Goal: Task Accomplishment & Management: Manage account settings

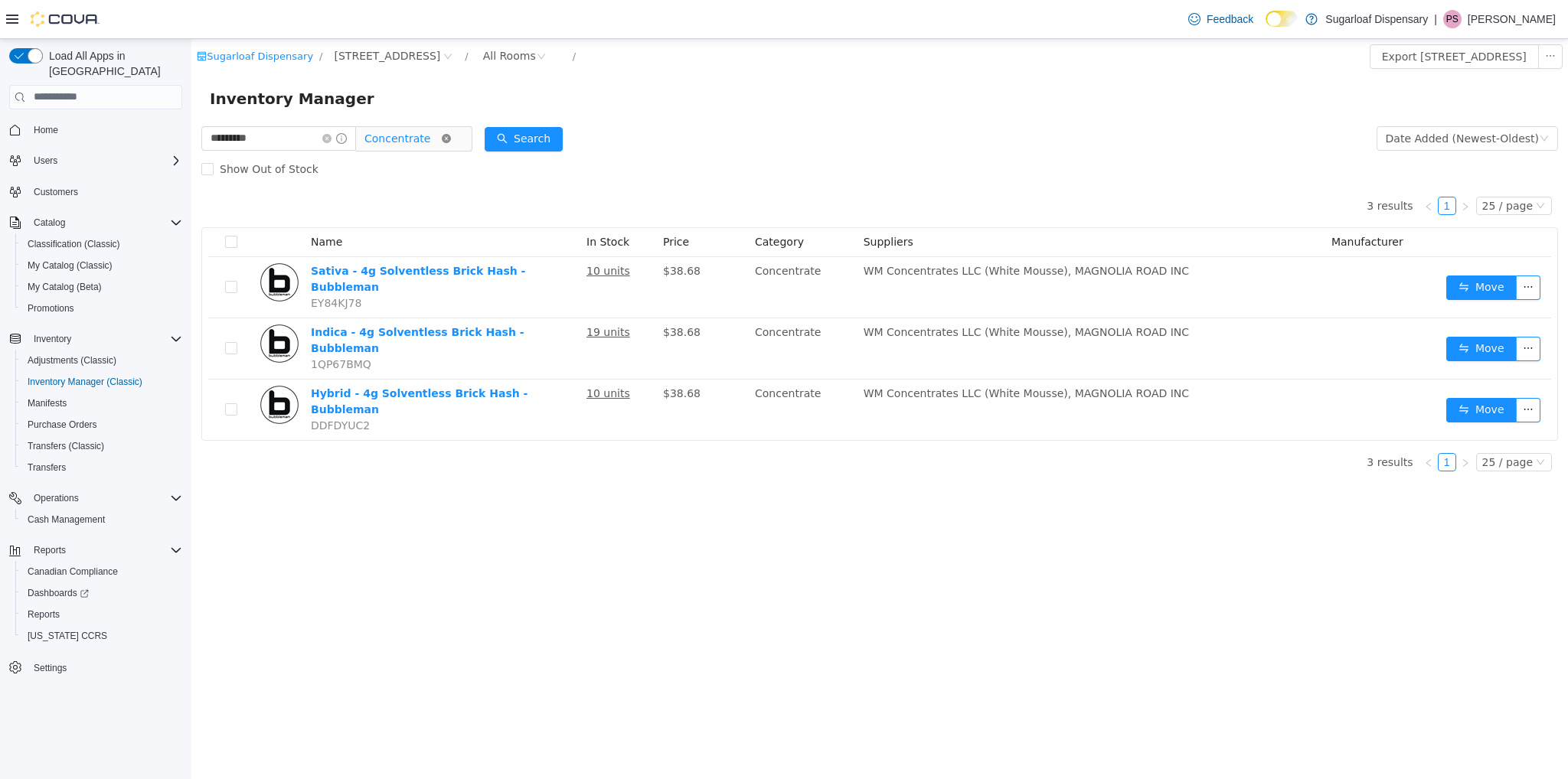
click at [451, 141] on icon "icon: close-circle" at bounding box center [445, 137] width 9 height 9
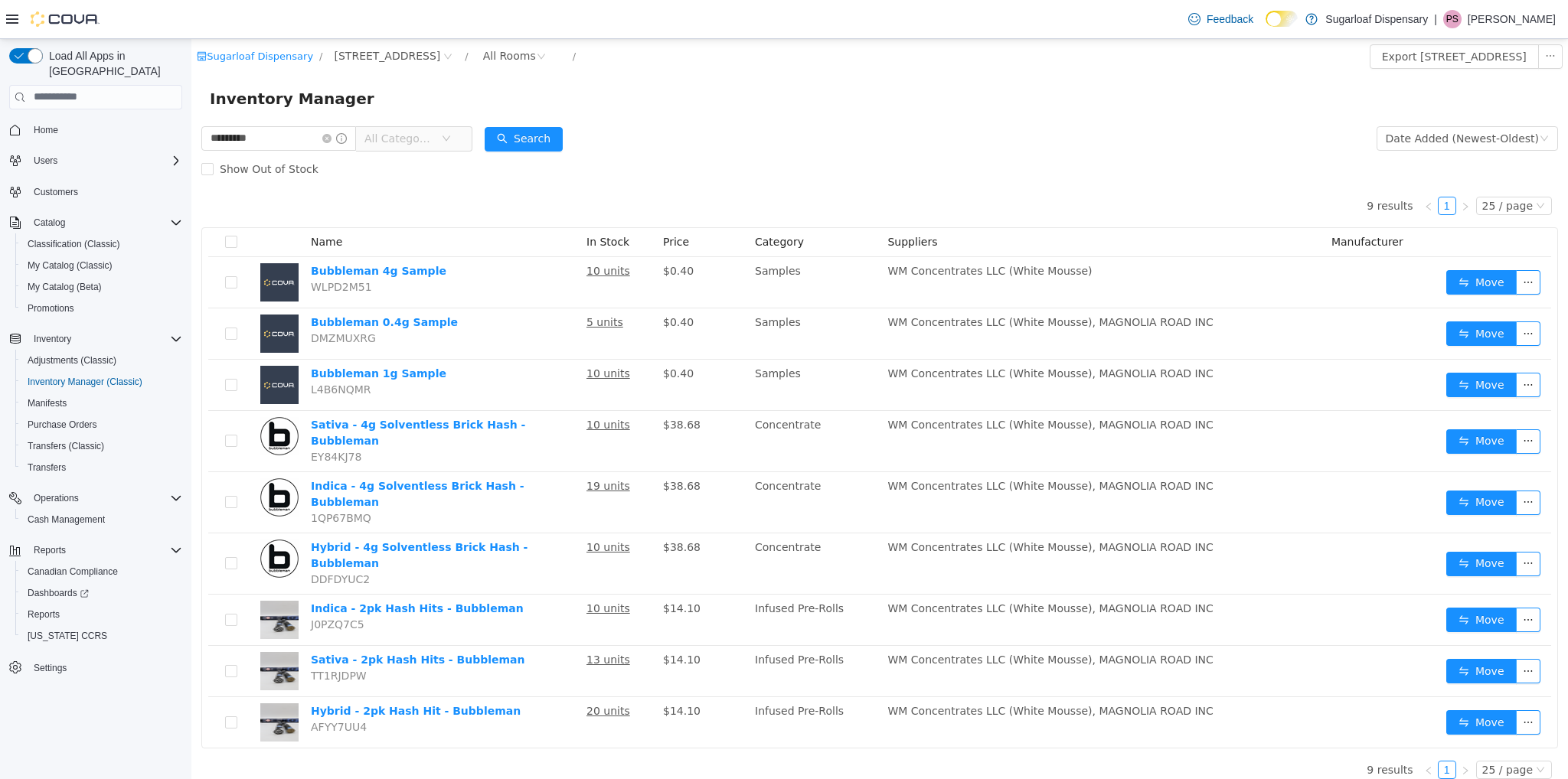
click at [451, 141] on icon "icon: down" at bounding box center [445, 137] width 9 height 9
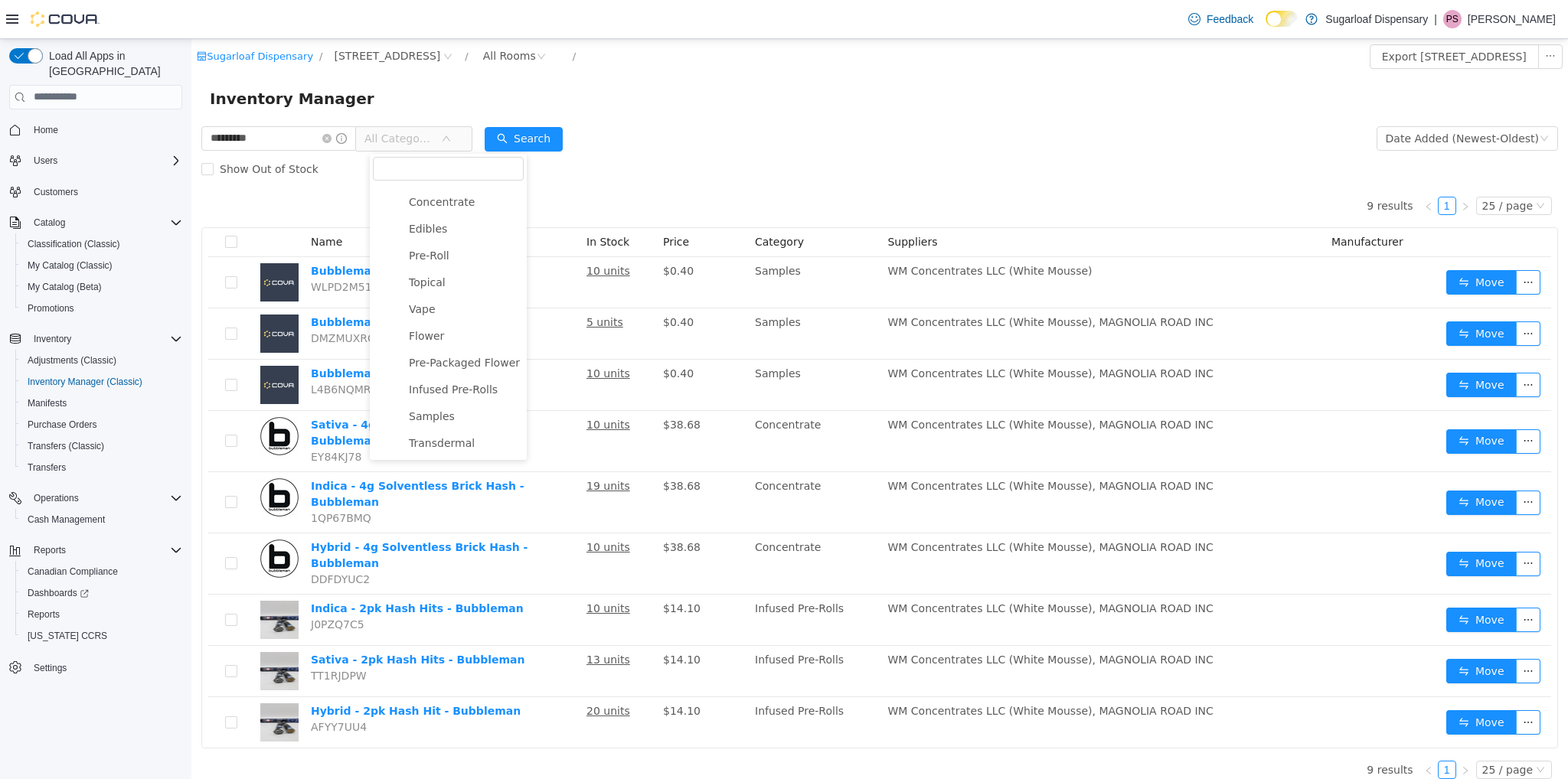
scroll to position [80, 0]
click at [459, 417] on span "Samples" at bounding box center [464, 415] width 119 height 20
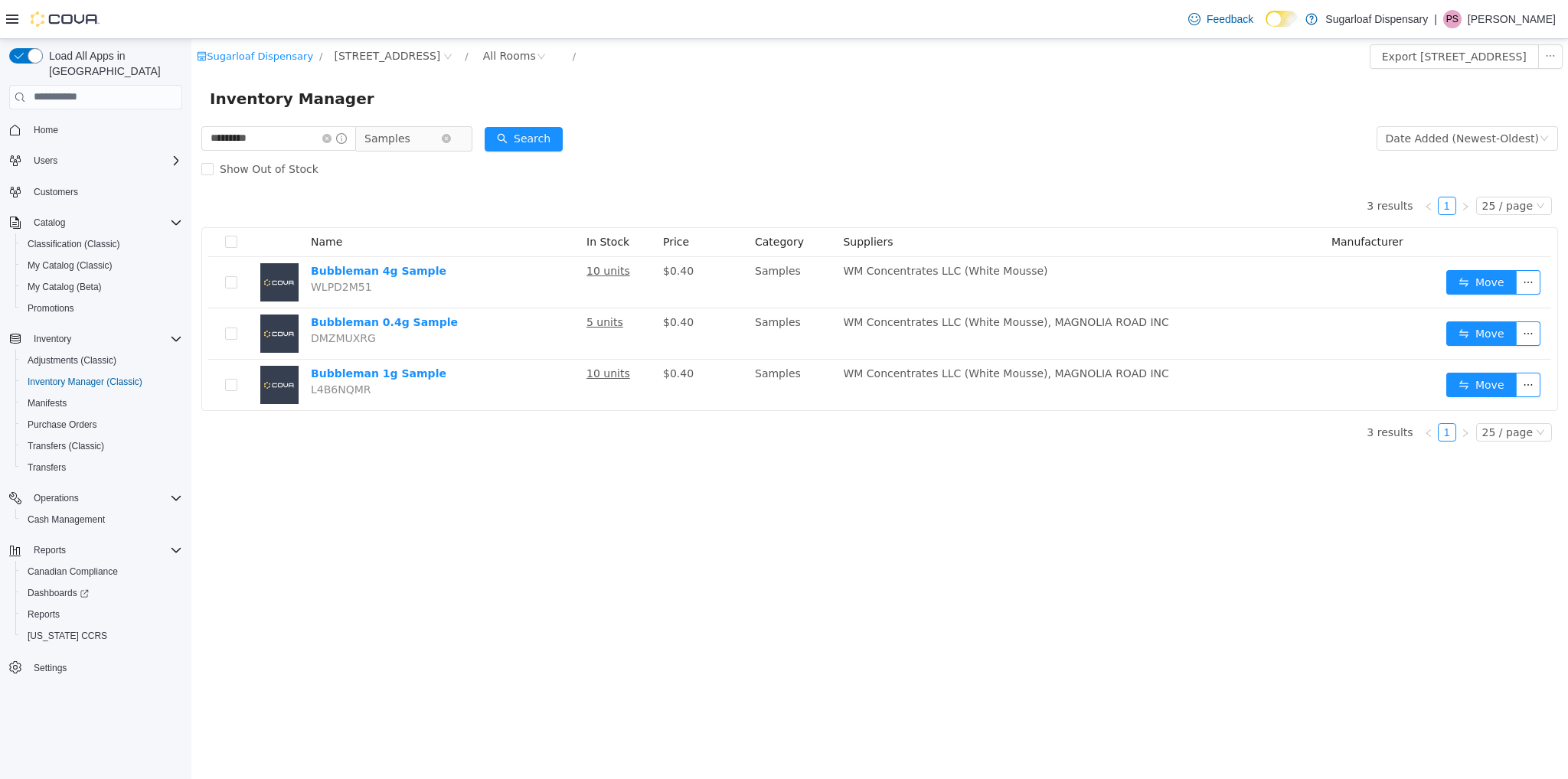
click at [714, 127] on form "********* Samples Date Added (Newest-Oldest) Search Show Out of Stock" at bounding box center [879, 153] width 1357 height 61
click at [309, 145] on input "*********" at bounding box center [278, 137] width 155 height 24
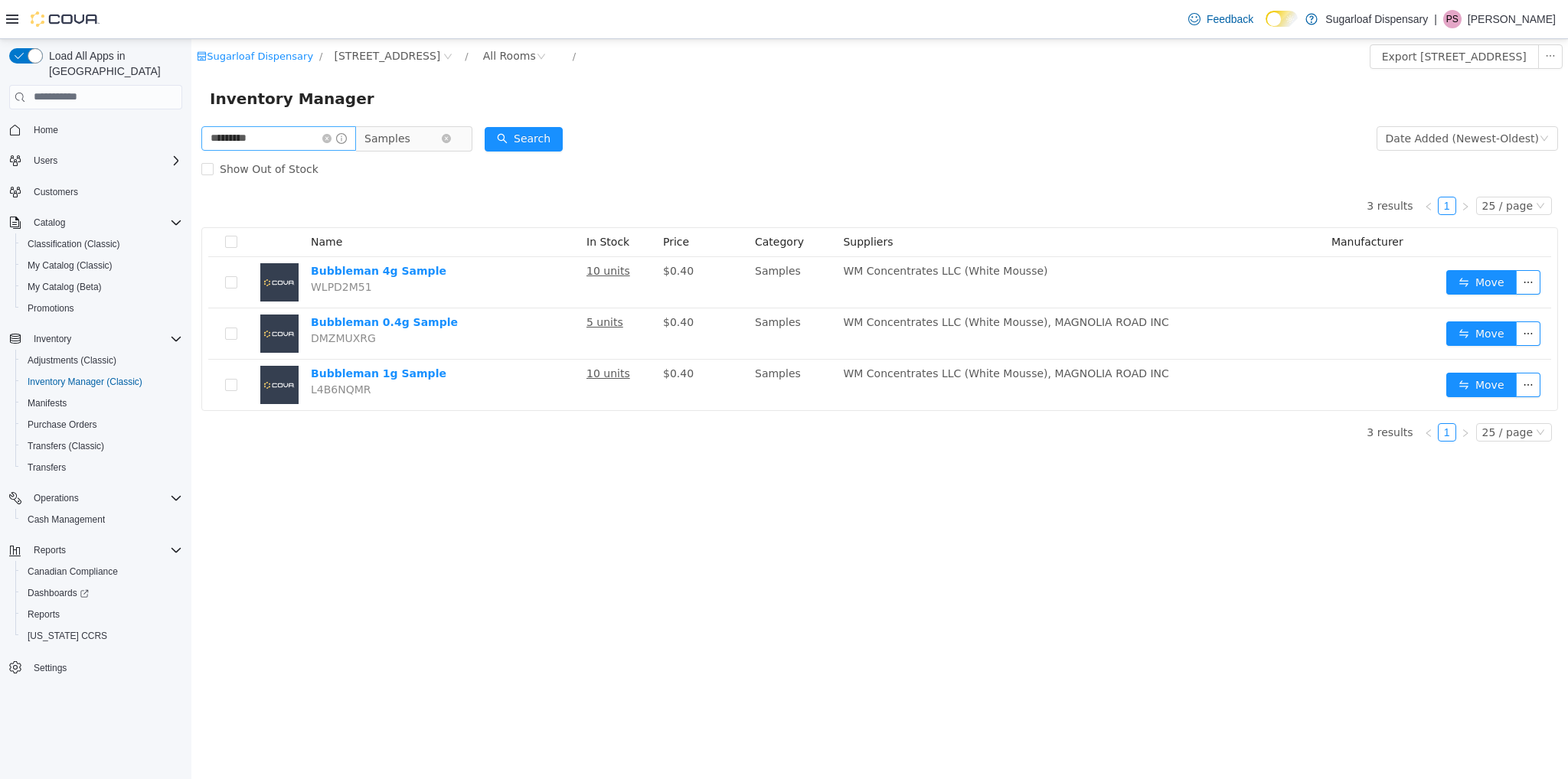
click at [345, 138] on span at bounding box center [334, 137] width 24 height 11
click at [332, 138] on icon "icon: close-circle" at bounding box center [326, 137] width 9 height 9
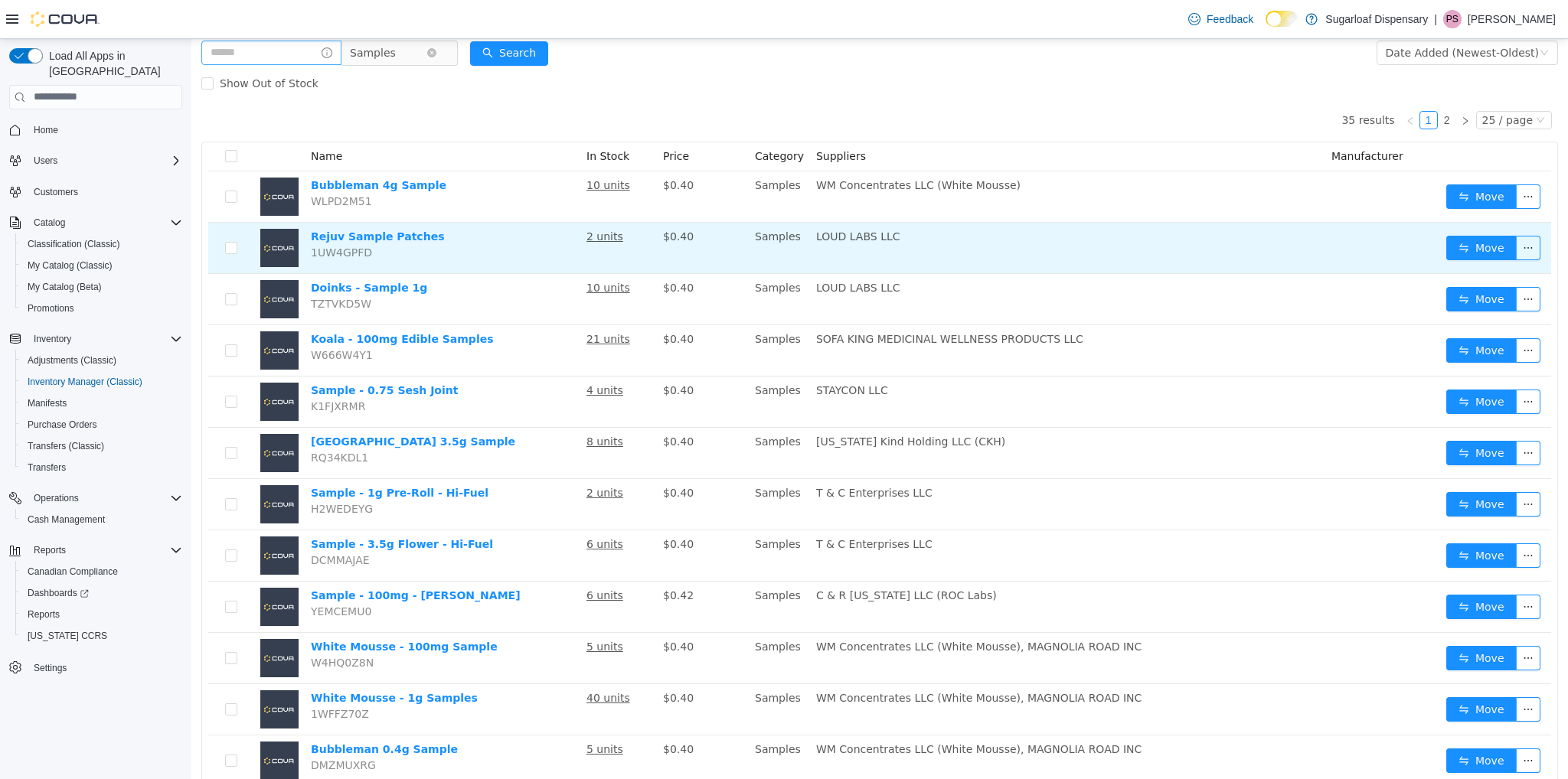
scroll to position [91, 0]
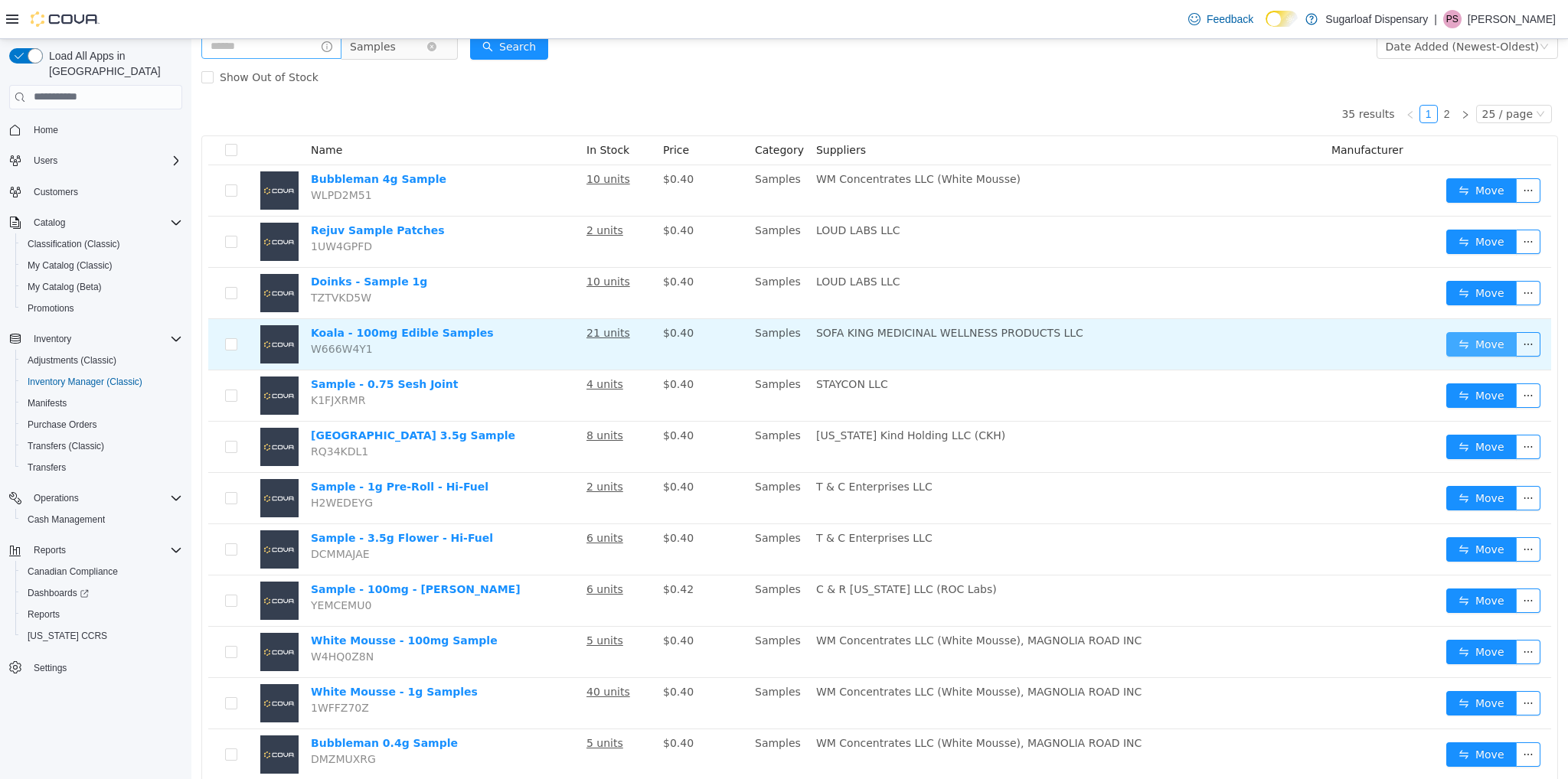
click at [1461, 347] on button "Move" at bounding box center [1481, 343] width 70 height 24
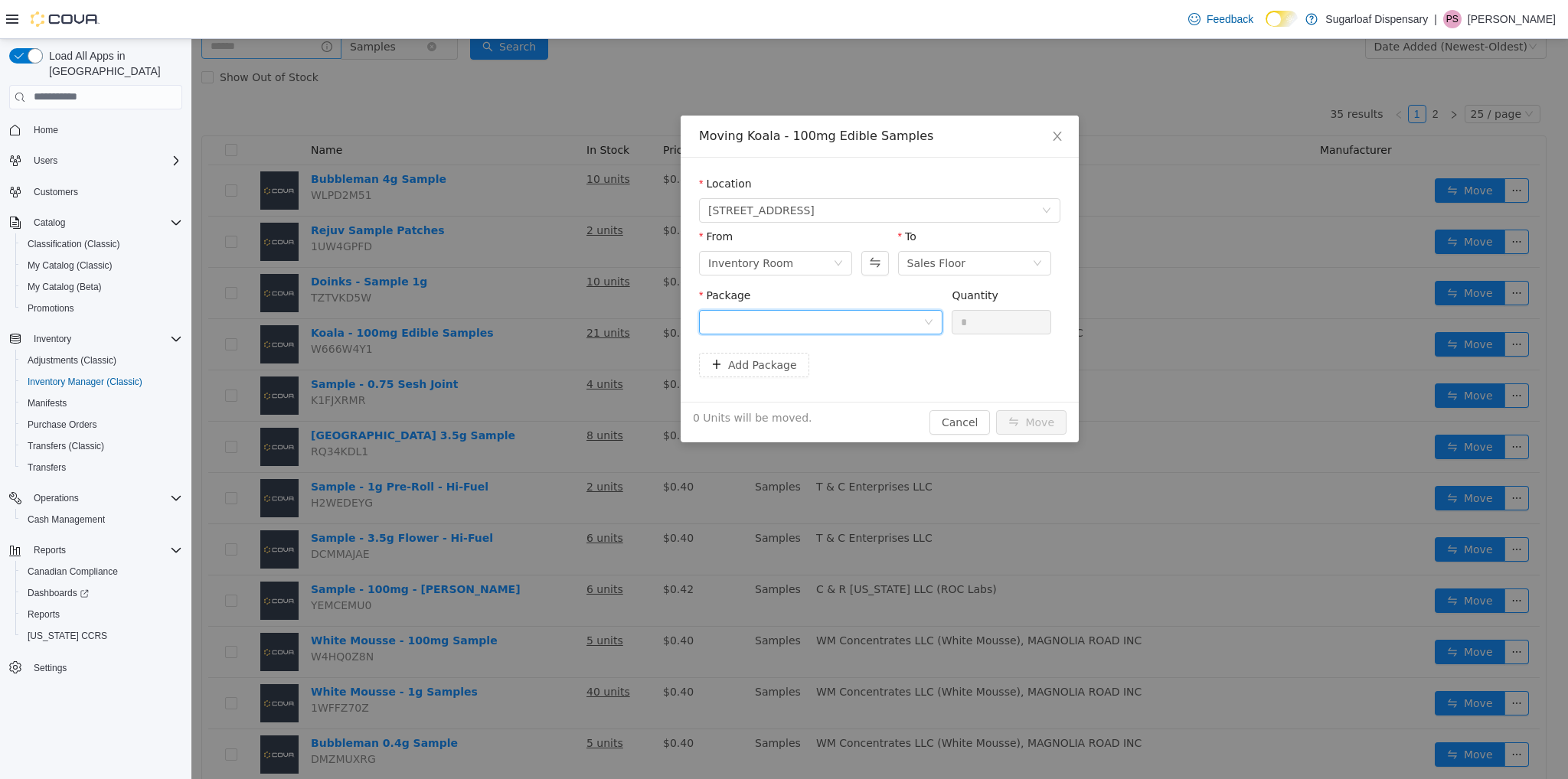
click at [901, 318] on div at bounding box center [815, 322] width 215 height 23
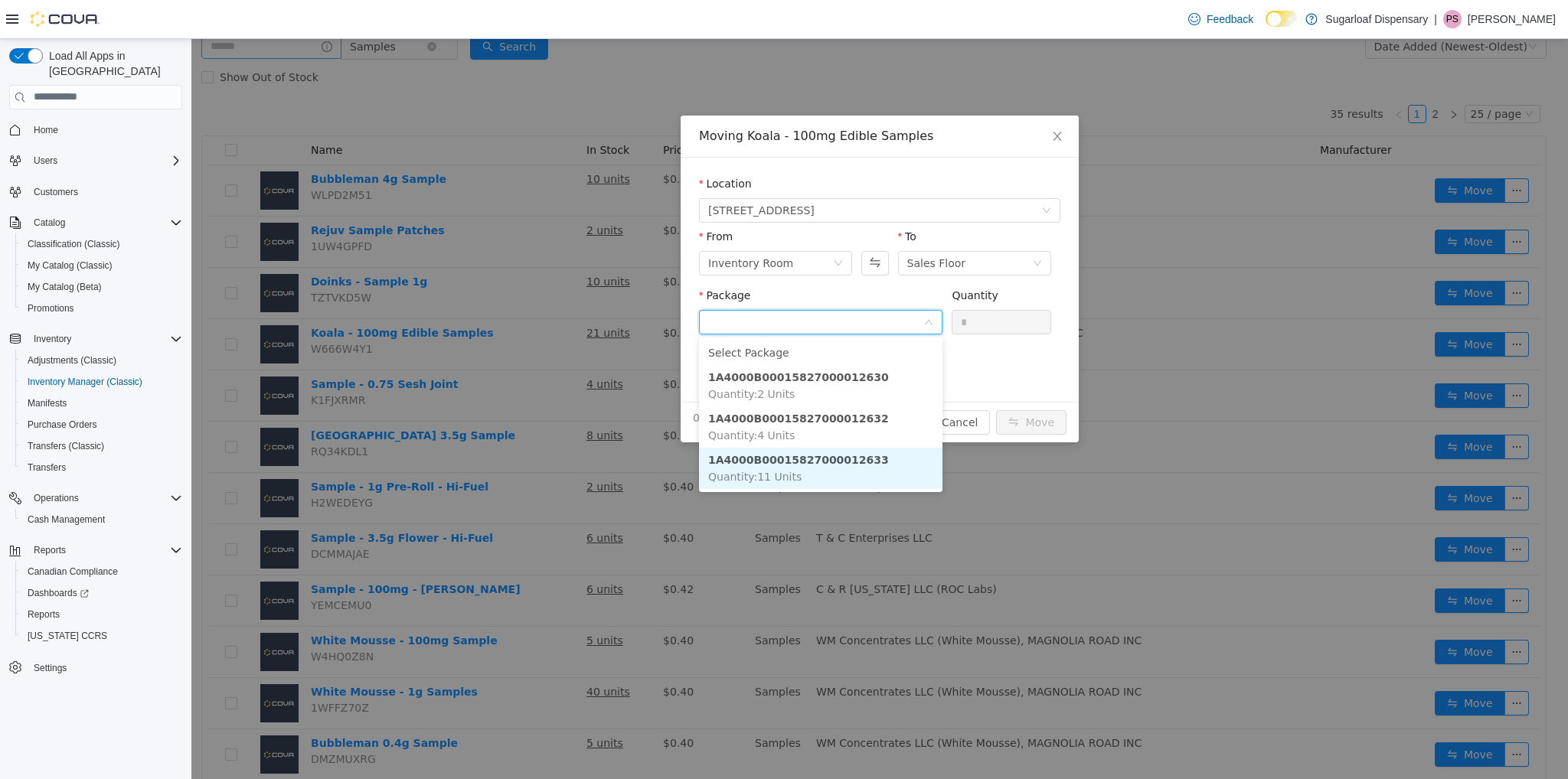
click at [809, 466] on strong "1A4000B00015827000012633" at bounding box center [799, 459] width 181 height 13
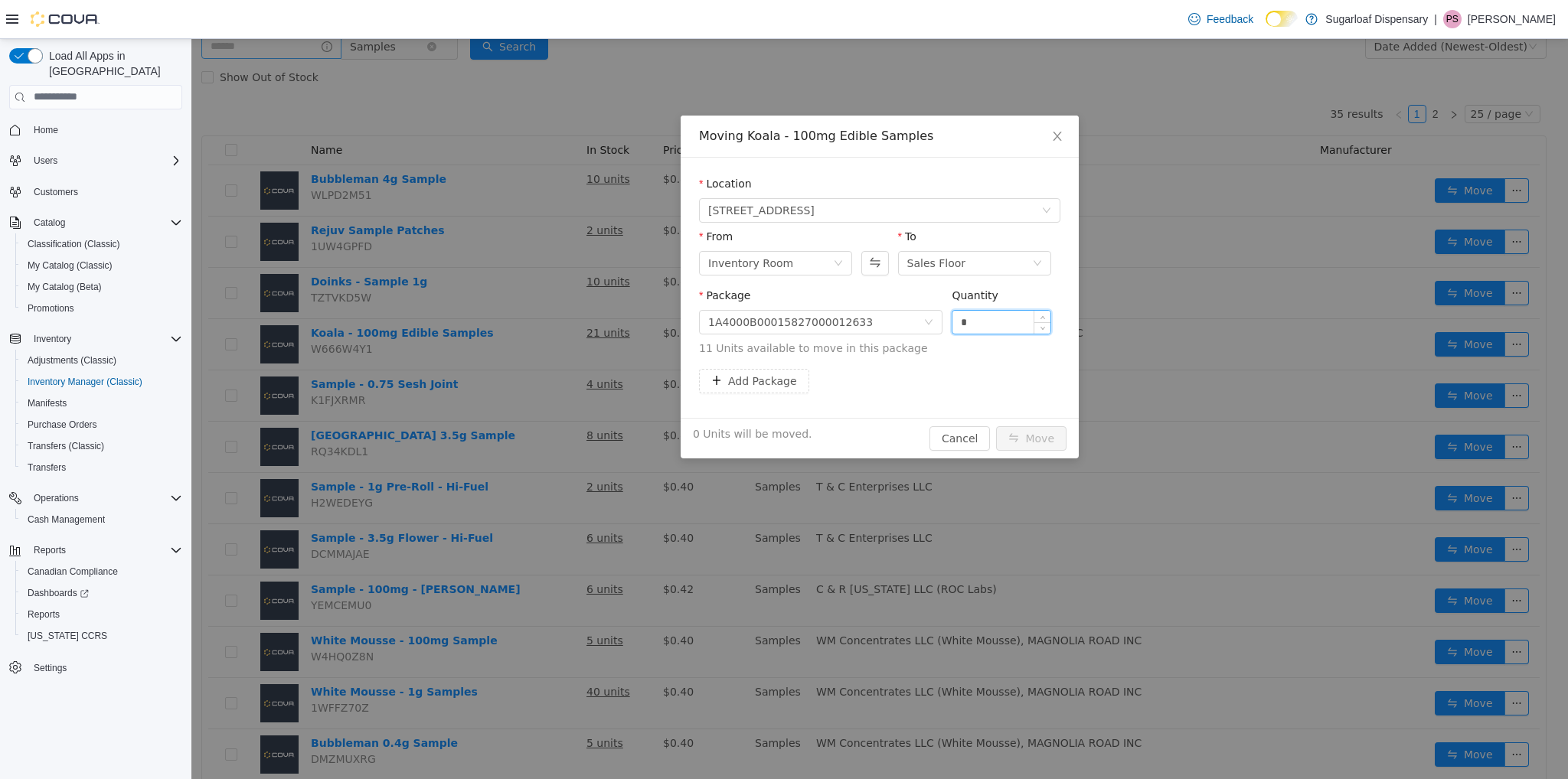
click at [995, 322] on input "*" at bounding box center [1001, 322] width 98 height 23
type input "**"
click at [1033, 441] on button "Move" at bounding box center [1031, 438] width 70 height 24
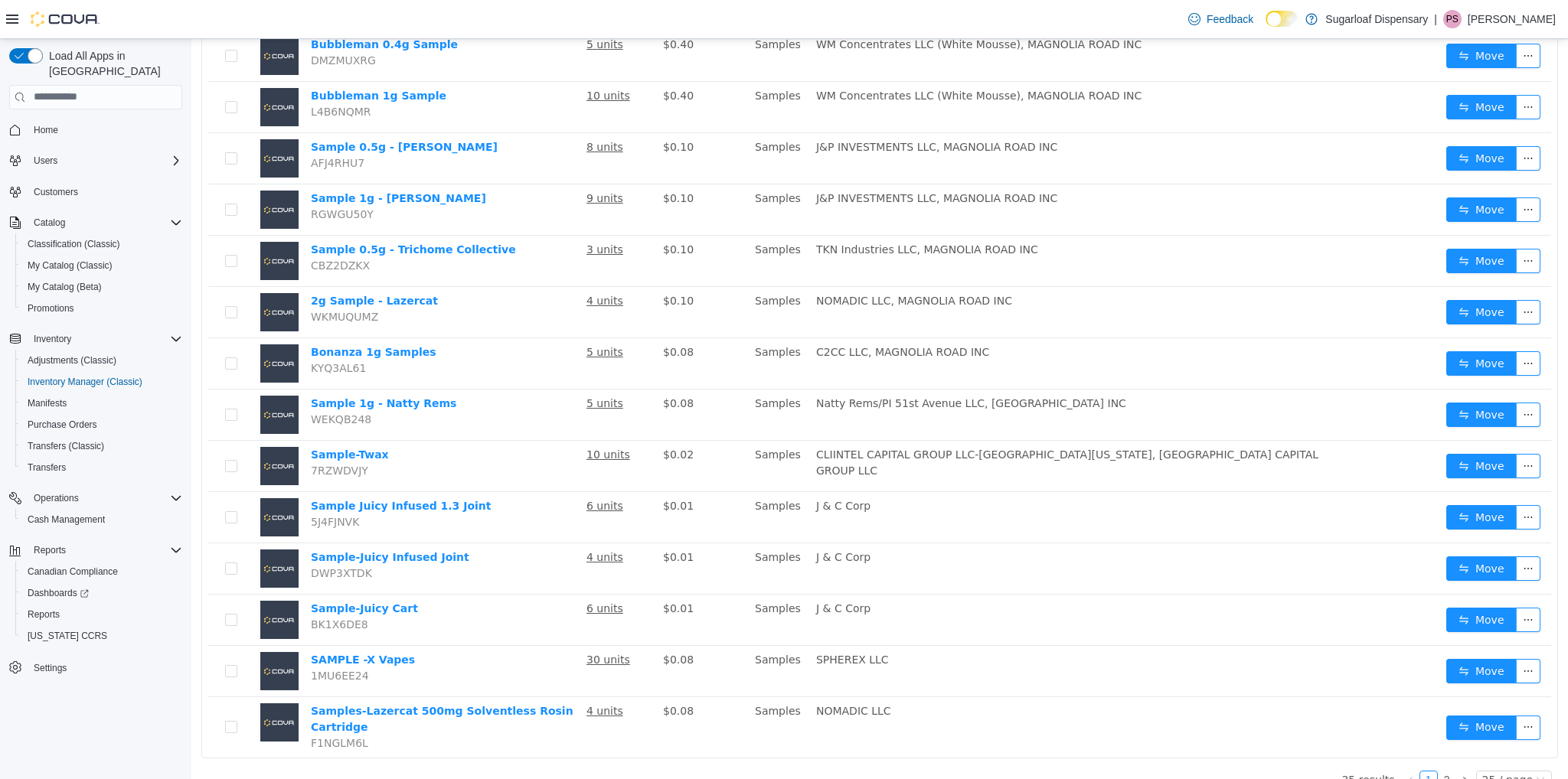
scroll to position [800, 0]
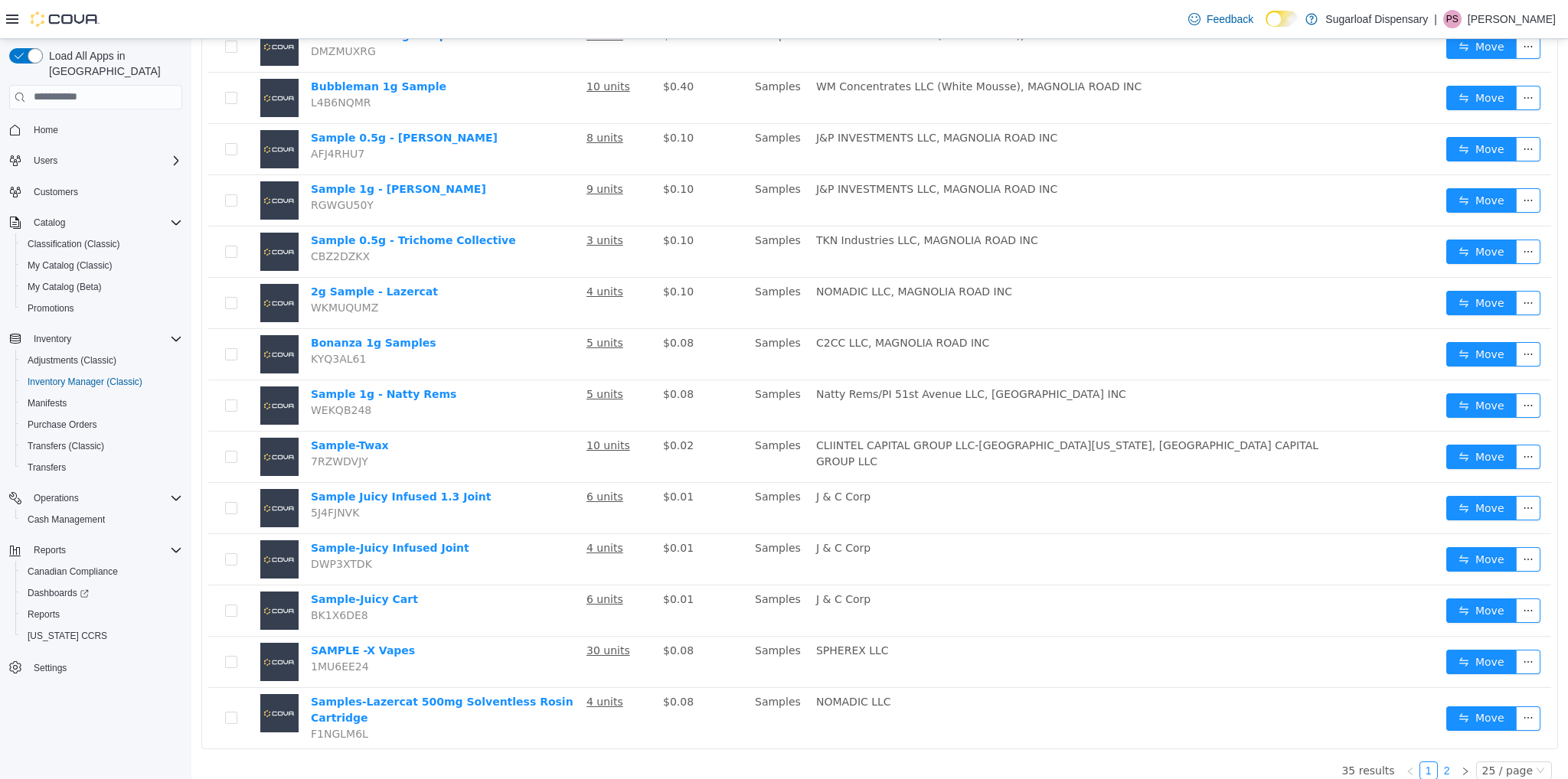
click at [1441, 761] on link "2" at bounding box center [1446, 769] width 17 height 17
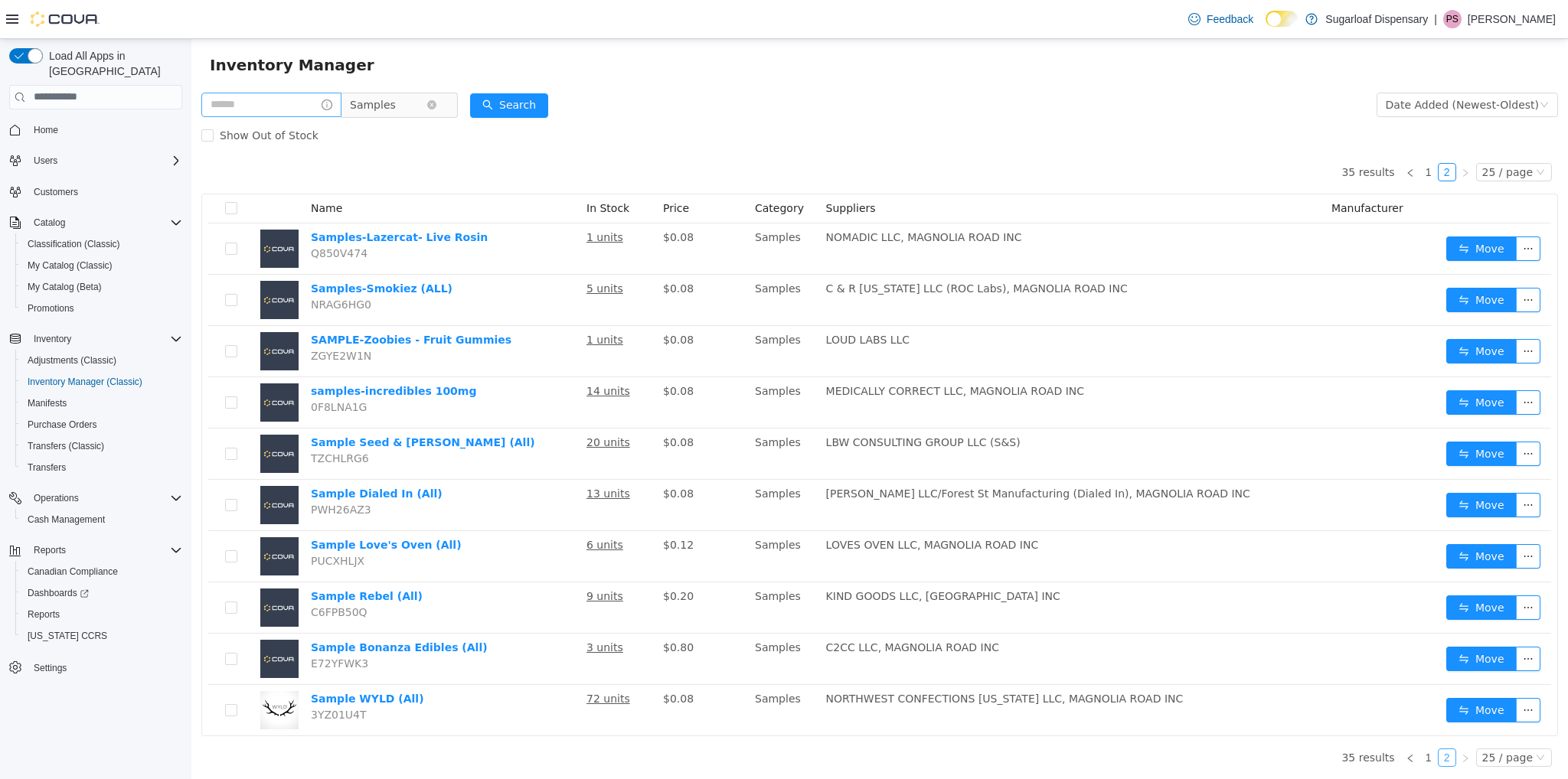
scroll to position [33, 0]
click at [269, 101] on input "text" at bounding box center [271, 104] width 140 height 24
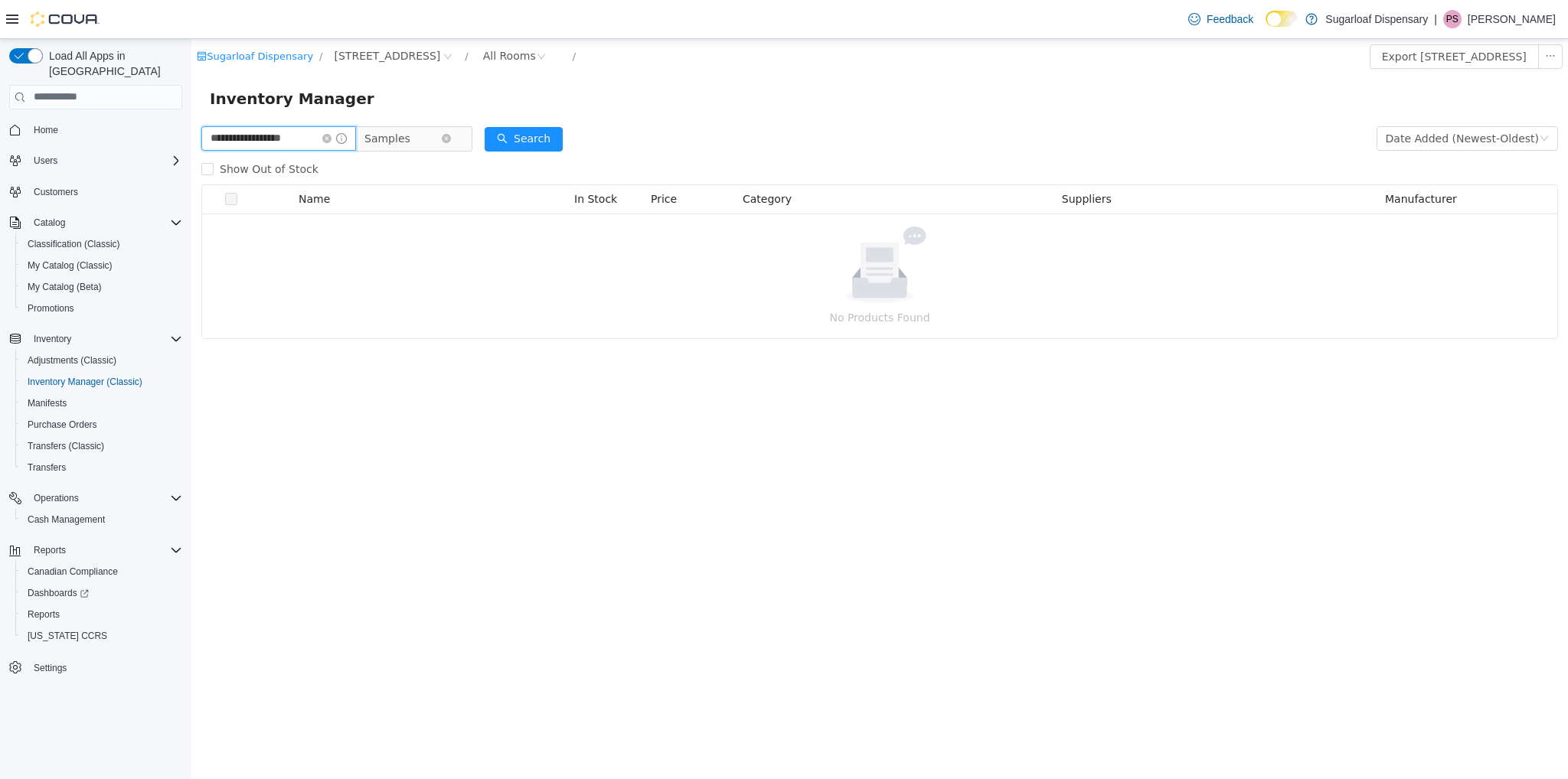
type input "**********"
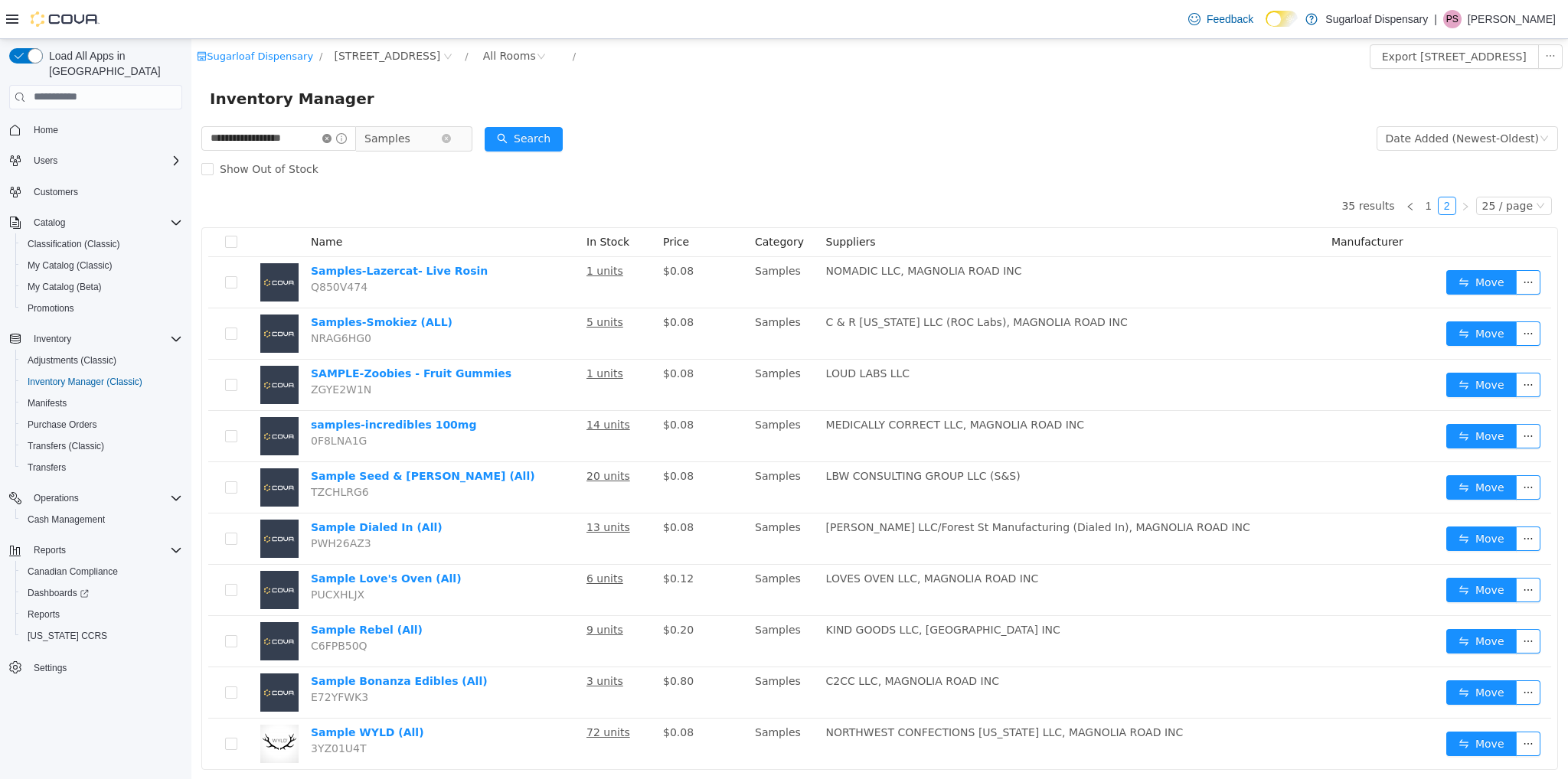
click at [332, 138] on icon "icon: close-circle" at bounding box center [326, 137] width 9 height 9
click at [308, 143] on input "text" at bounding box center [271, 137] width 140 height 24
click at [667, 178] on div "Show Out of Stock" at bounding box center [879, 167] width 1357 height 30
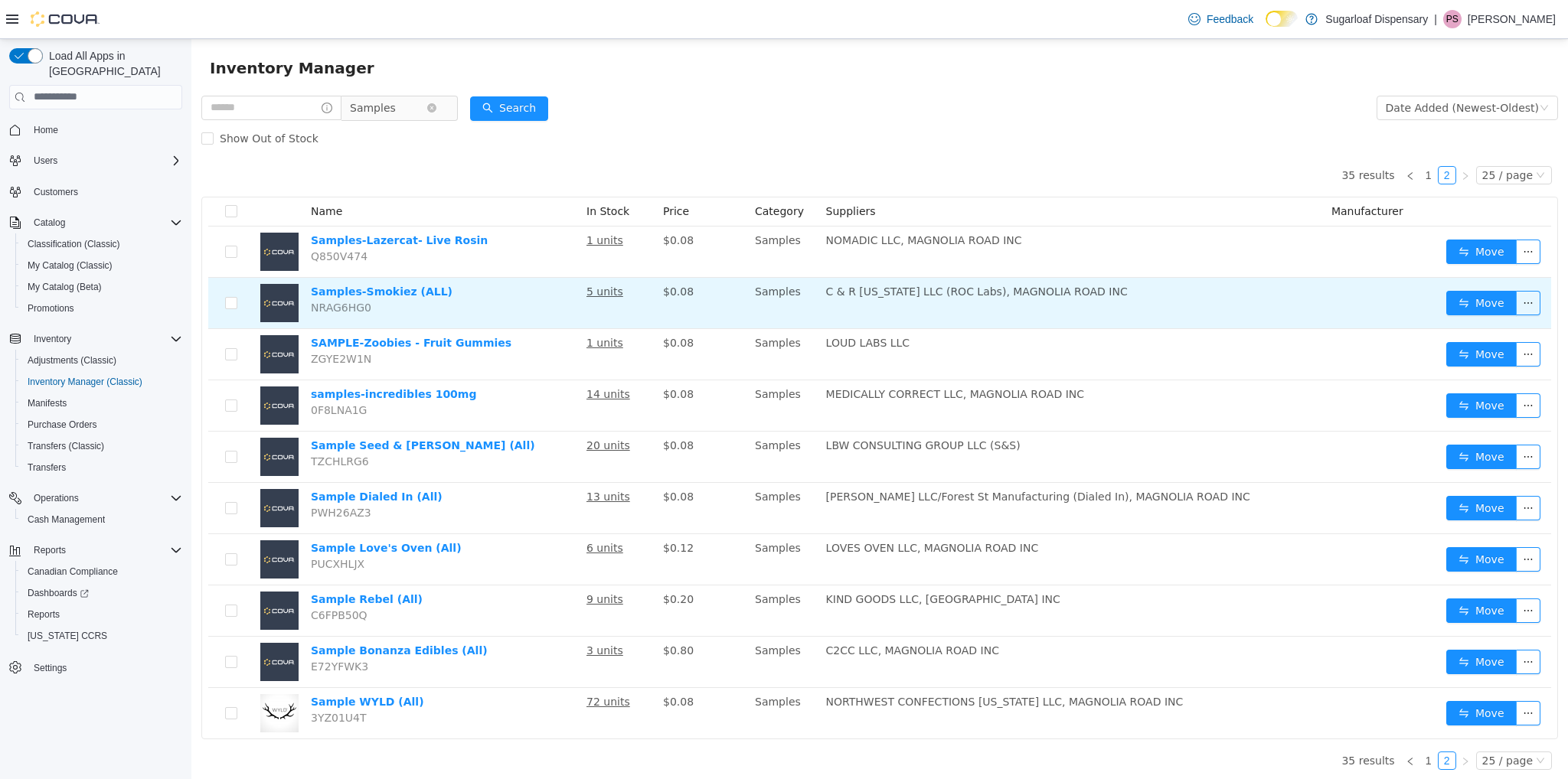
scroll to position [33, 0]
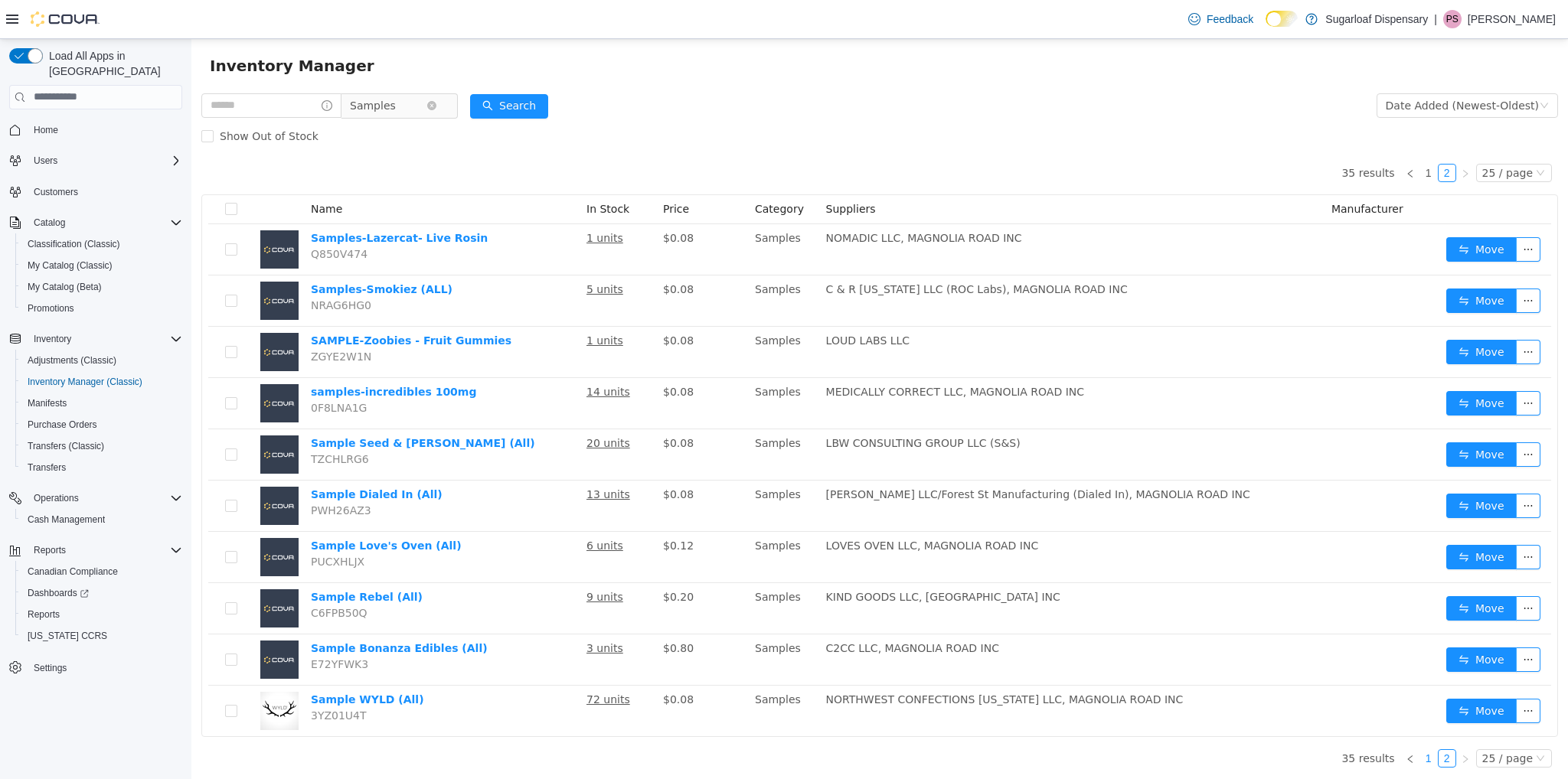
click at [1423, 756] on link "1" at bounding box center [1428, 758] width 17 height 17
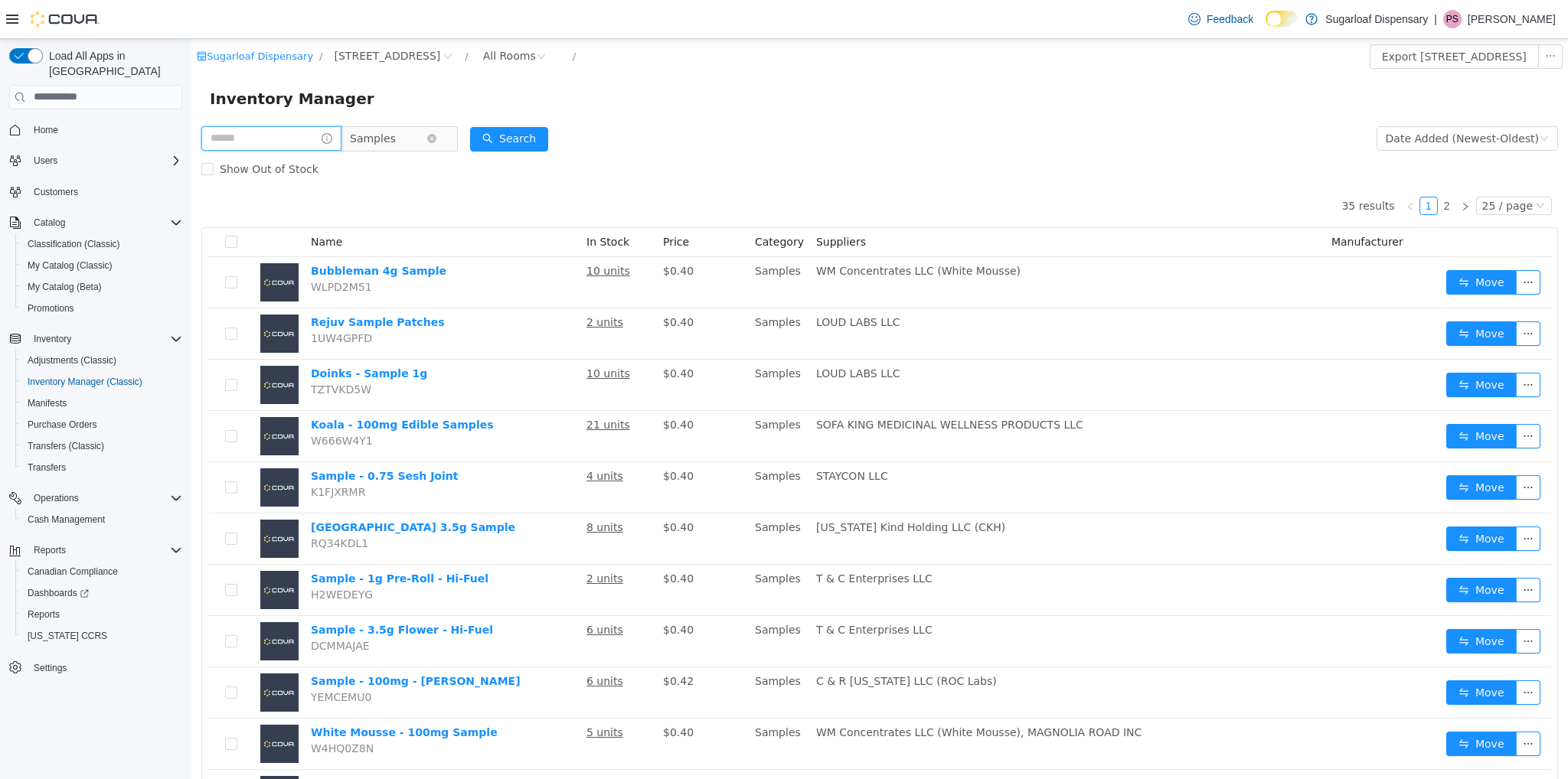
click at [282, 132] on input "text" at bounding box center [271, 137] width 140 height 24
click at [437, 138] on icon "icon: close-circle" at bounding box center [431, 137] width 9 height 9
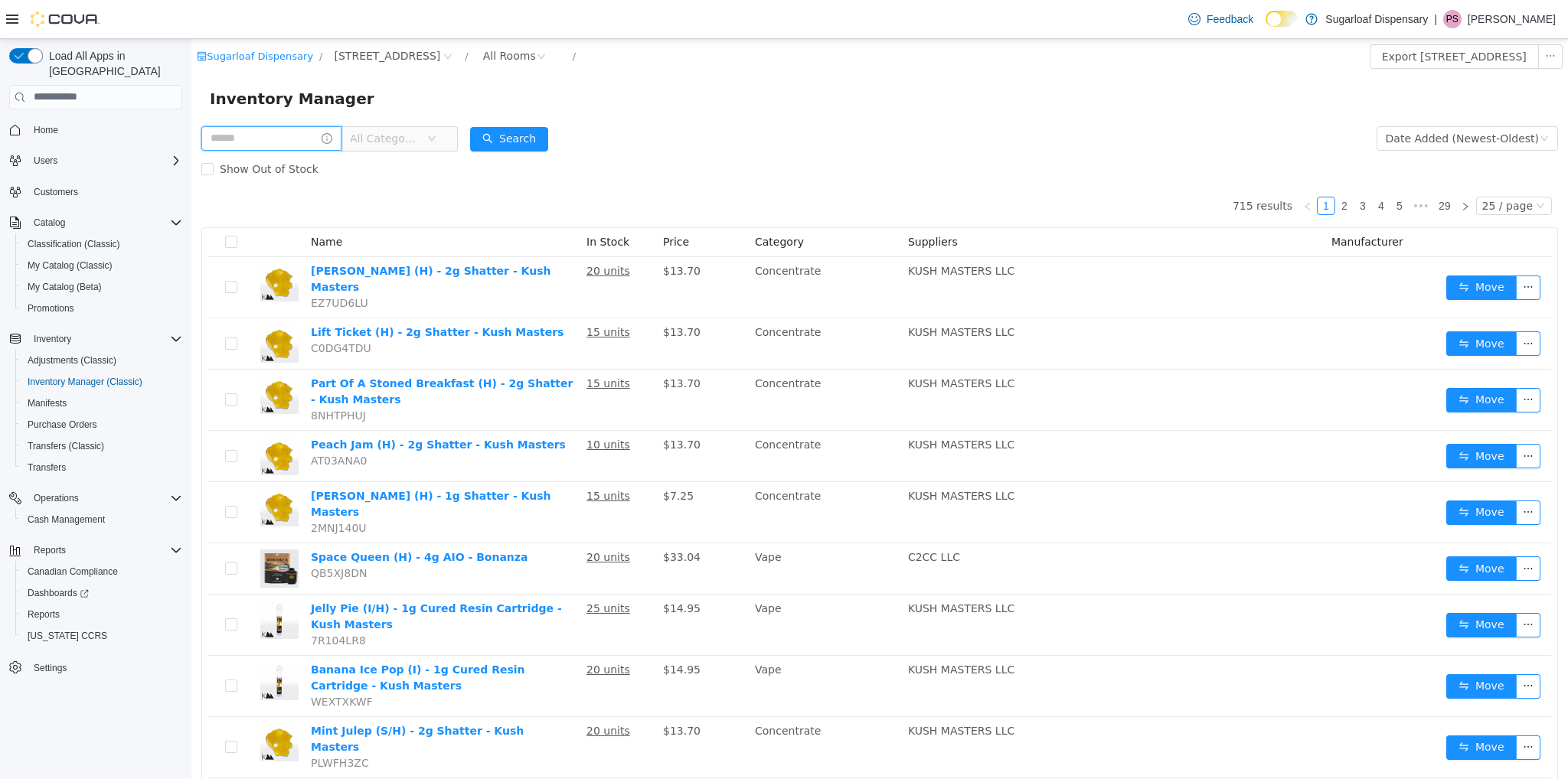
click at [276, 141] on input "text" at bounding box center [271, 137] width 140 height 24
type input "**********"
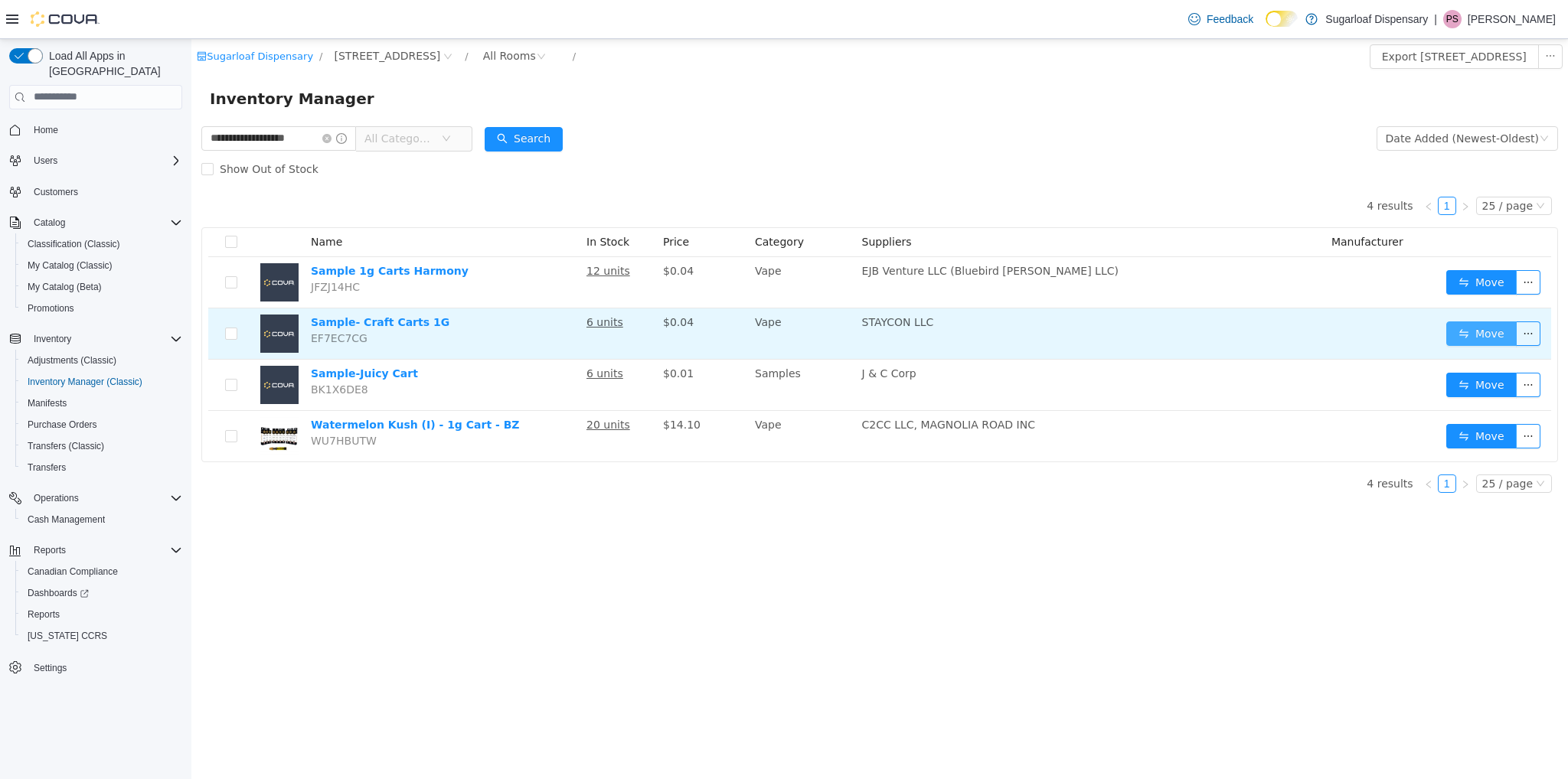
click at [1464, 336] on button "Move" at bounding box center [1481, 333] width 70 height 24
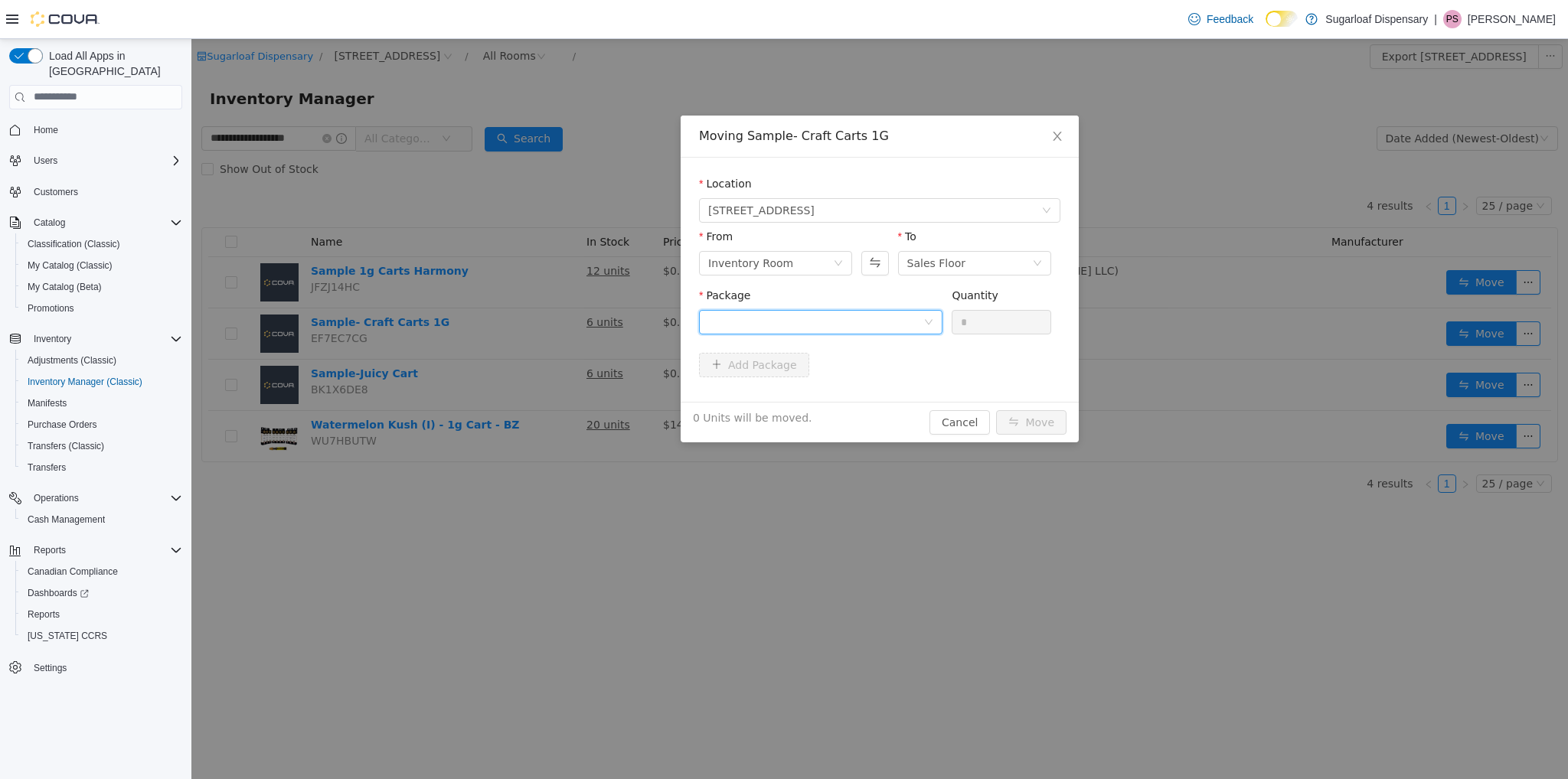
click at [873, 320] on div at bounding box center [815, 322] width 215 height 23
click at [830, 387] on li "1A4000B0001C203000291544 Quantity : 6 Units" at bounding box center [821, 385] width 243 height 42
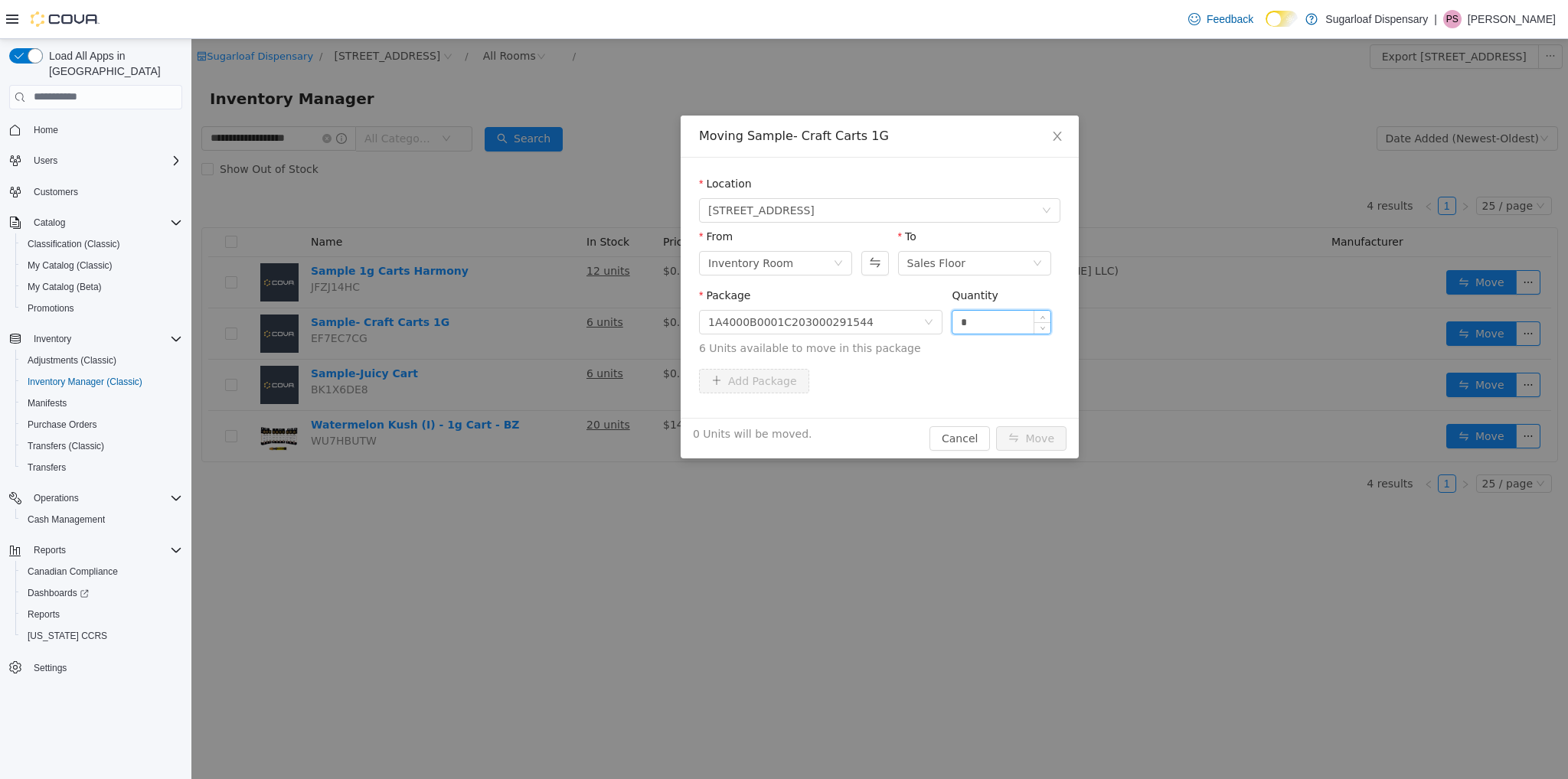
click at [1016, 322] on input "*" at bounding box center [1001, 322] width 98 height 23
type input "*"
click at [1025, 435] on button "Move" at bounding box center [1031, 438] width 70 height 24
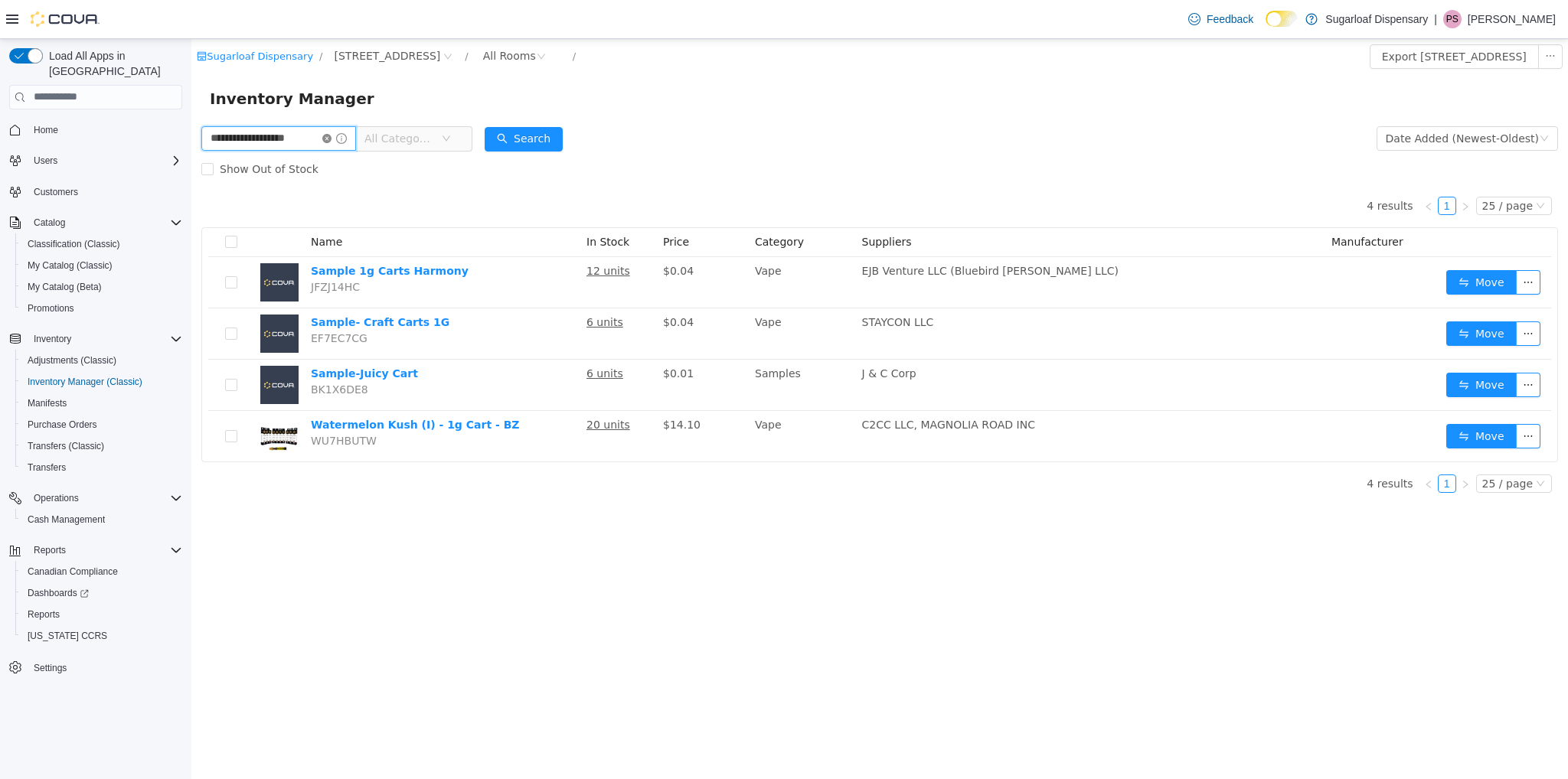
click at [341, 138] on span "**********" at bounding box center [278, 137] width 155 height 24
click at [332, 138] on icon "icon: close-circle" at bounding box center [326, 137] width 9 height 9
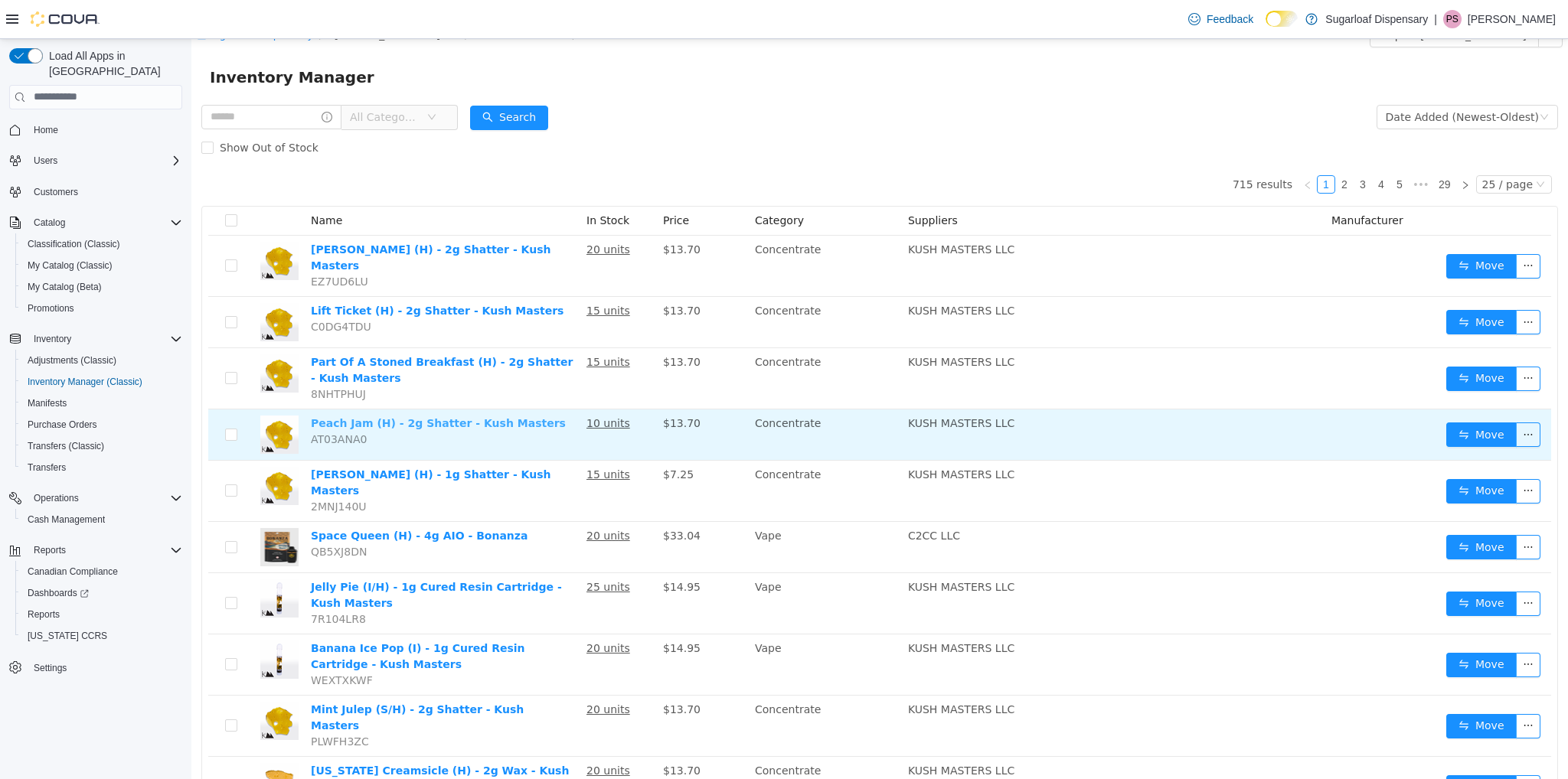
scroll to position [30, 0]
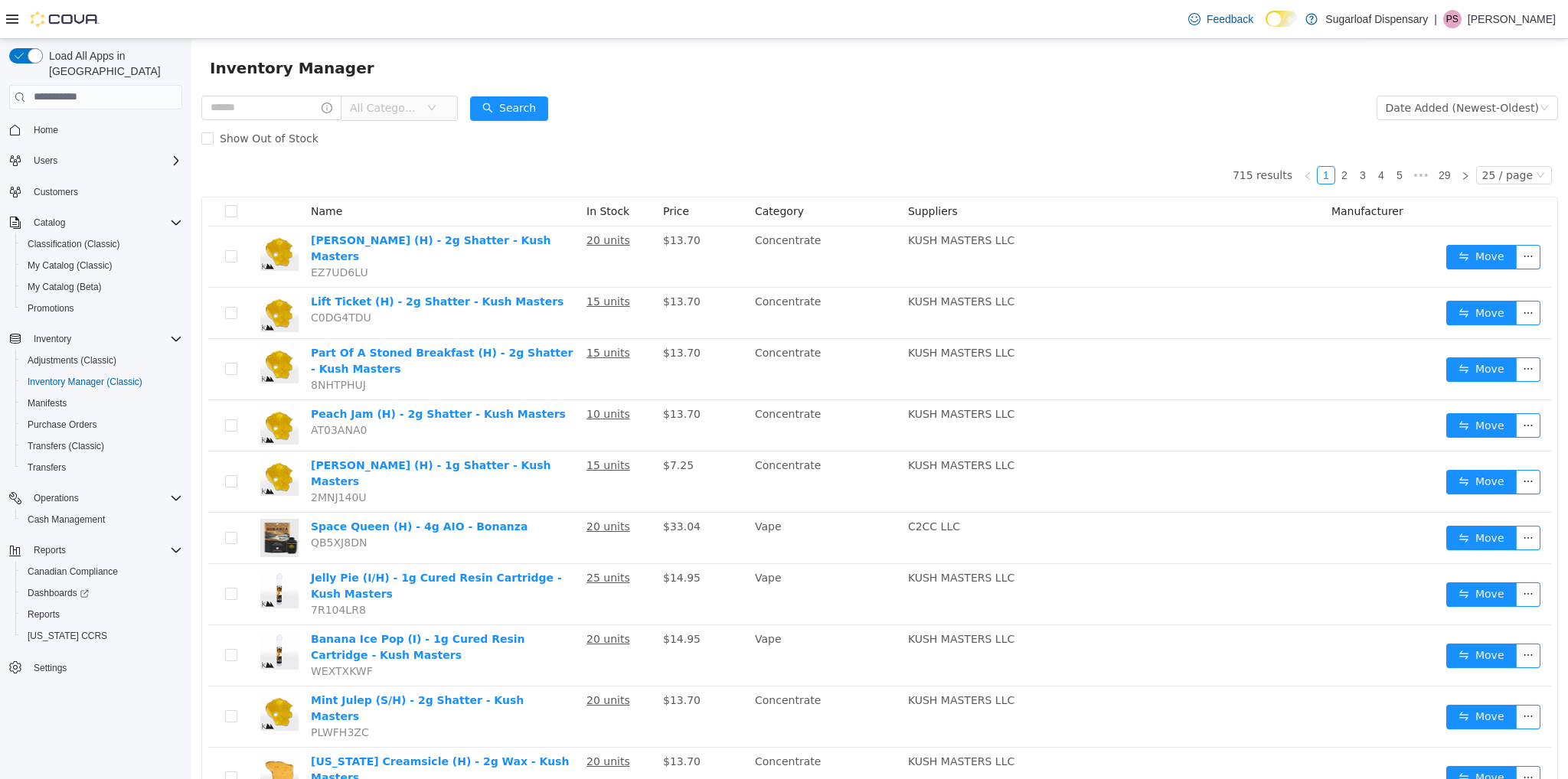
click at [426, 110] on span "All Categories" at bounding box center [388, 107] width 77 height 23
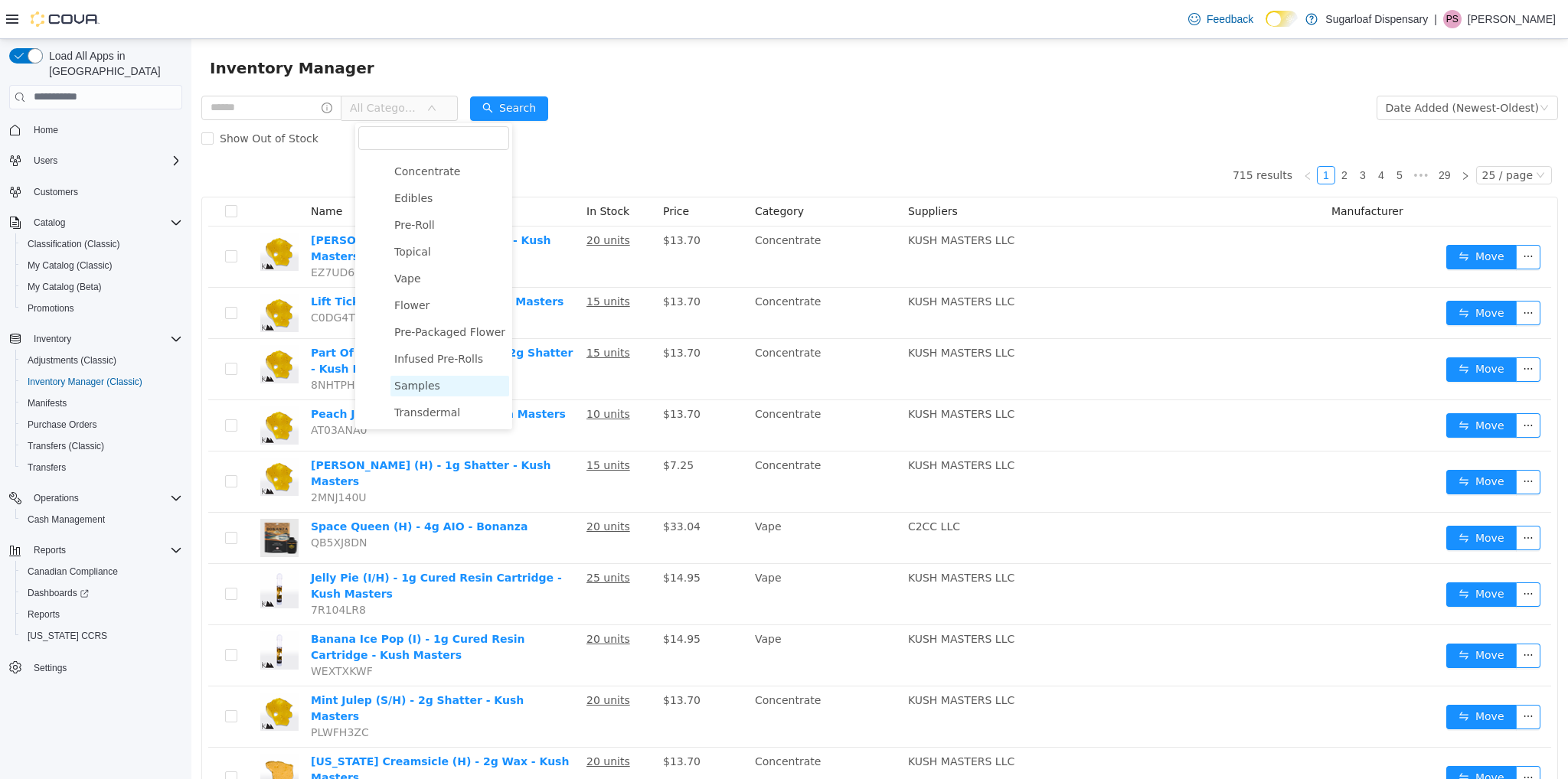
click at [426, 384] on span "Samples" at bounding box center [416, 385] width 46 height 13
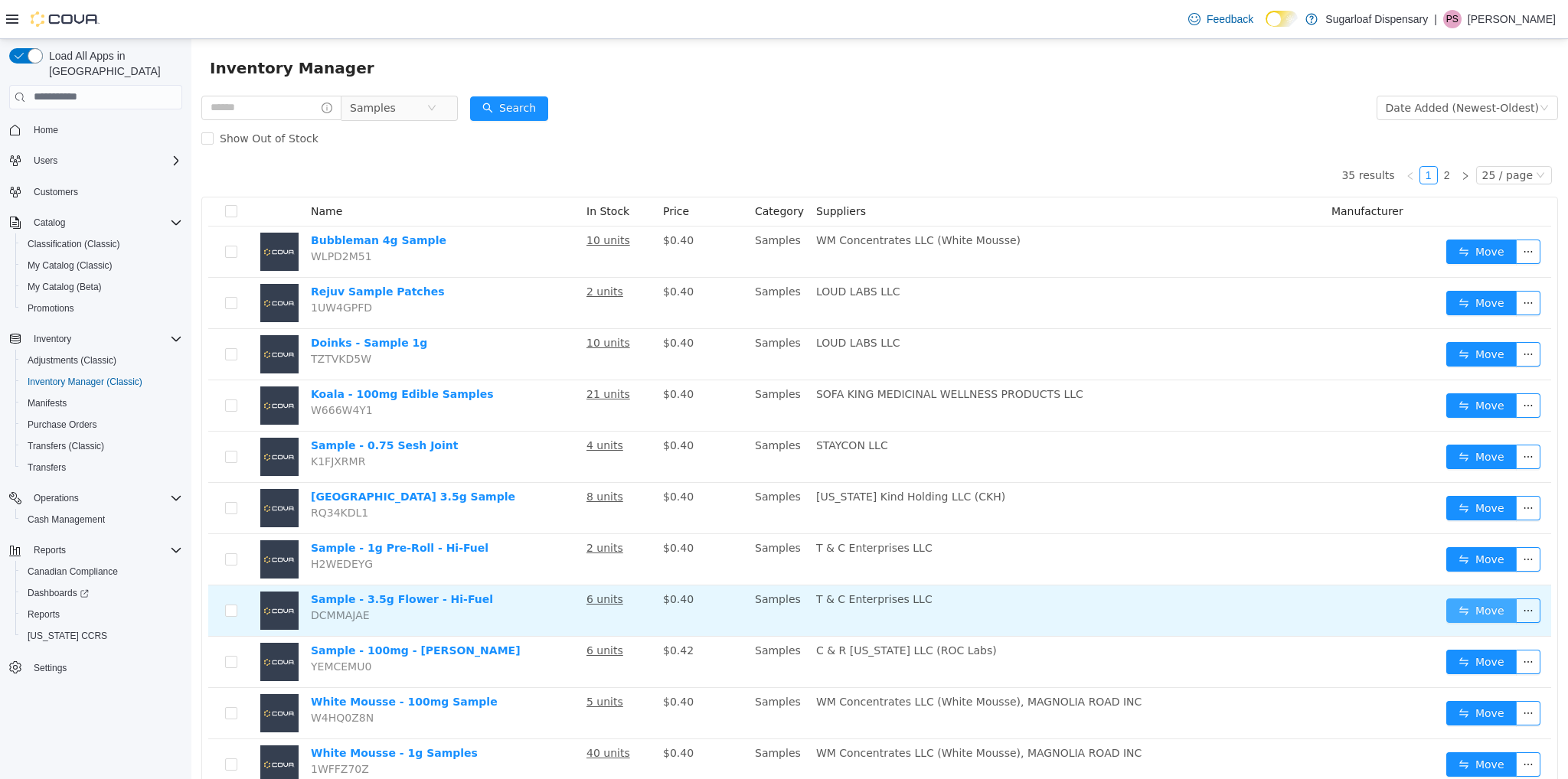
click at [1461, 604] on button "Move" at bounding box center [1481, 610] width 70 height 24
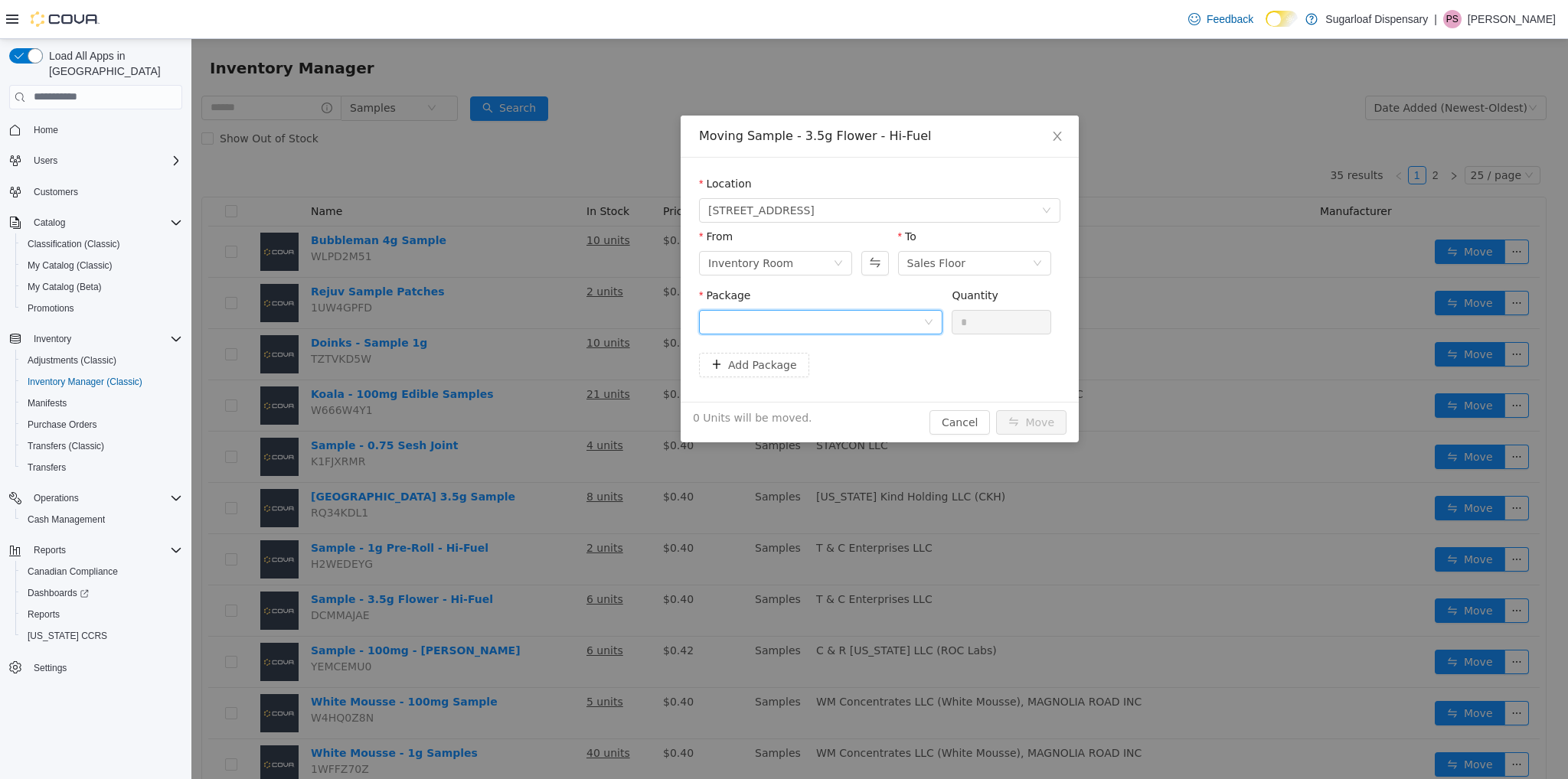
click at [870, 314] on div at bounding box center [815, 322] width 215 height 23
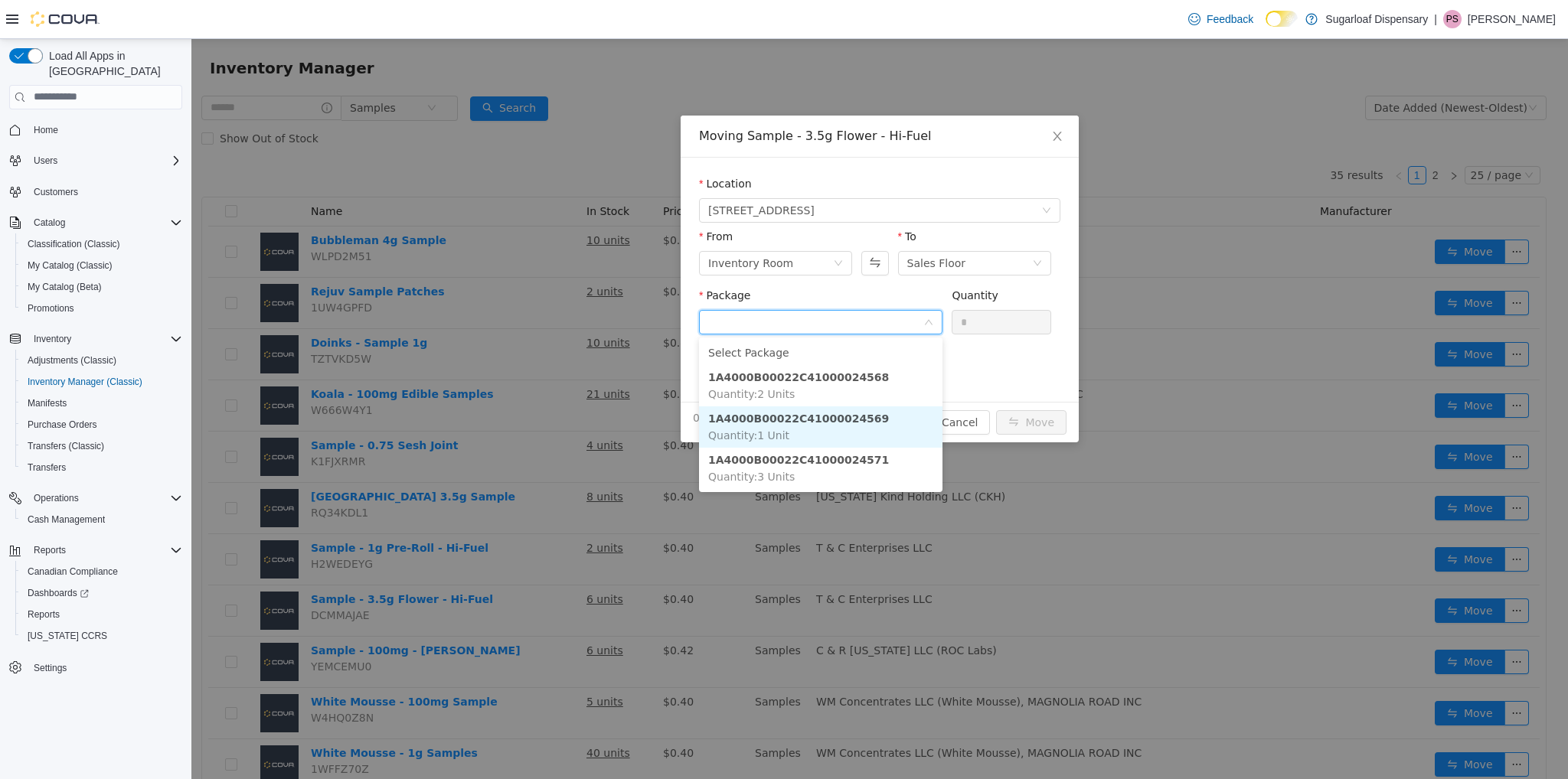
click at [821, 420] on strong "1A4000B00022C41000024569" at bounding box center [799, 417] width 181 height 13
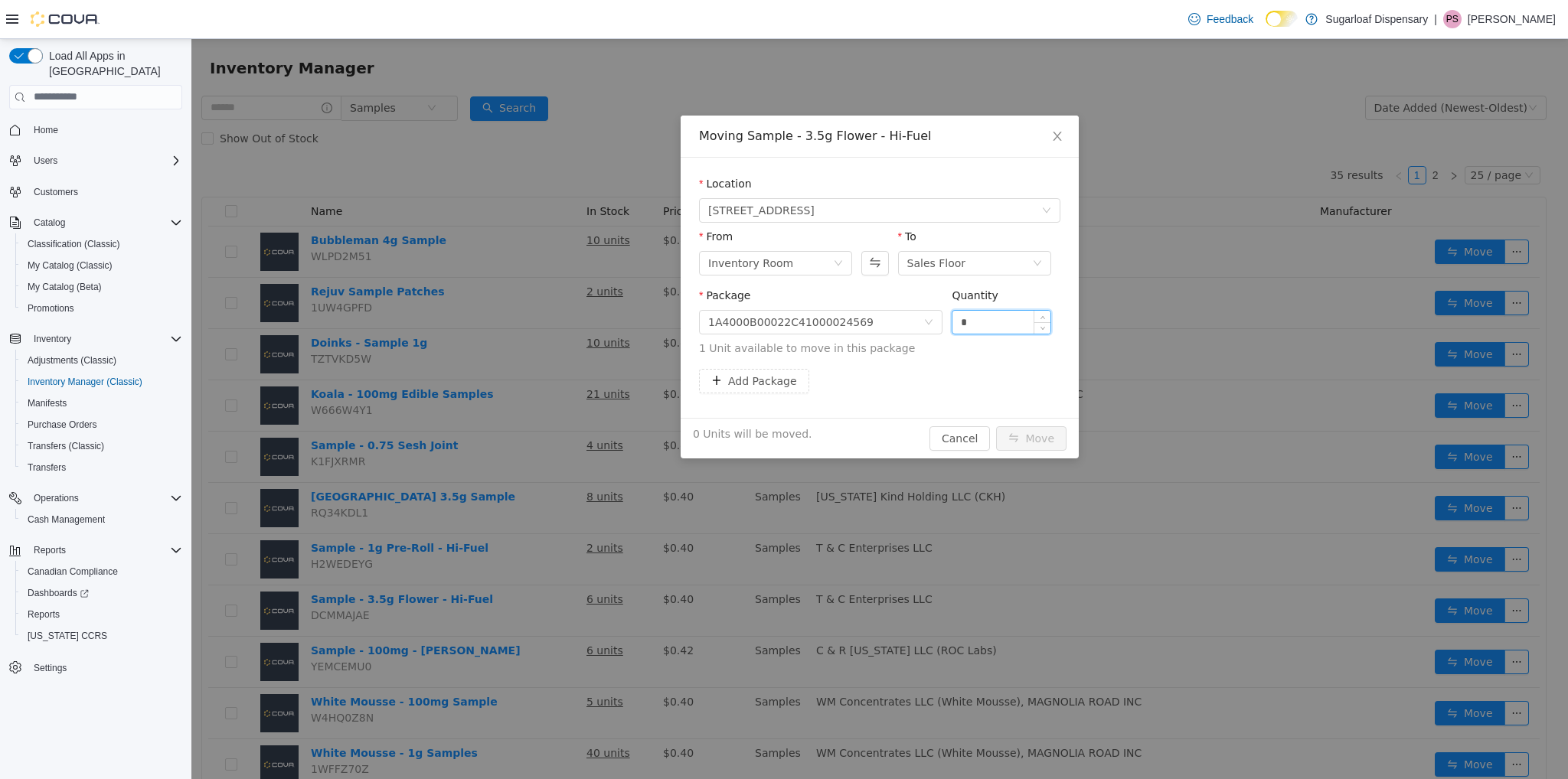
click at [987, 321] on input "*" at bounding box center [1001, 322] width 98 height 23
type input "**"
click at [996, 426] on button "Move" at bounding box center [1031, 438] width 70 height 24
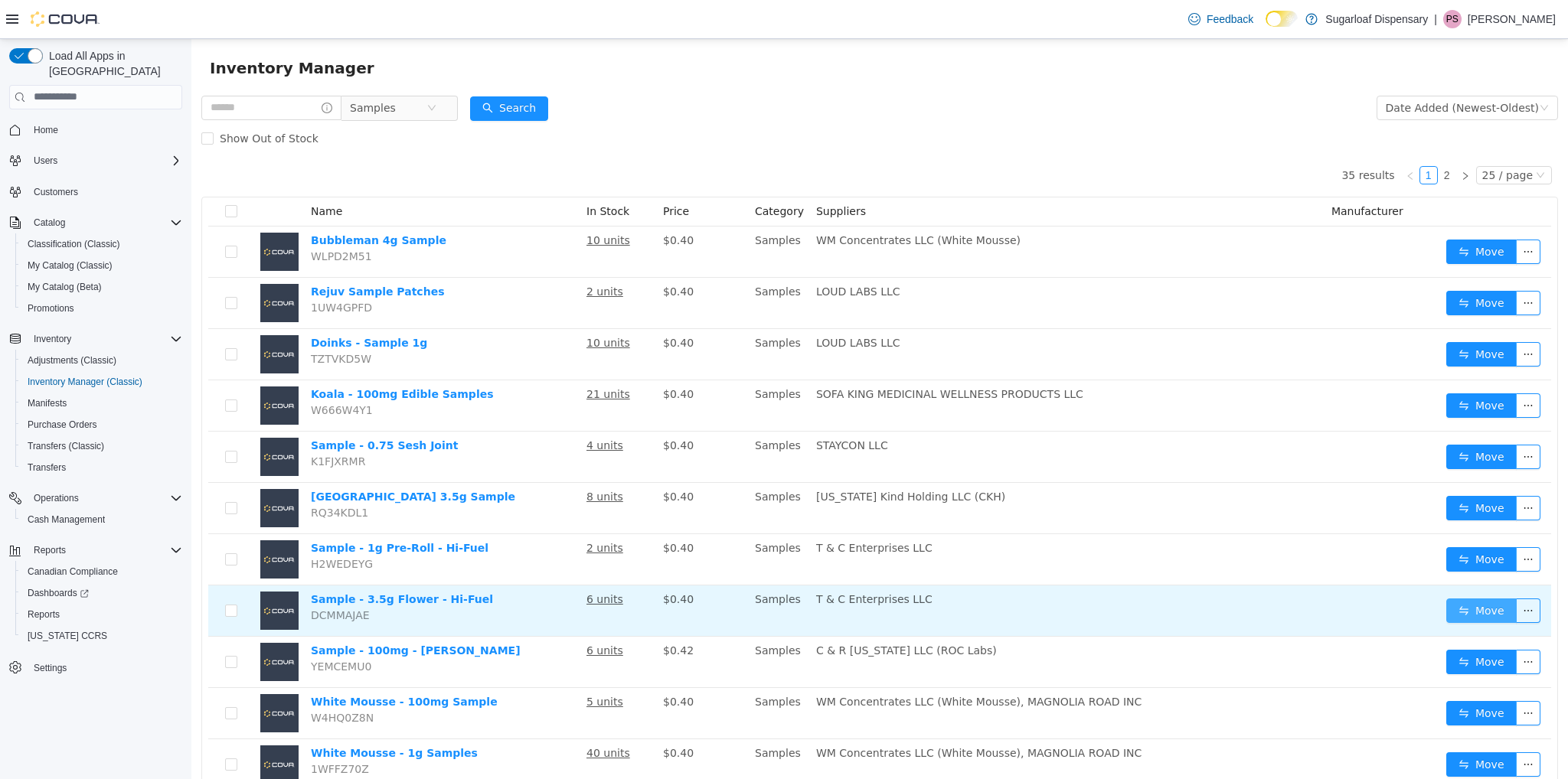
click at [1481, 605] on button "Move" at bounding box center [1481, 610] width 70 height 24
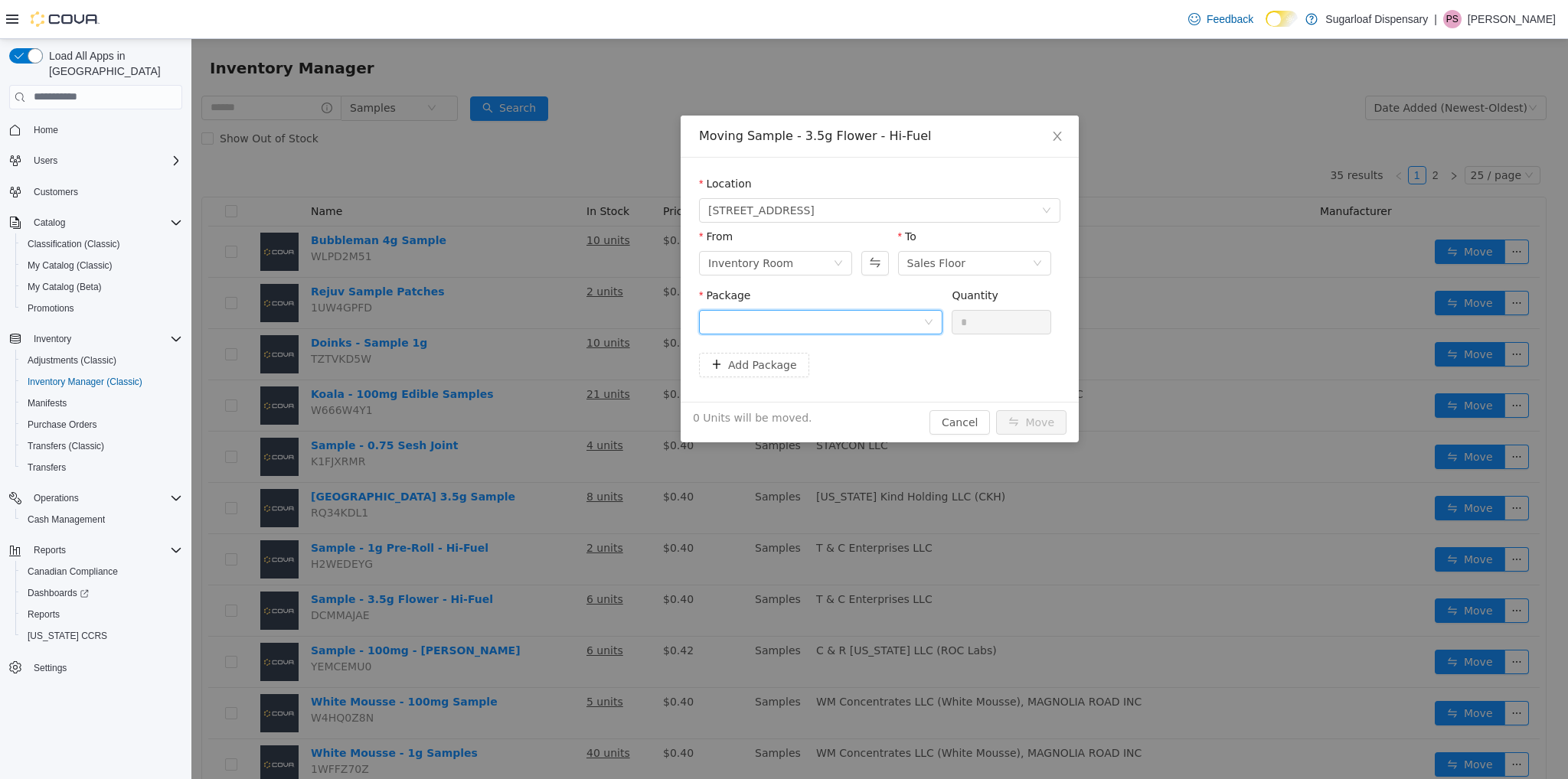
click at [894, 313] on div at bounding box center [815, 322] width 215 height 23
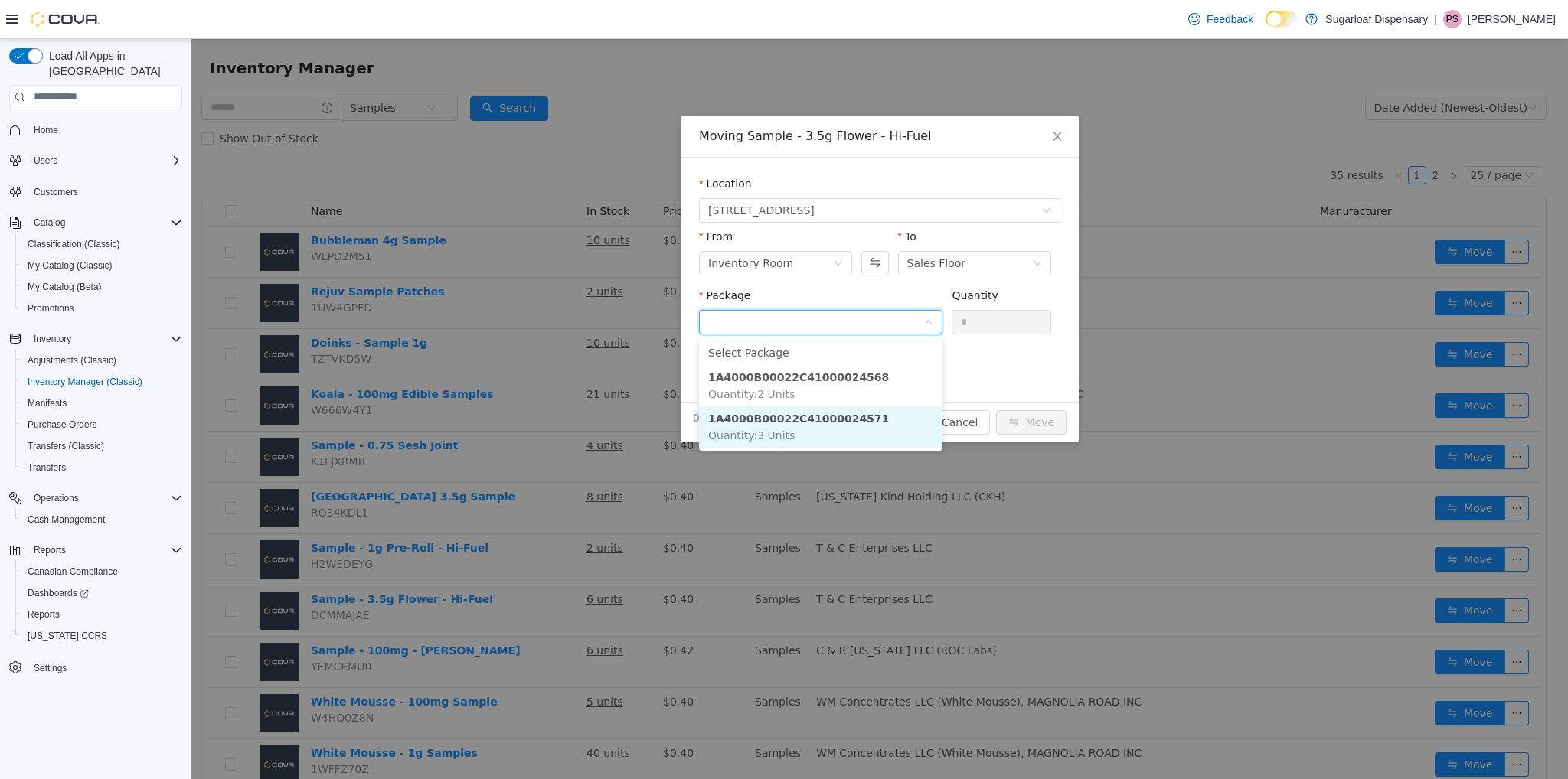
click at [845, 411] on strong "1A4000B00022C41000024571" at bounding box center [799, 417] width 181 height 13
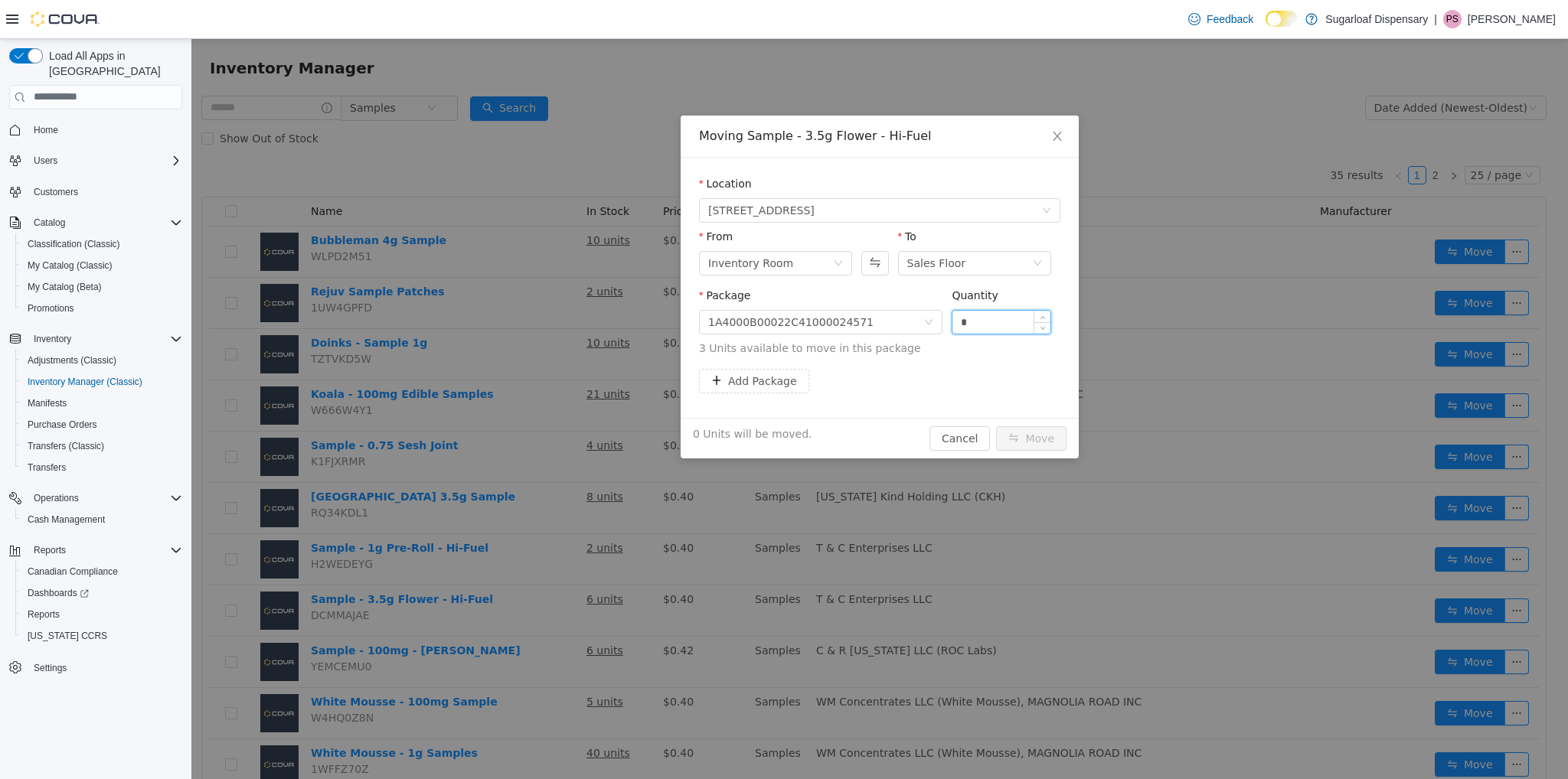
click at [990, 316] on input "*" at bounding box center [1001, 322] width 98 height 23
type input "**"
click at [996, 426] on button "Move" at bounding box center [1031, 438] width 70 height 24
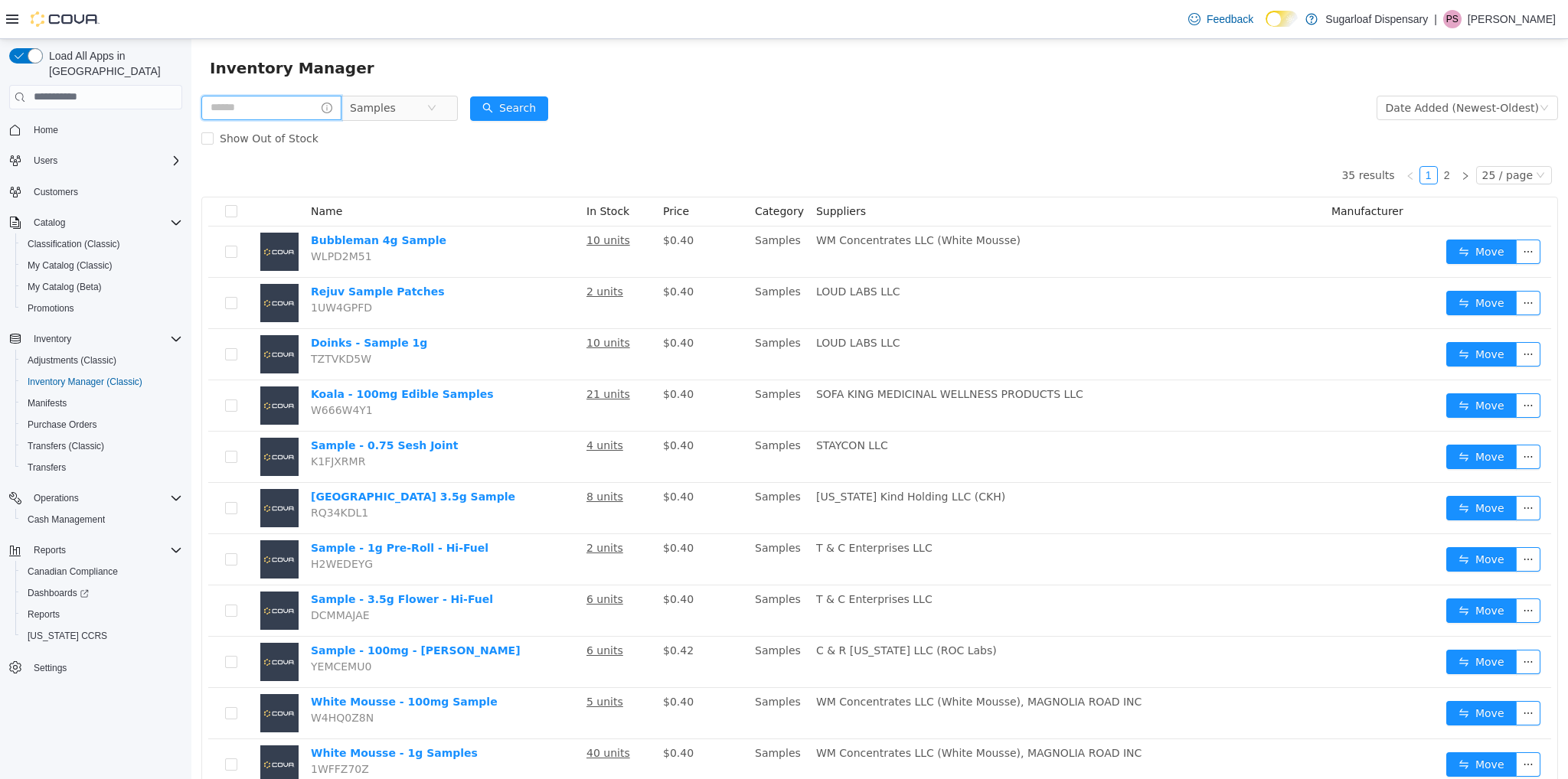
click at [281, 110] on input "text" at bounding box center [271, 107] width 140 height 24
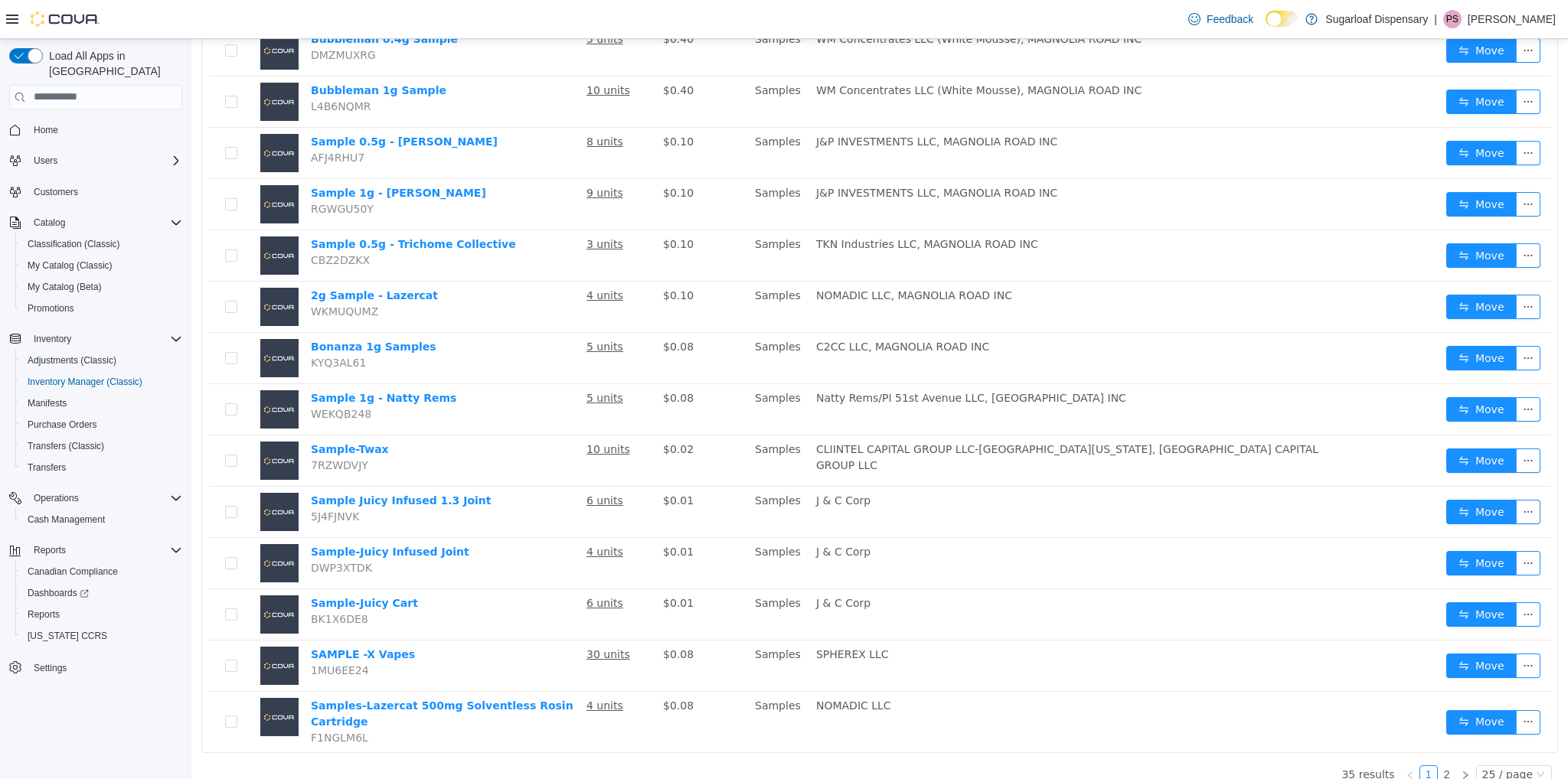
scroll to position [800, 0]
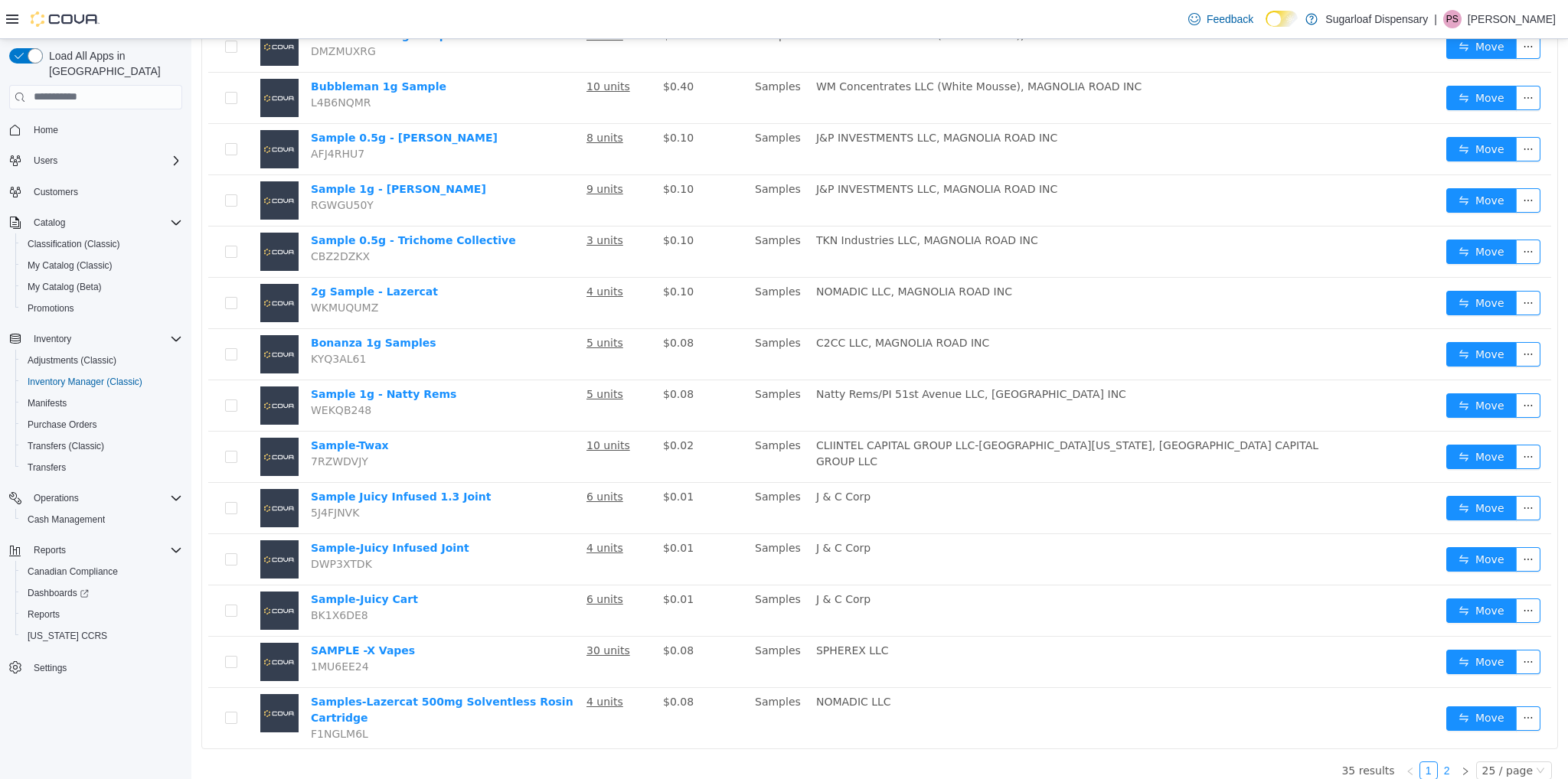
click at [1440, 761] on link "2" at bounding box center [1446, 769] width 17 height 17
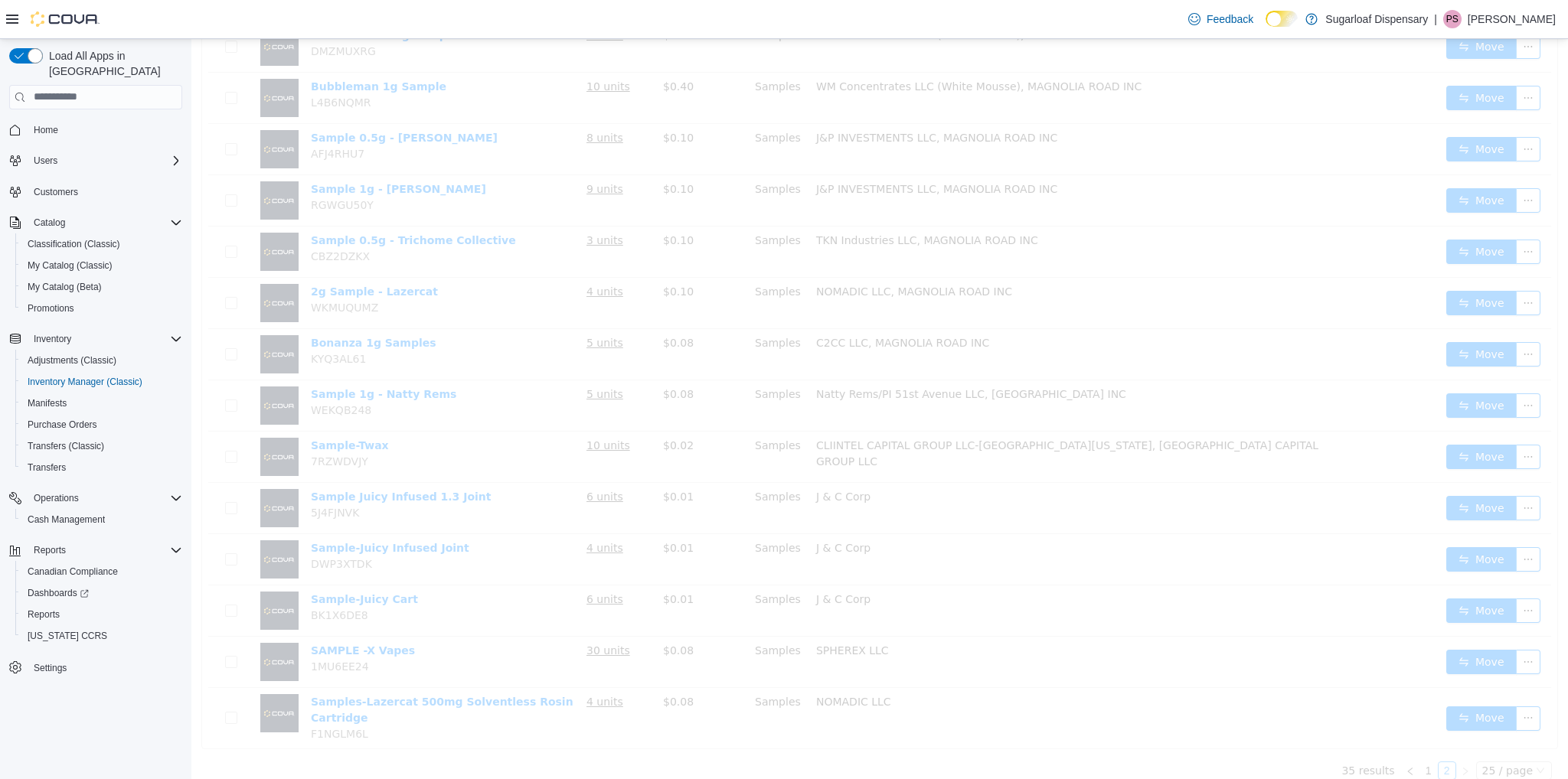
scroll to position [33, 0]
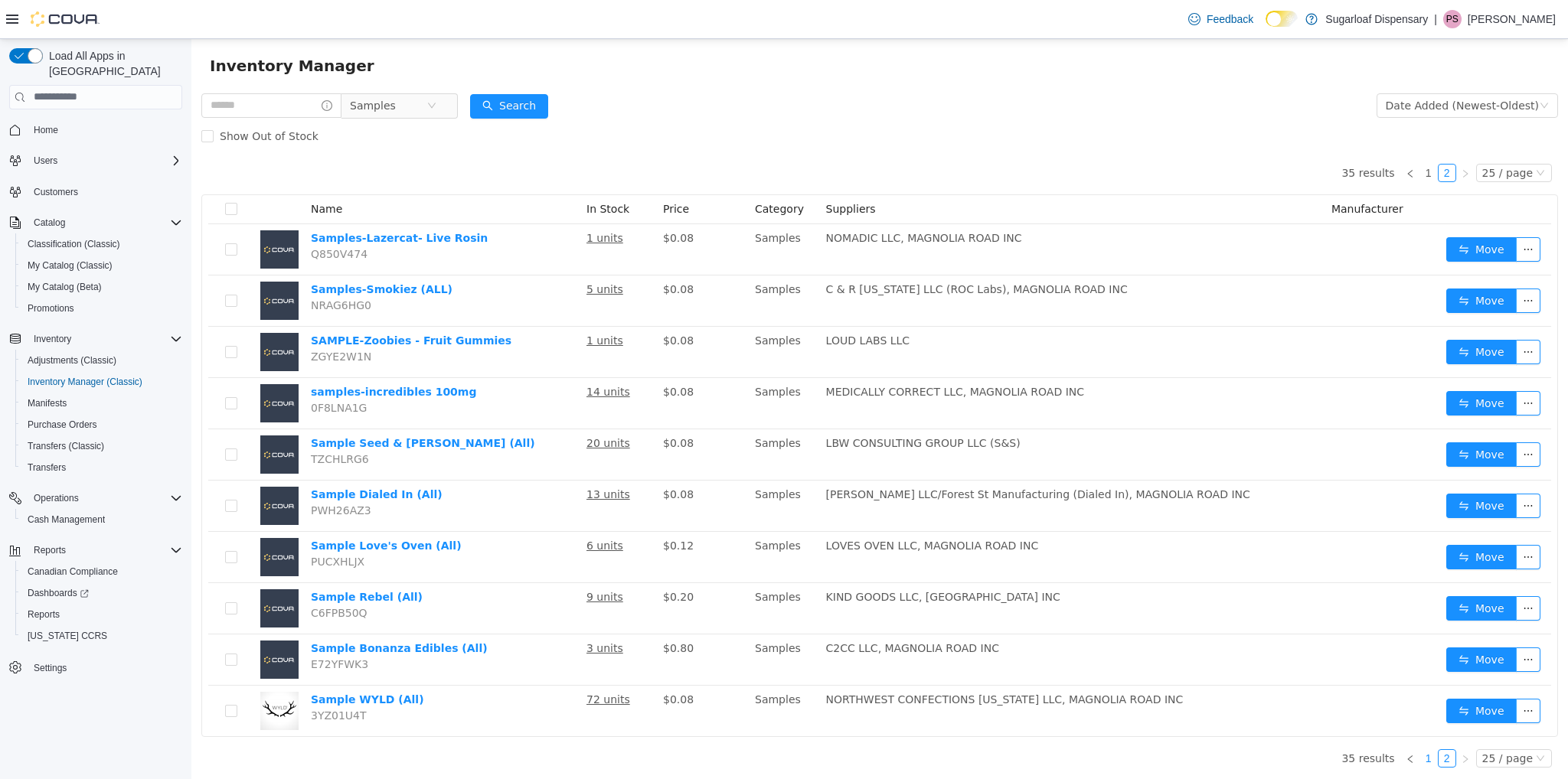
click at [1424, 754] on link "1" at bounding box center [1428, 758] width 17 height 17
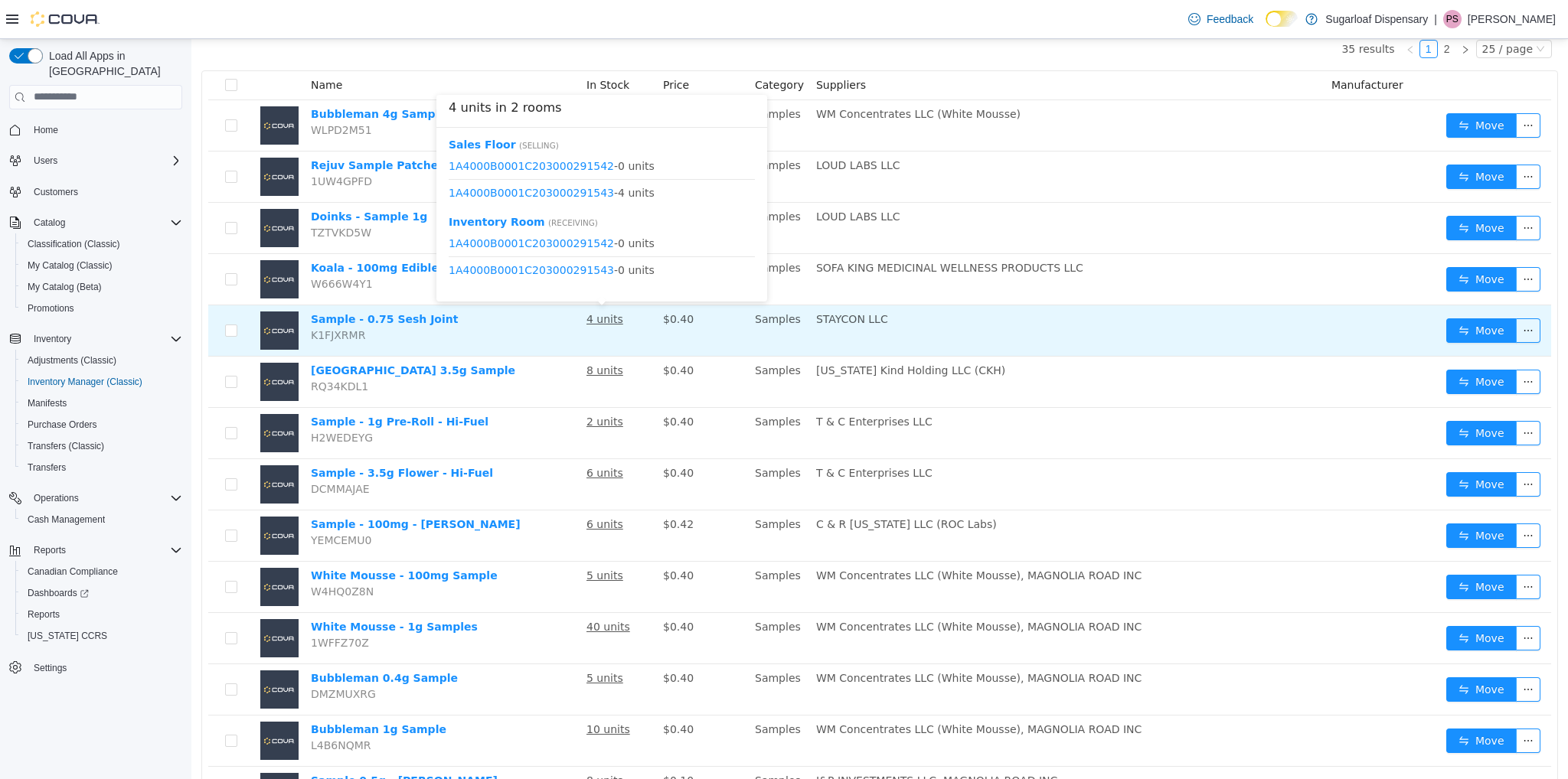
scroll to position [126, 0]
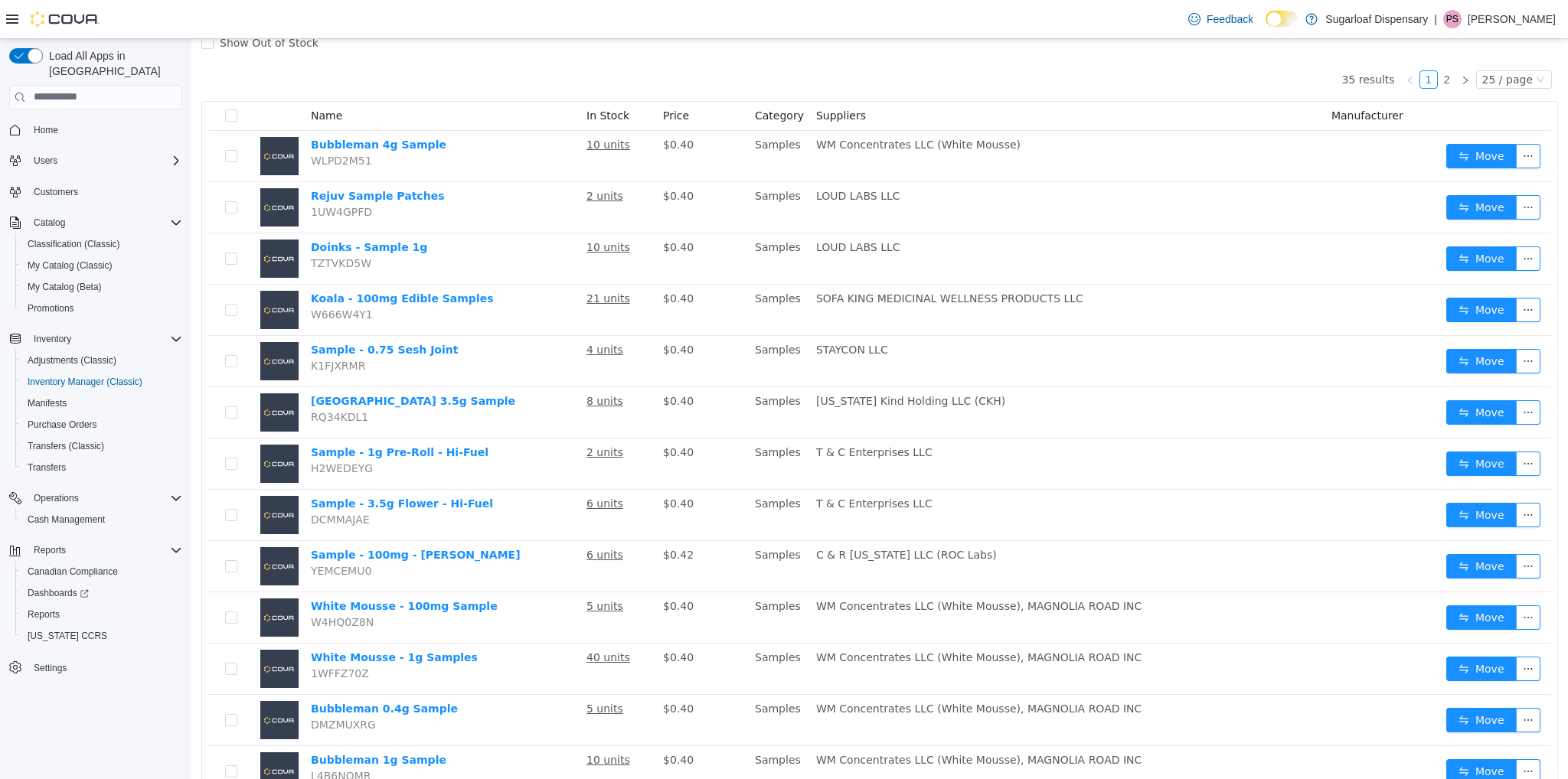
click at [847, 114] on span "Suppliers" at bounding box center [840, 115] width 50 height 13
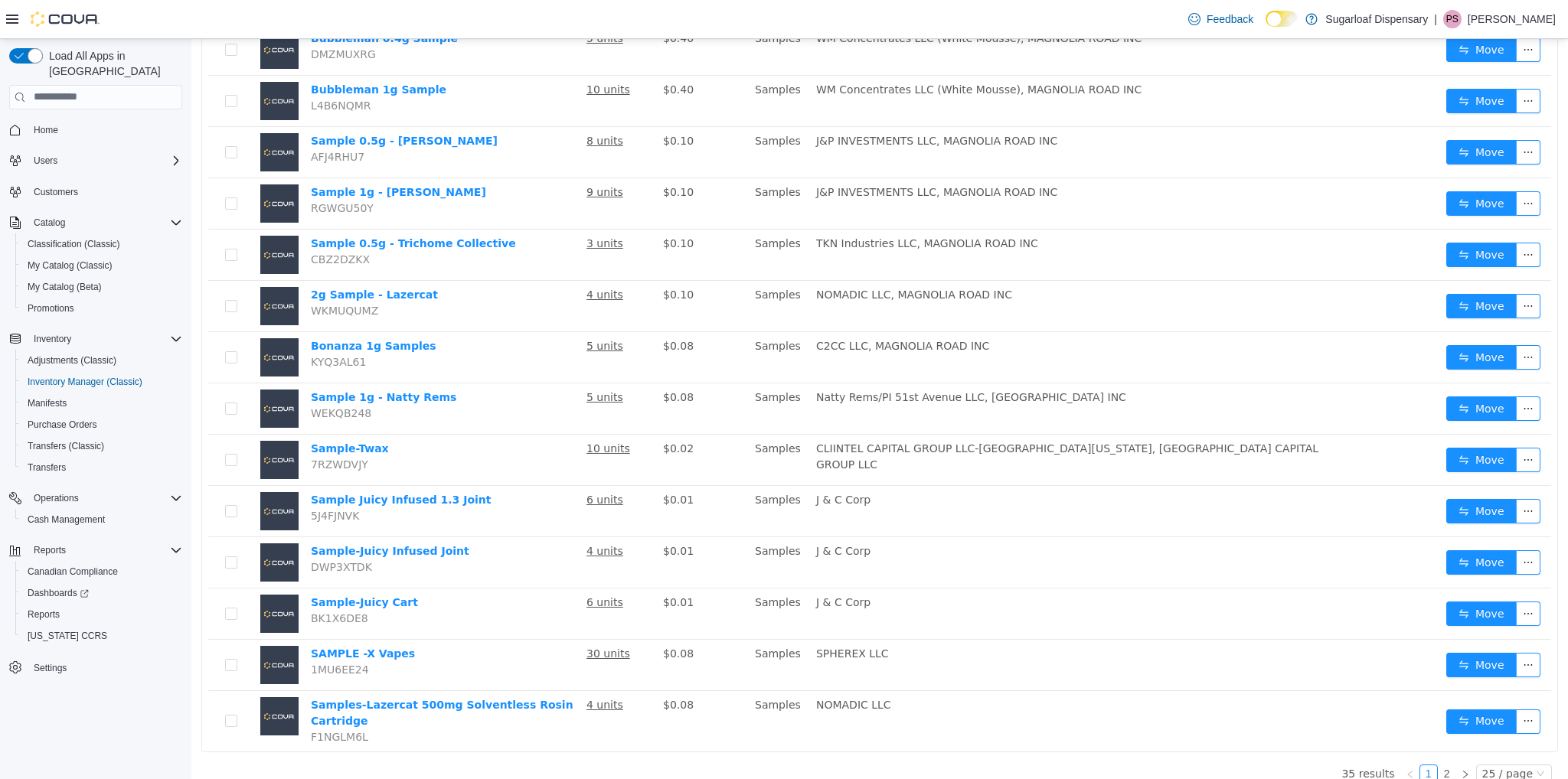
scroll to position [800, 0]
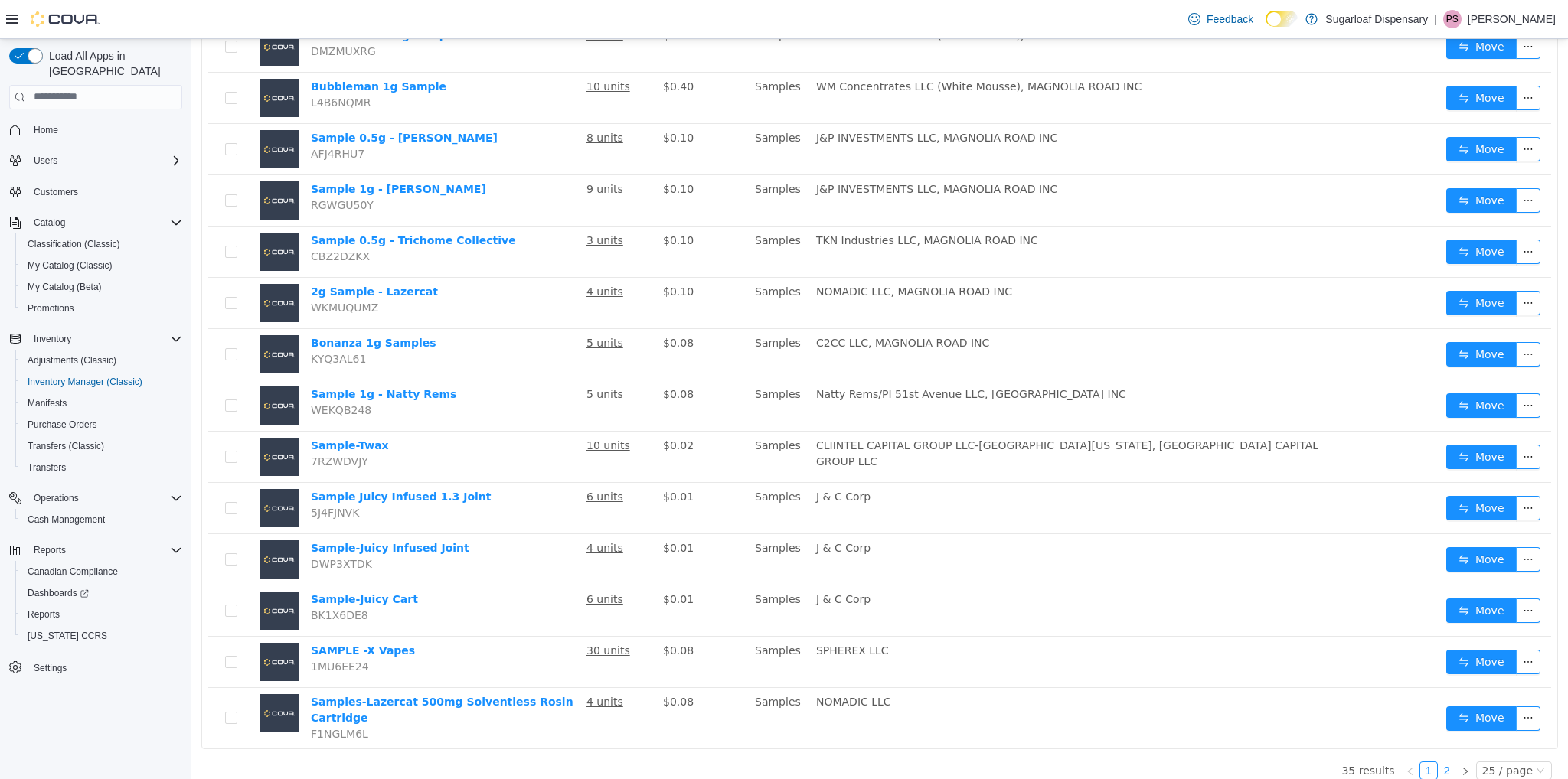
click at [1441, 761] on link "2" at bounding box center [1446, 769] width 17 height 17
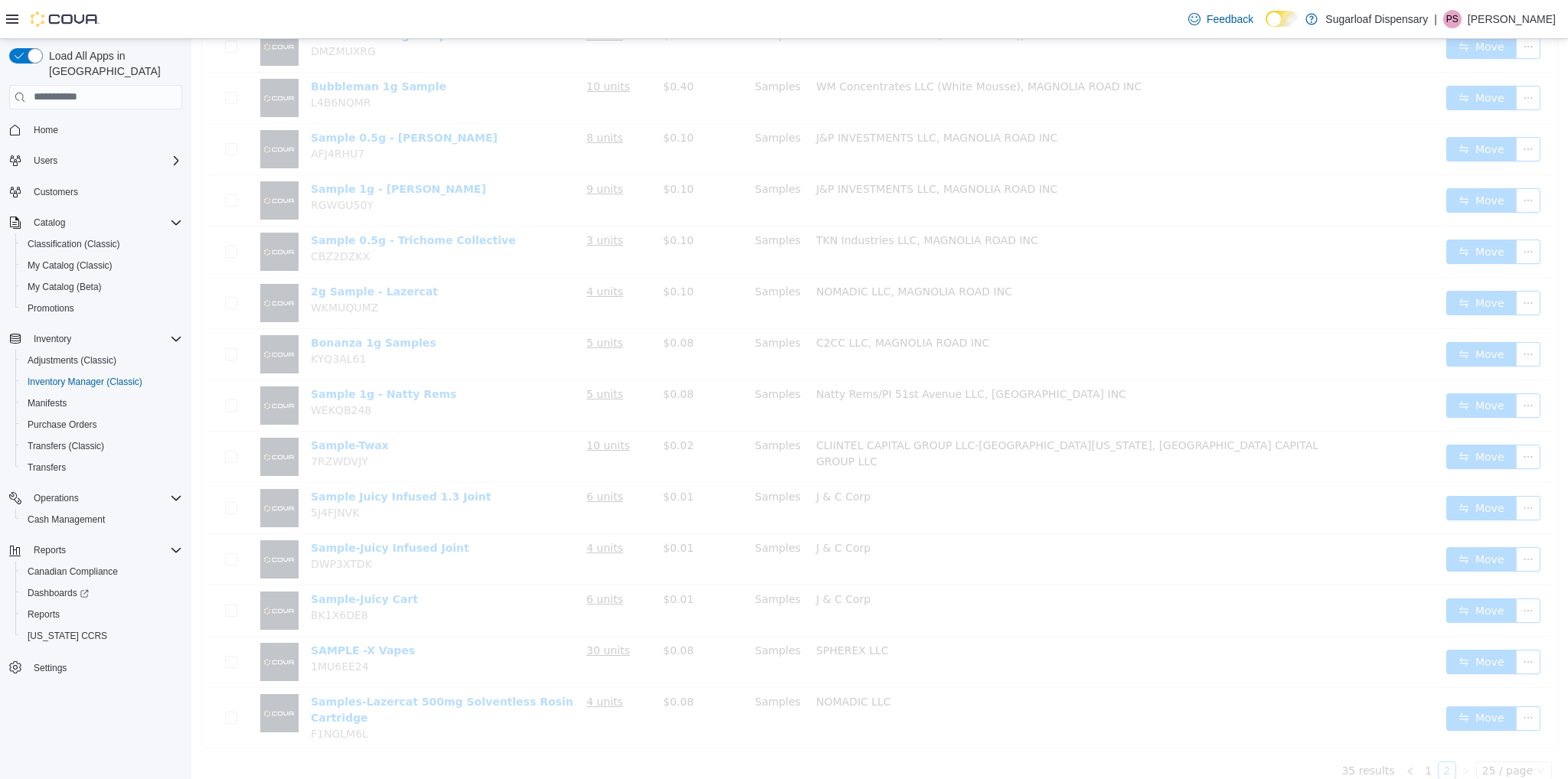
scroll to position [33, 0]
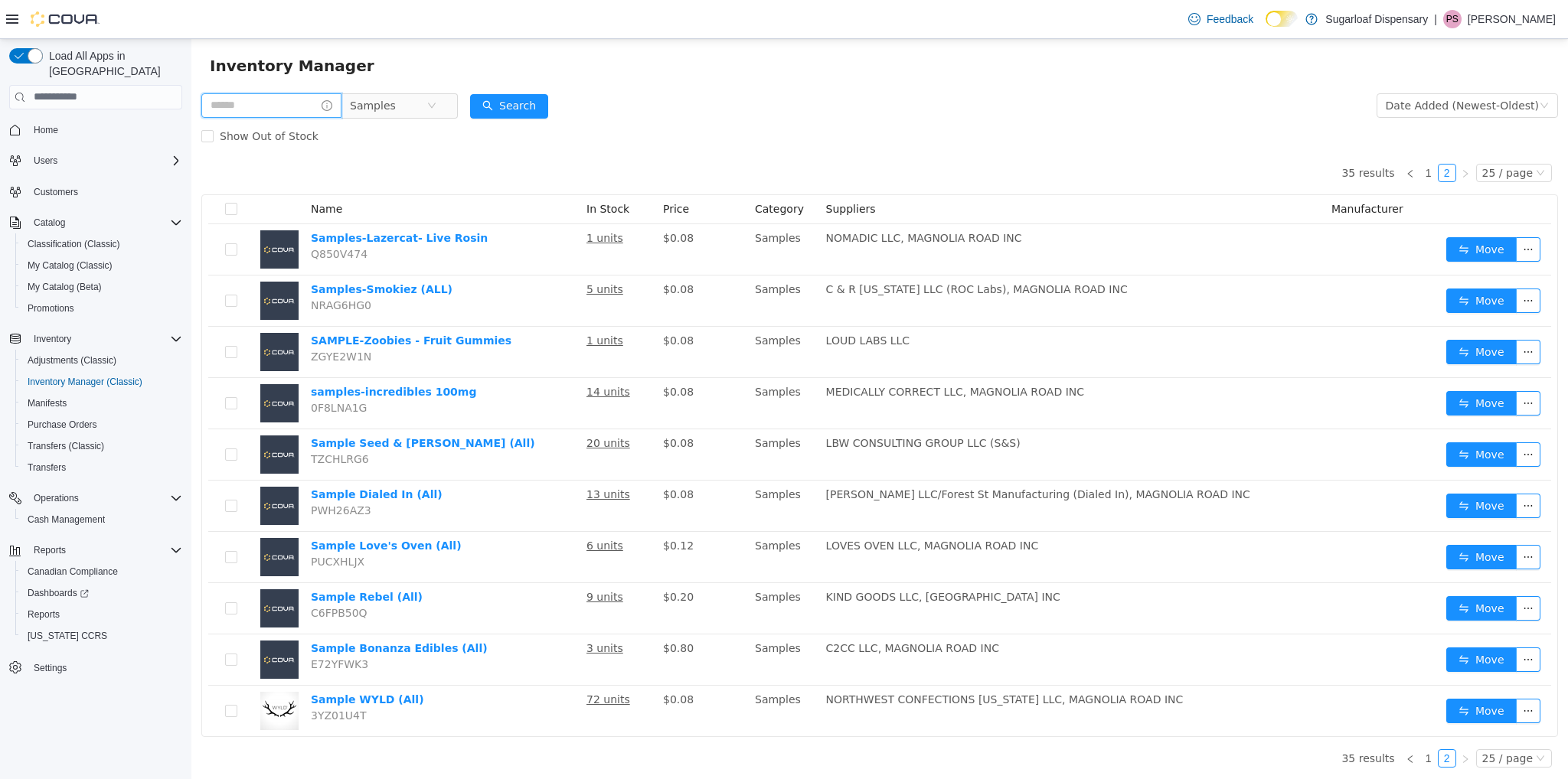
click at [251, 108] on input "text" at bounding box center [271, 104] width 140 height 24
click at [437, 107] on icon "icon: close-circle" at bounding box center [431, 104] width 9 height 9
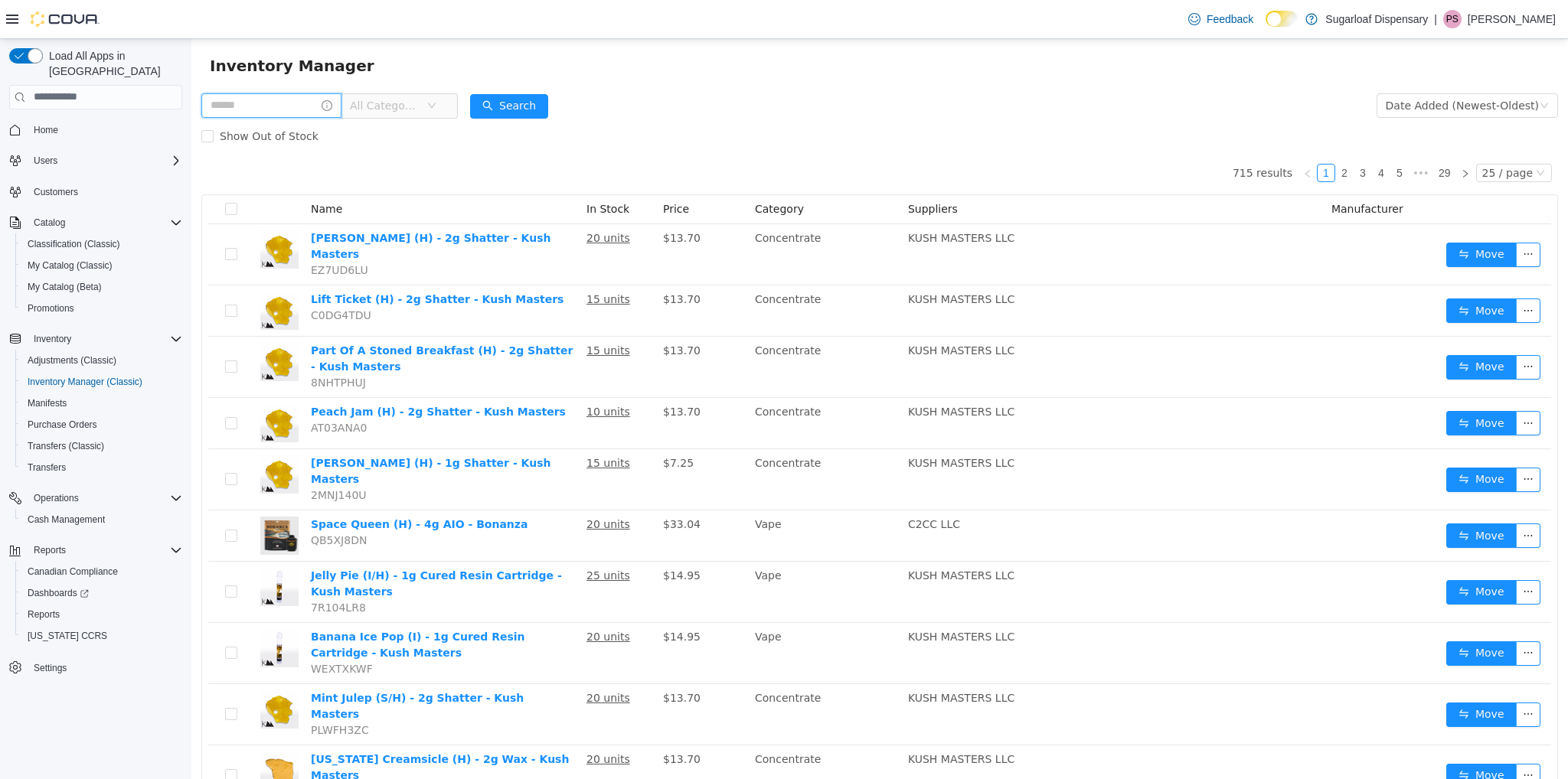
click at [275, 101] on input "text" at bounding box center [271, 104] width 140 height 24
type input "**********"
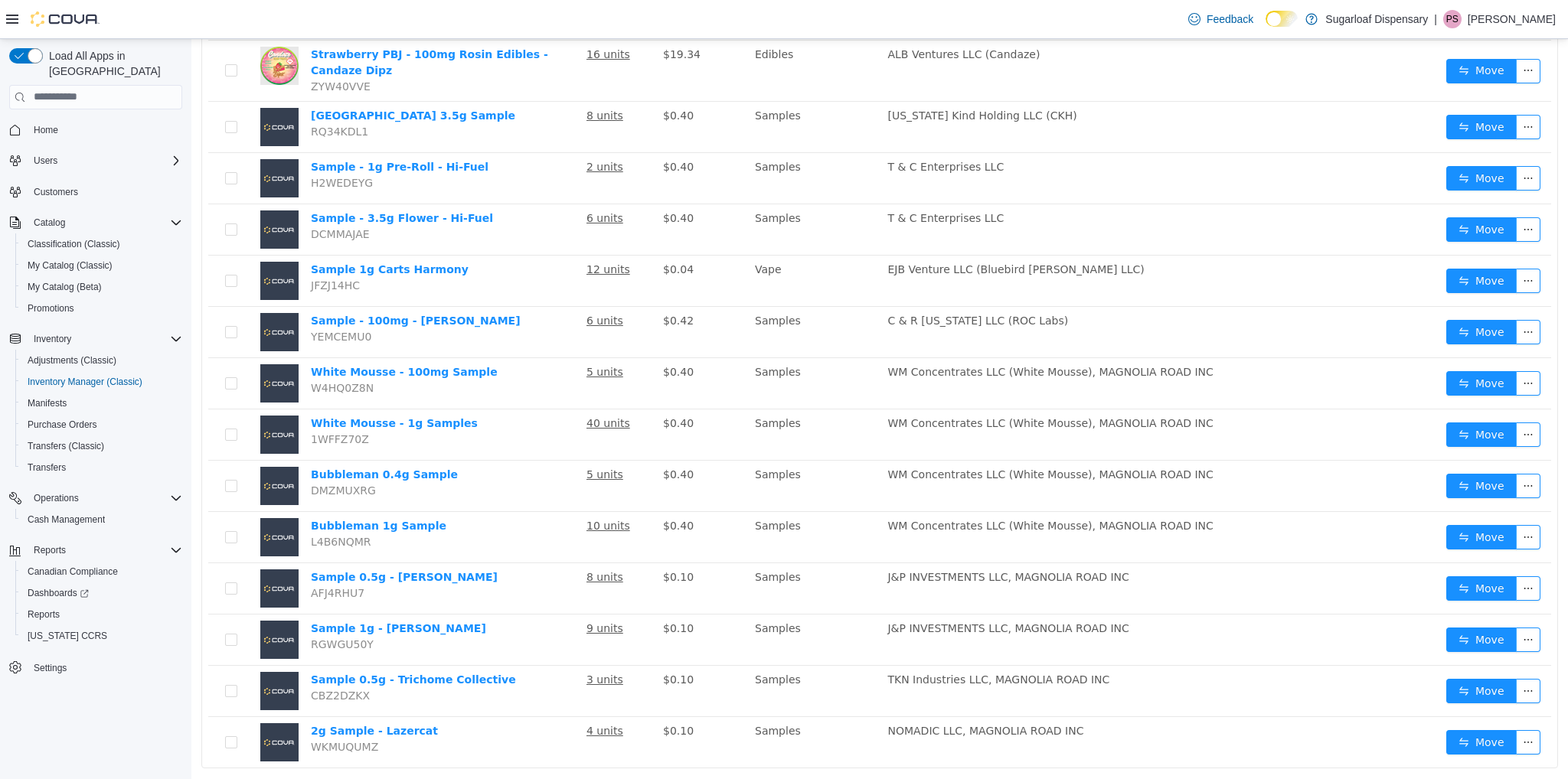
scroll to position [800, 0]
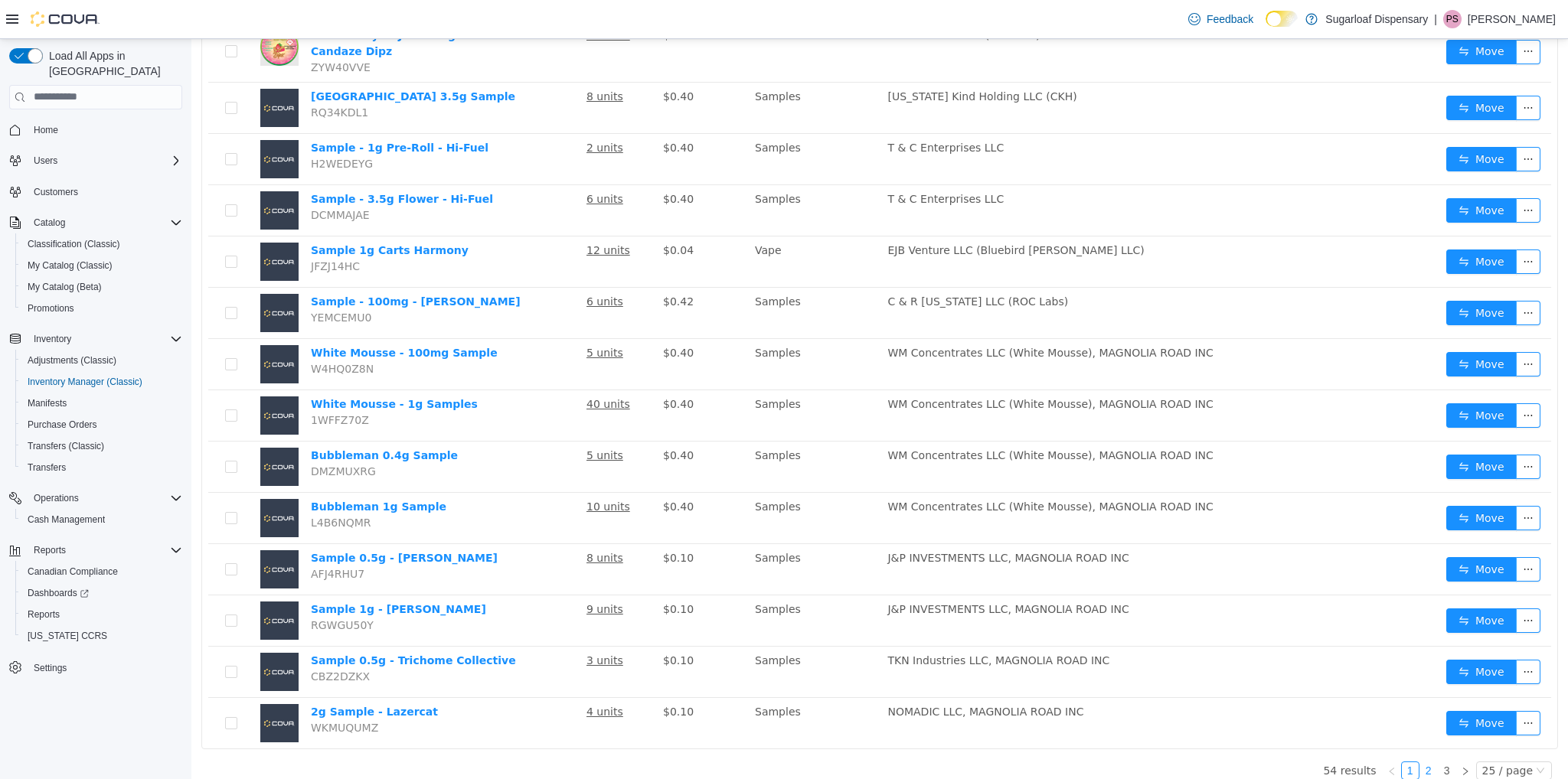
click at [1423, 761] on link "2" at bounding box center [1428, 769] width 17 height 17
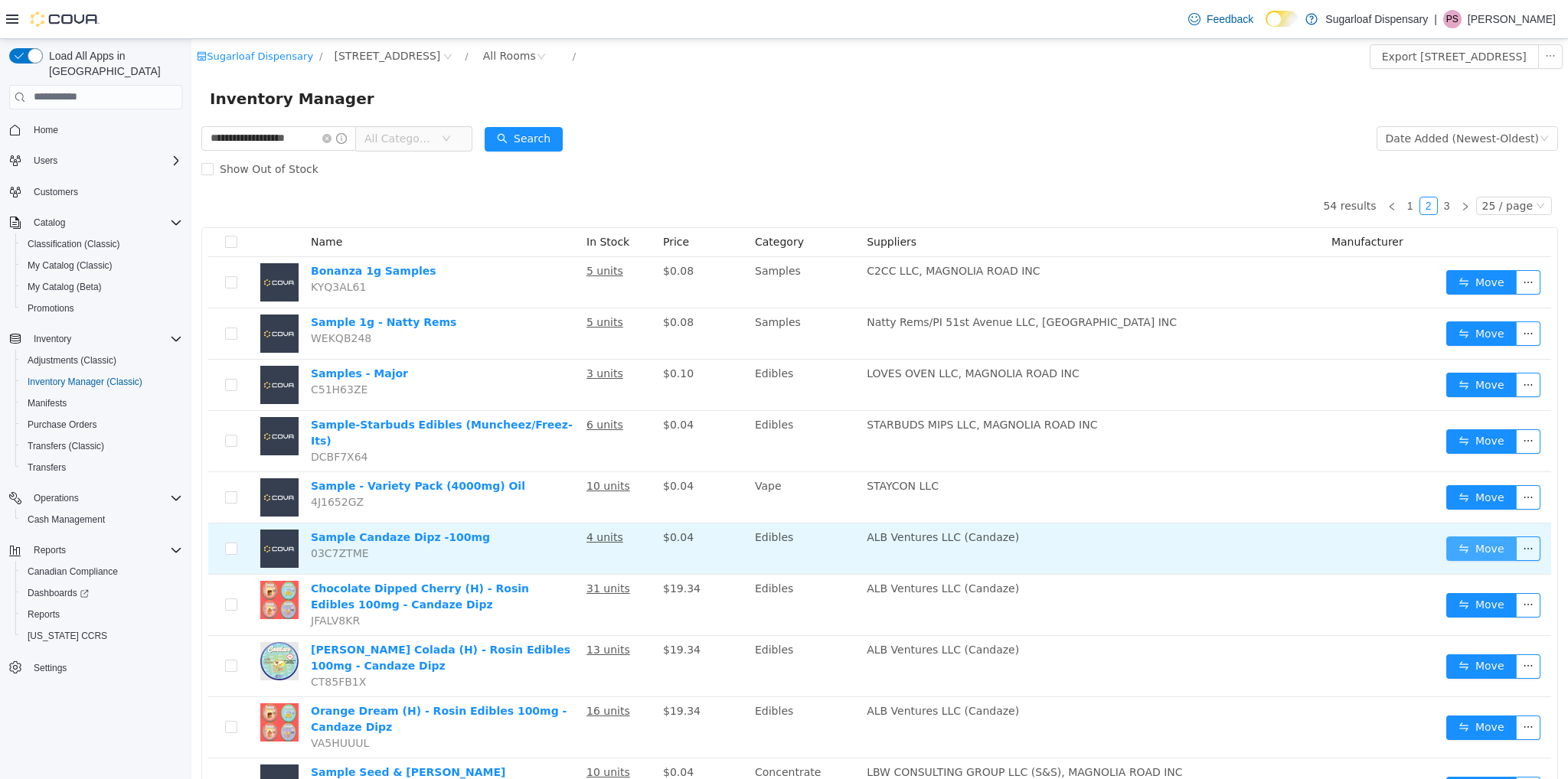
click at [1464, 536] on button "Move" at bounding box center [1481, 548] width 70 height 24
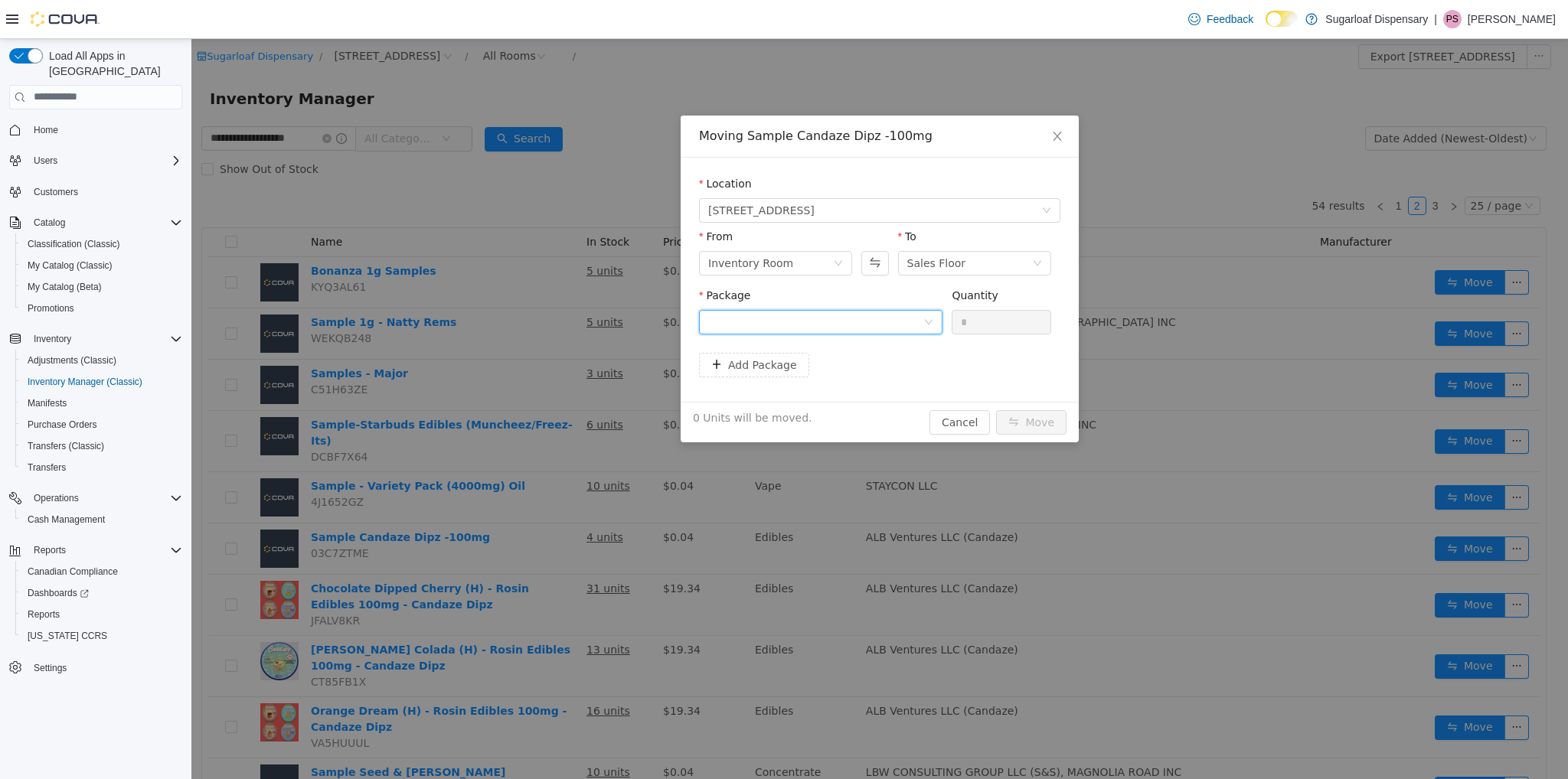
click at [915, 323] on div at bounding box center [815, 322] width 215 height 23
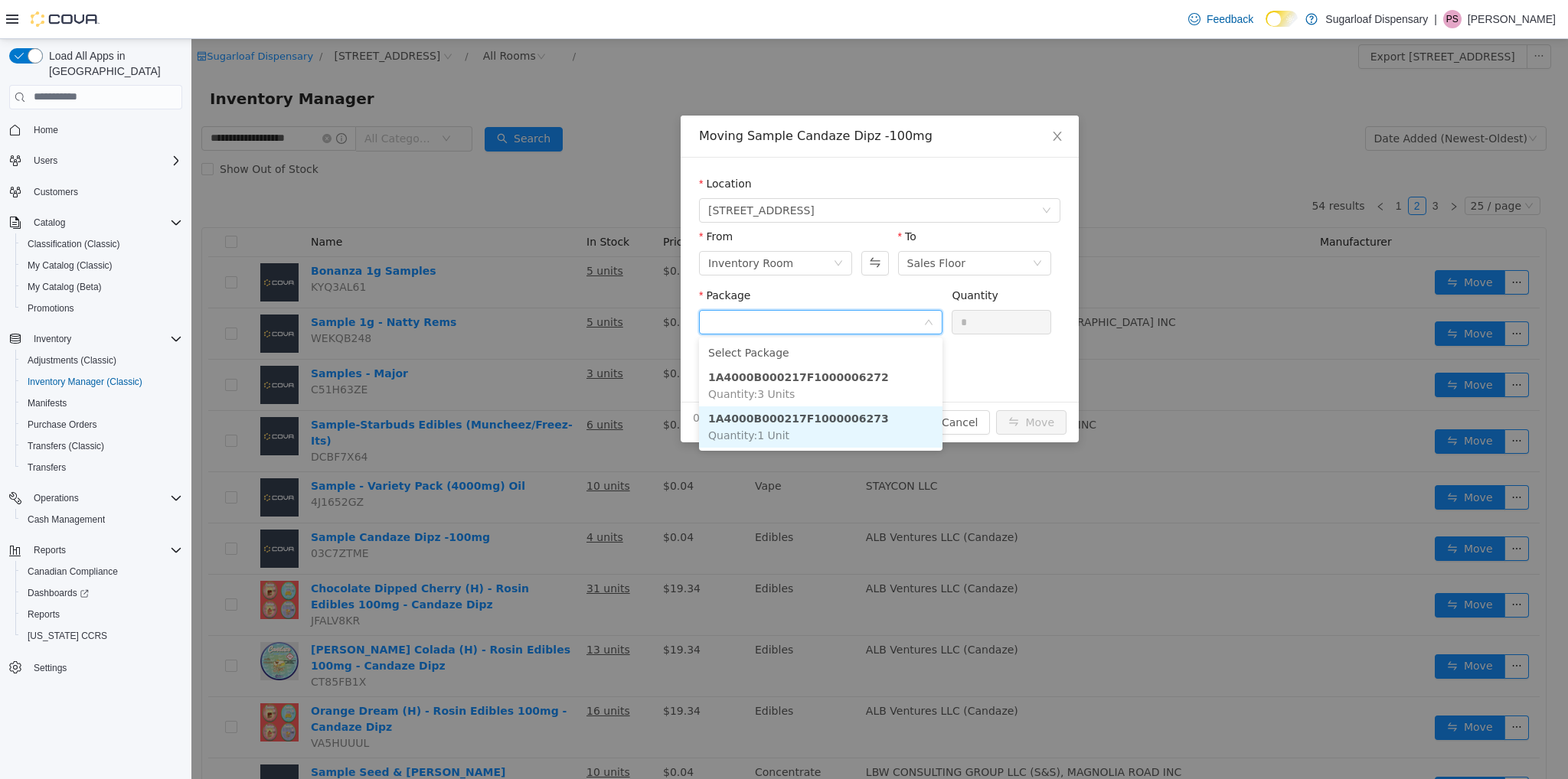
click at [816, 426] on li "1A4000B000217F1000006273 Quantity : 1 Unit" at bounding box center [821, 426] width 243 height 42
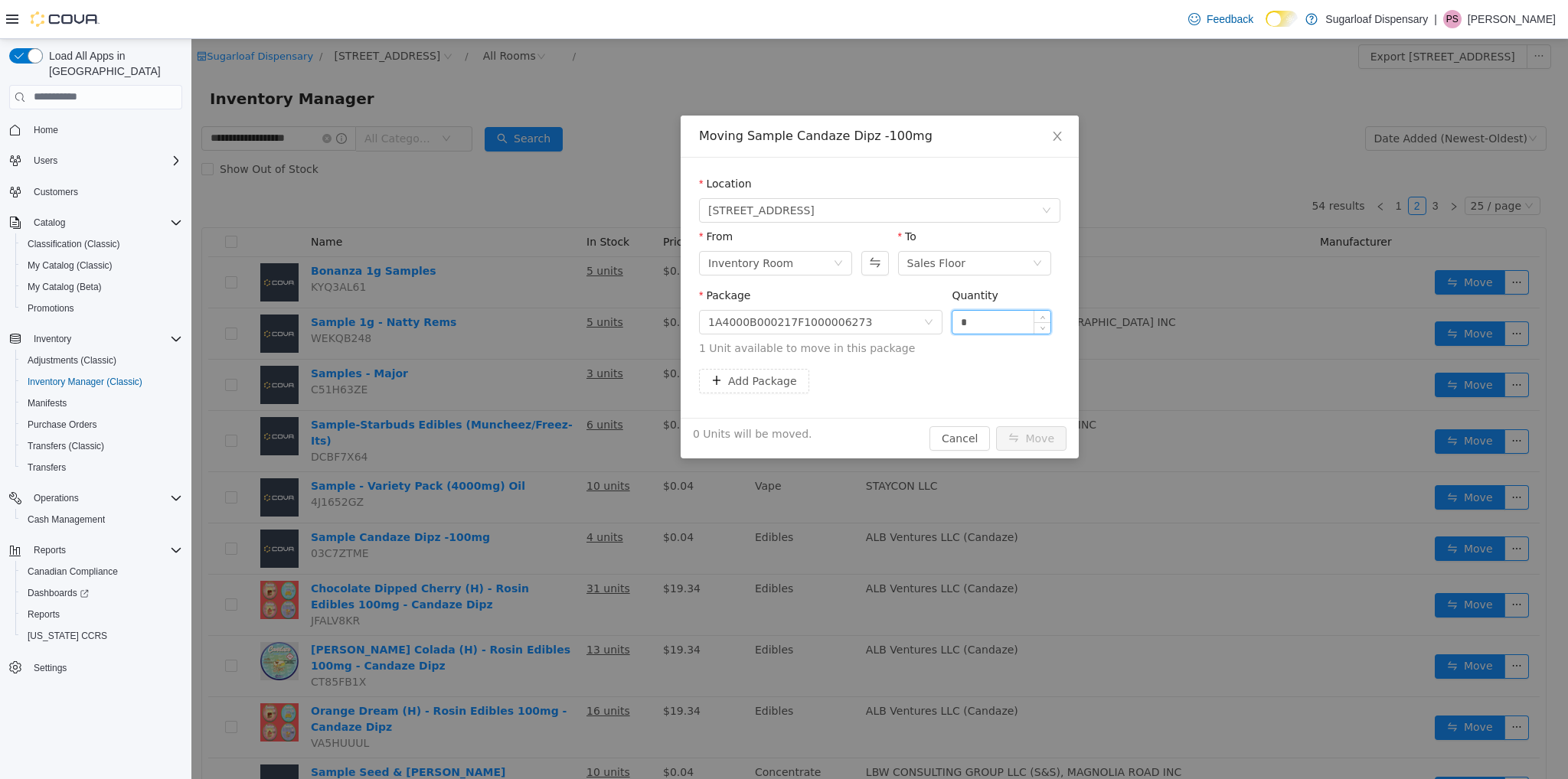
click at [980, 317] on input "*" at bounding box center [1001, 322] width 98 height 23
type input "*"
click at [1031, 440] on button "Move" at bounding box center [1031, 438] width 70 height 24
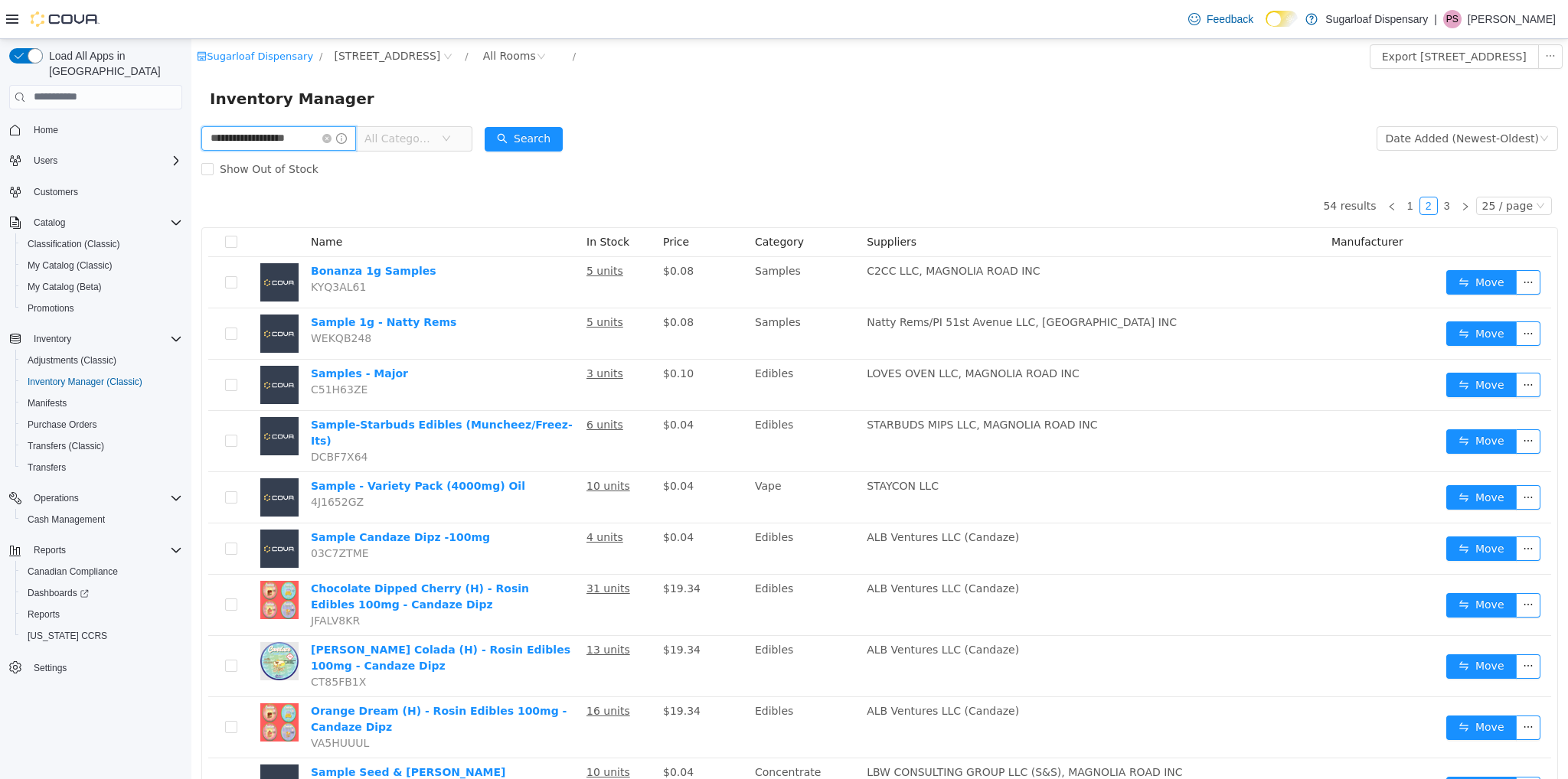
click at [311, 135] on input "**********" at bounding box center [278, 137] width 155 height 24
type input "**********"
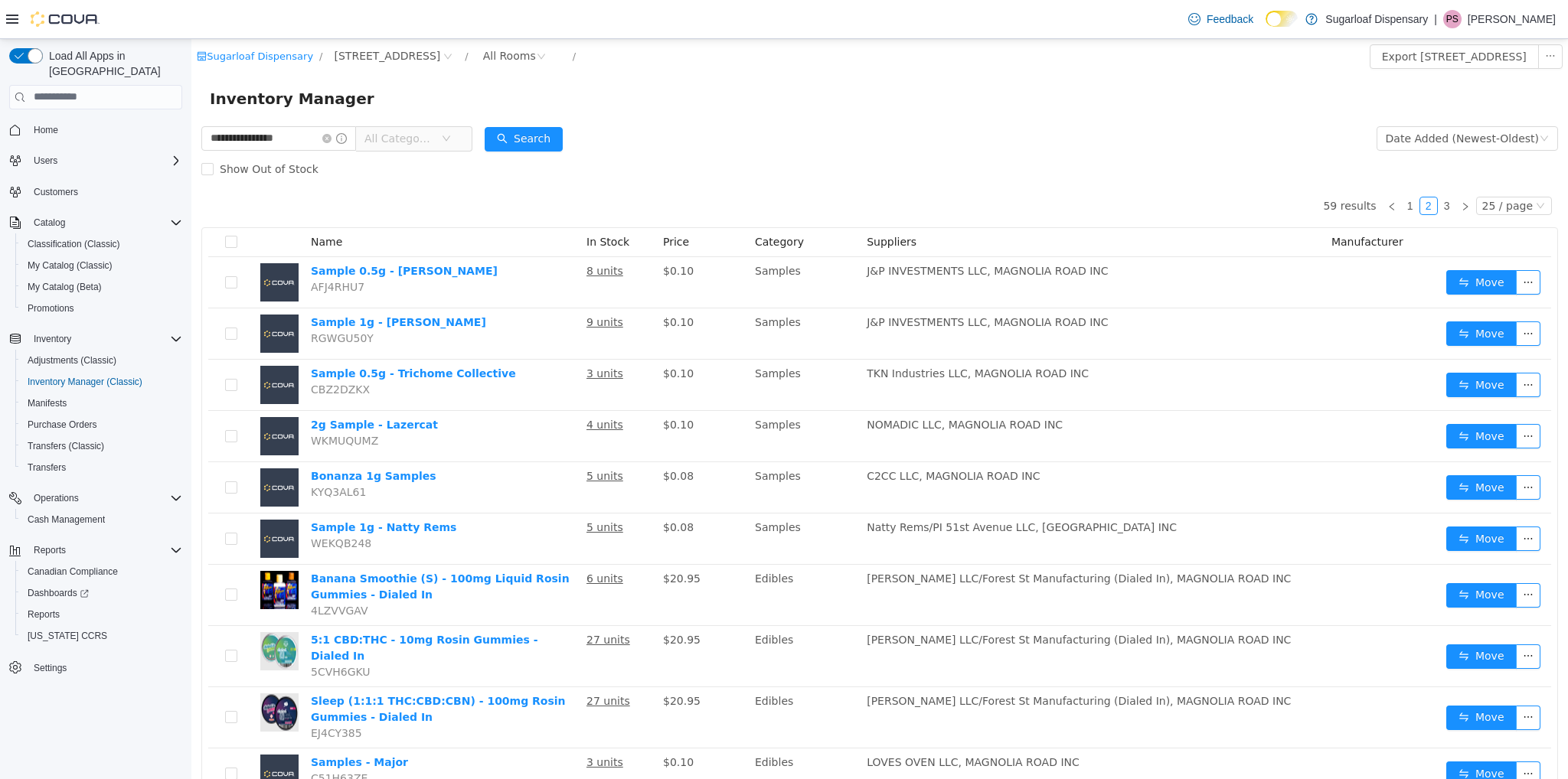
click at [674, 178] on div "Show Out of Stock" at bounding box center [879, 167] width 1357 height 30
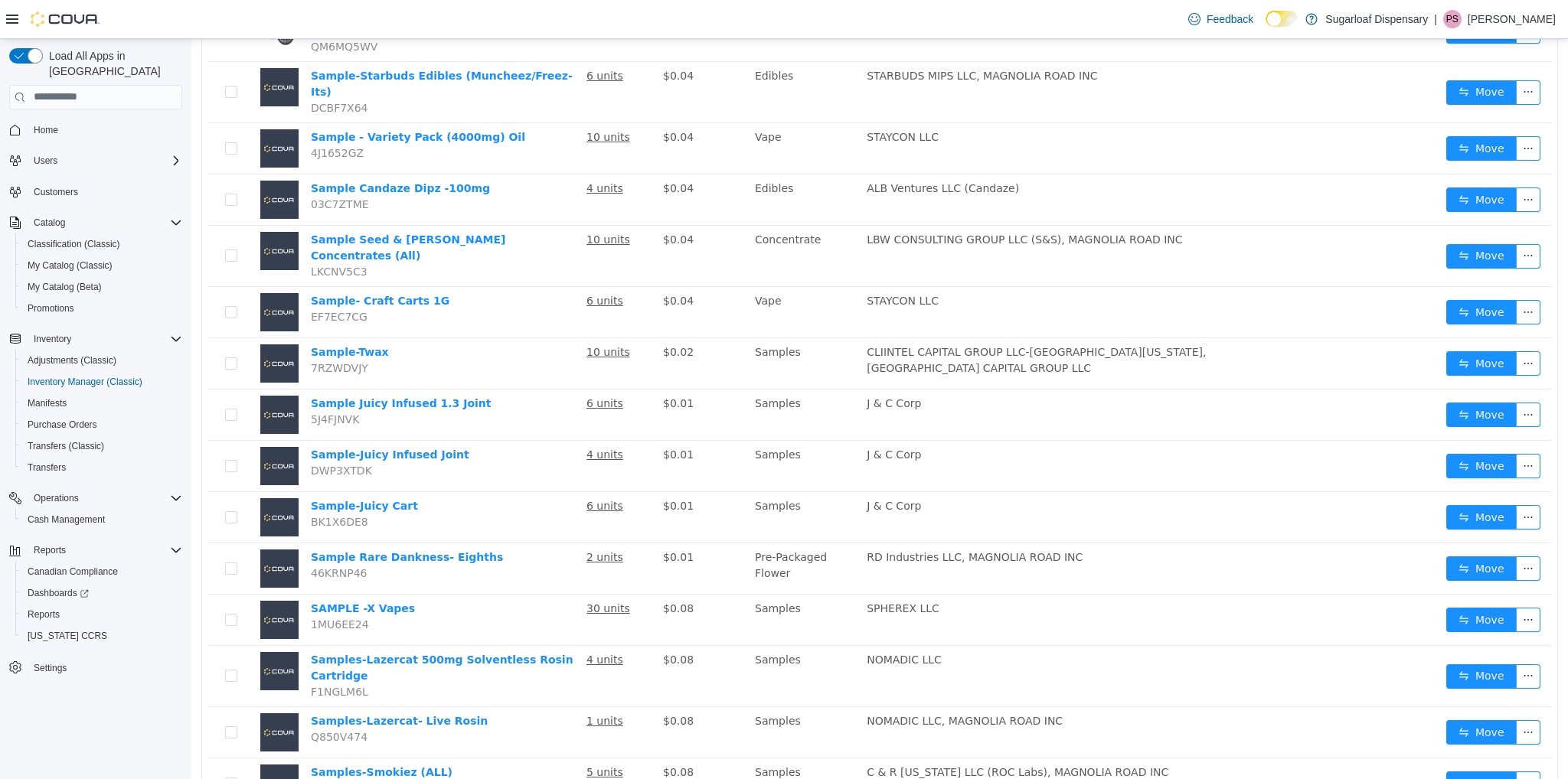
scroll to position [830, 0]
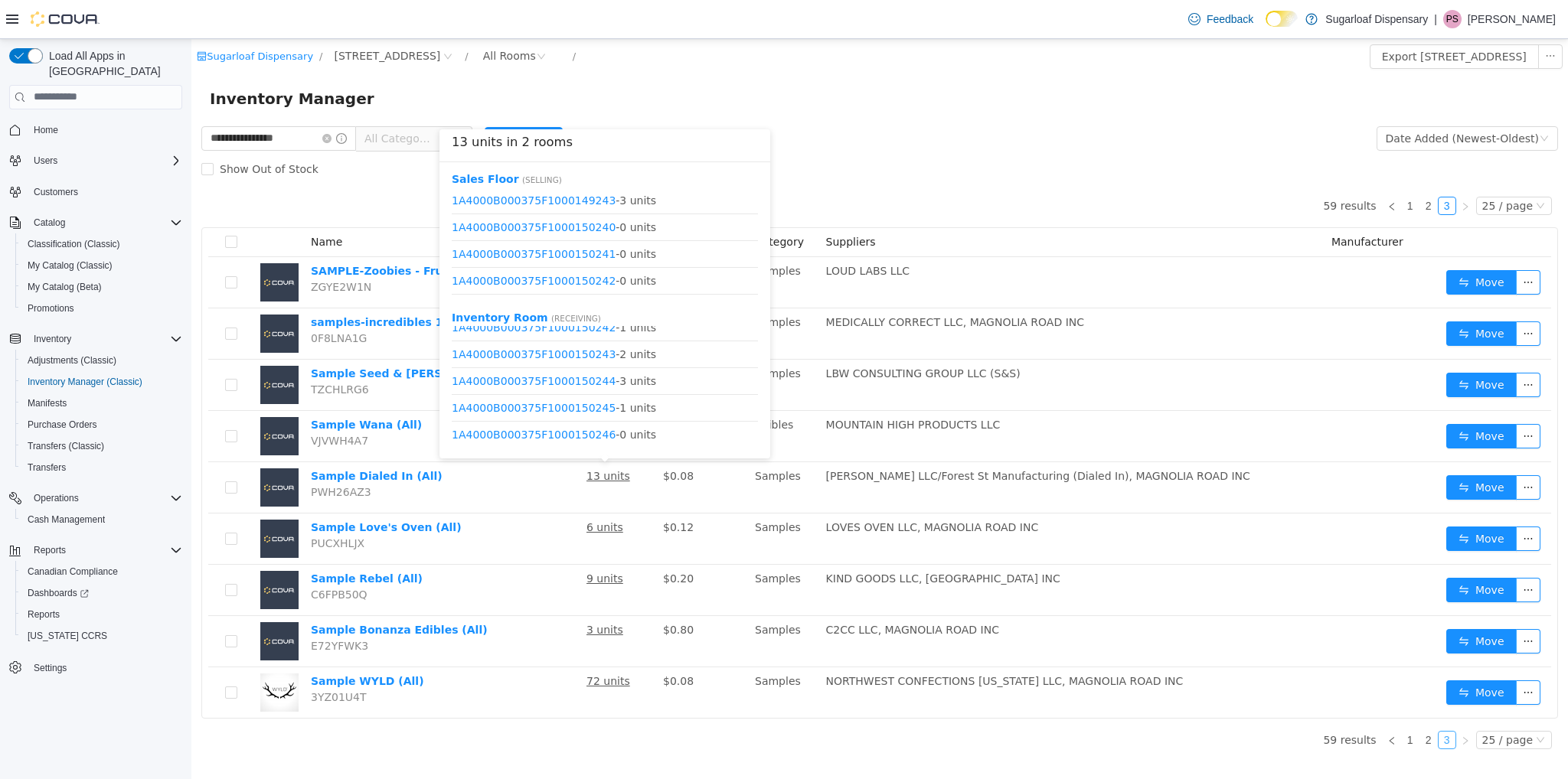
scroll to position [99, 0]
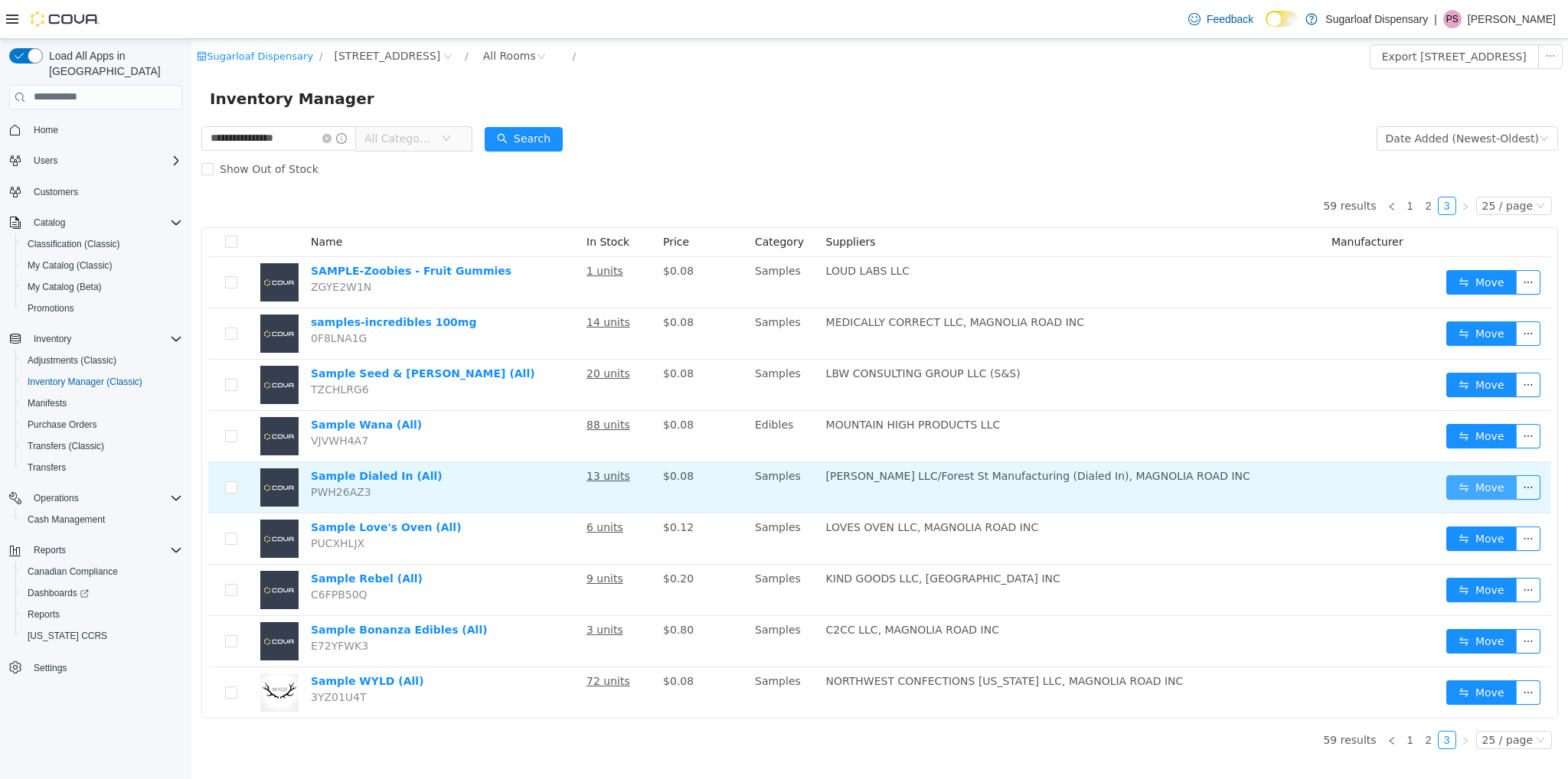
click at [1470, 483] on button "Move" at bounding box center [1481, 486] width 70 height 24
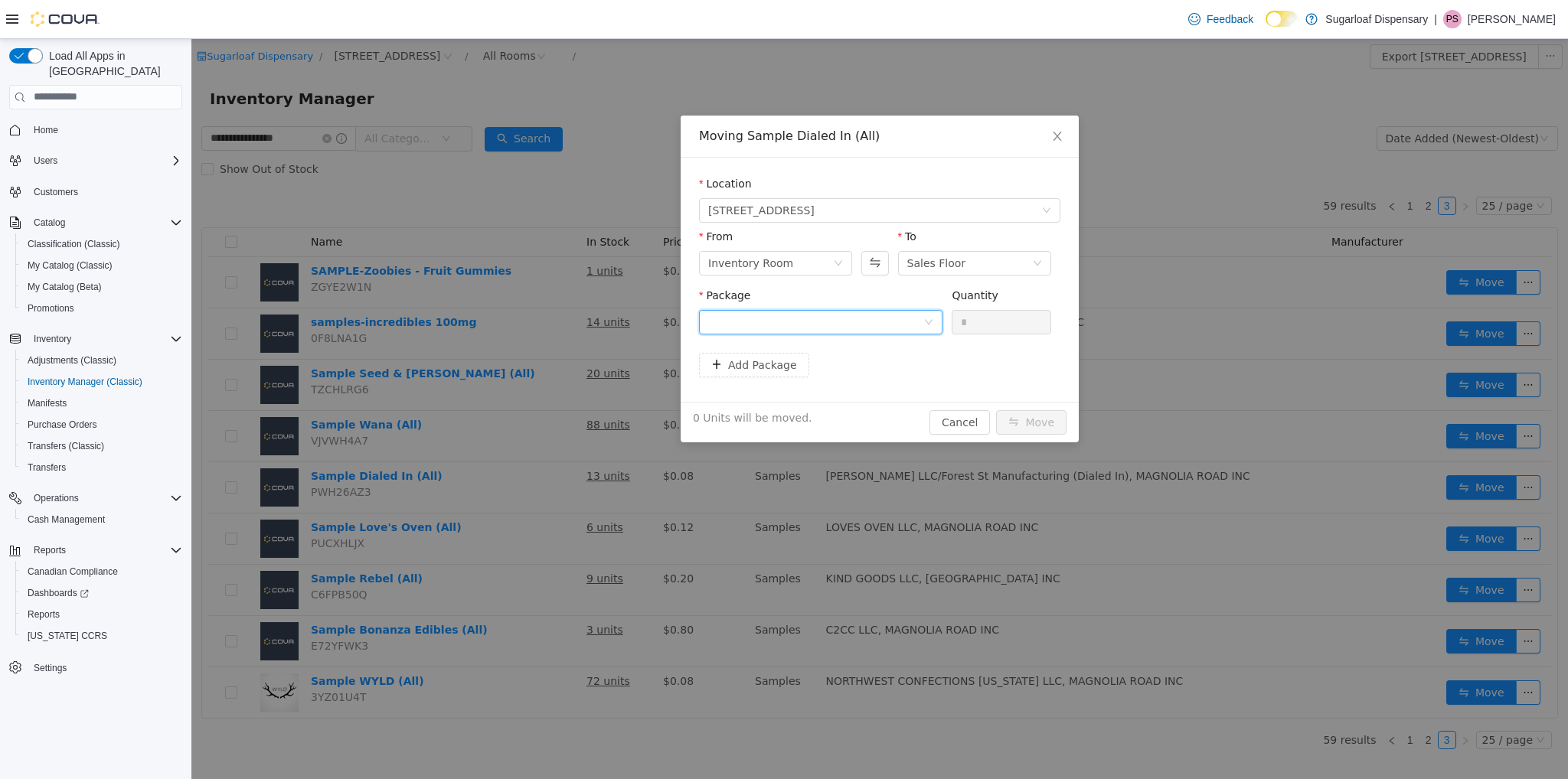
click at [798, 326] on div at bounding box center [815, 322] width 215 height 23
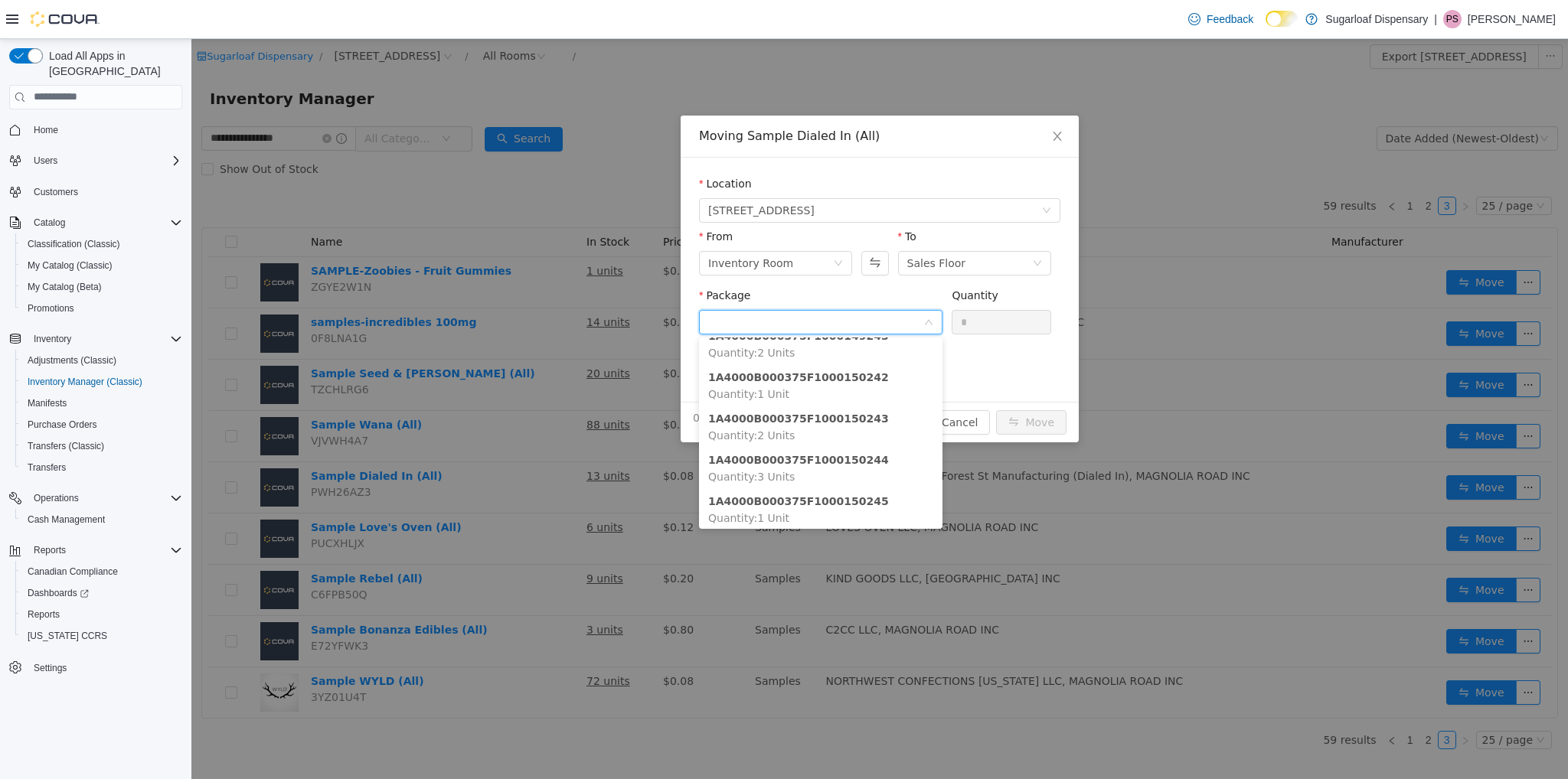
scroll to position [46, 0]
click at [854, 496] on li "1A4000B000375F1000150245 Quantity : 1 Unit" at bounding box center [821, 504] width 243 height 42
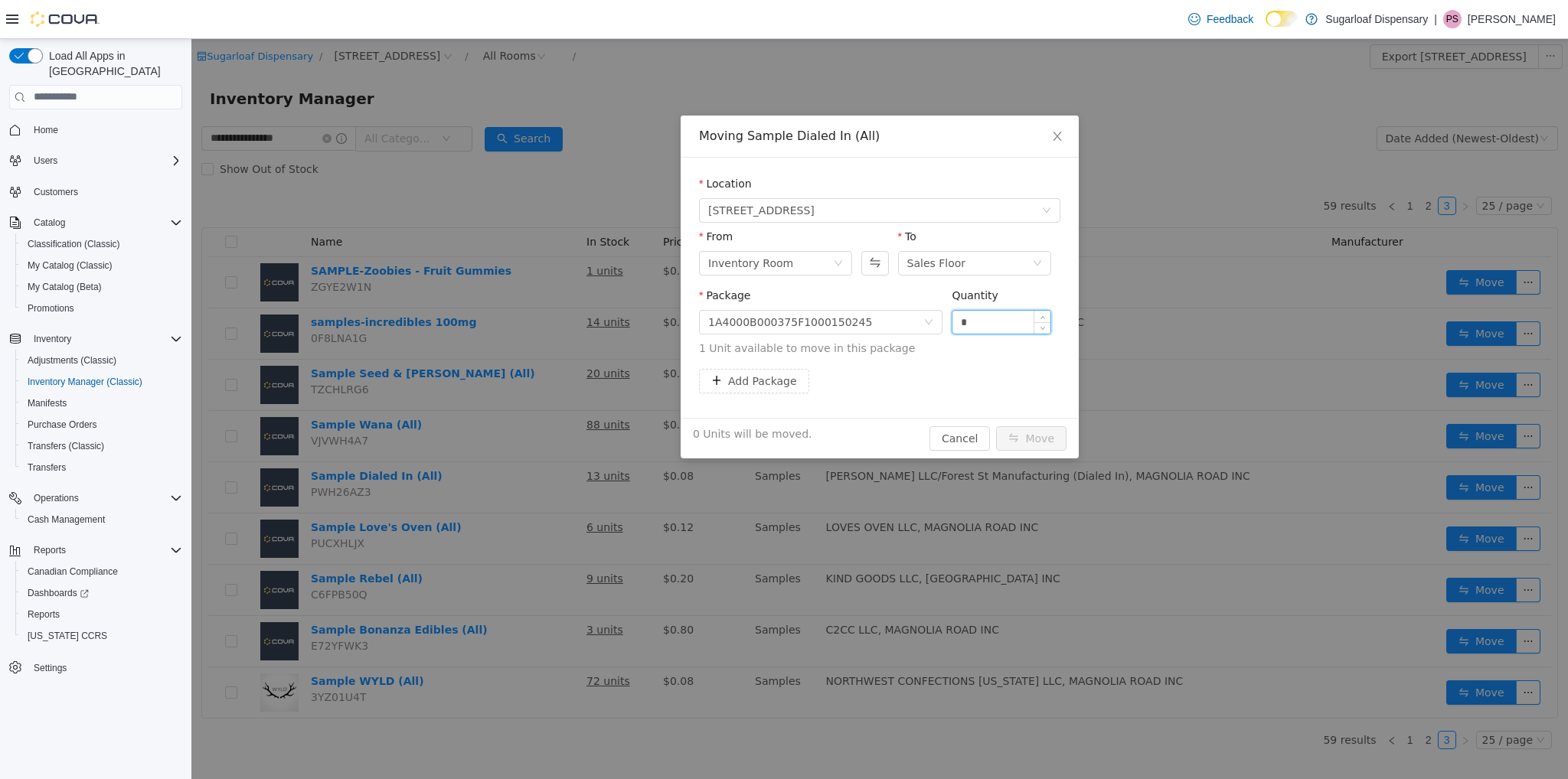
click at [986, 311] on input "*" at bounding box center [1001, 322] width 98 height 23
type input "*"
click at [1016, 436] on button "Move" at bounding box center [1031, 438] width 70 height 24
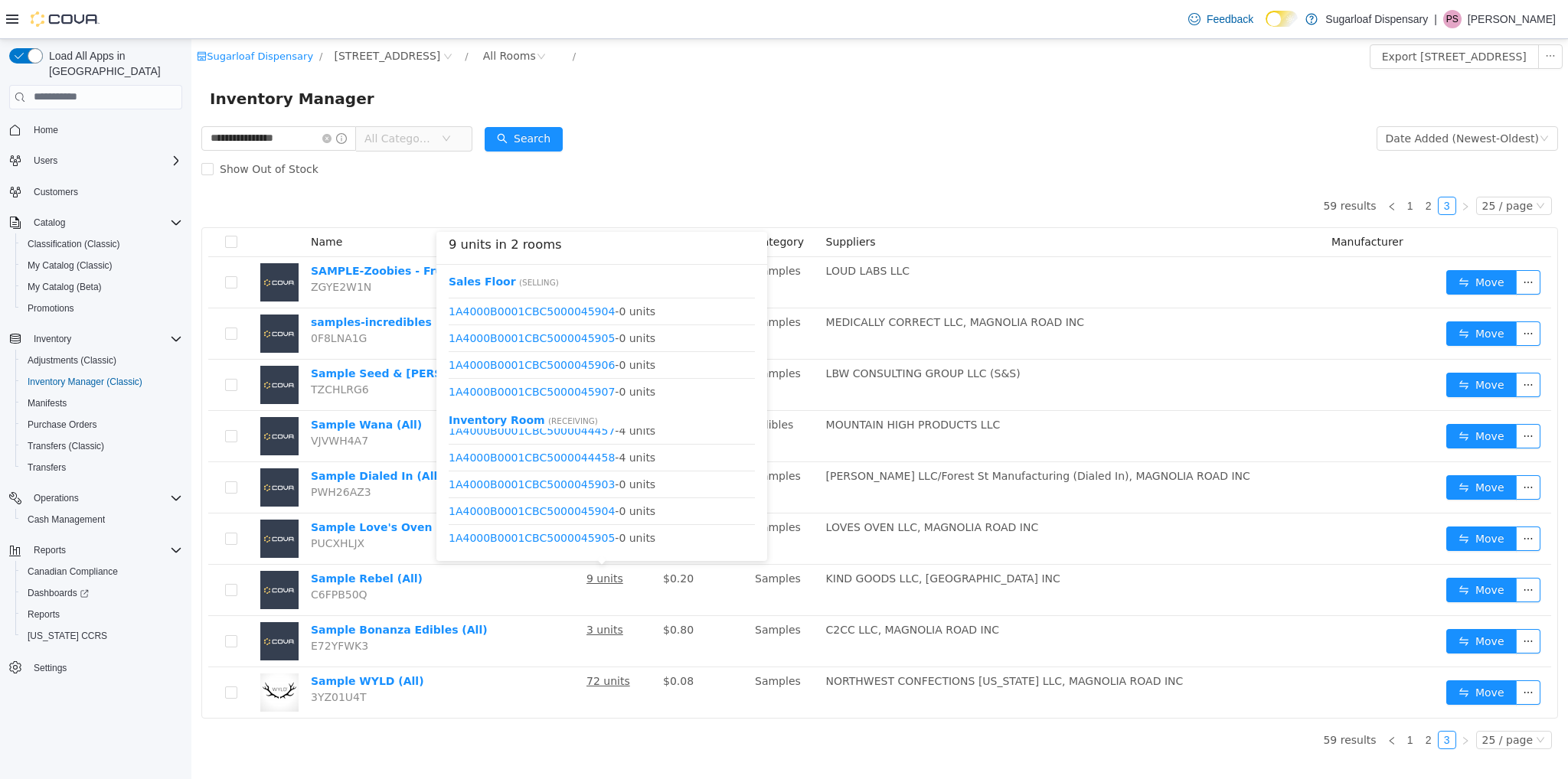
scroll to position [0, 0]
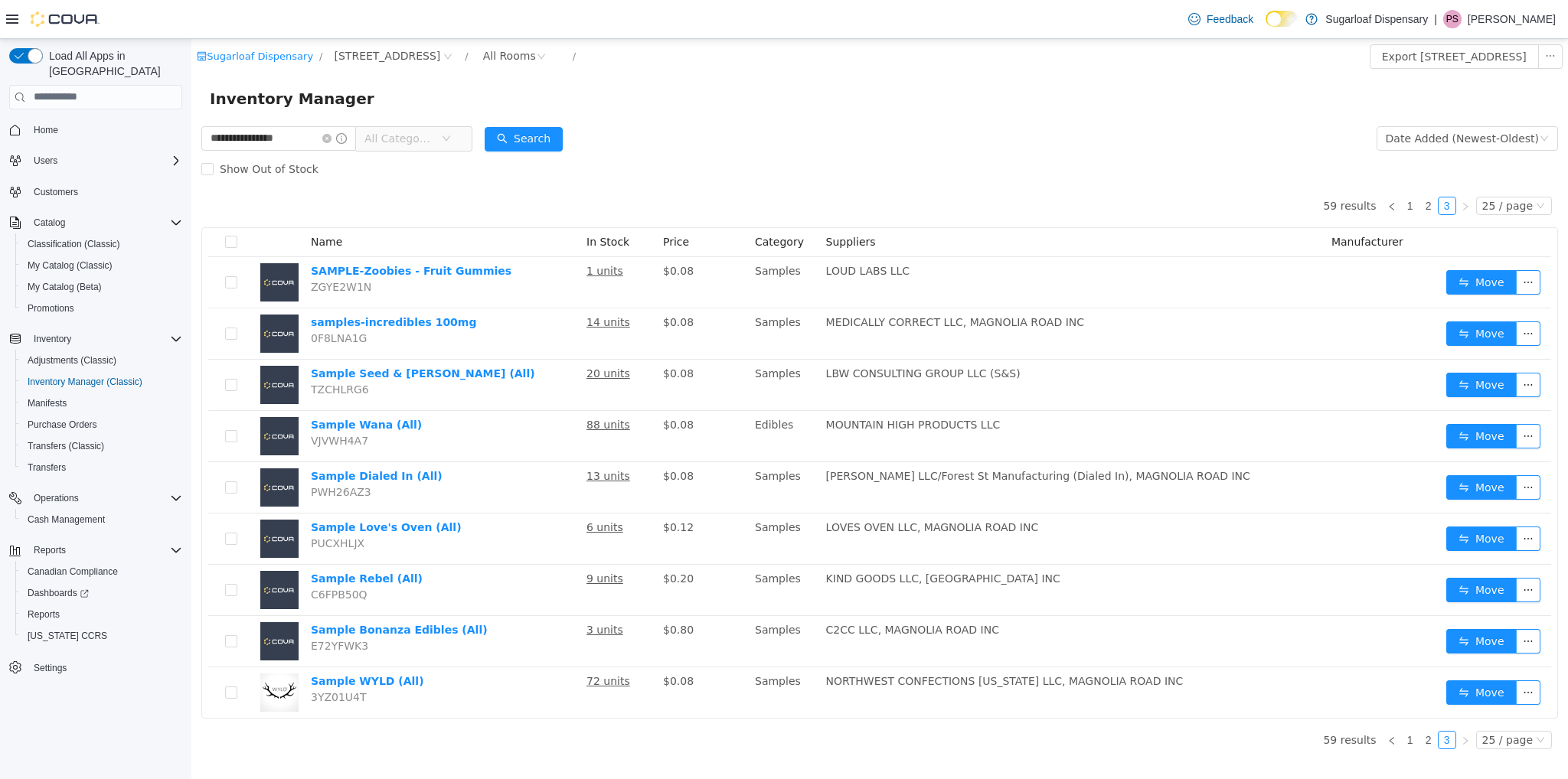
click at [939, 213] on div "59 results 1 2 3 25 / page Name In Stock Price Category Suppliers Manufacturer …" at bounding box center [879, 450] width 1357 height 534
click at [303, 137] on input "**********" at bounding box center [278, 137] width 155 height 24
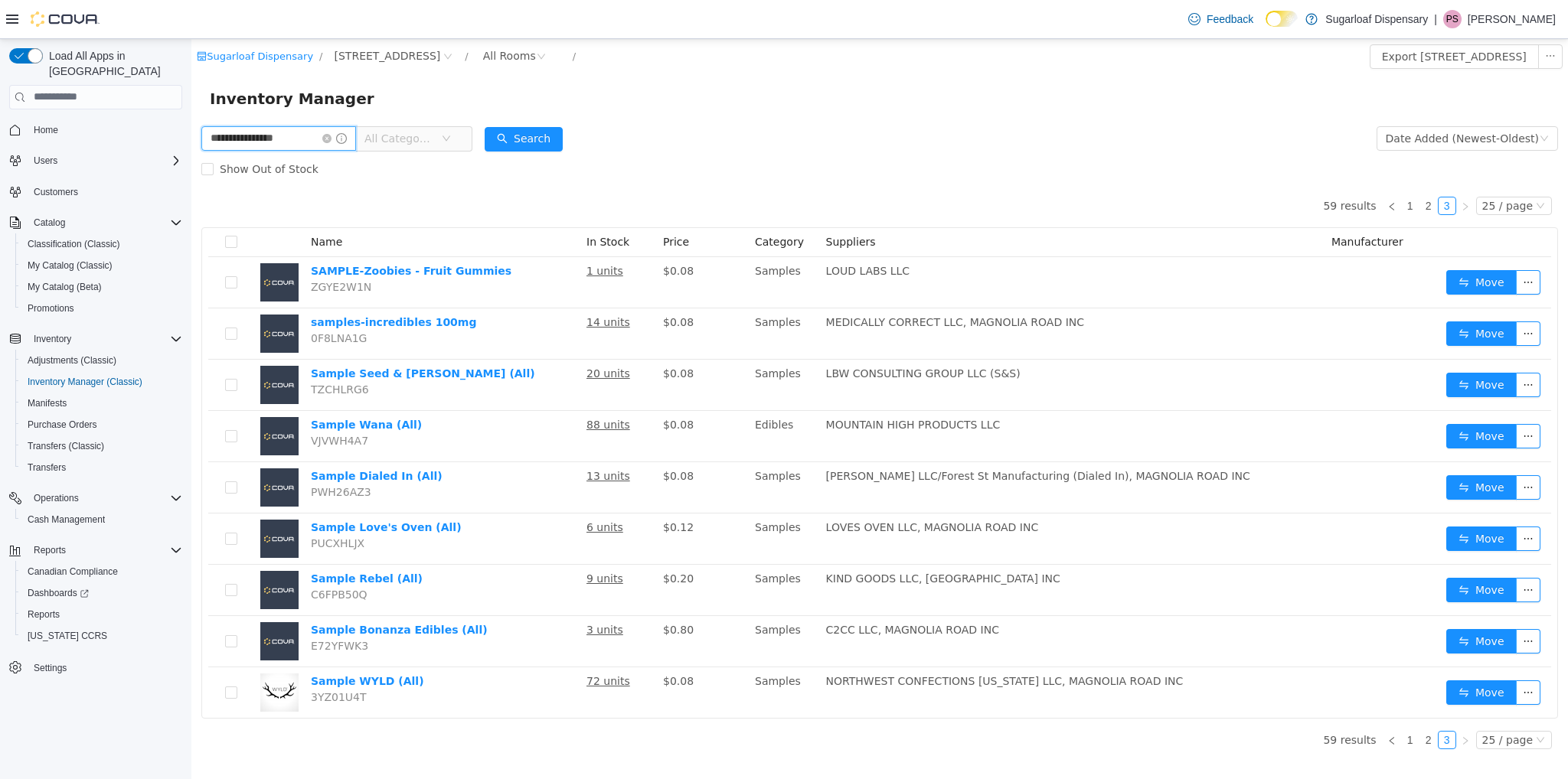
click at [303, 137] on input "**********" at bounding box center [278, 137] width 155 height 24
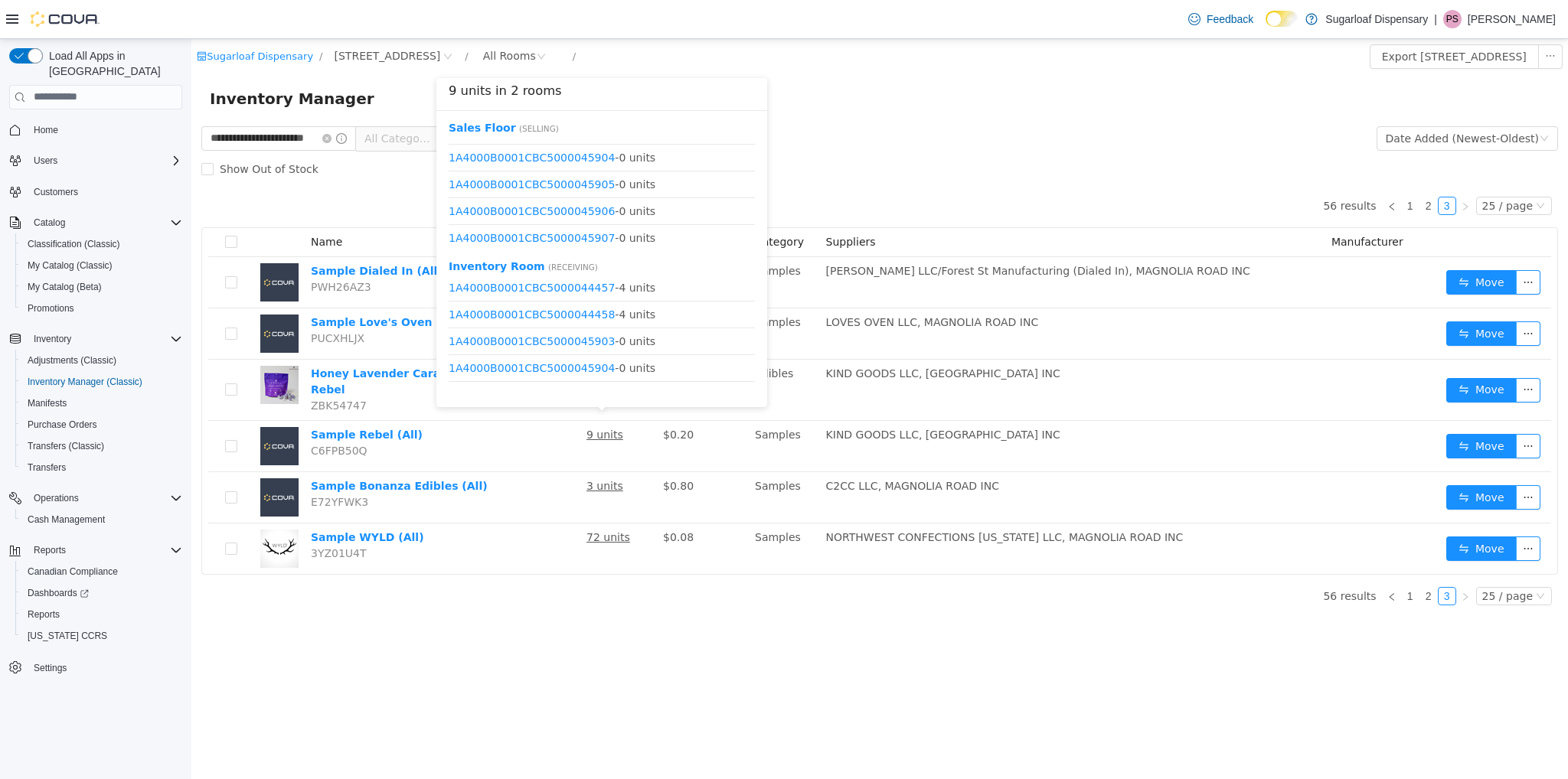
click at [757, 381] on div "Sales Floor ( Selling ) 1A4000B0001CBC5000045903 - 0 units 1A4000B0001CBC500004…" at bounding box center [602, 258] width 331 height 297
drag, startPoint x: 757, startPoint y: 381, endPoint x: 749, endPoint y: 383, distance: 8.2
click at [749, 383] on div "Sales Floor ( Selling ) 1A4000B0001CBC5000045903 - 0 units 1A4000B0001CBC500004…" at bounding box center [602, 258] width 331 height 297
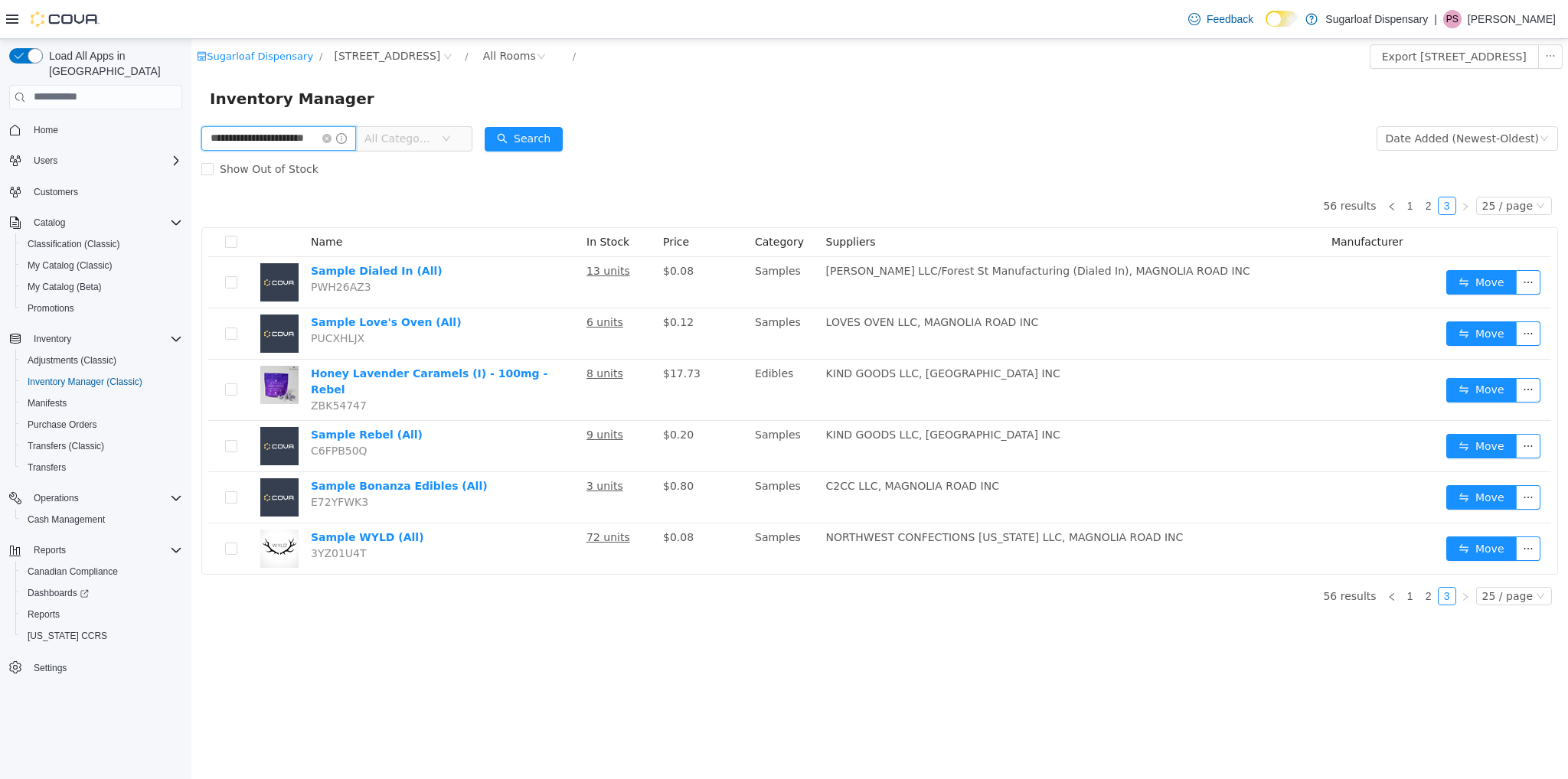
click at [329, 140] on input "**********" at bounding box center [278, 137] width 155 height 24
type input "******"
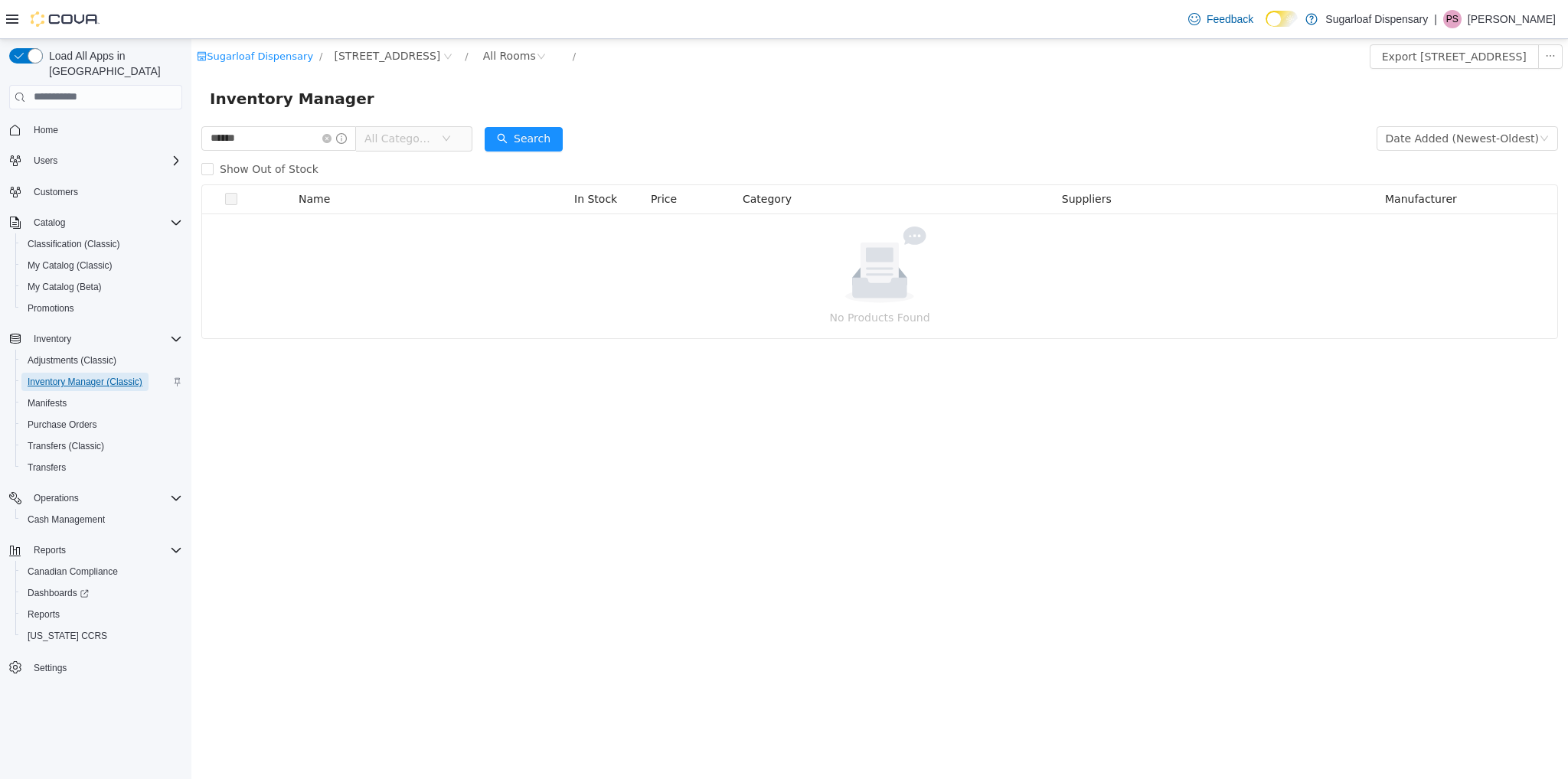
click at [70, 374] on span "Inventory Manager (Classic)" at bounding box center [85, 381] width 115 height 18
click at [71, 376] on span "Inventory Manager (Classic)" at bounding box center [85, 382] width 115 height 13
click at [85, 376] on span "Inventory Manager (Classic)" at bounding box center [85, 382] width 115 height 13
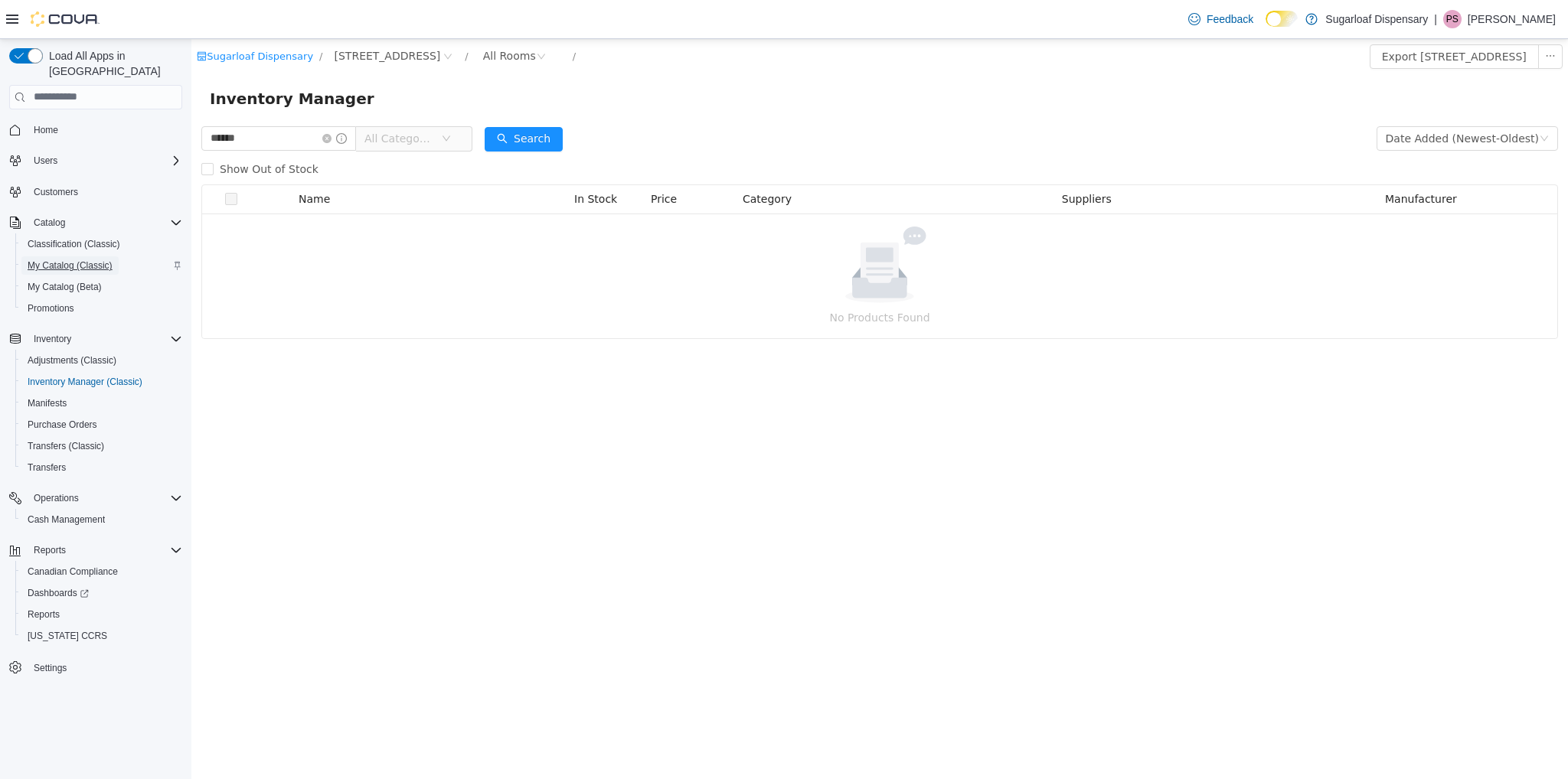
click at [80, 260] on span "My Catalog (Classic)" at bounding box center [69, 266] width 85 height 13
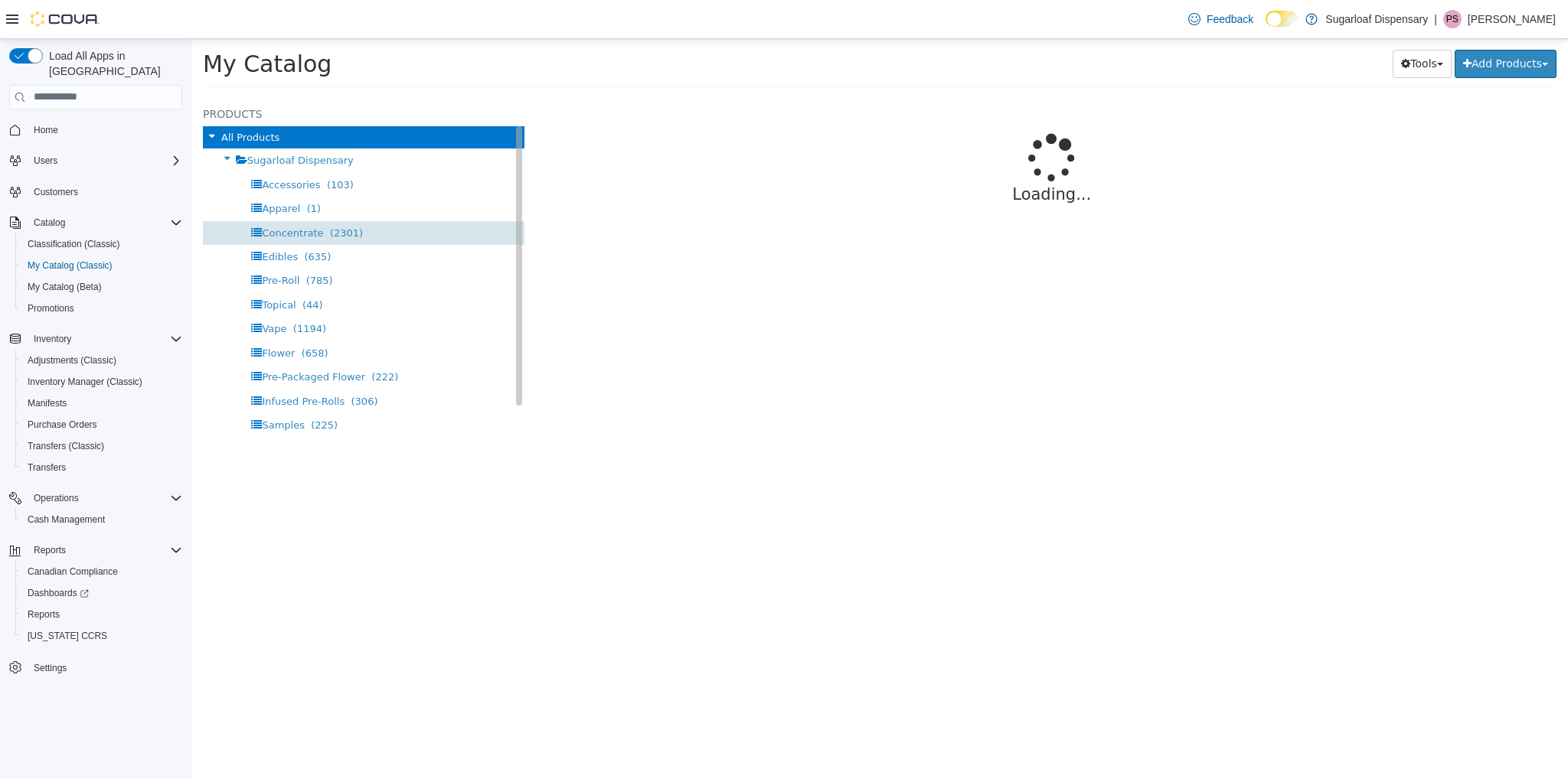
select select "**********"
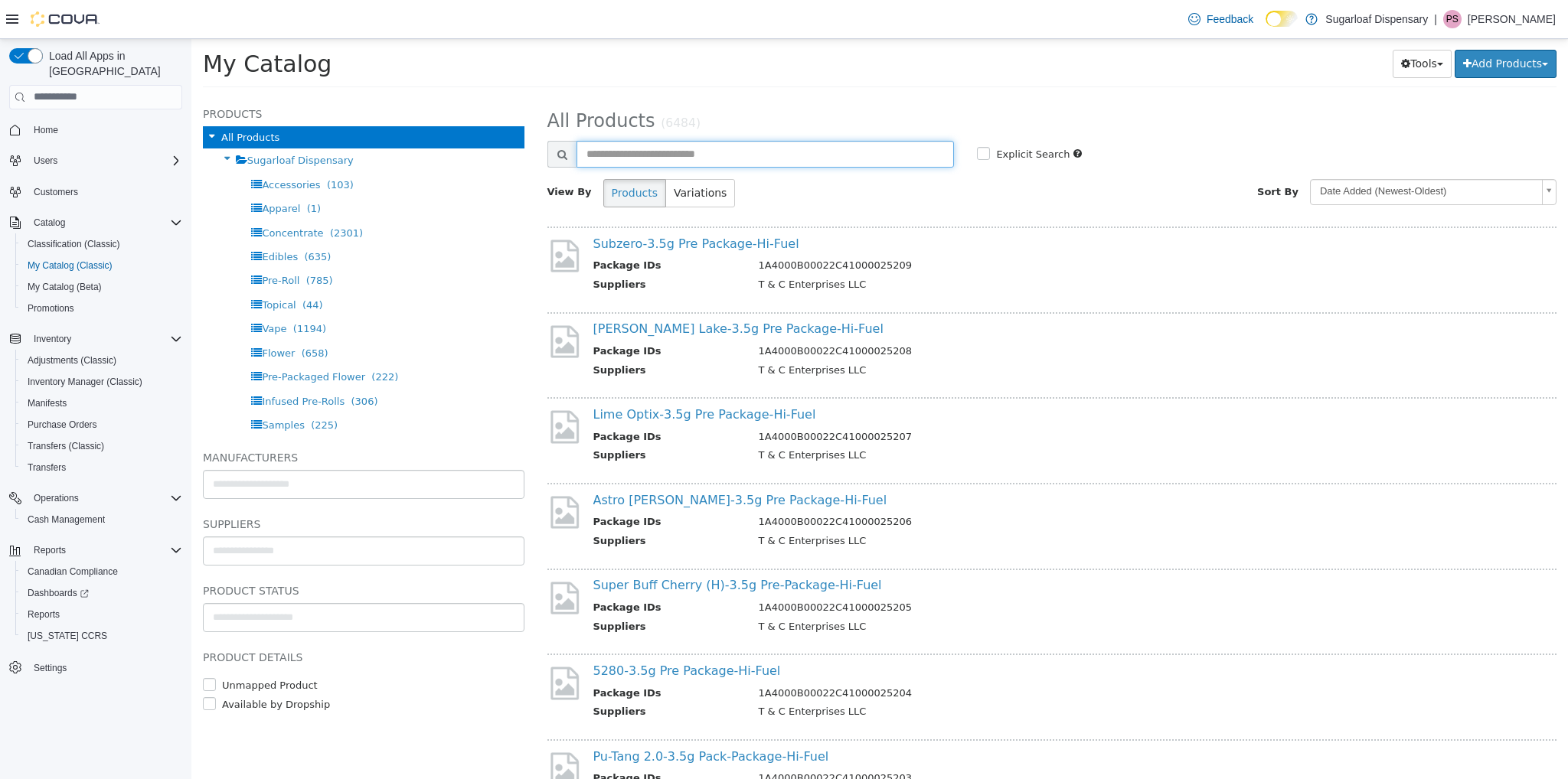
click at [682, 157] on input "text" at bounding box center [766, 154] width 378 height 27
type input "*****"
select select "**********"
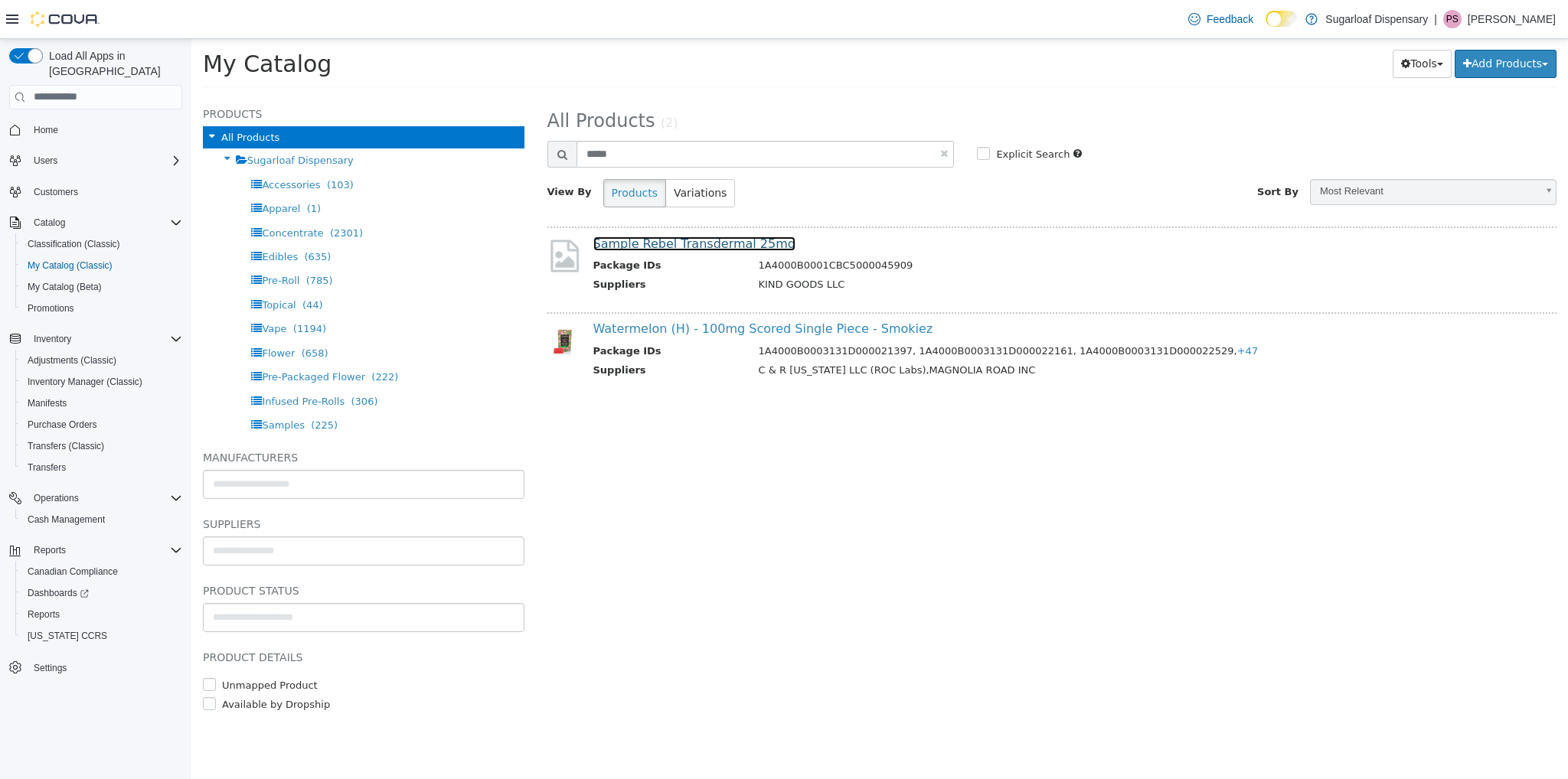
click at [603, 248] on link "Sample Rebel Transdermal 25mg" at bounding box center [695, 242] width 202 height 15
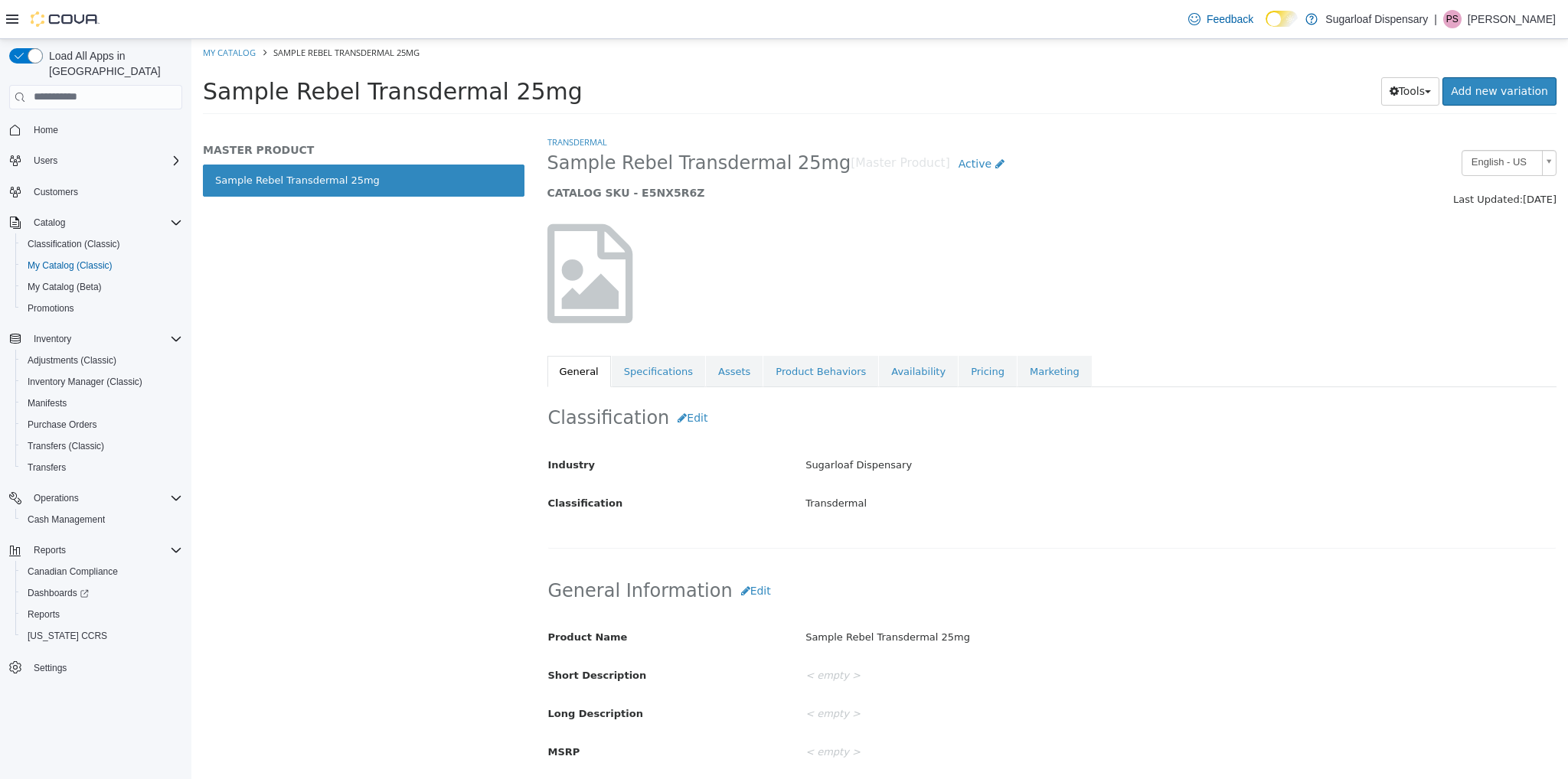
click at [243, 138] on div "MASTER PRODUCT Sample Rebel Transdermal 25mg" at bounding box center [364, 456] width 344 height 645
drag, startPoint x: 203, startPoint y: 89, endPoint x: 275, endPoint y: 99, distance: 72.7
click at [275, 99] on span "Sample Rebel Transdermal 25mg" at bounding box center [393, 91] width 379 height 27
click at [231, 80] on span "Sample Rebel Transdermal 25mg" at bounding box center [393, 91] width 379 height 27
drag, startPoint x: 202, startPoint y: 79, endPoint x: 546, endPoint y: 91, distance: 344.2
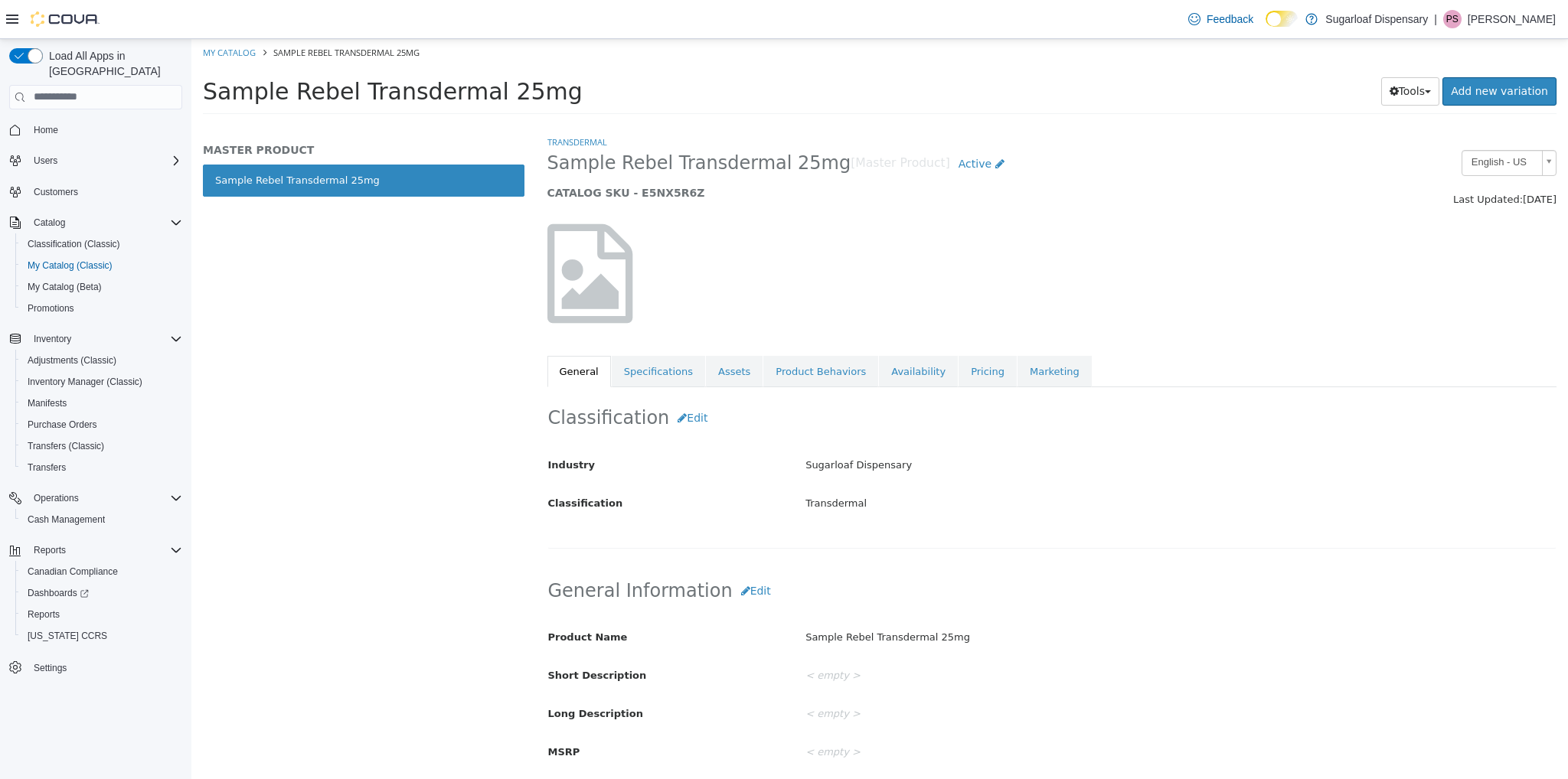
click at [546, 91] on h1 "Sample Rebel Transdermal 25mg" at bounding box center [658, 90] width 909 height 30
copy span "Sample Rebel Transdermal 25mg"
click at [58, 376] on span "Inventory Manager (Classic)" at bounding box center [85, 382] width 115 height 13
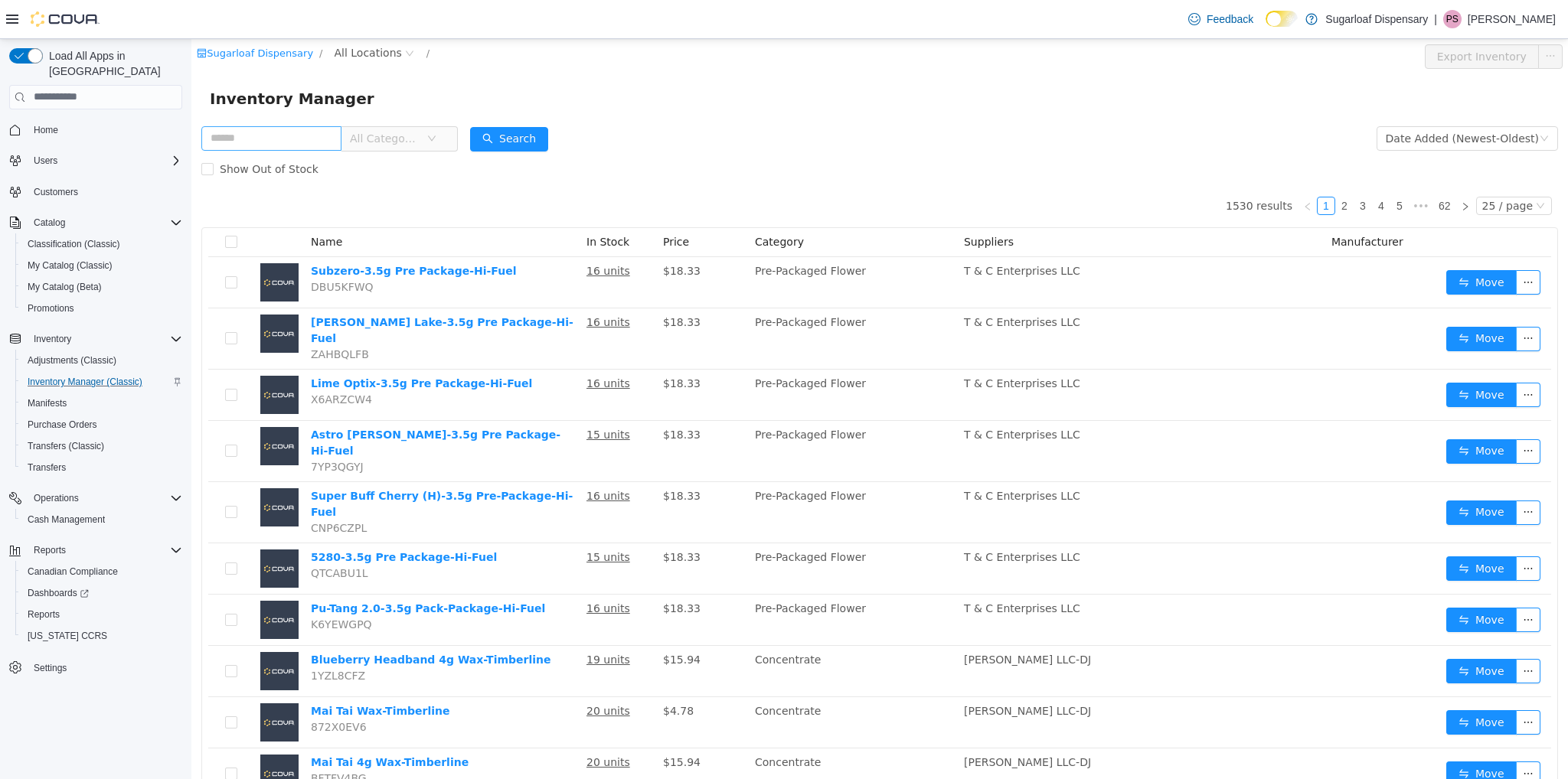
click at [267, 131] on input "text" at bounding box center [271, 137] width 140 height 24
type input "**********"
click at [517, 140] on button "Search" at bounding box center [522, 138] width 78 height 24
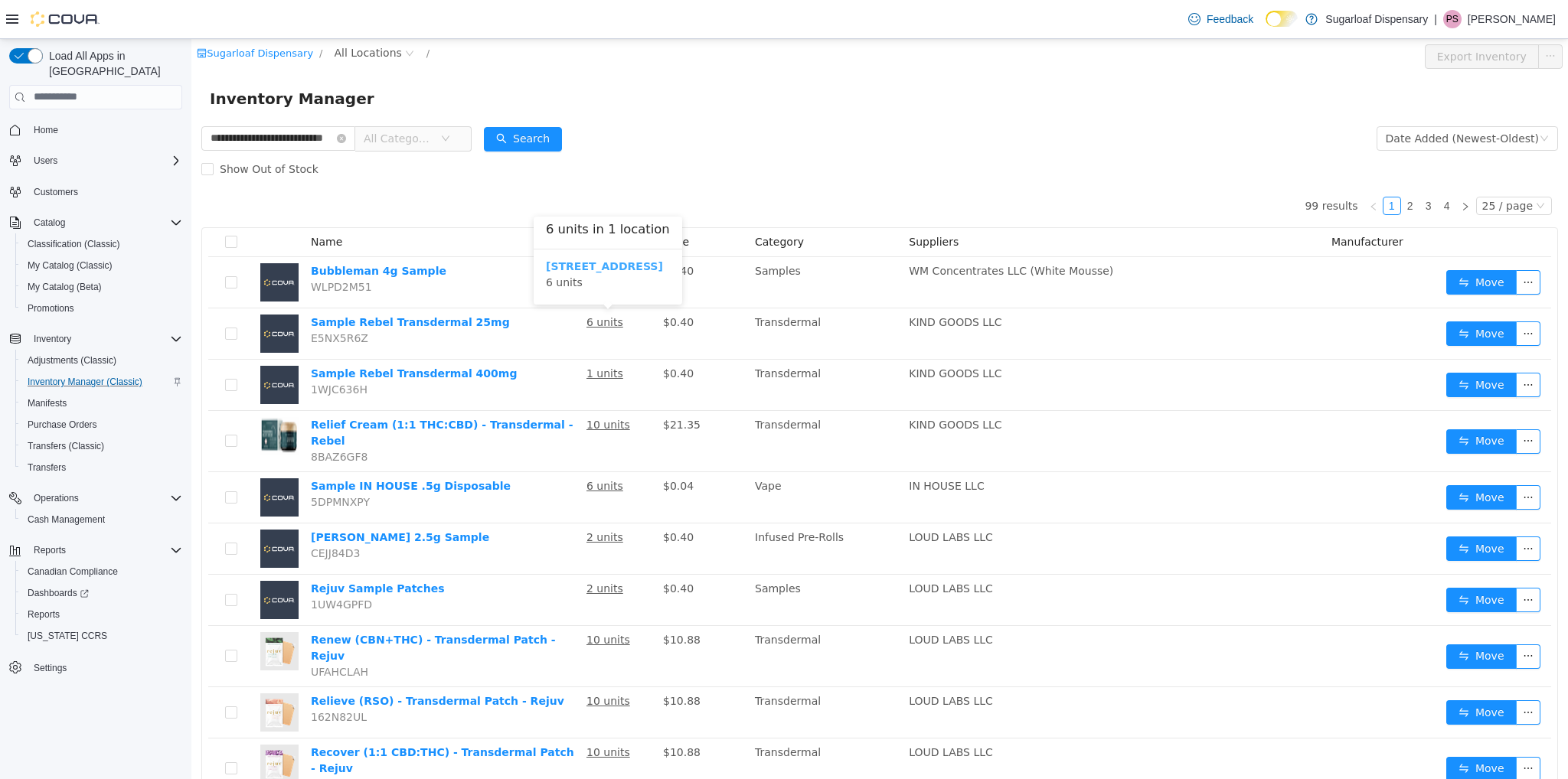
click at [598, 263] on b "[STREET_ADDRESS]" at bounding box center [604, 266] width 117 height 13
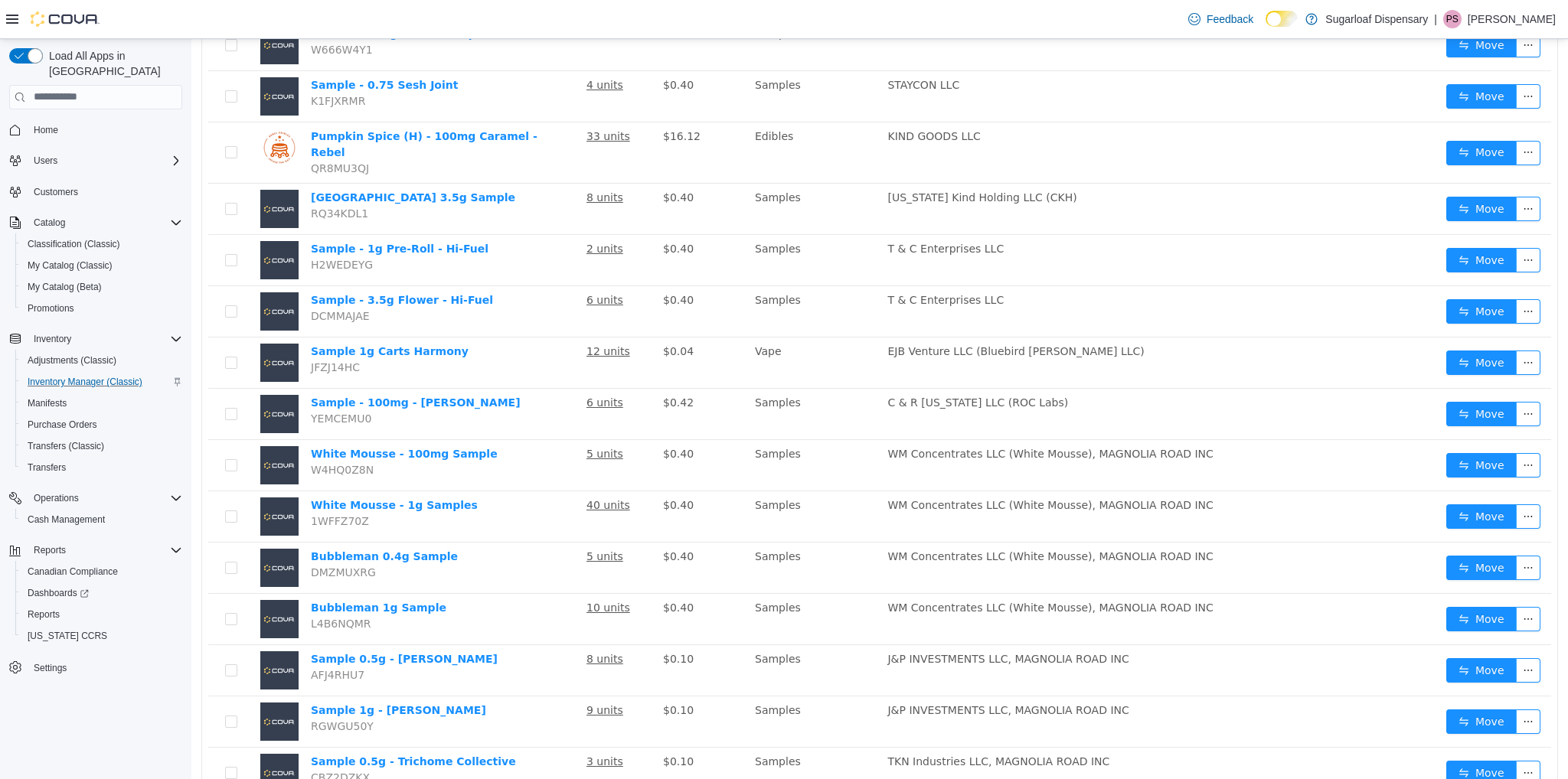
scroll to position [800, 0]
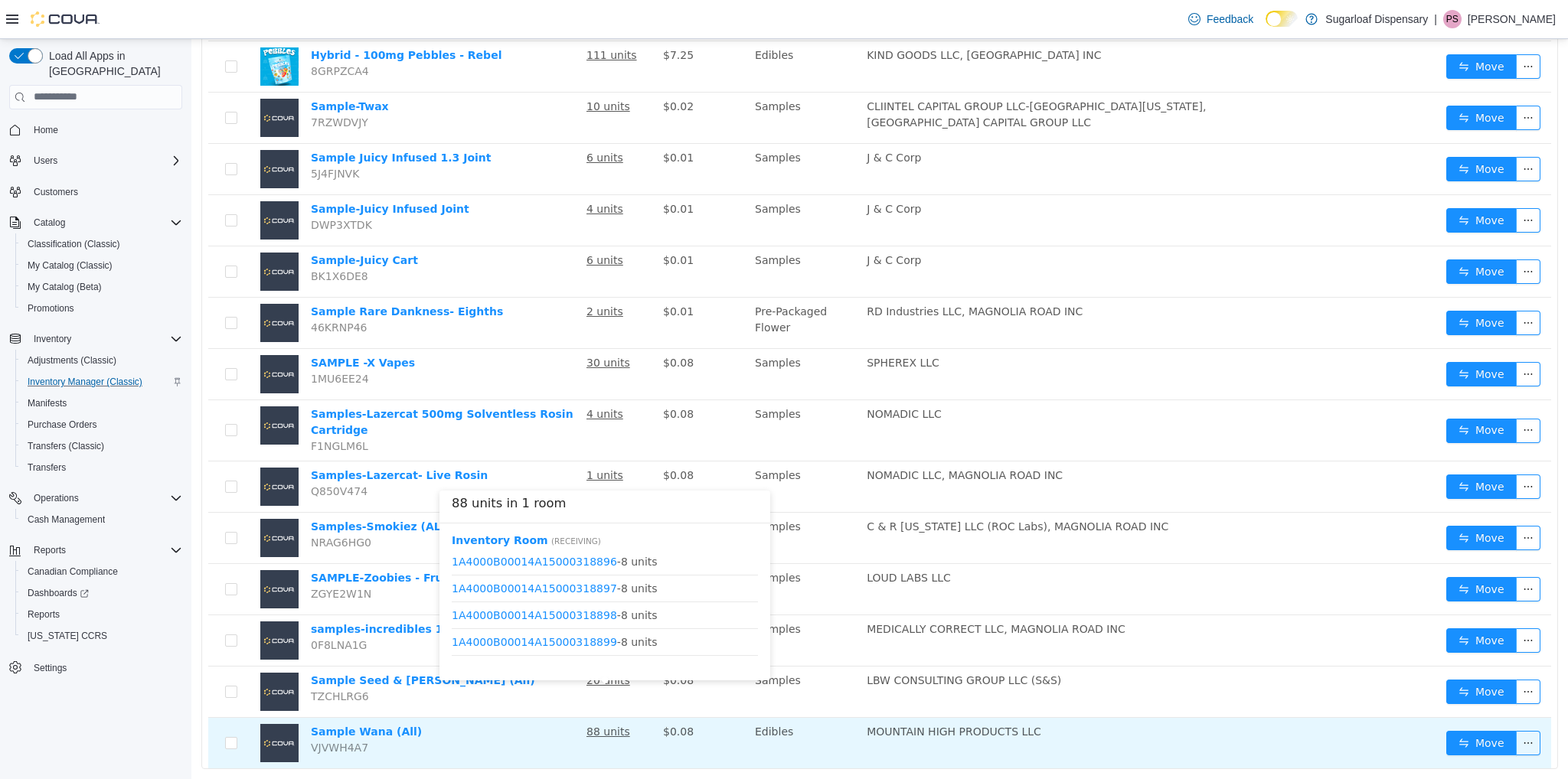
click at [610, 725] on u "88 units" at bounding box center [608, 730] width 44 height 13
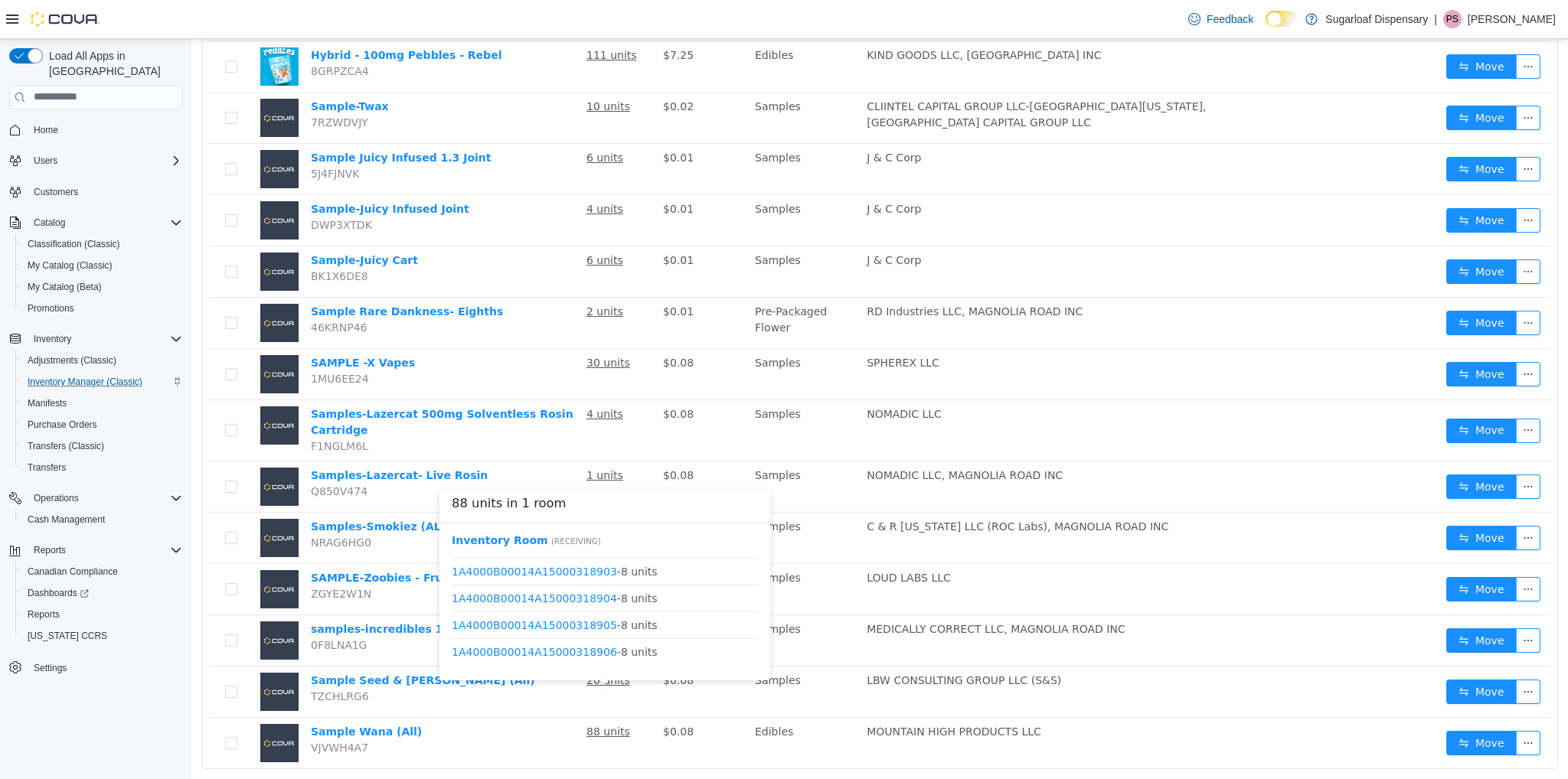
scroll to position [179, 0]
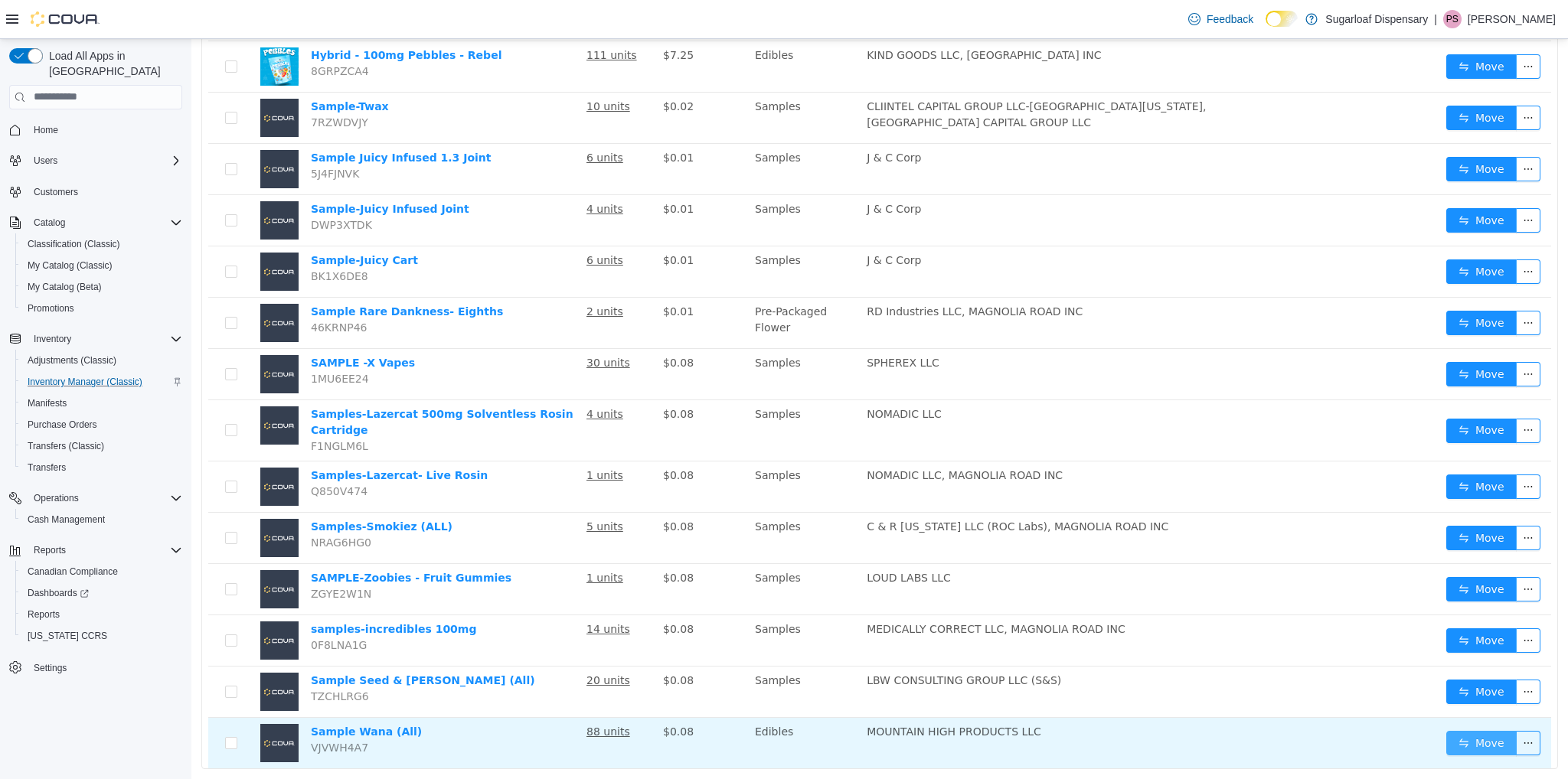
click at [1473, 730] on button "Move" at bounding box center [1481, 742] width 70 height 24
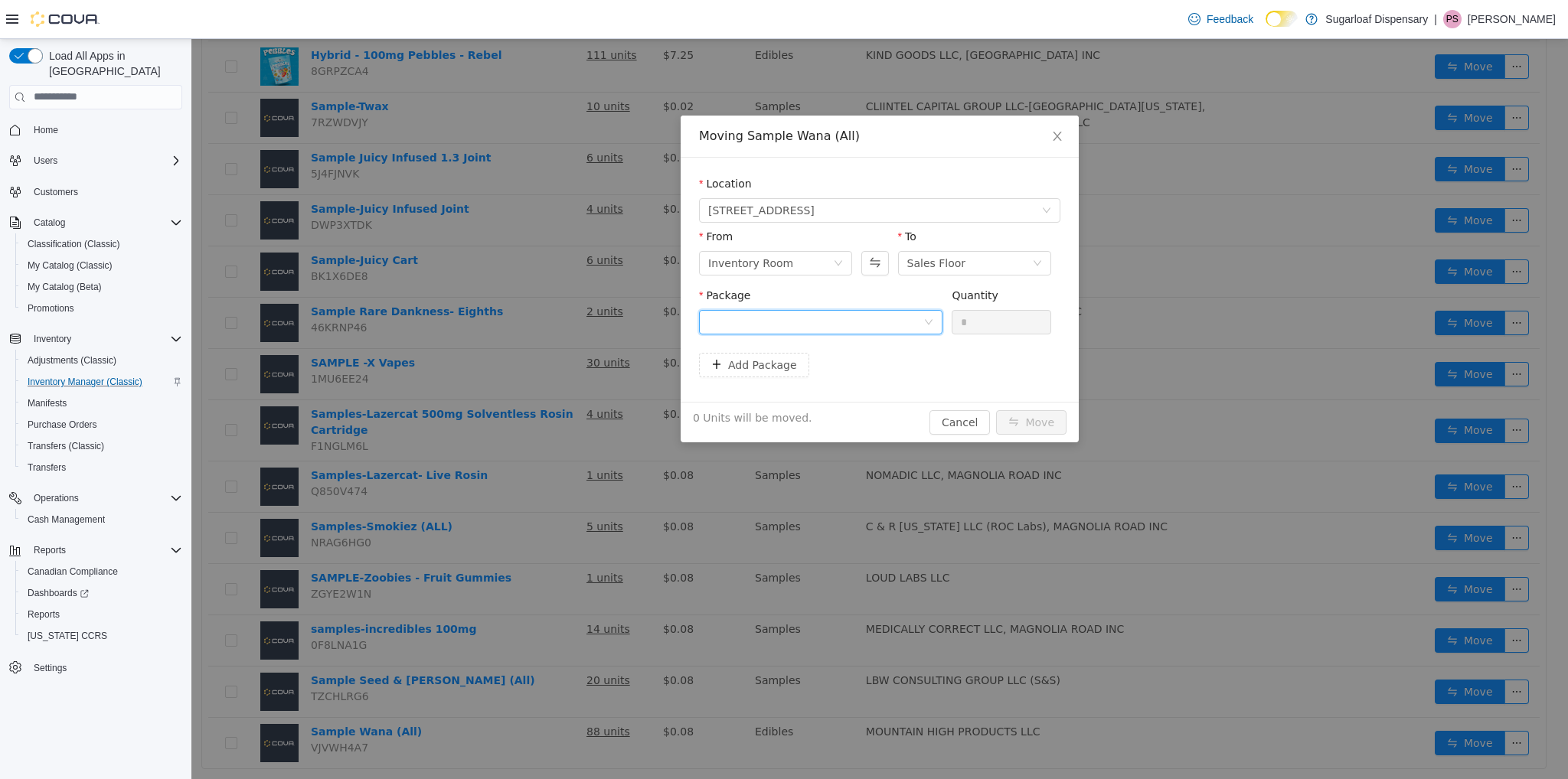
click at [907, 321] on div at bounding box center [815, 322] width 215 height 23
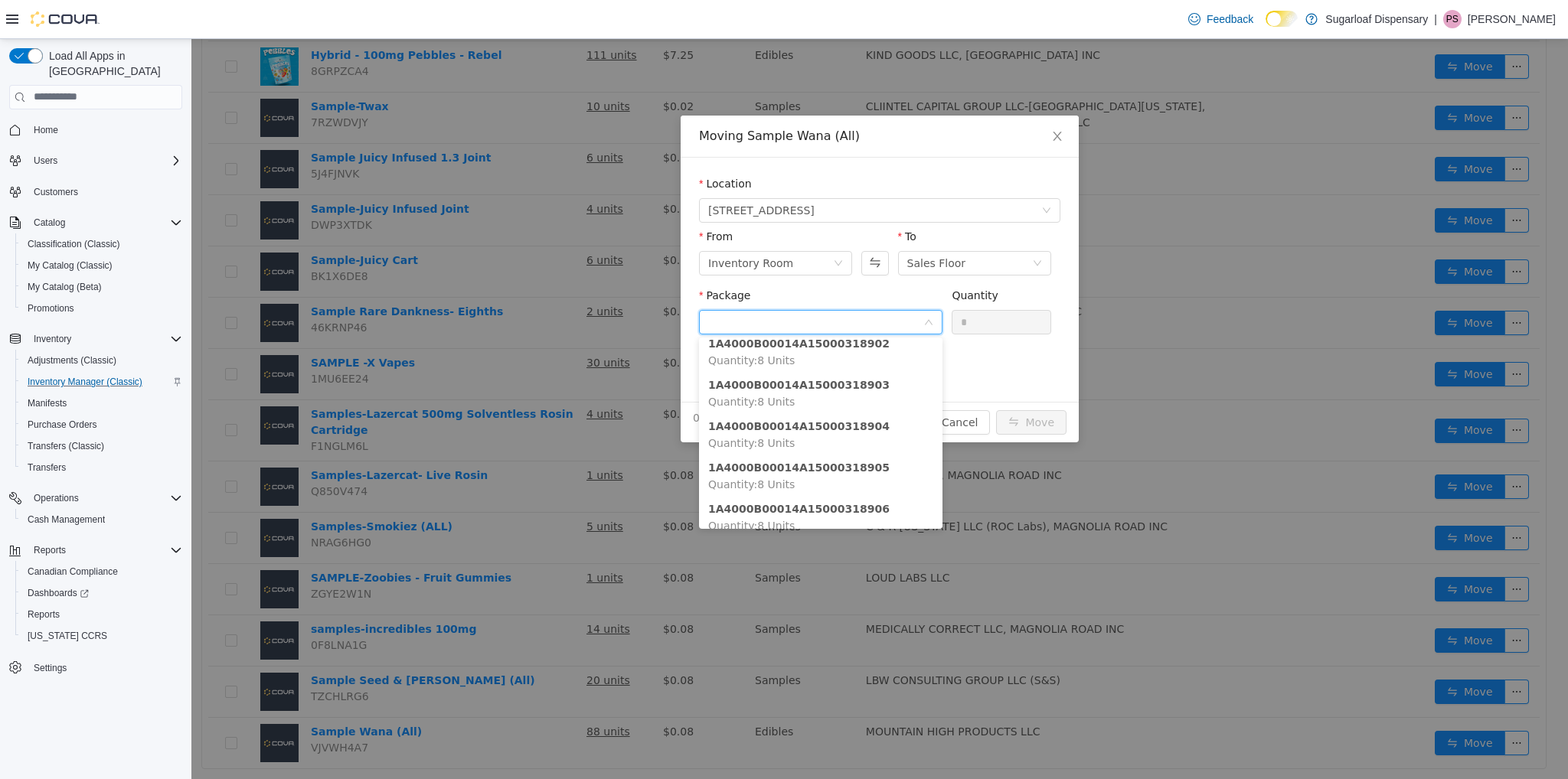
scroll to position [294, 0]
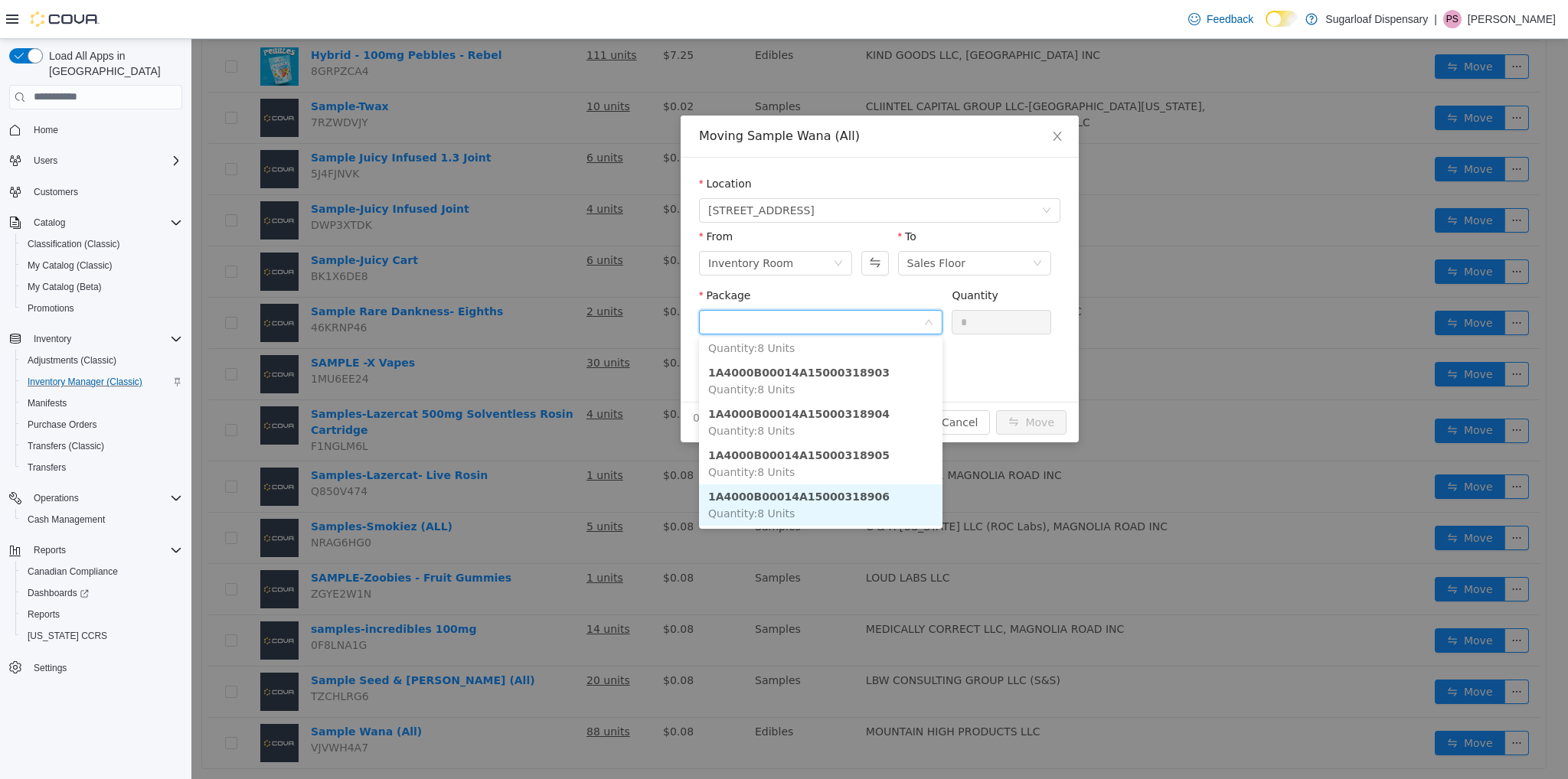
click at [830, 493] on strong "1A4000B00014A15000318906" at bounding box center [799, 496] width 182 height 13
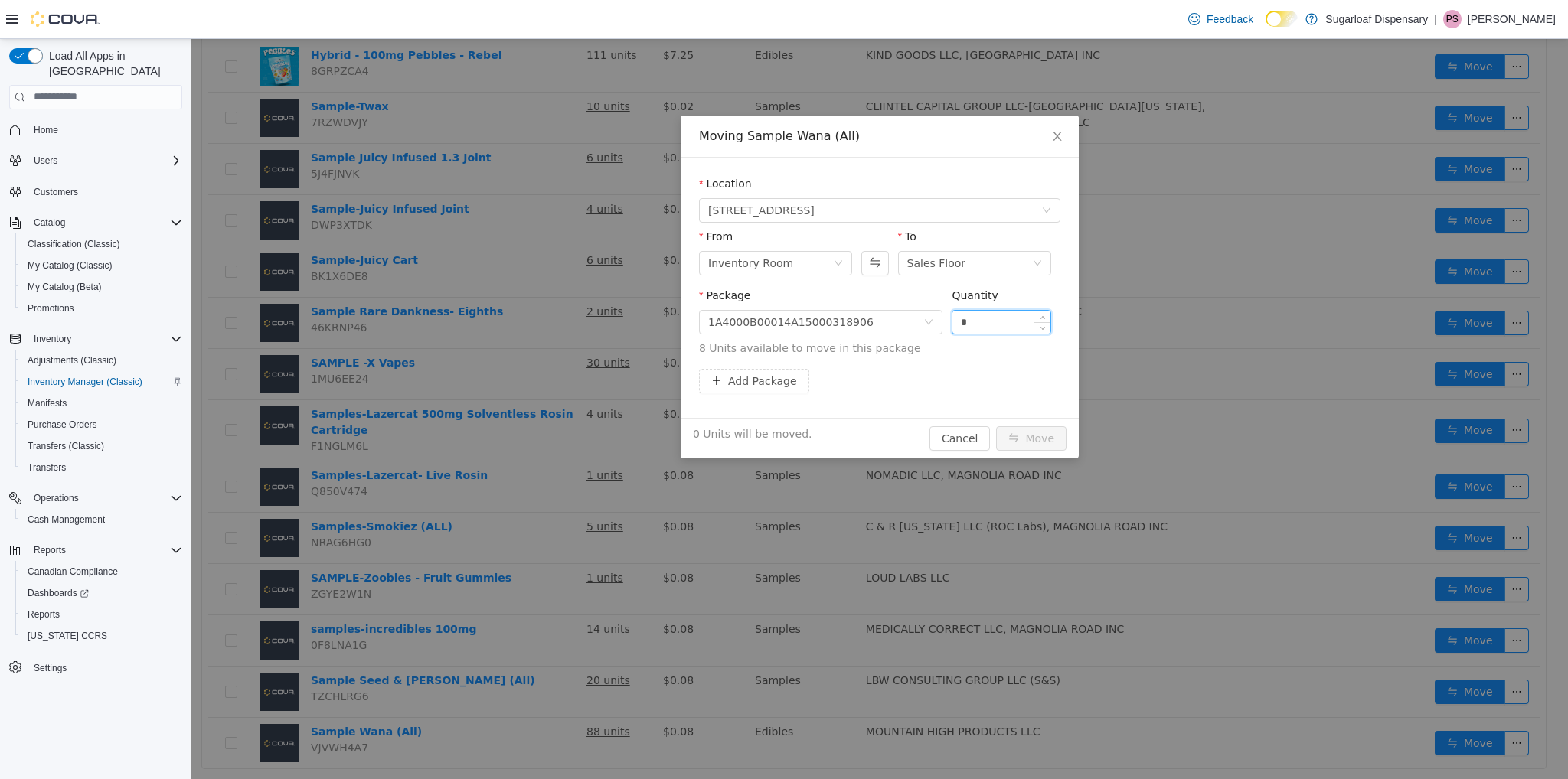
click at [983, 329] on input "*" at bounding box center [1001, 322] width 98 height 23
type input "**"
click at [996, 426] on button "Move" at bounding box center [1031, 438] width 70 height 24
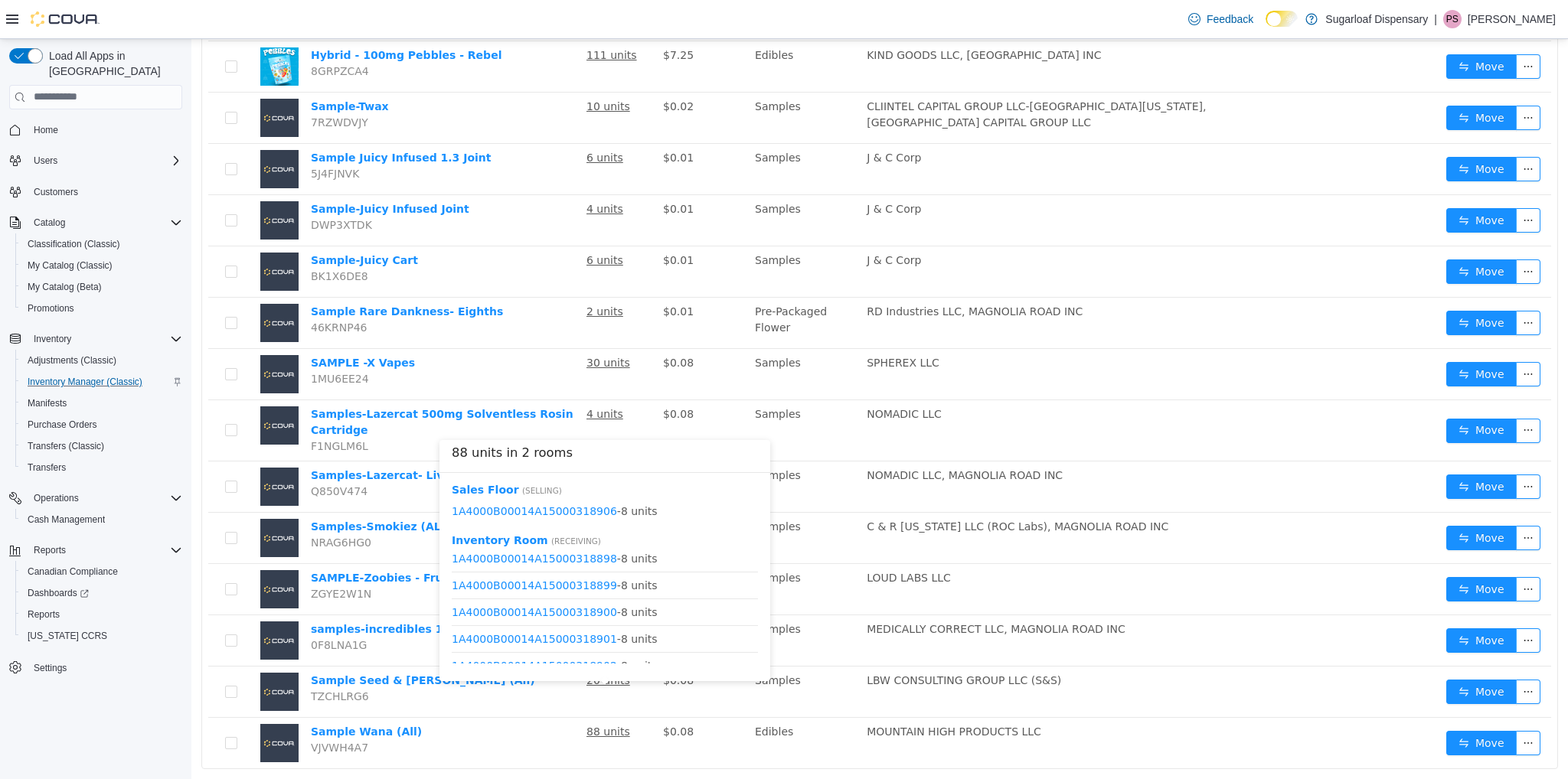
scroll to position [26, 0]
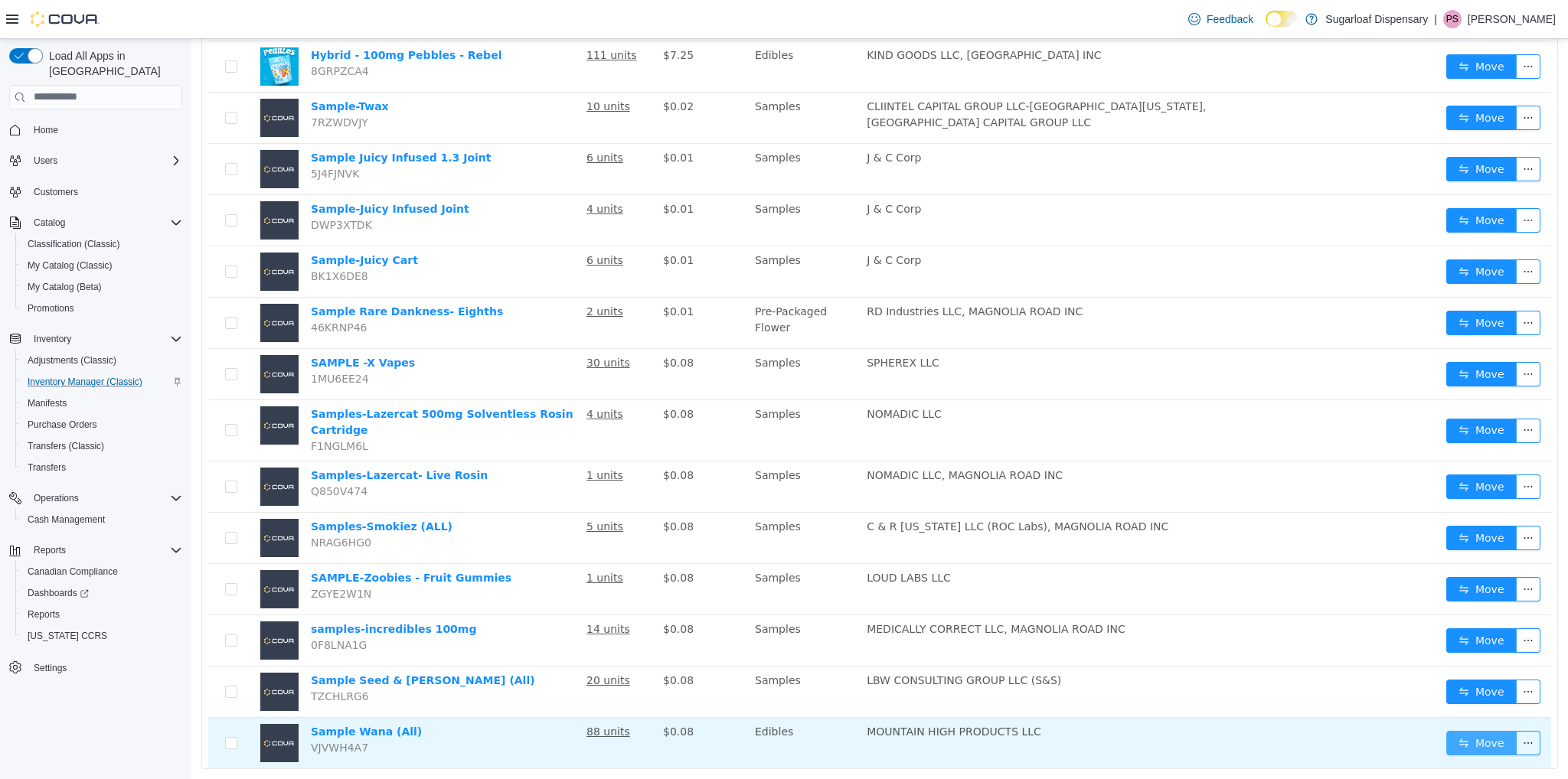
click at [1466, 730] on button "Move" at bounding box center [1481, 742] width 70 height 24
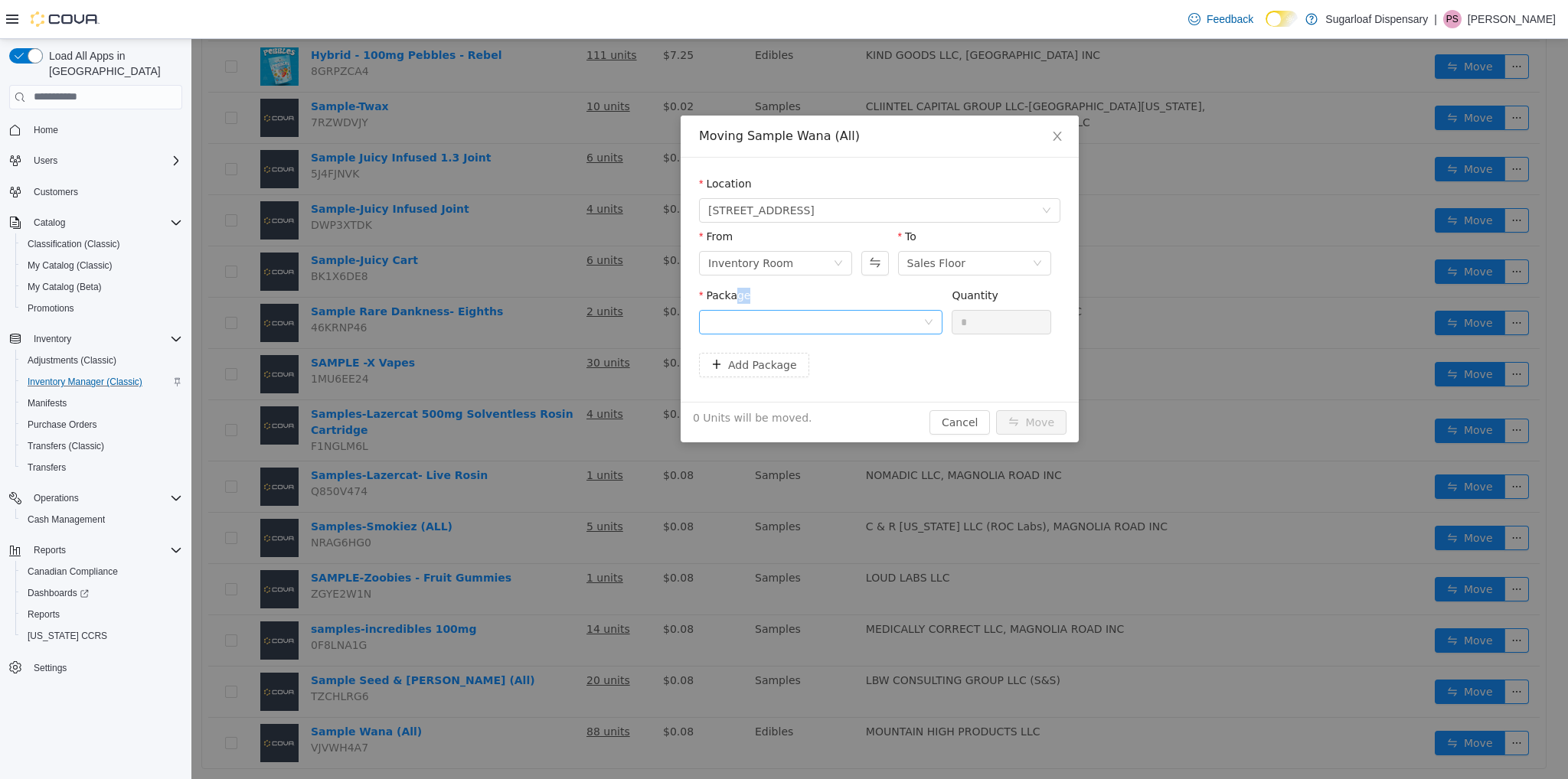
drag, startPoint x: 732, startPoint y: 306, endPoint x: 746, endPoint y: 328, distance: 26.1
click at [746, 328] on div "Package" at bounding box center [821, 313] width 243 height 53
click at [746, 328] on div at bounding box center [815, 322] width 215 height 23
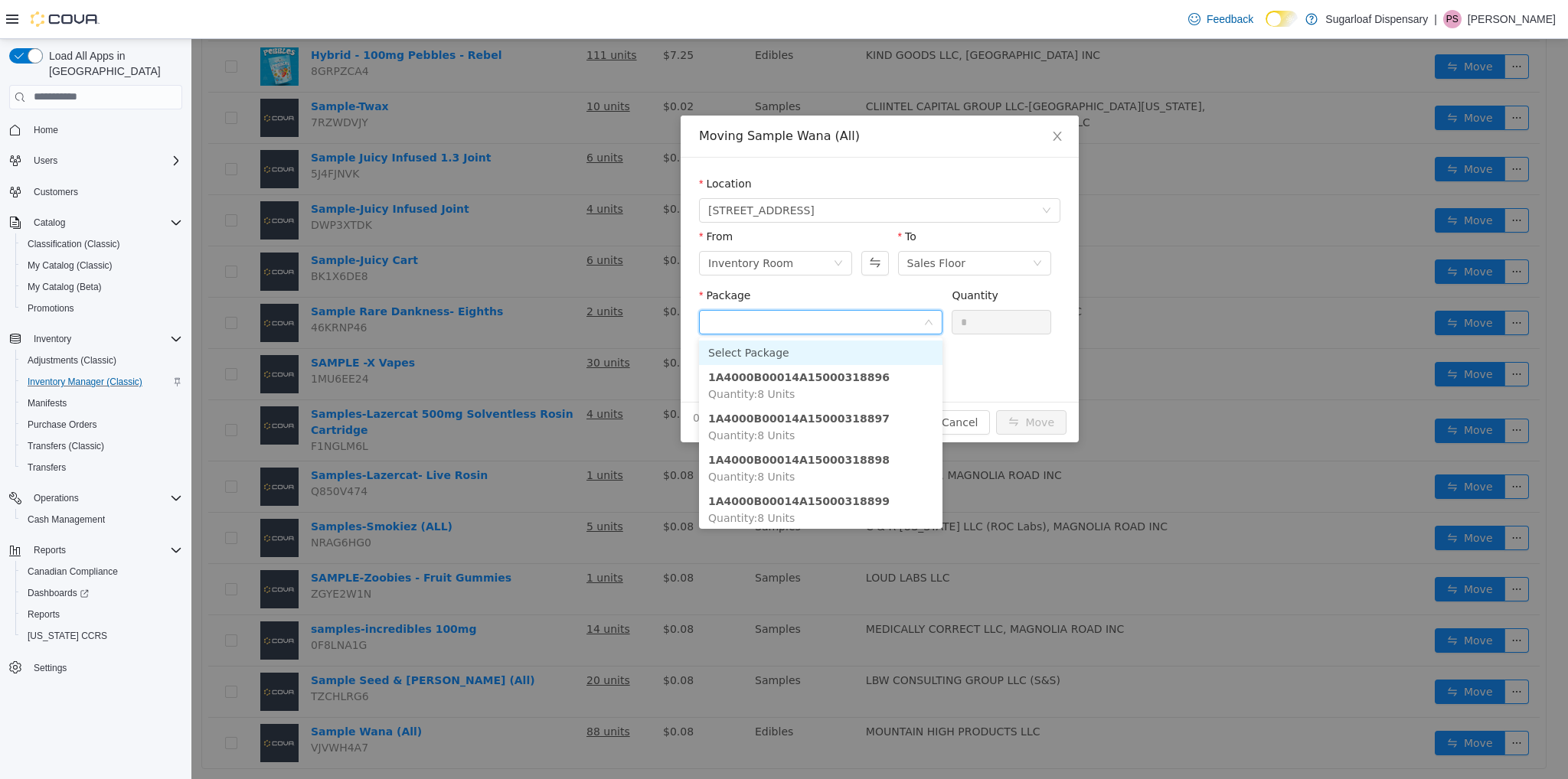
click at [746, 328] on input "Package" at bounding box center [815, 323] width 215 height 23
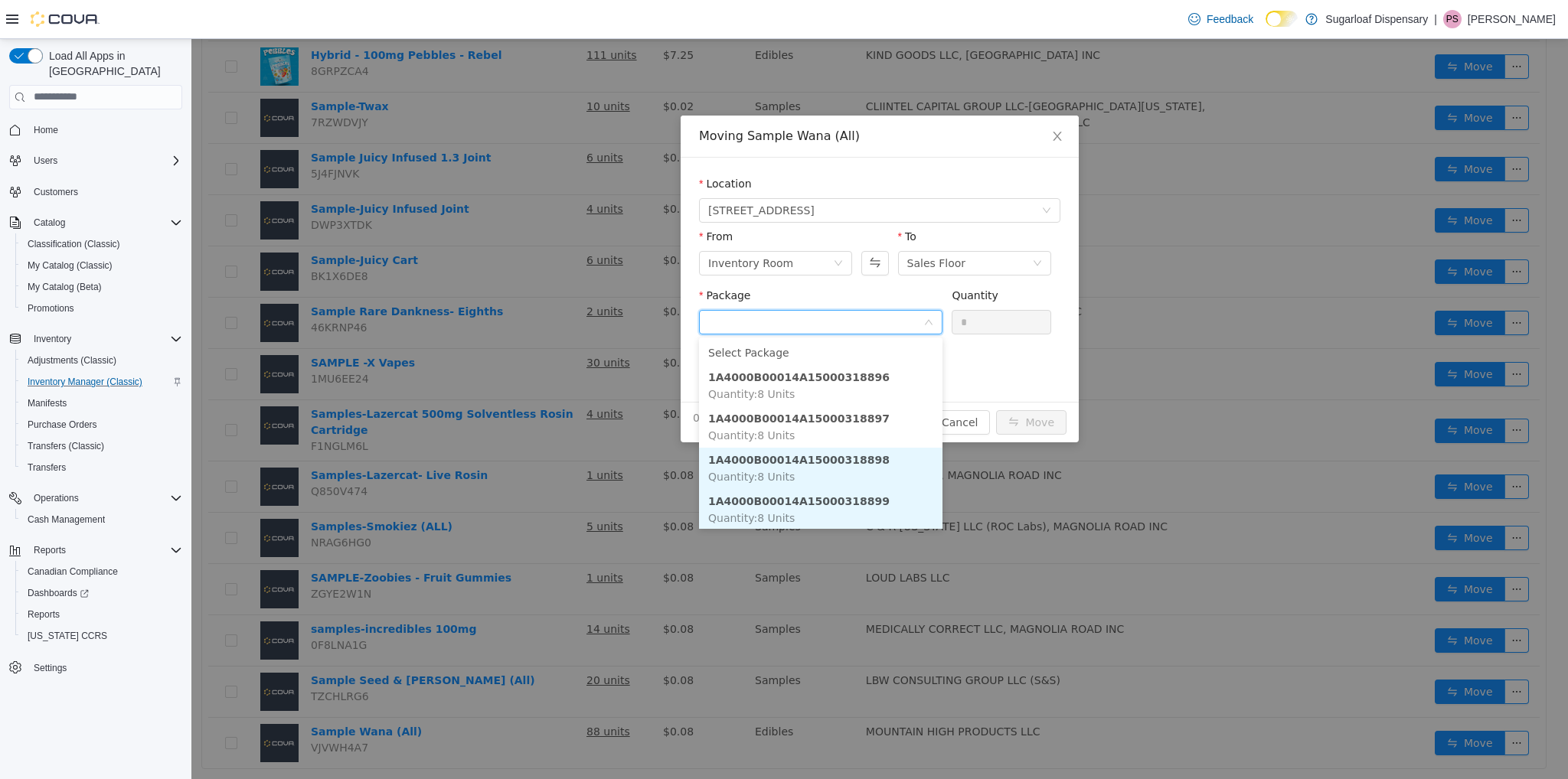
scroll to position [2, 0]
click at [847, 509] on li "1A4000B00014A15000318899 Quantity : 8 Units" at bounding box center [821, 508] width 243 height 42
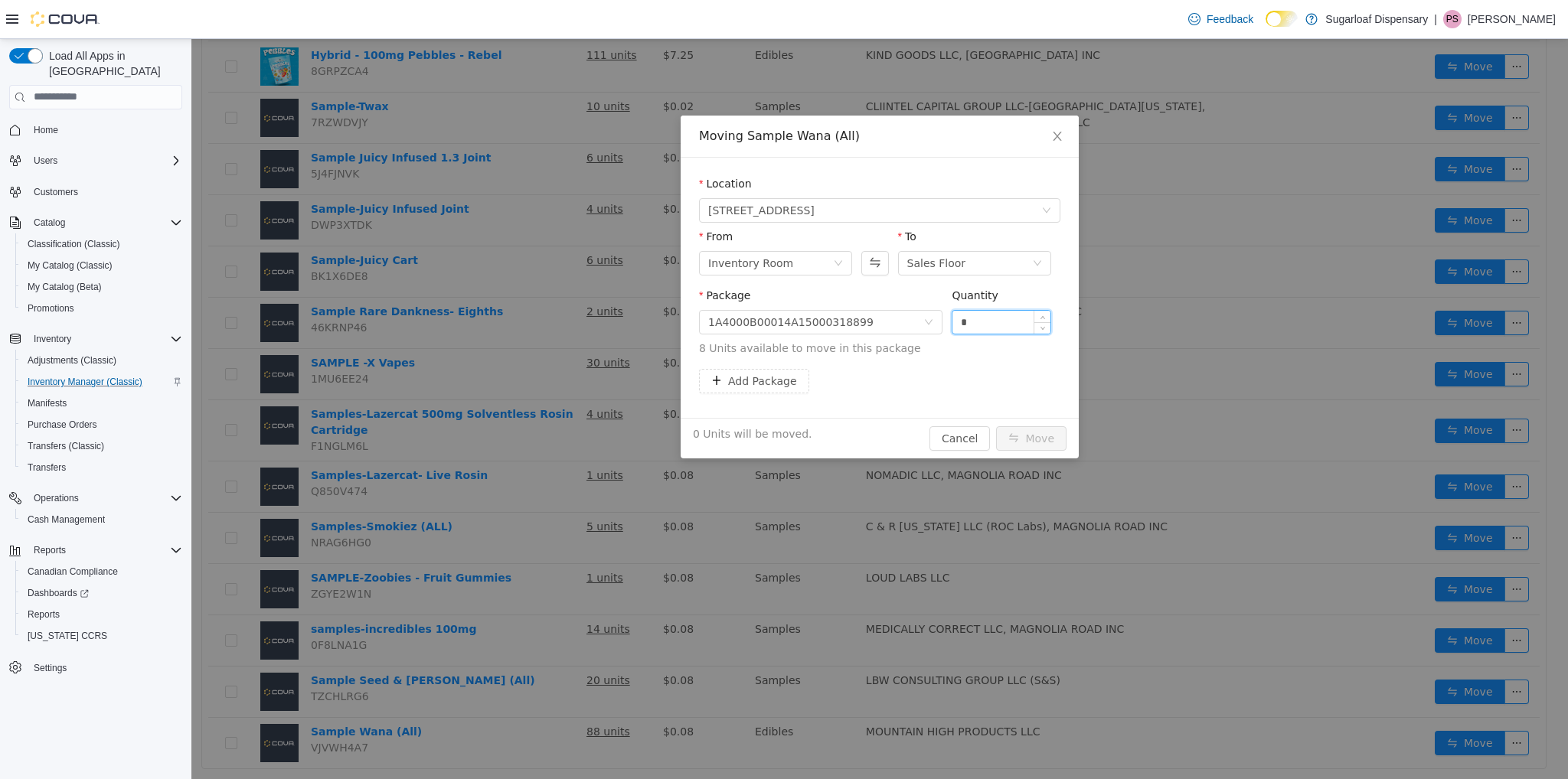
click at [995, 318] on input "*" at bounding box center [1001, 322] width 98 height 23
type input "**"
click at [996, 426] on button "Move" at bounding box center [1031, 438] width 70 height 24
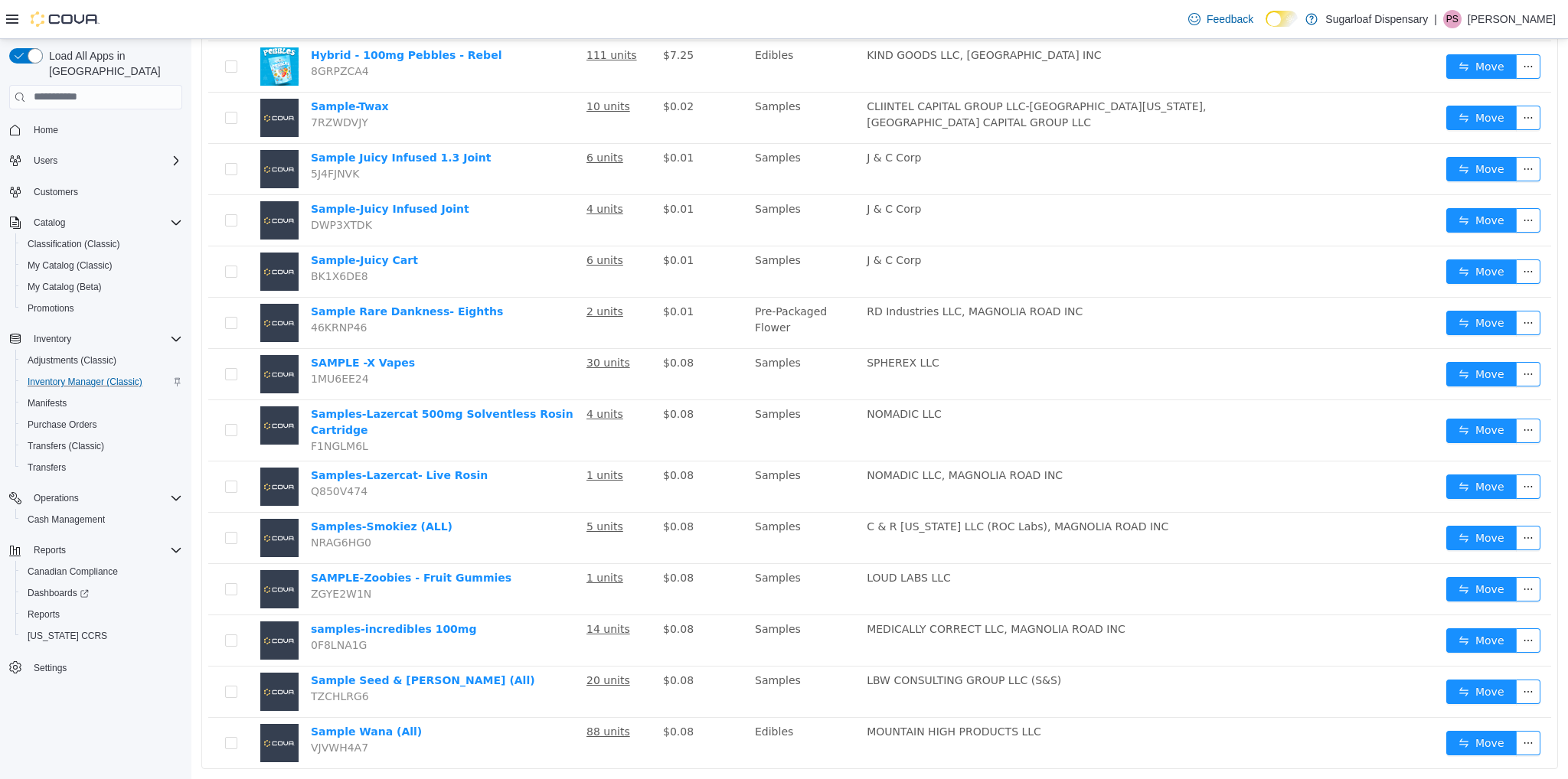
click at [1443, 779] on link "3" at bounding box center [1446, 790] width 17 height 17
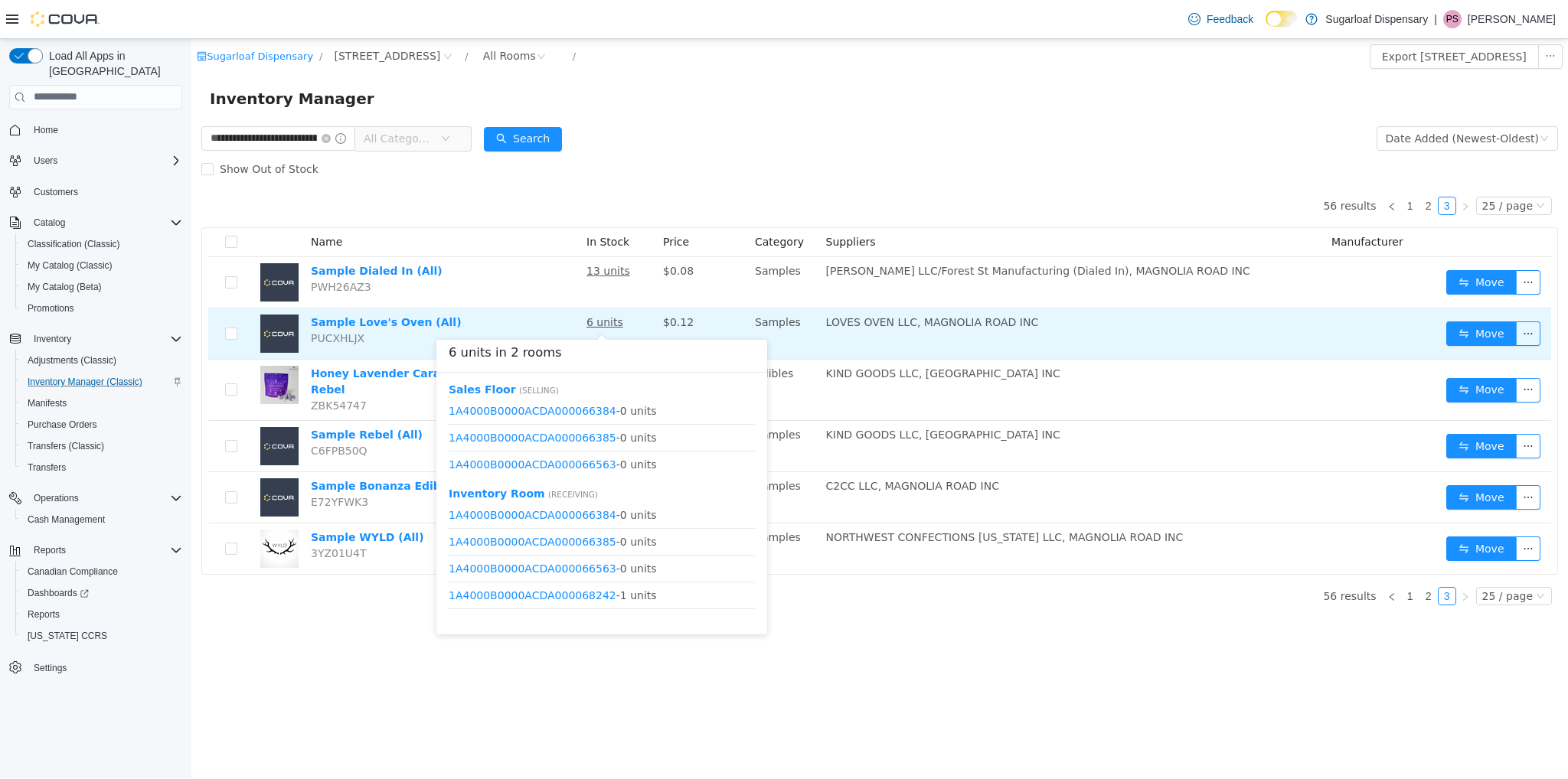
click at [588, 327] on u "6 units" at bounding box center [605, 321] width 37 height 13
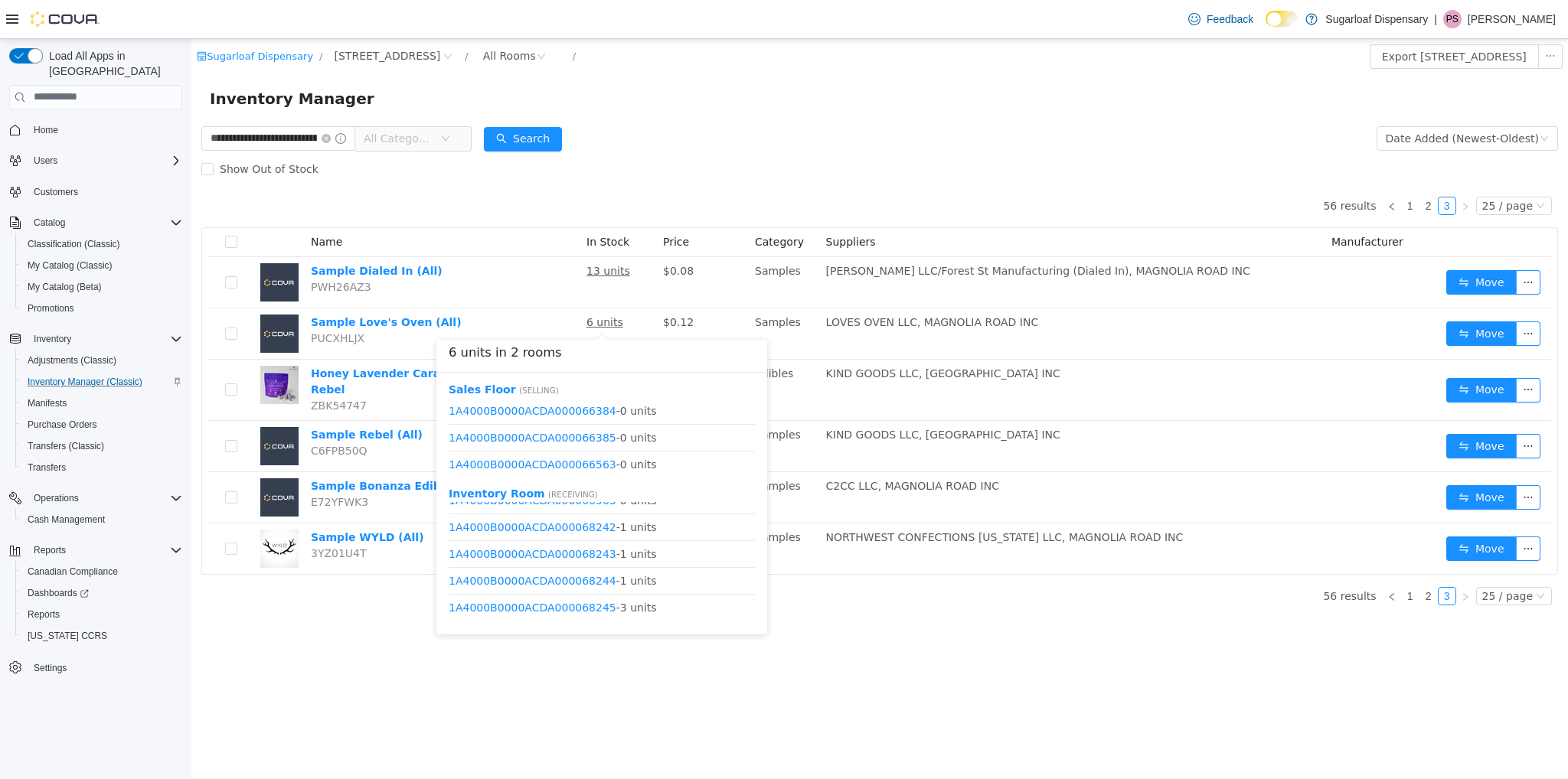
scroll to position [72, 0]
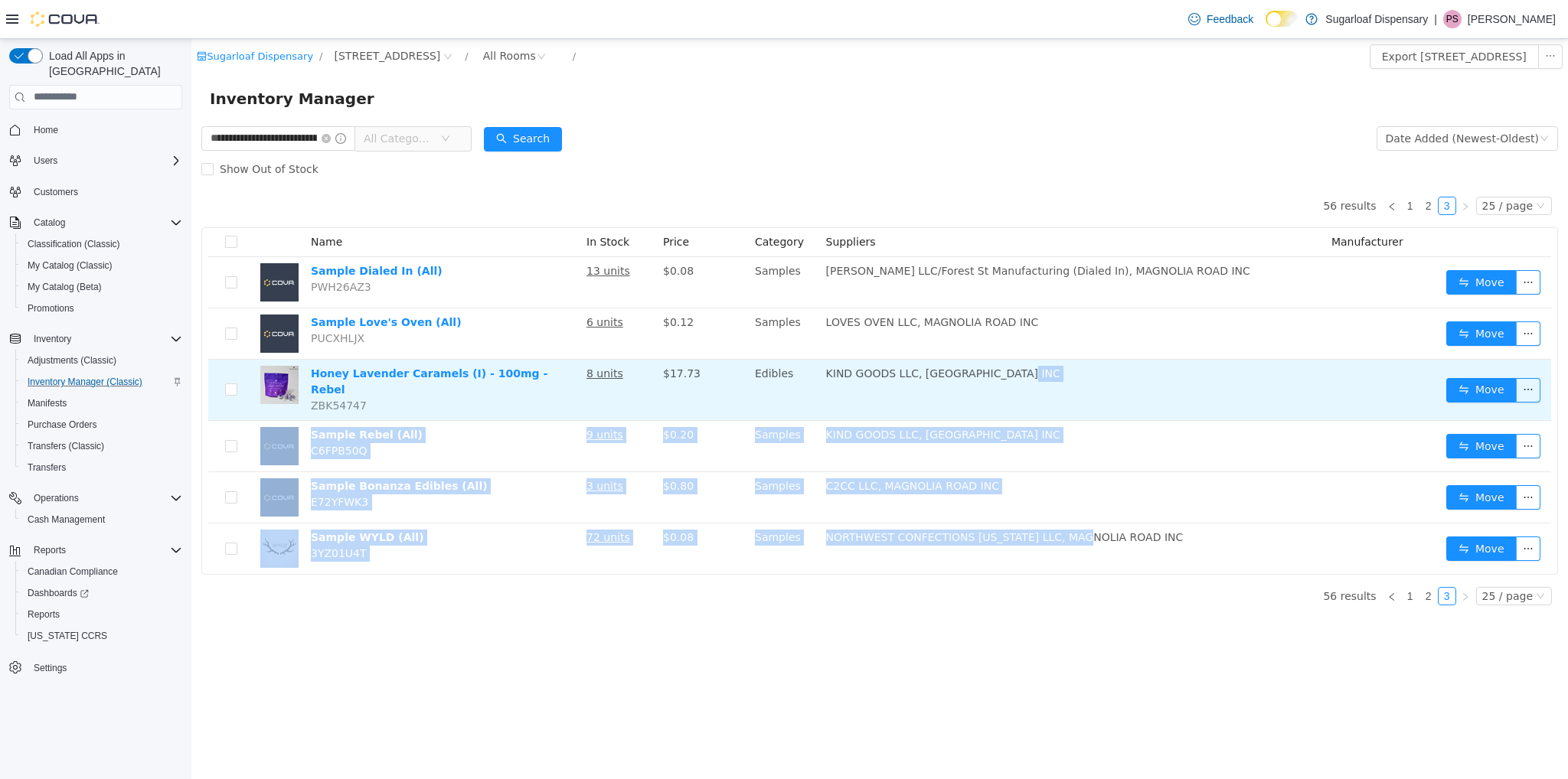
drag, startPoint x: 1083, startPoint y: 541, endPoint x: 1108, endPoint y: 379, distance: 163.9
click at [1108, 379] on tbody "Sample Dialed In (All) PWH26AZ3 13 units $0.08 Samples [PERSON_NAME] LLC/Forest…" at bounding box center [879, 415] width 1343 height 317
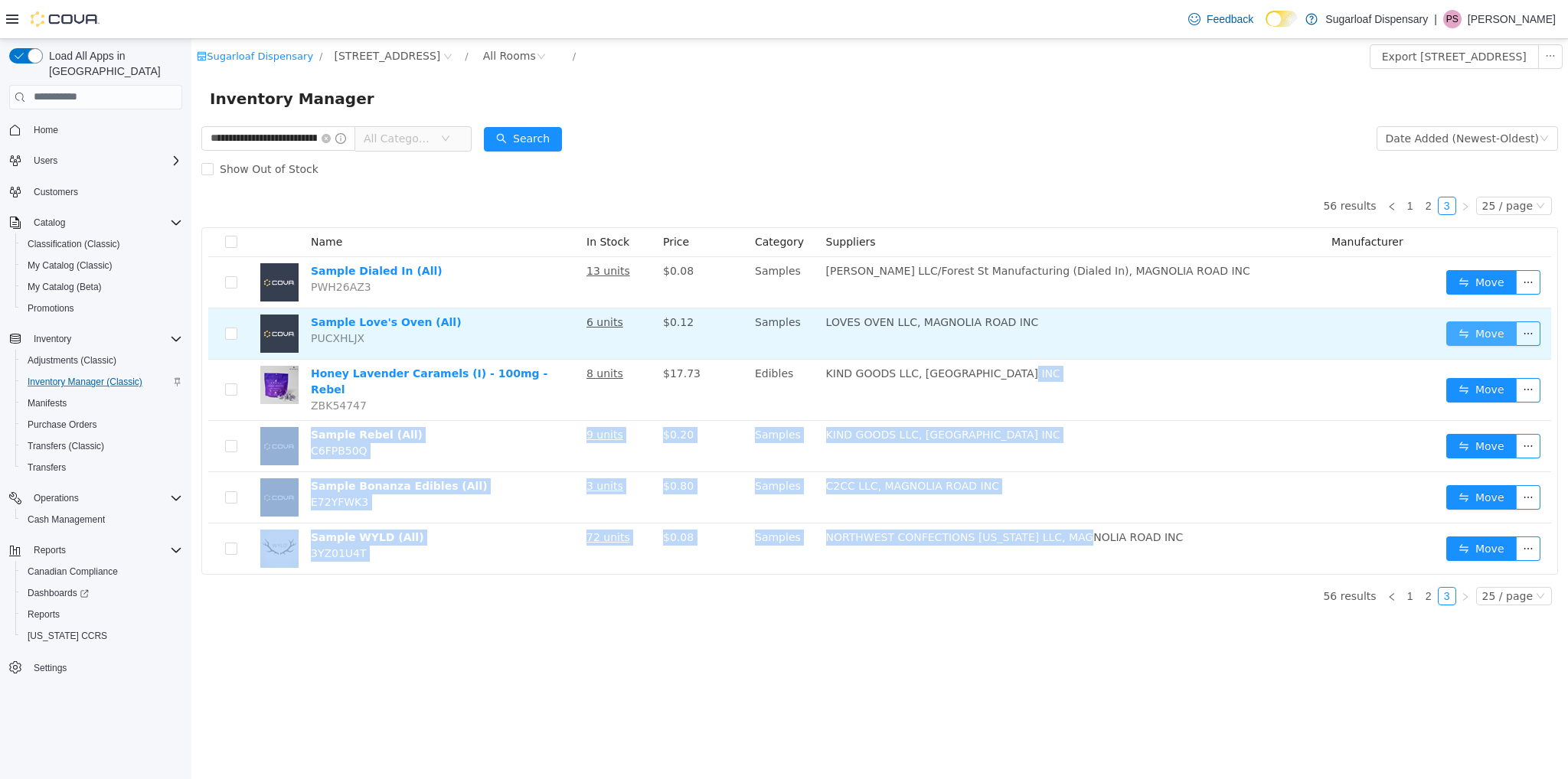
click at [1461, 334] on button "Move" at bounding box center [1481, 333] width 70 height 24
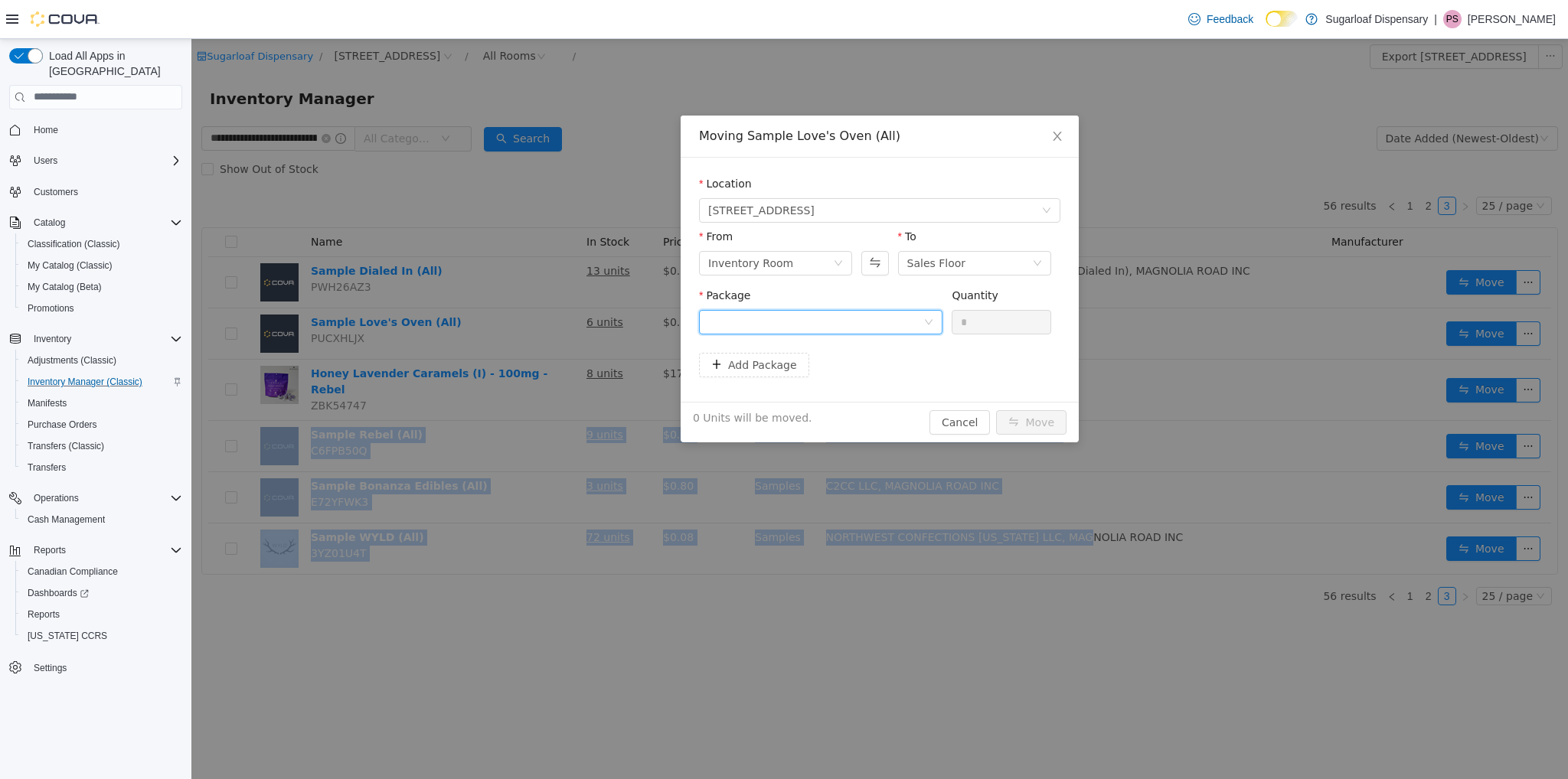
click at [797, 328] on div at bounding box center [815, 322] width 215 height 23
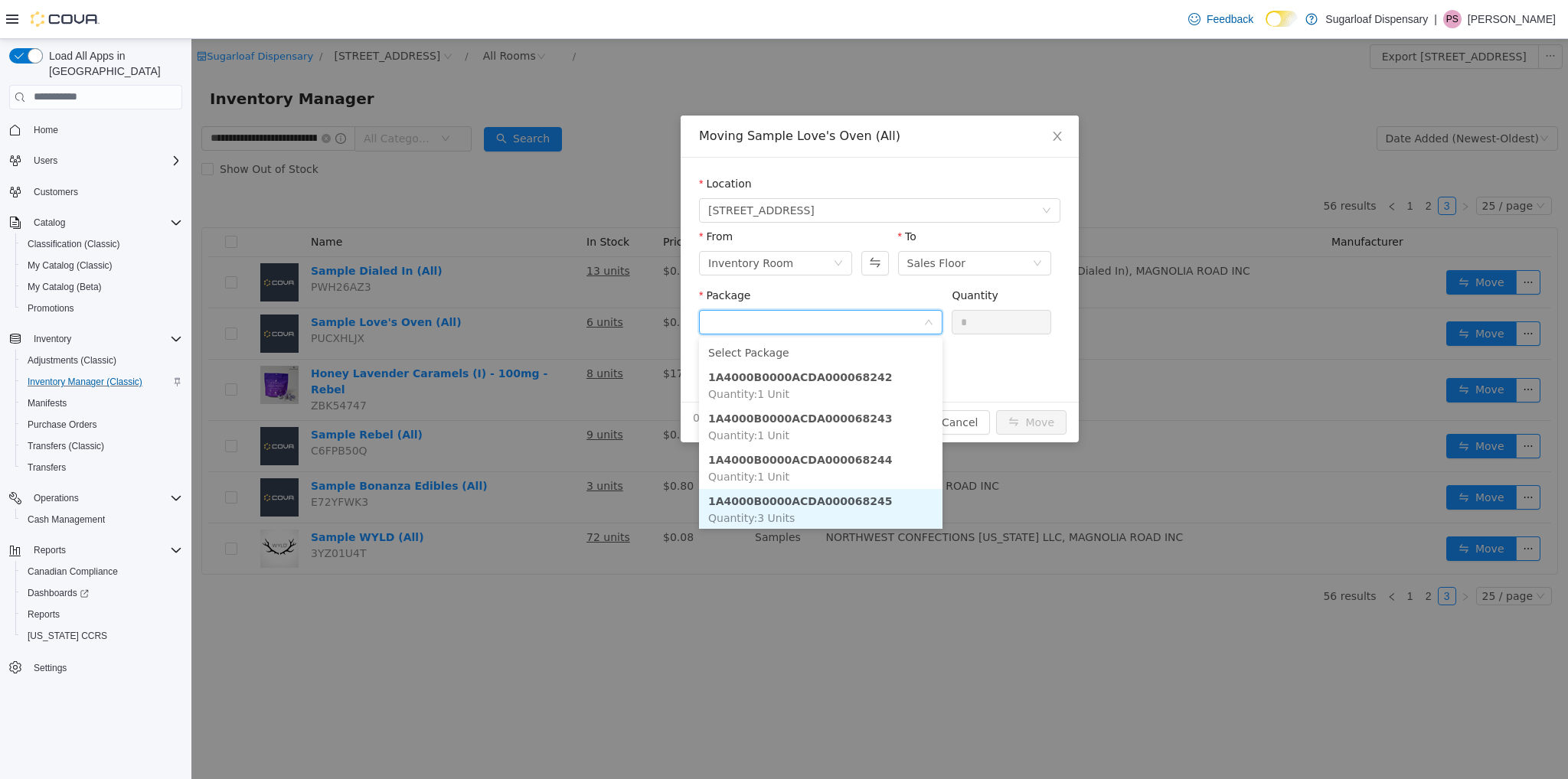
scroll to position [2, 0]
click at [850, 506] on strong "1A4000B0000ACDA000068245" at bounding box center [800, 499] width 184 height 13
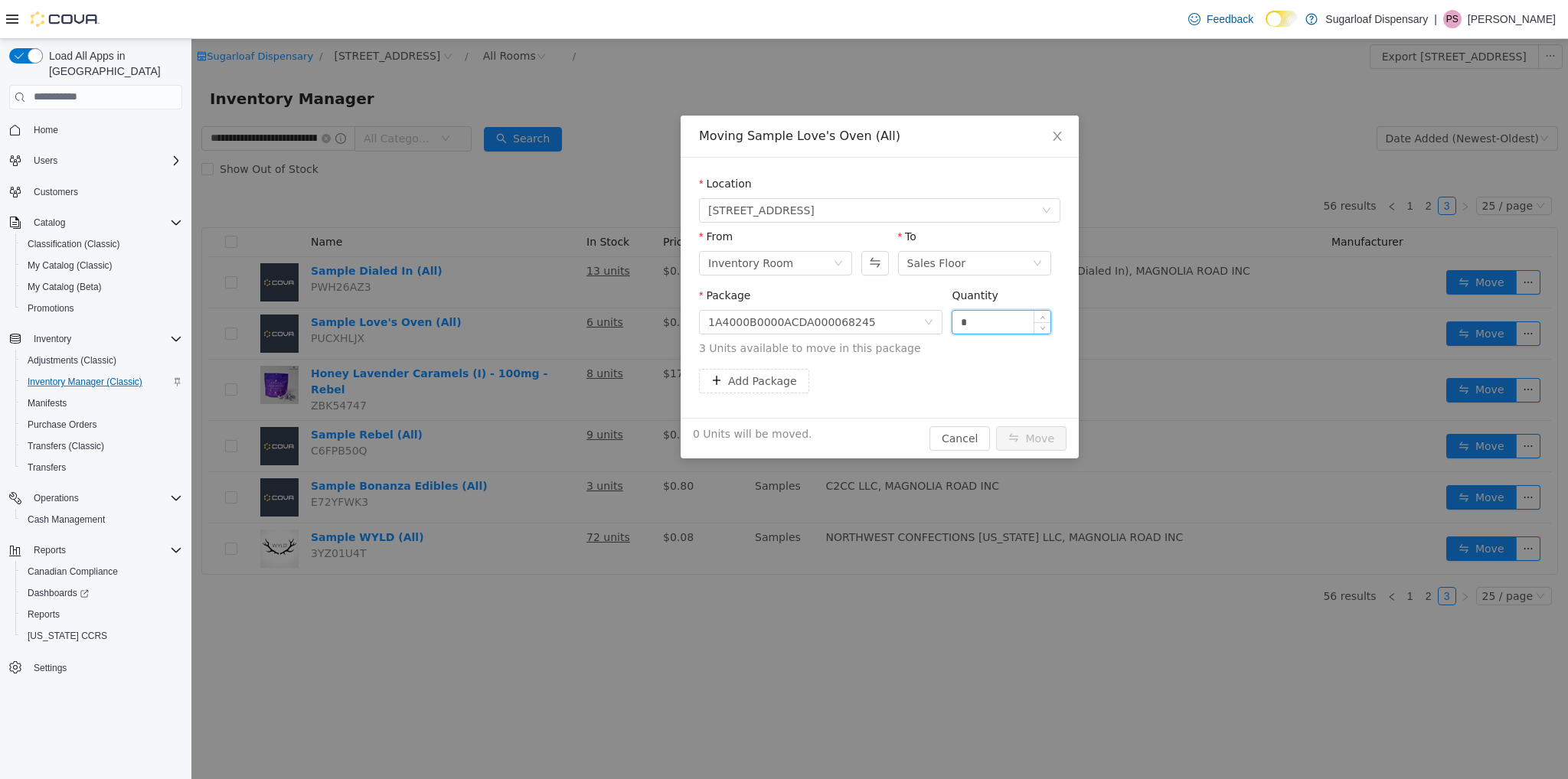
click at [989, 315] on input "*" at bounding box center [1001, 322] width 98 height 23
type input "**"
click at [996, 426] on button "Move" at bounding box center [1031, 438] width 70 height 24
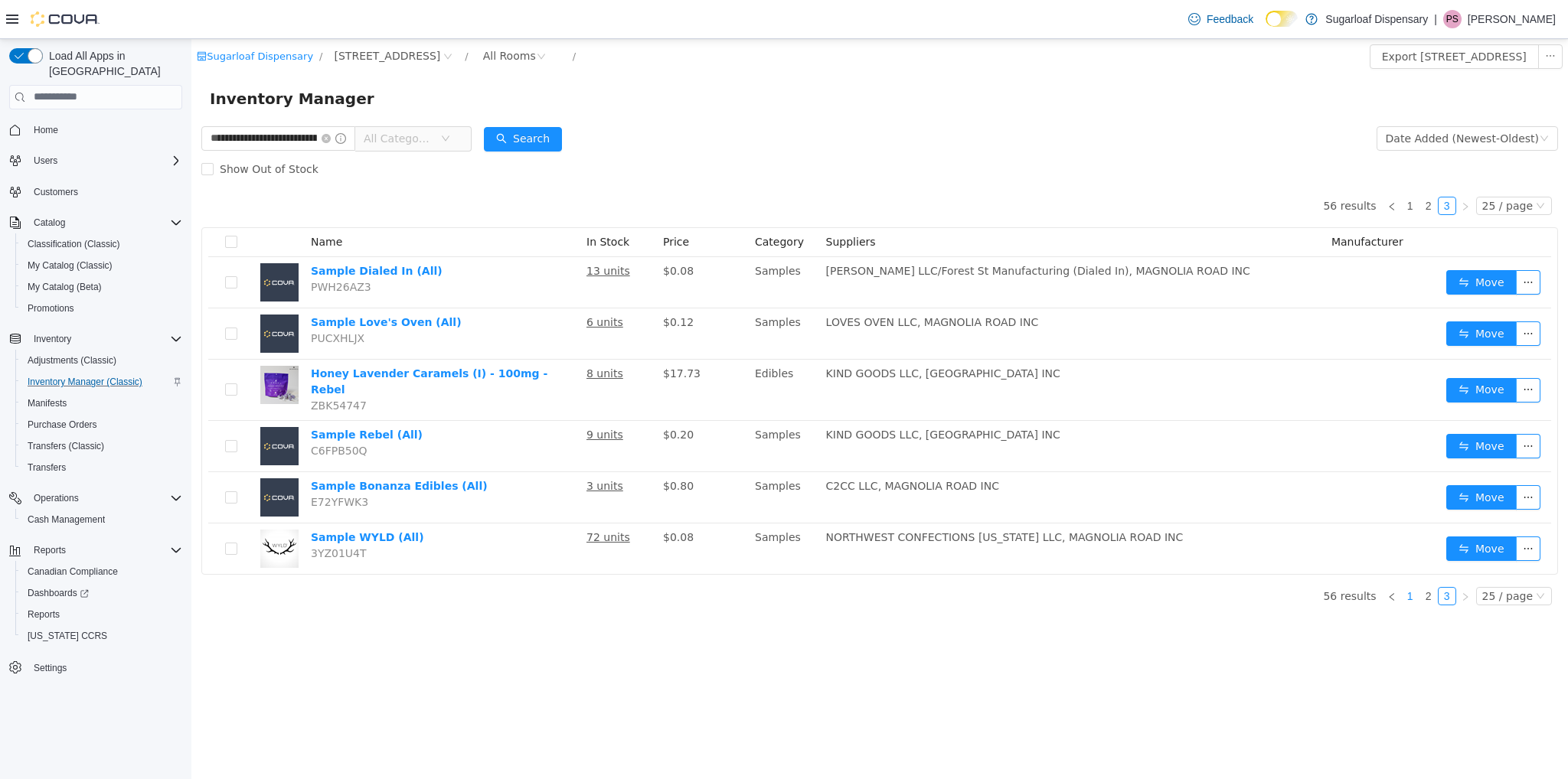
click at [1415, 587] on link "1" at bounding box center [1409, 595] width 17 height 17
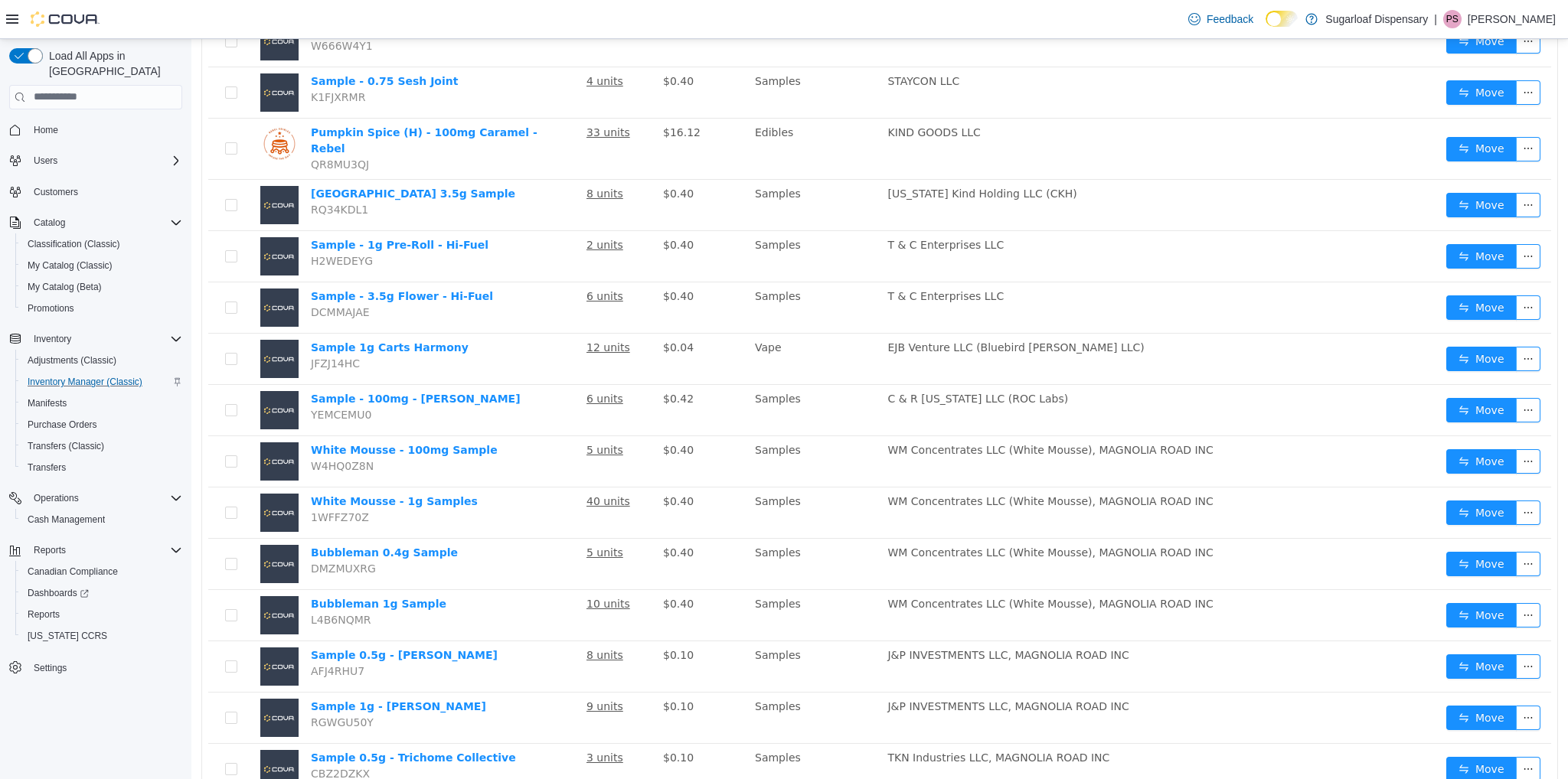
scroll to position [800, 0]
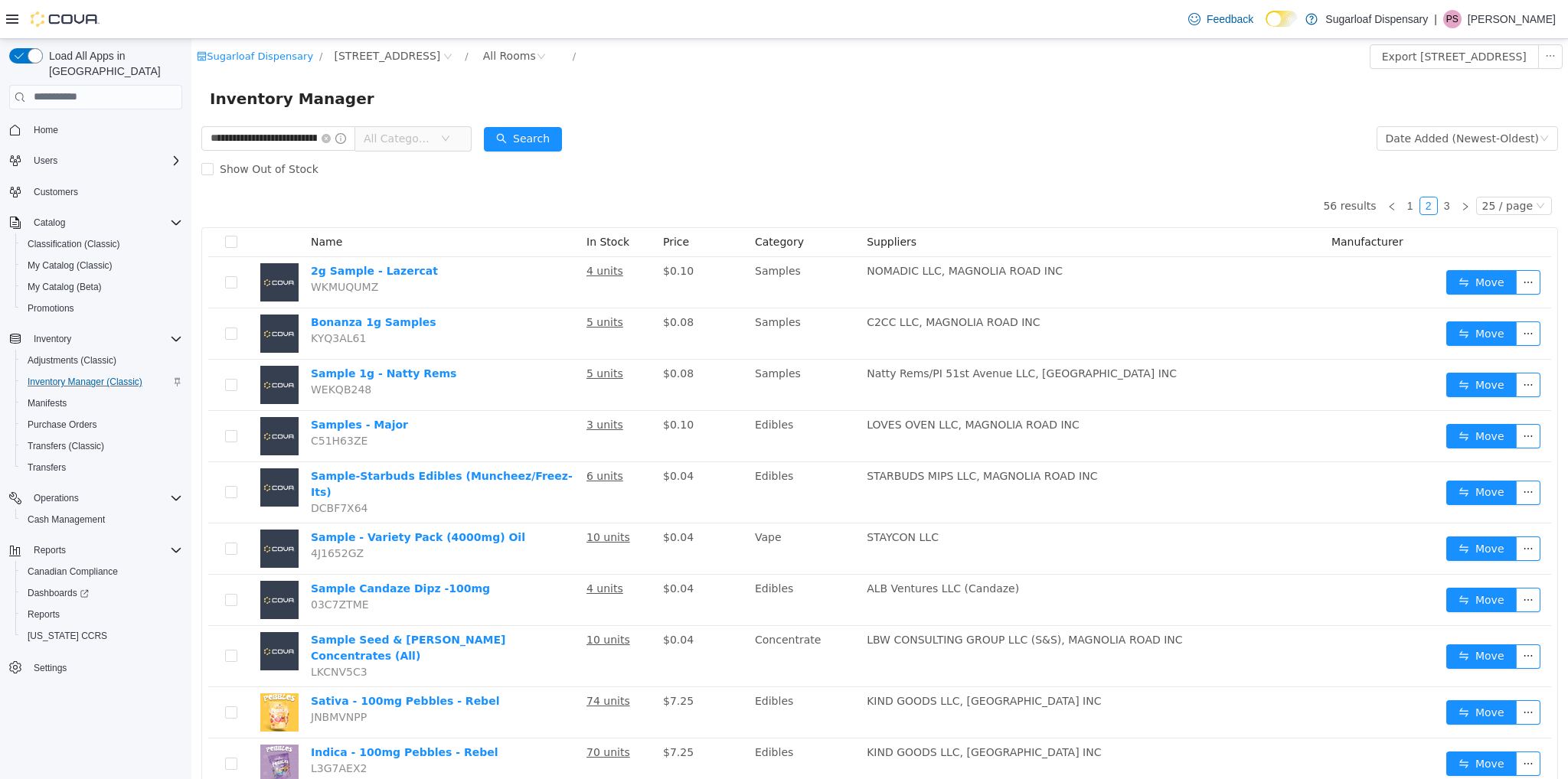
click at [792, 164] on div "Show Out of Stock" at bounding box center [879, 167] width 1357 height 30
click at [700, 99] on div "Inventory Manager" at bounding box center [880, 97] width 1340 height 24
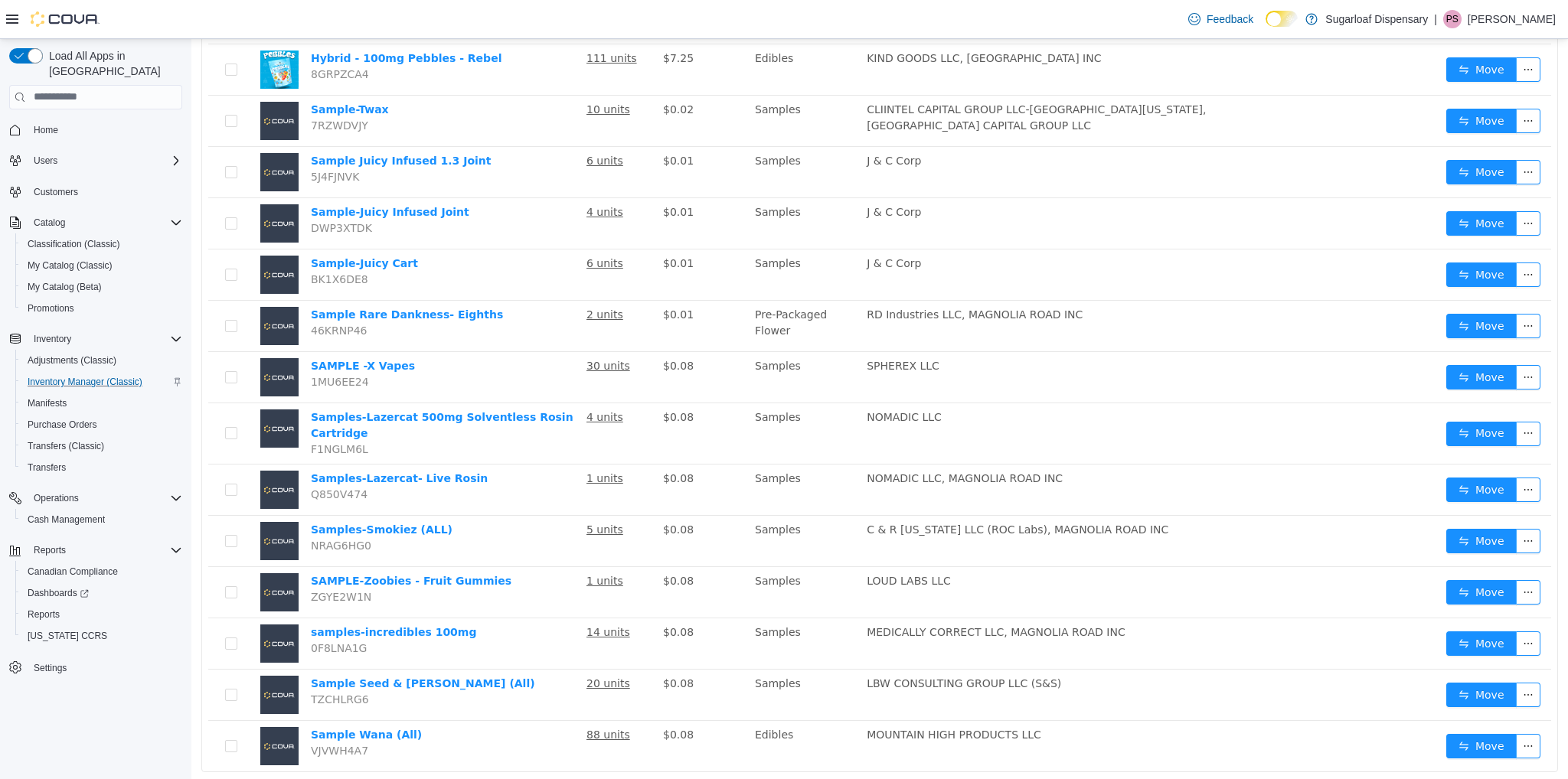
scroll to position [800, 0]
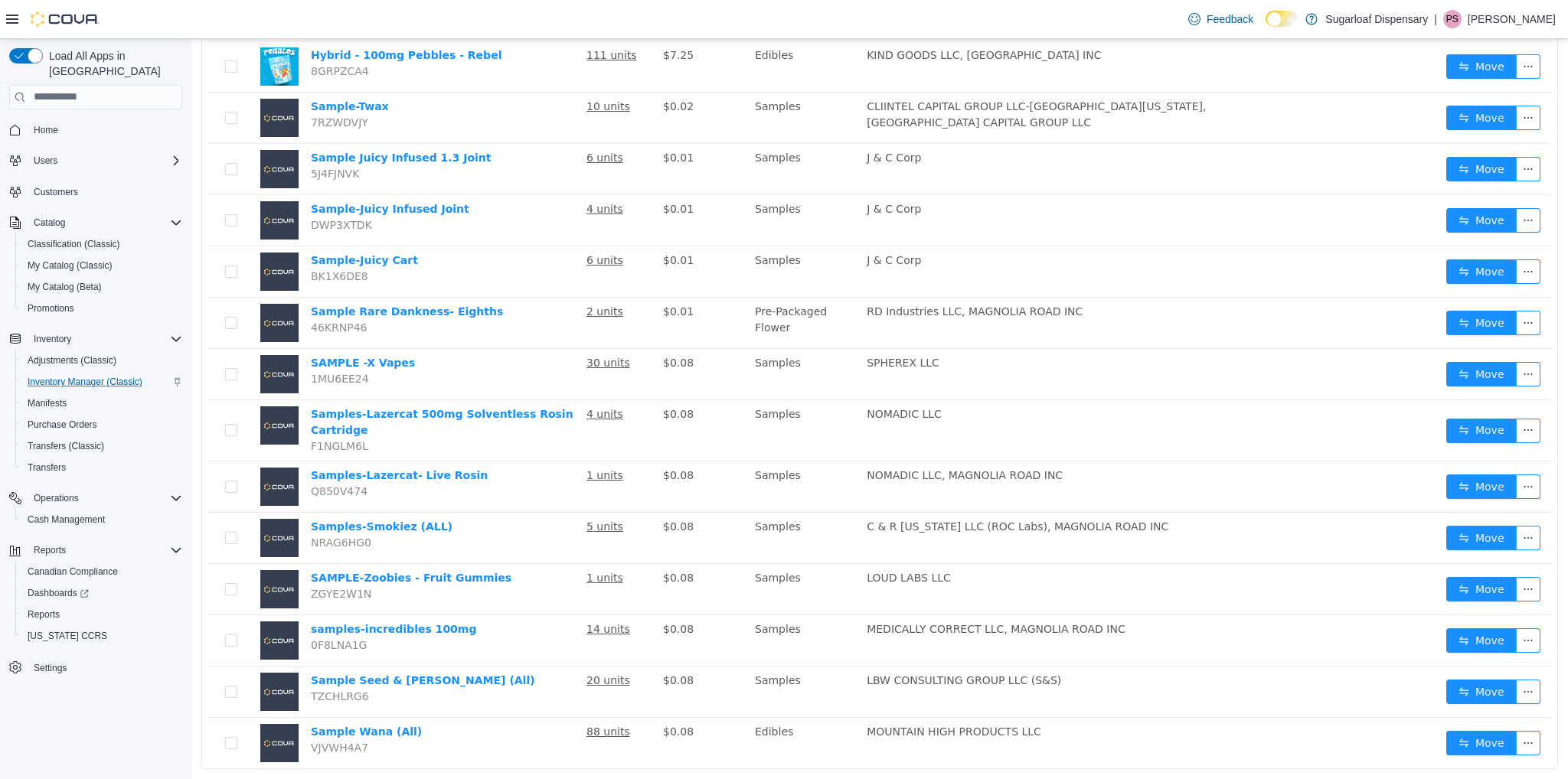
click at [1405, 779] on link "1" at bounding box center [1409, 790] width 17 height 17
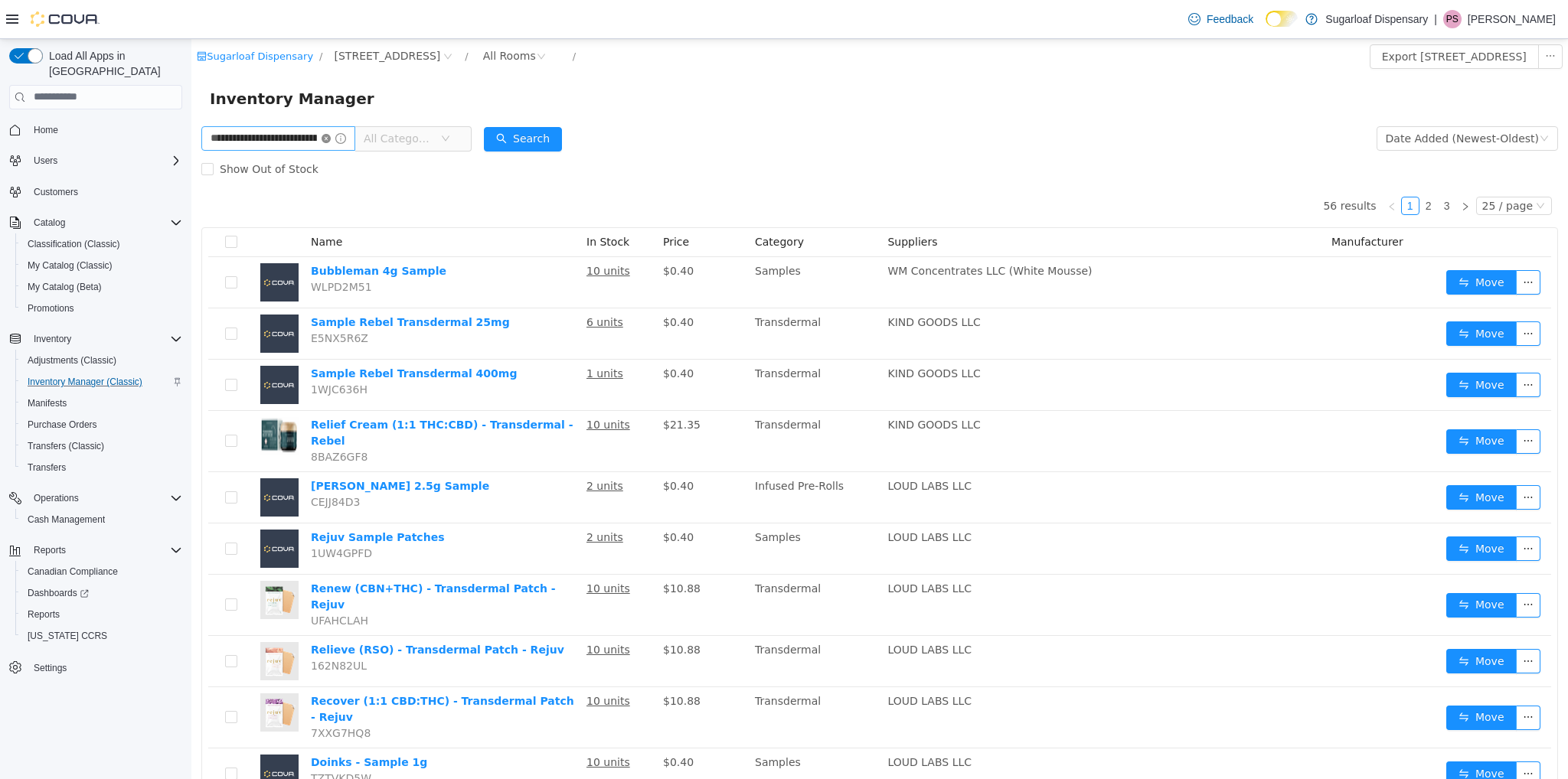
click at [331, 139] on icon "icon: close-circle" at bounding box center [326, 137] width 9 height 9
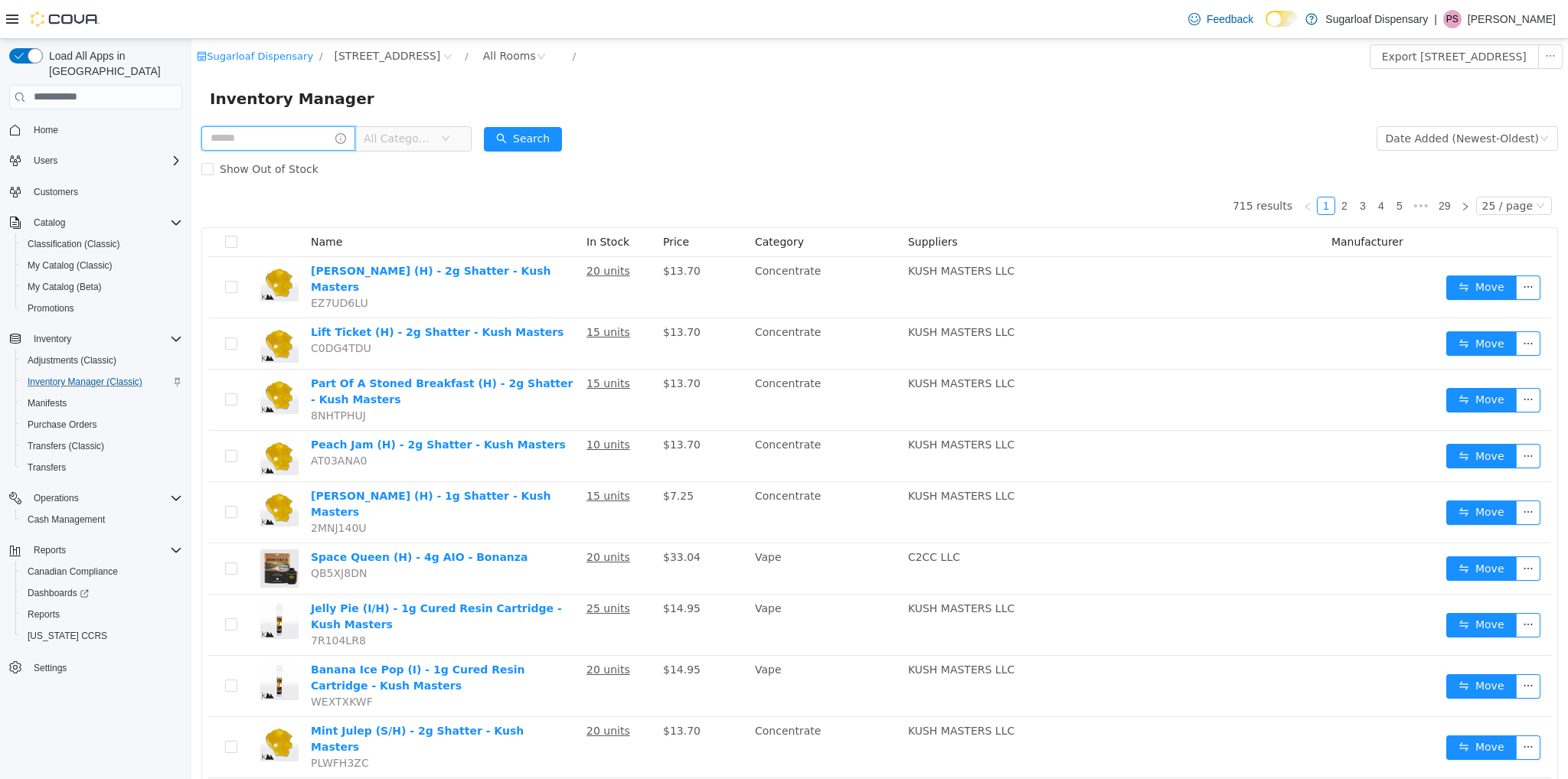
click at [269, 137] on input "text" at bounding box center [278, 137] width 154 height 24
click at [429, 125] on span "All Categories" at bounding box center [407, 137] width 105 height 24
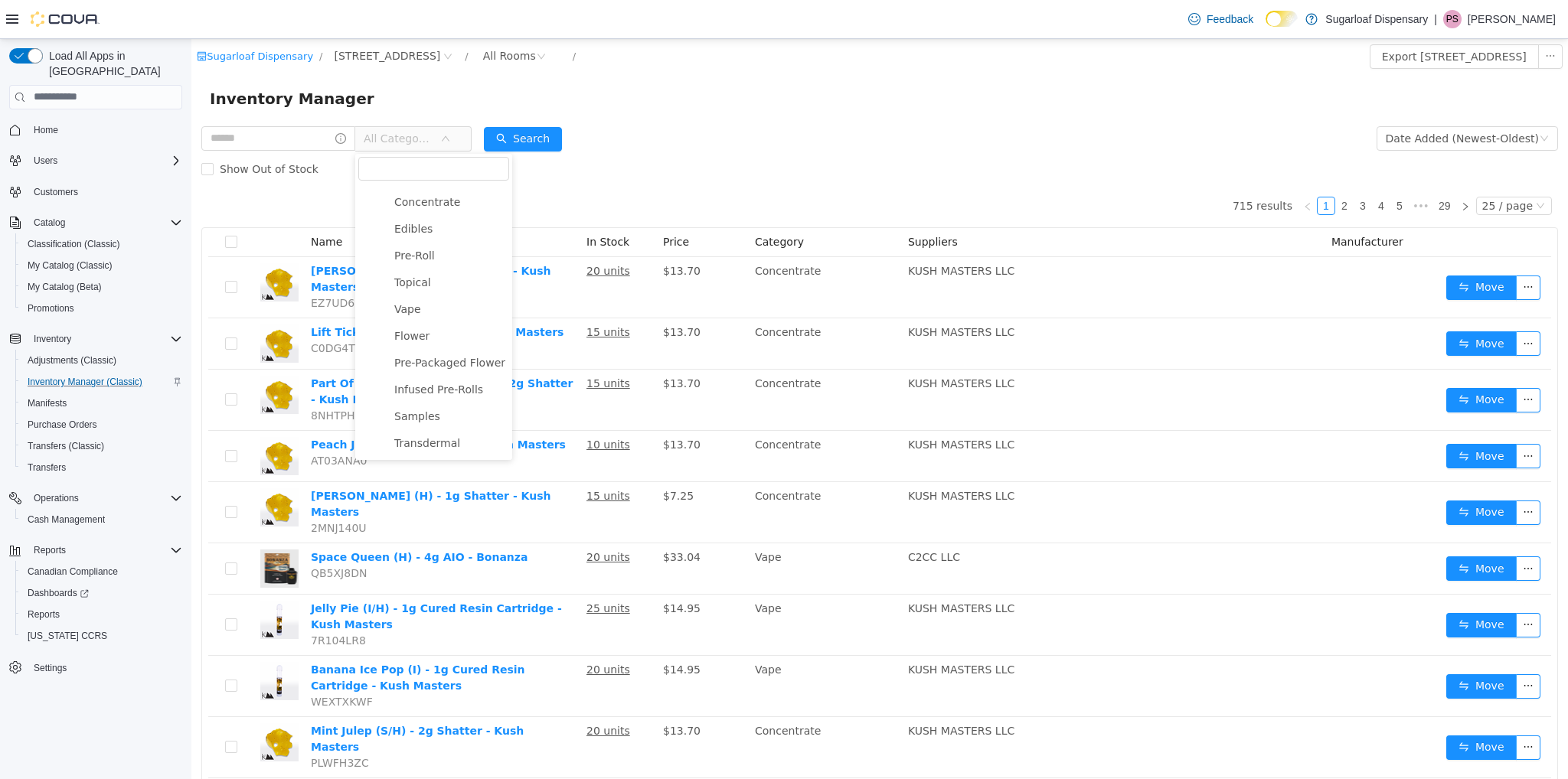
scroll to position [80, 0]
click at [439, 414] on span "Samples" at bounding box center [449, 415] width 119 height 20
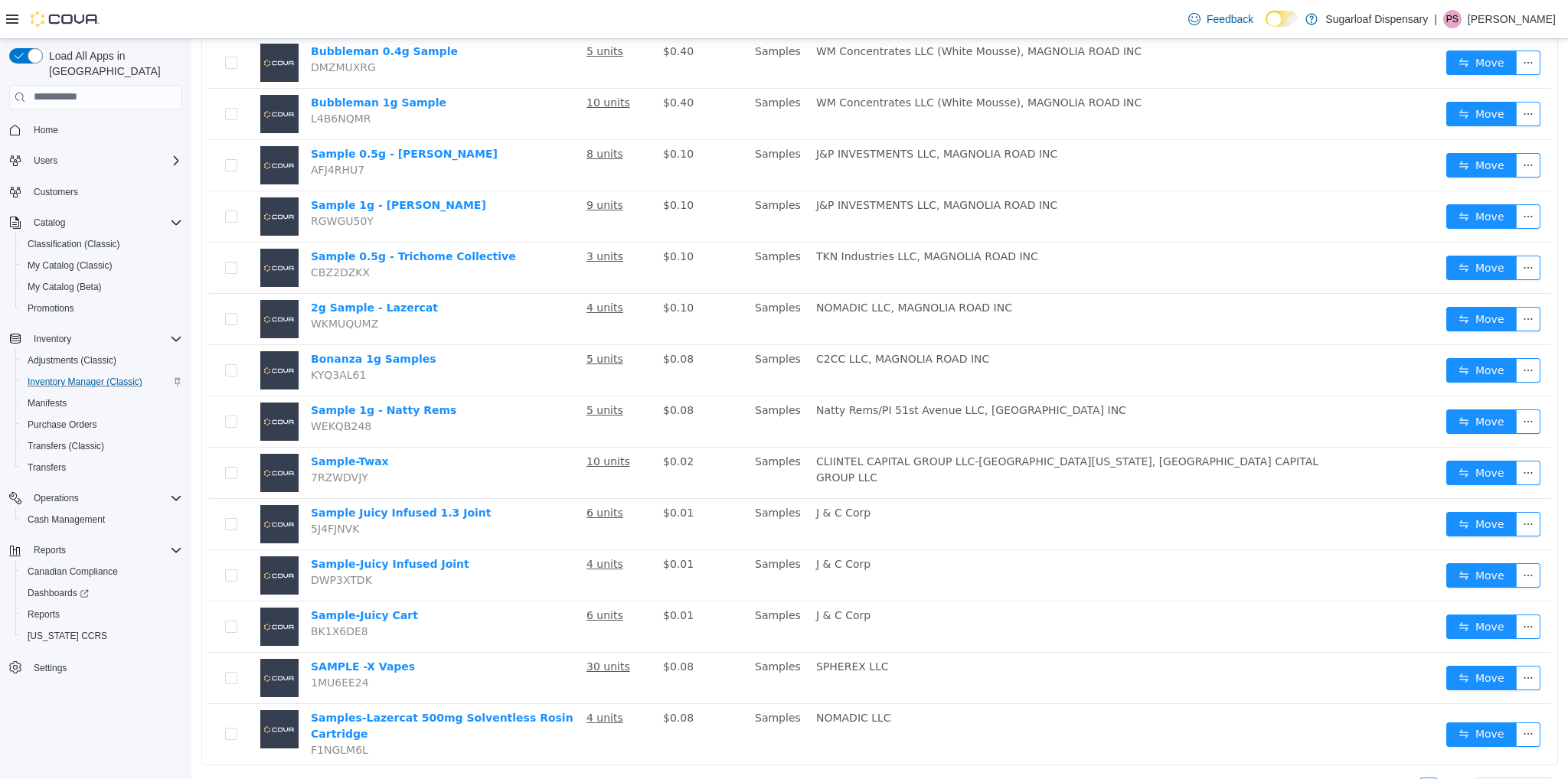
scroll to position [800, 0]
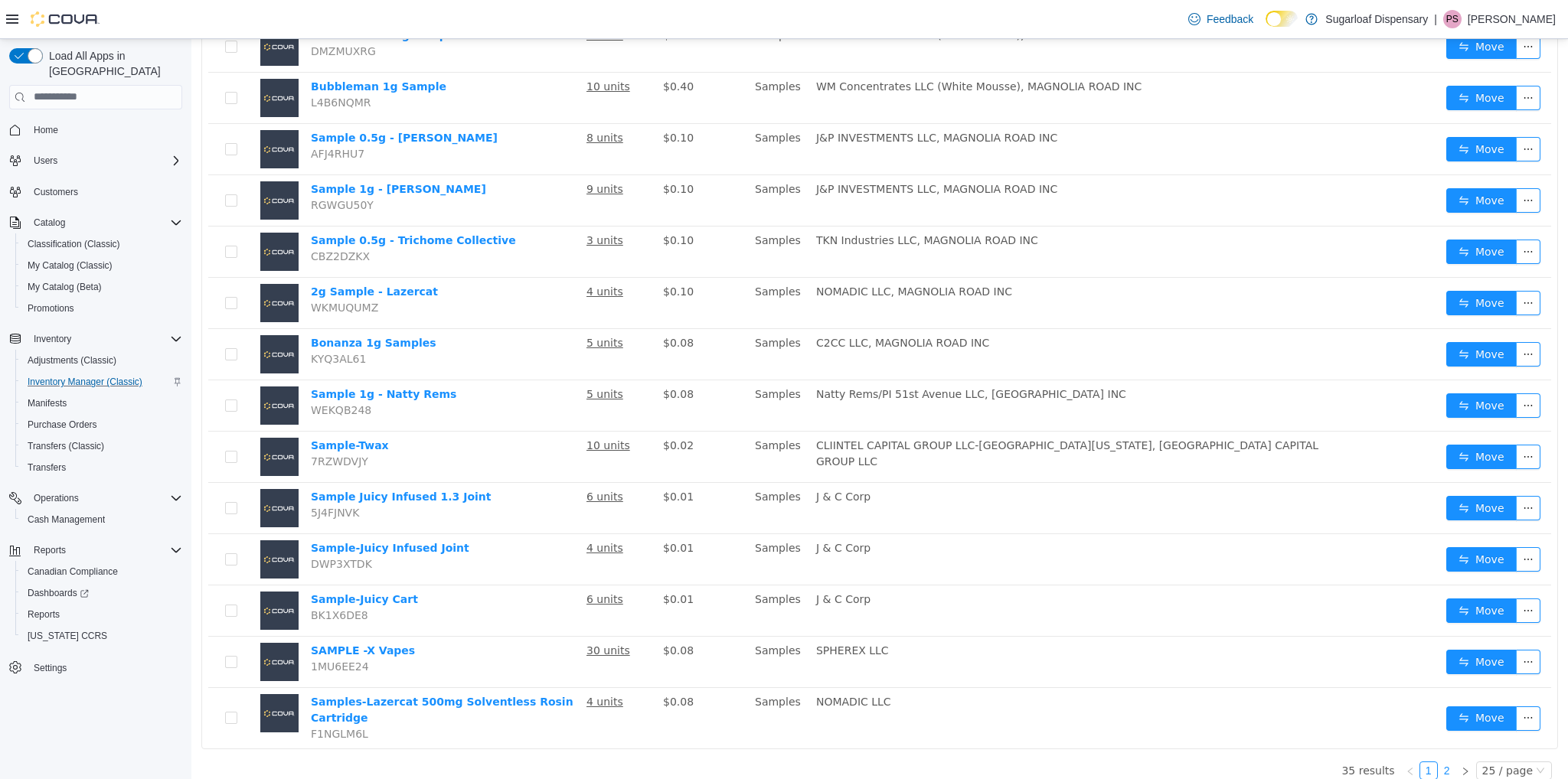
click at [1447, 761] on link "2" at bounding box center [1446, 769] width 17 height 17
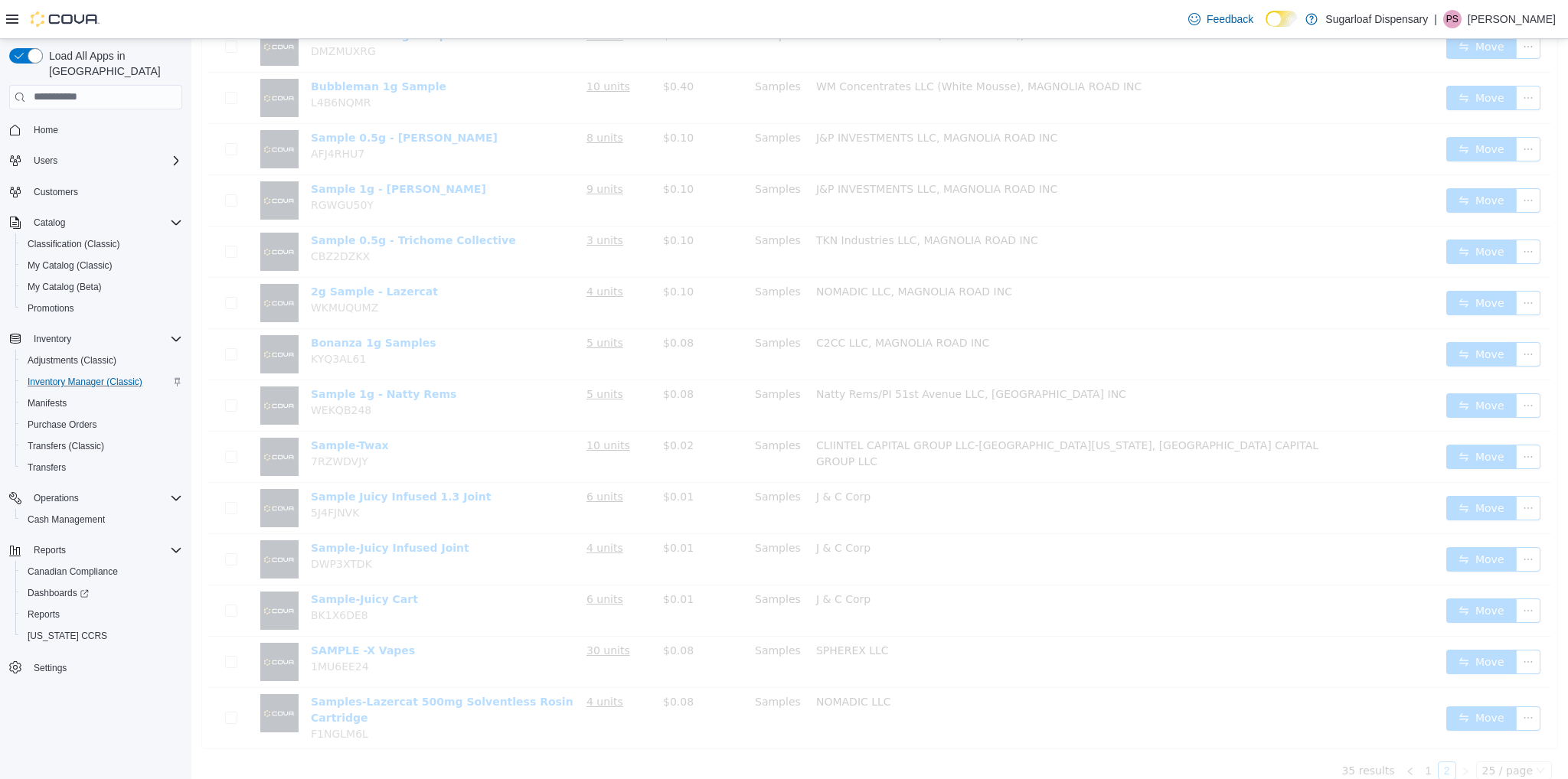
scroll to position [33, 0]
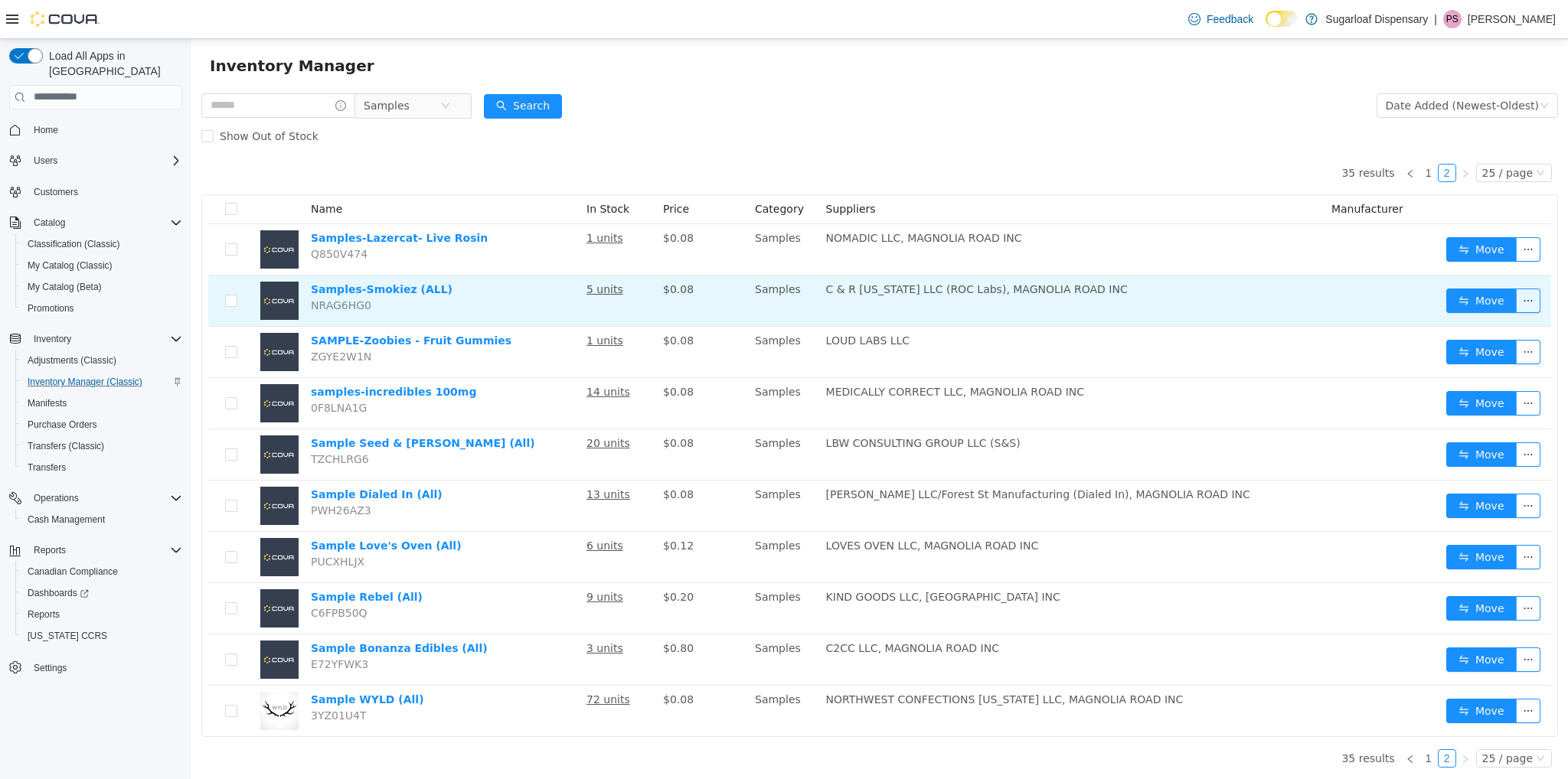
click at [500, 275] on td "Samples-Smokiez (ALL) NRAG6HG0" at bounding box center [442, 301] width 275 height 52
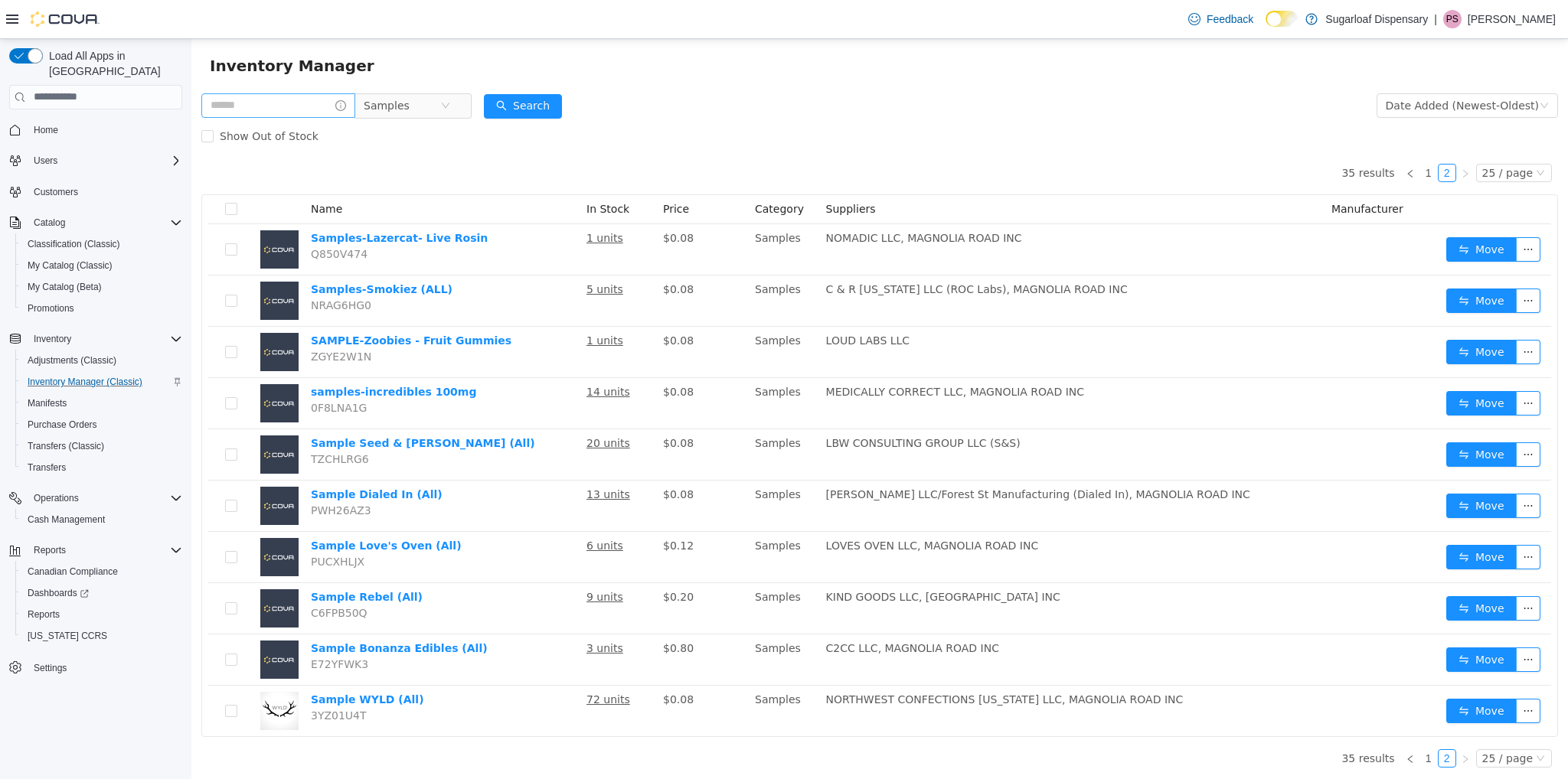
click at [285, 104] on input "text" at bounding box center [278, 104] width 154 height 24
type input "**********"
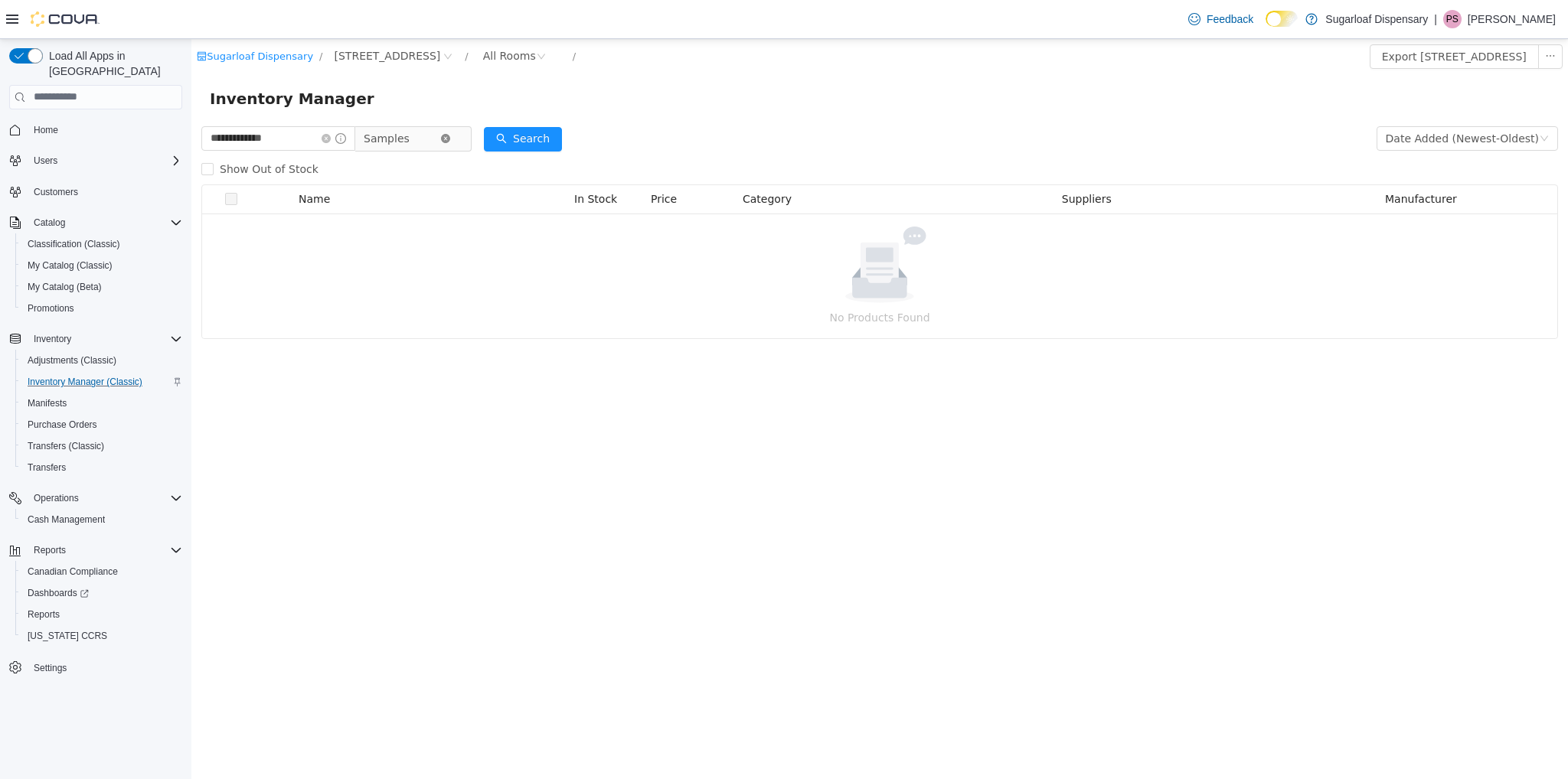
click at [450, 138] on icon "icon: close-circle" at bounding box center [445, 137] width 9 height 9
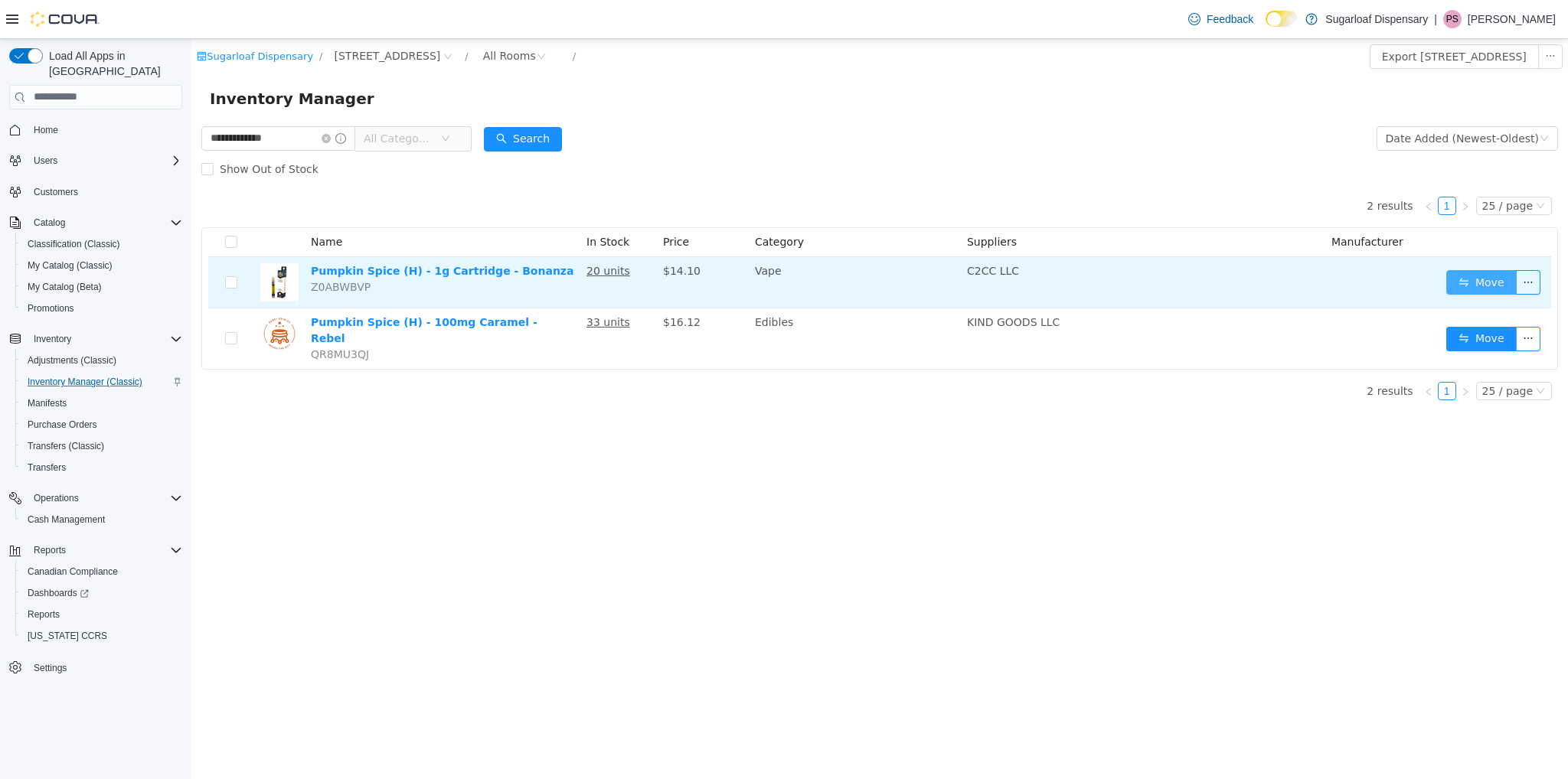
click at [1482, 289] on button "Move" at bounding box center [1481, 281] width 70 height 24
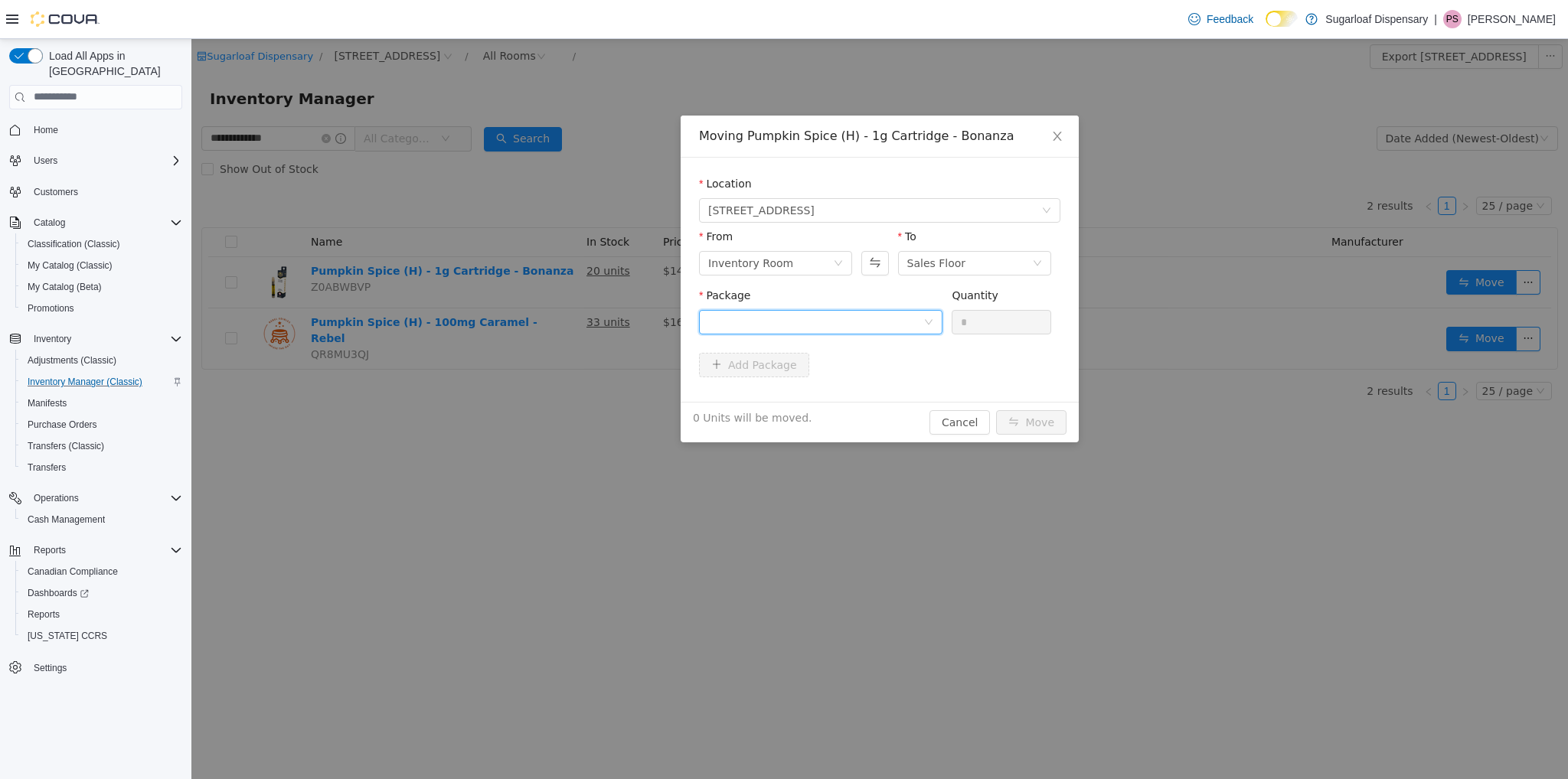
click at [856, 322] on div at bounding box center [815, 322] width 215 height 23
click at [867, 399] on li "1A4000B0001C64E000221568 Quantity : 20 Units" at bounding box center [821, 385] width 243 height 42
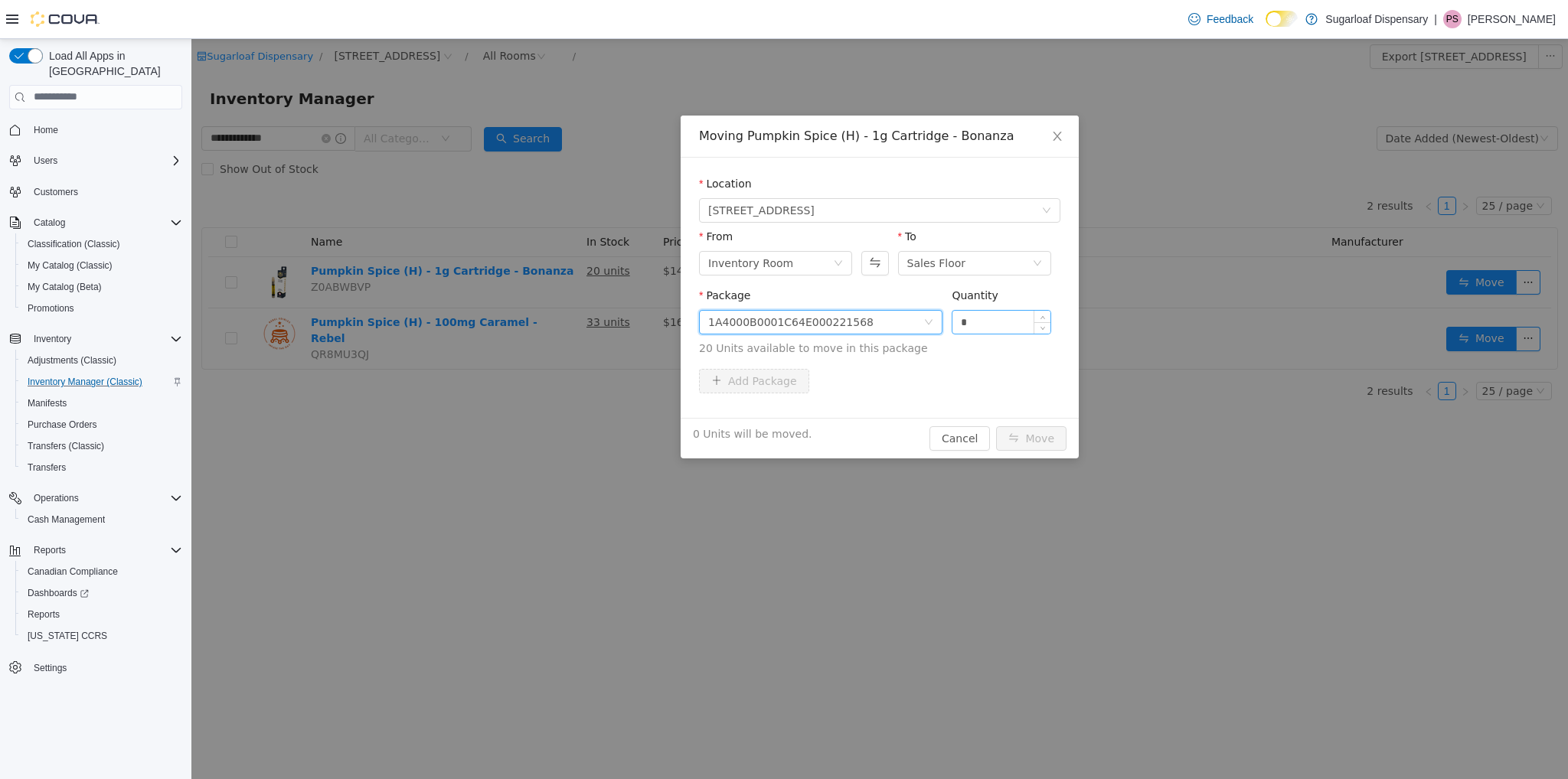
click at [994, 322] on input "*" at bounding box center [1001, 322] width 98 height 23
type input "***"
click at [996, 426] on button "Move" at bounding box center [1031, 438] width 70 height 24
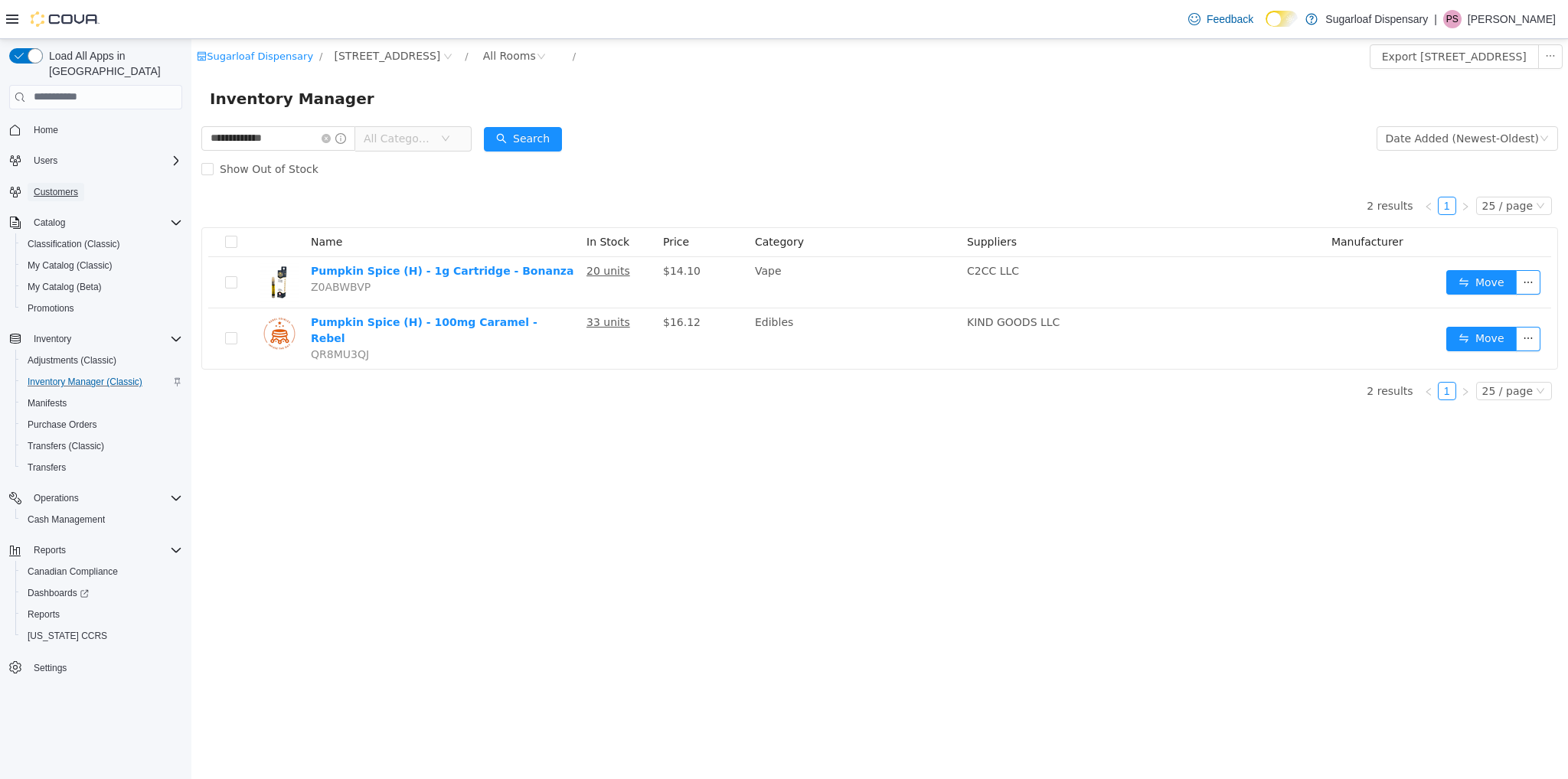
click at [66, 186] on span "Customers" at bounding box center [56, 192] width 45 height 13
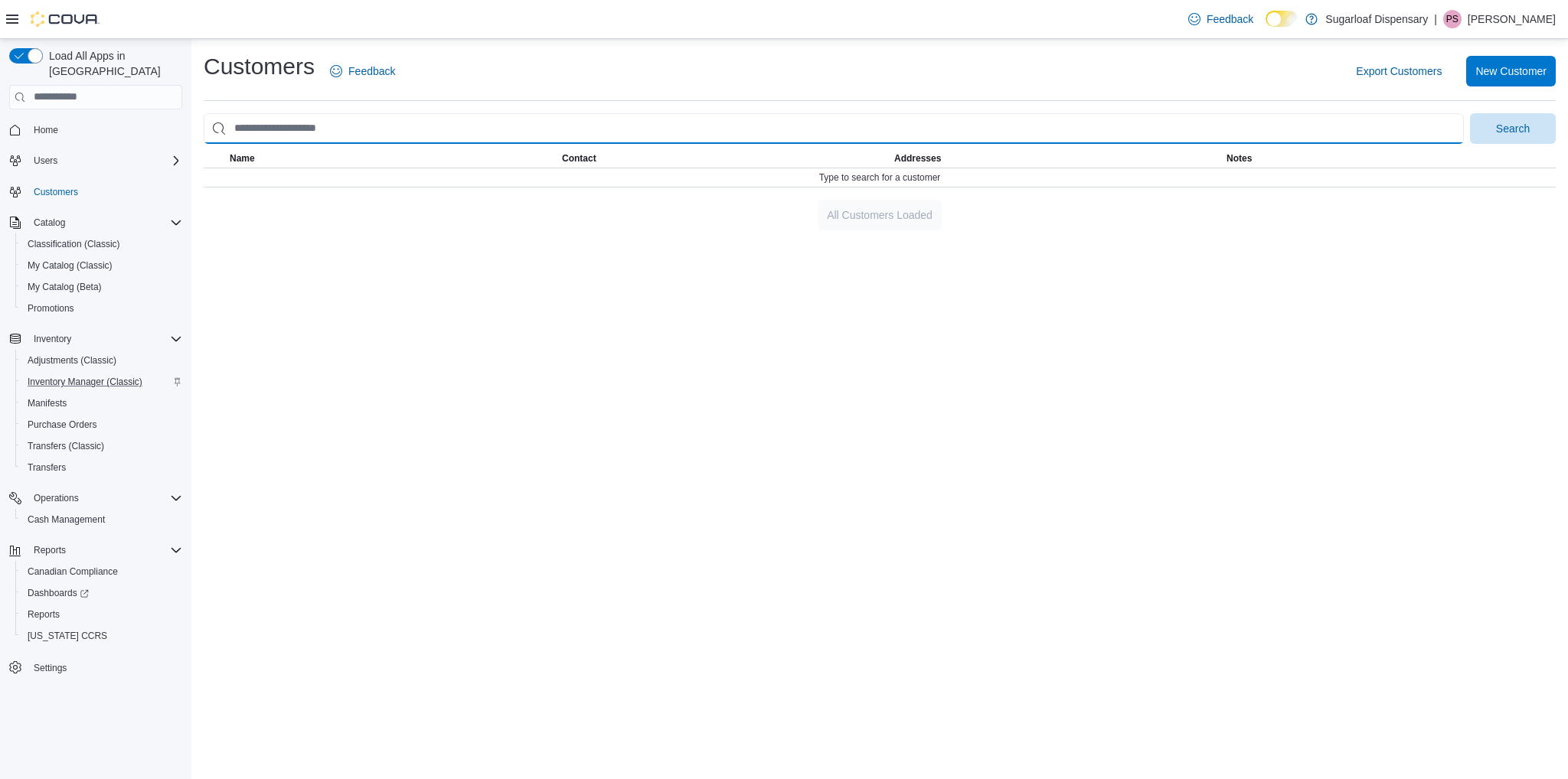
click at [301, 136] on input "search" at bounding box center [834, 128] width 1261 height 30
click at [1470, 114] on button "Search" at bounding box center [1513, 128] width 86 height 30
type input "*********"
click at [1470, 114] on button "Search" at bounding box center [1513, 128] width 86 height 30
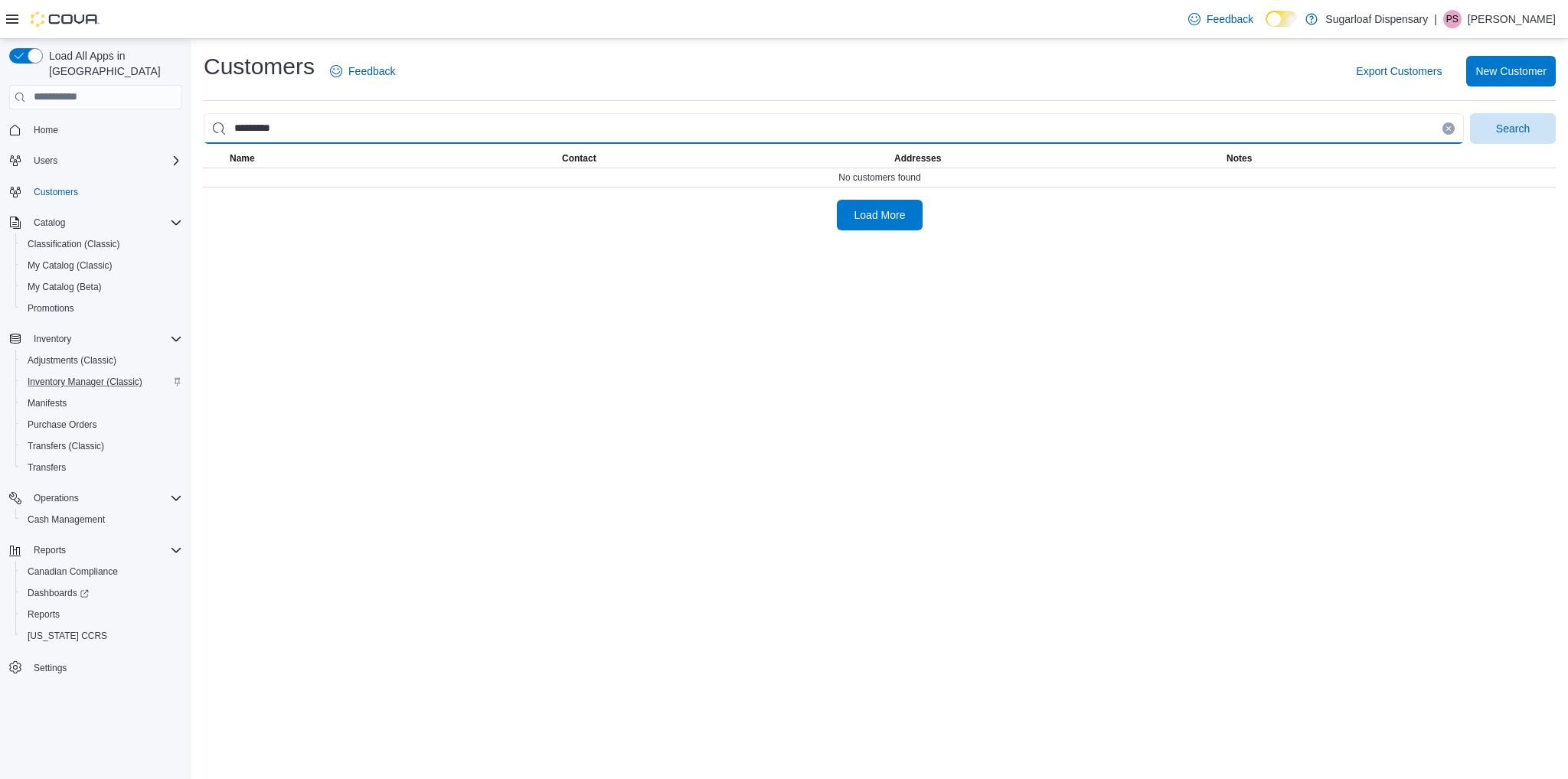
click at [283, 135] on input "*********" at bounding box center [834, 128] width 1261 height 30
